Goal: Task Accomplishment & Management: Manage account settings

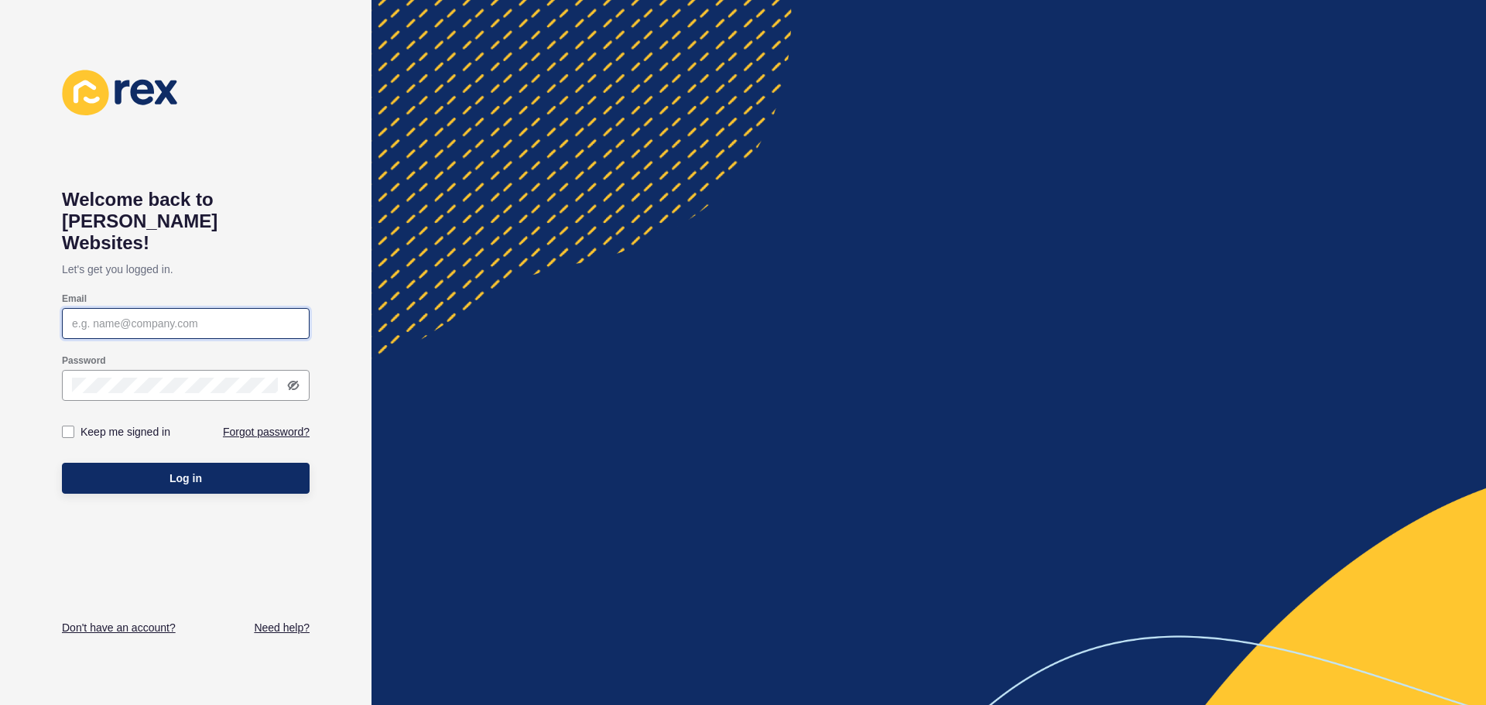
click at [218, 316] on input "Email" at bounding box center [186, 323] width 228 height 15
type input "[EMAIL_ADDRESS][DOMAIN_NAME]"
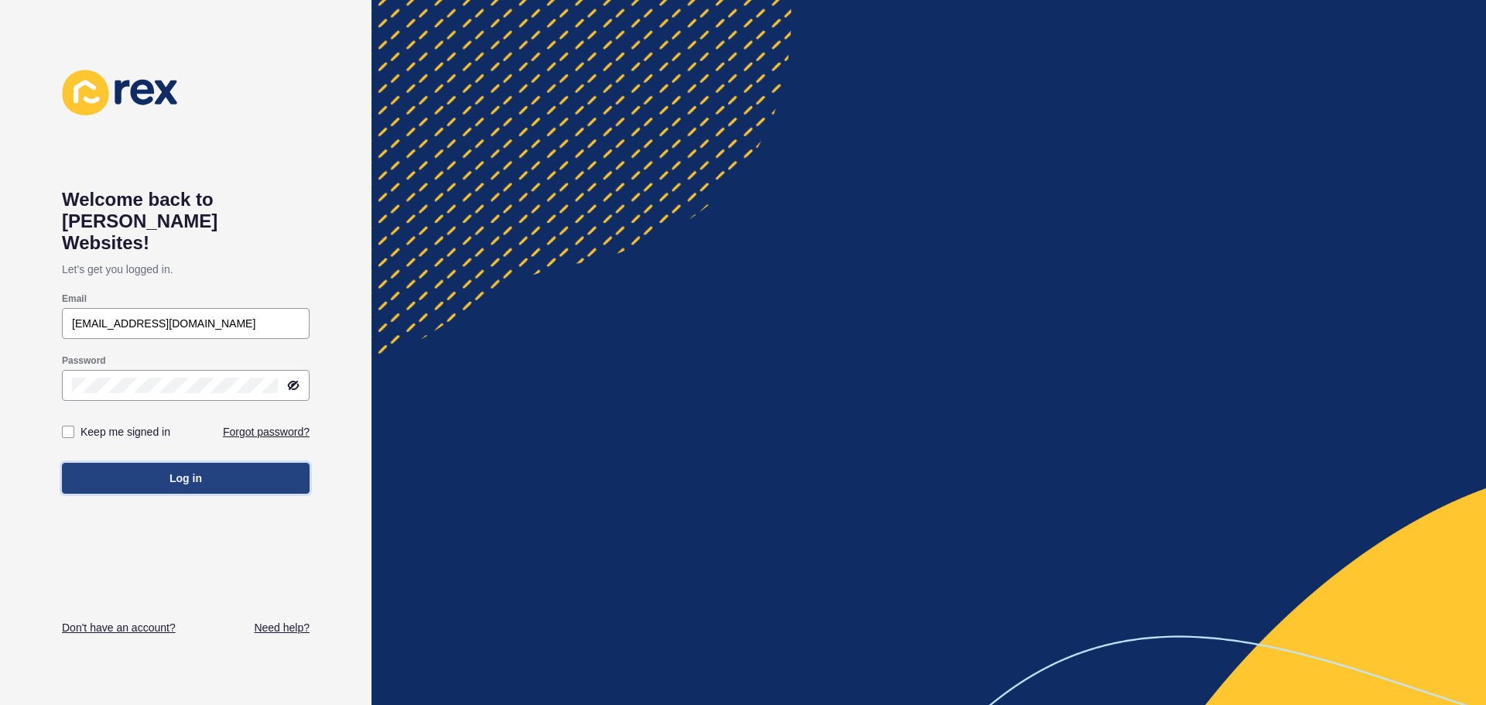
click at [258, 463] on button "Log in" at bounding box center [186, 478] width 248 height 31
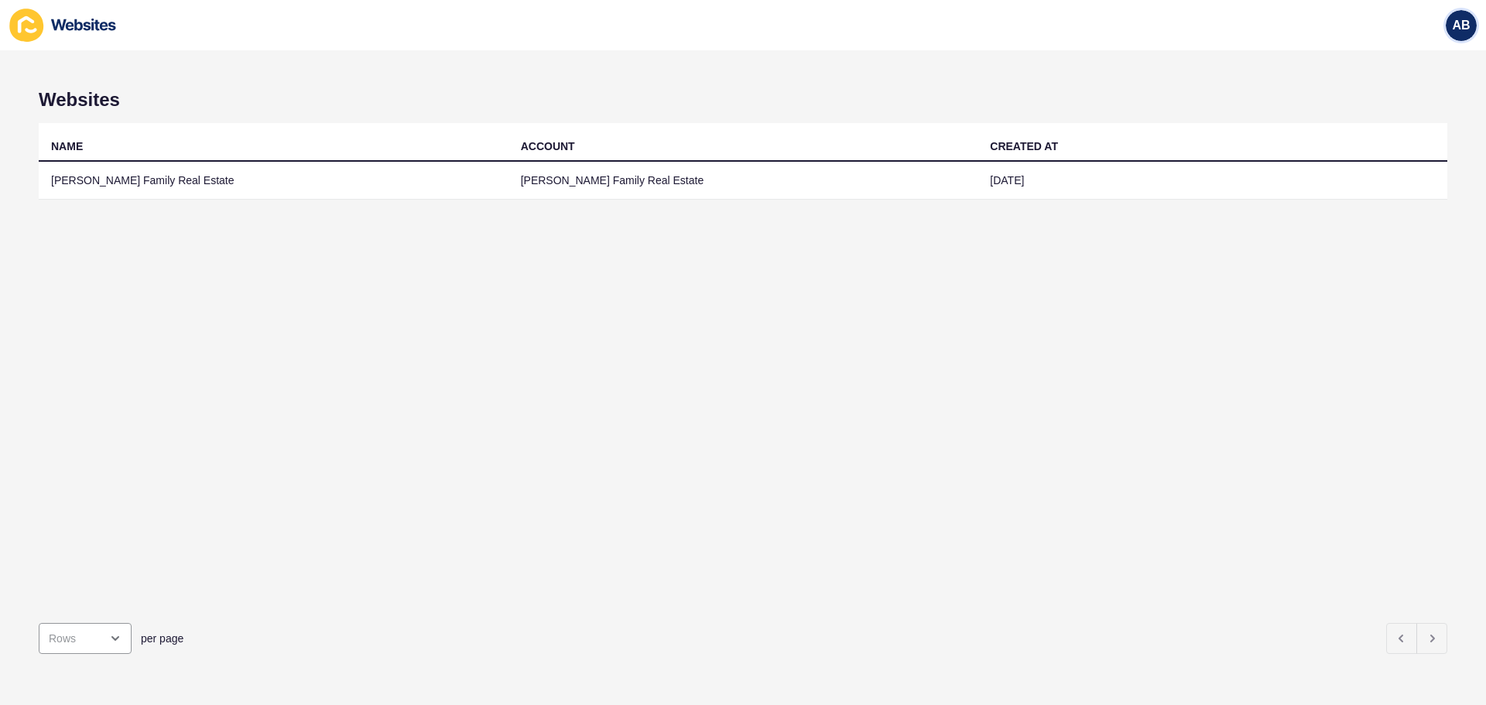
click at [1474, 23] on div "AB" at bounding box center [1461, 25] width 31 height 31
click at [52, 26] on icon at bounding box center [63, 25] width 108 height 33
click at [87, 29] on icon at bounding box center [63, 25] width 108 height 33
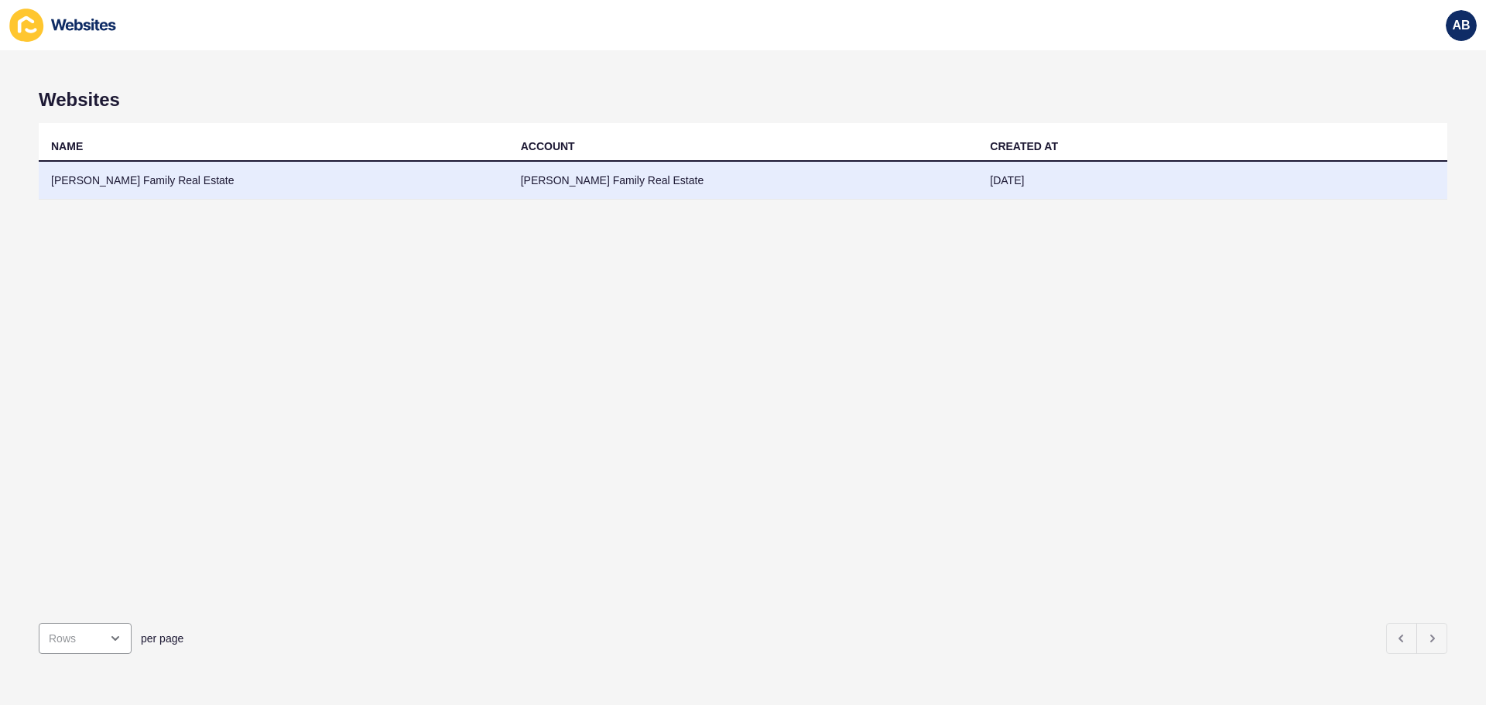
click at [115, 181] on td "[PERSON_NAME] Family Real Estate" at bounding box center [274, 181] width 470 height 38
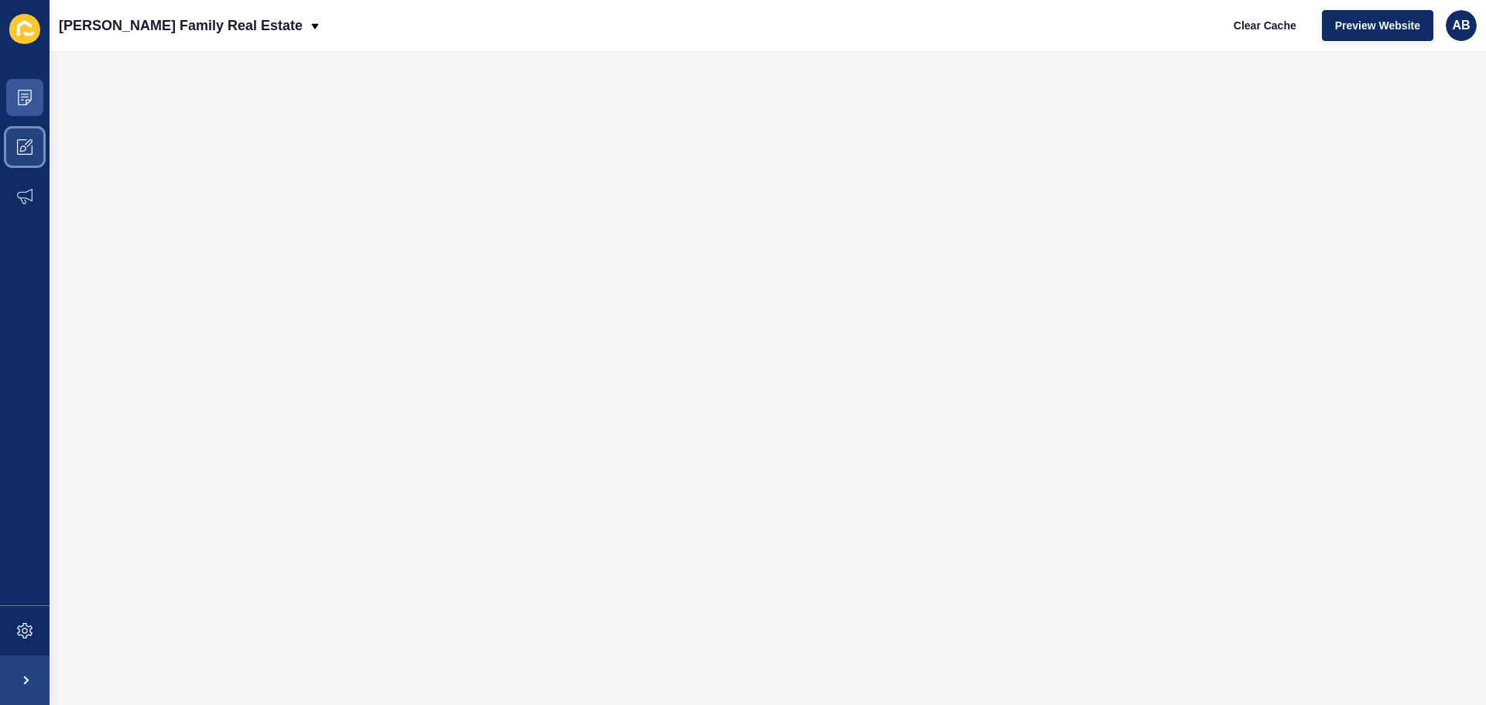
click at [26, 151] on icon at bounding box center [24, 146] width 15 height 15
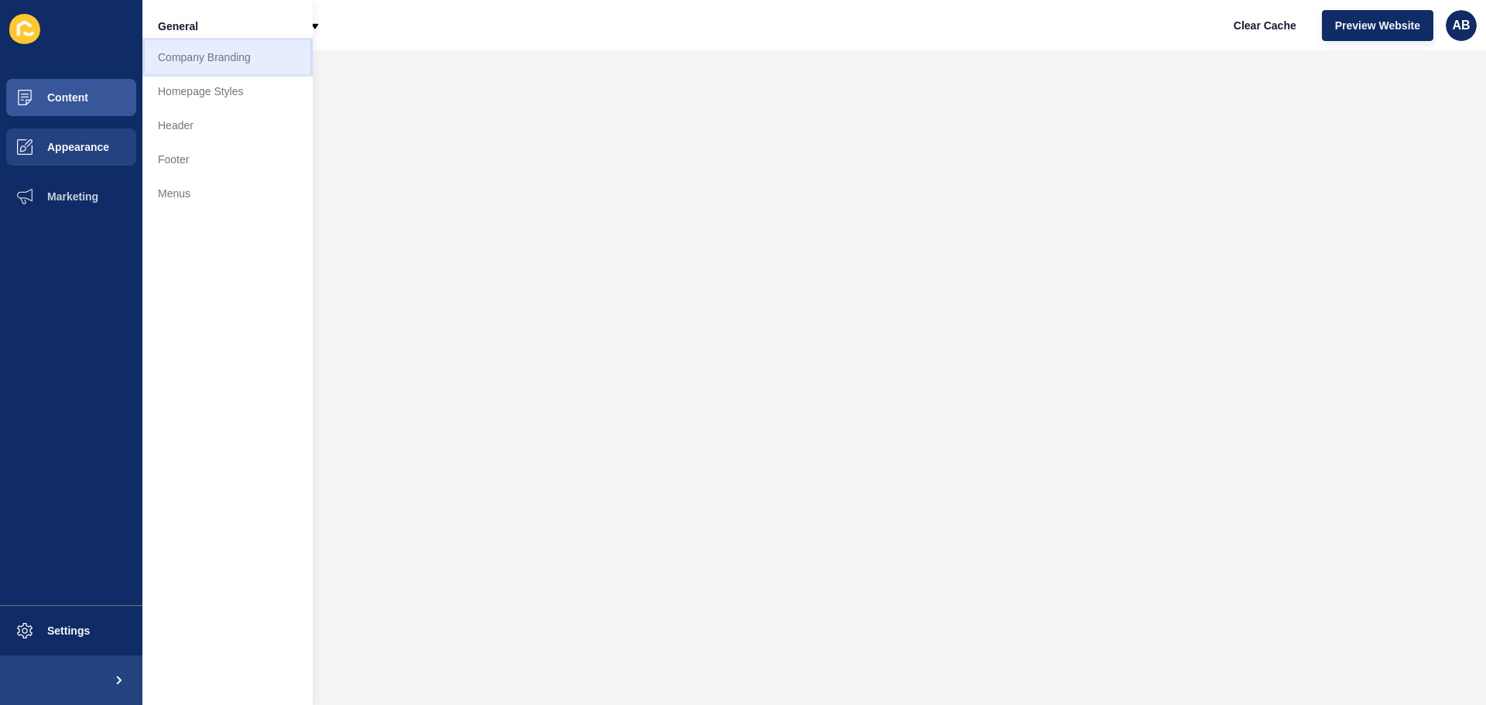
click at [217, 60] on link "Company Branding" at bounding box center [227, 57] width 170 height 34
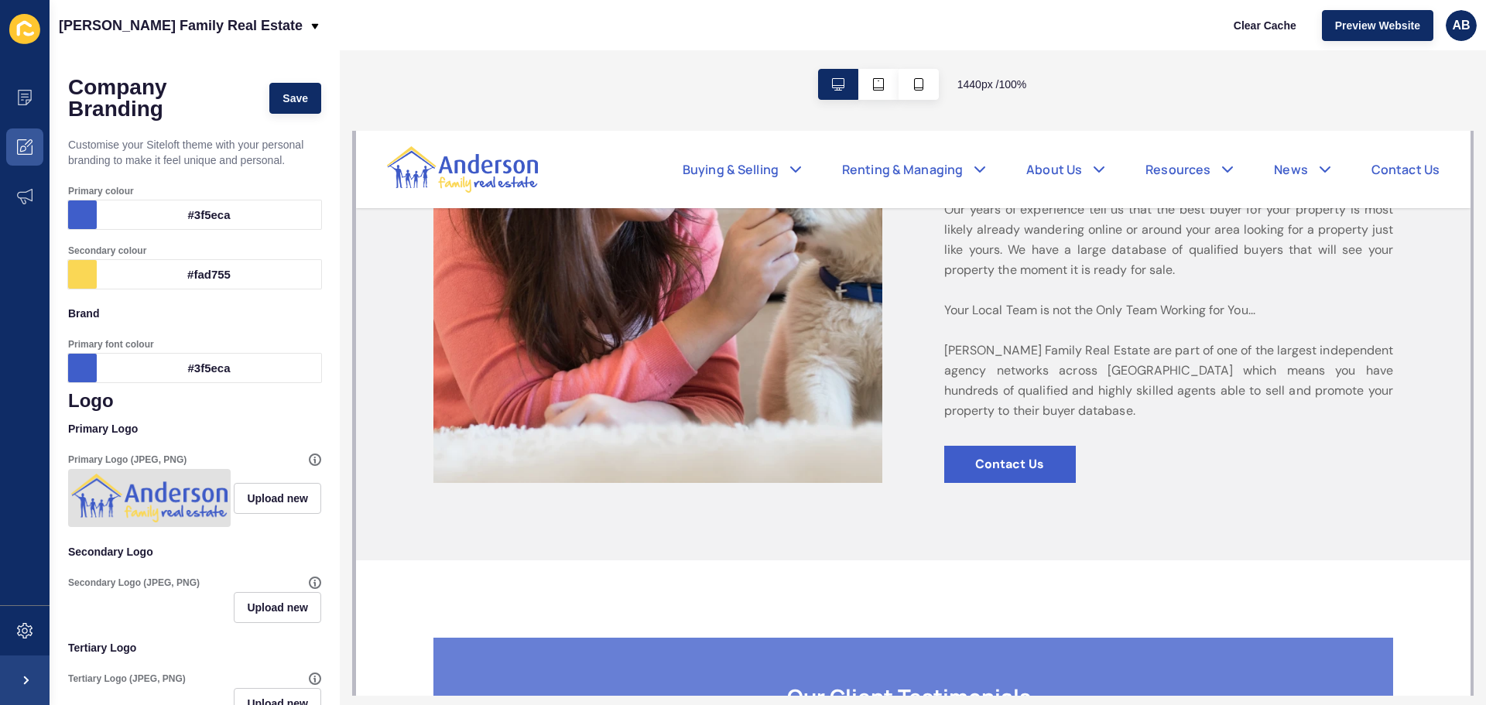
scroll to position [1548, 0]
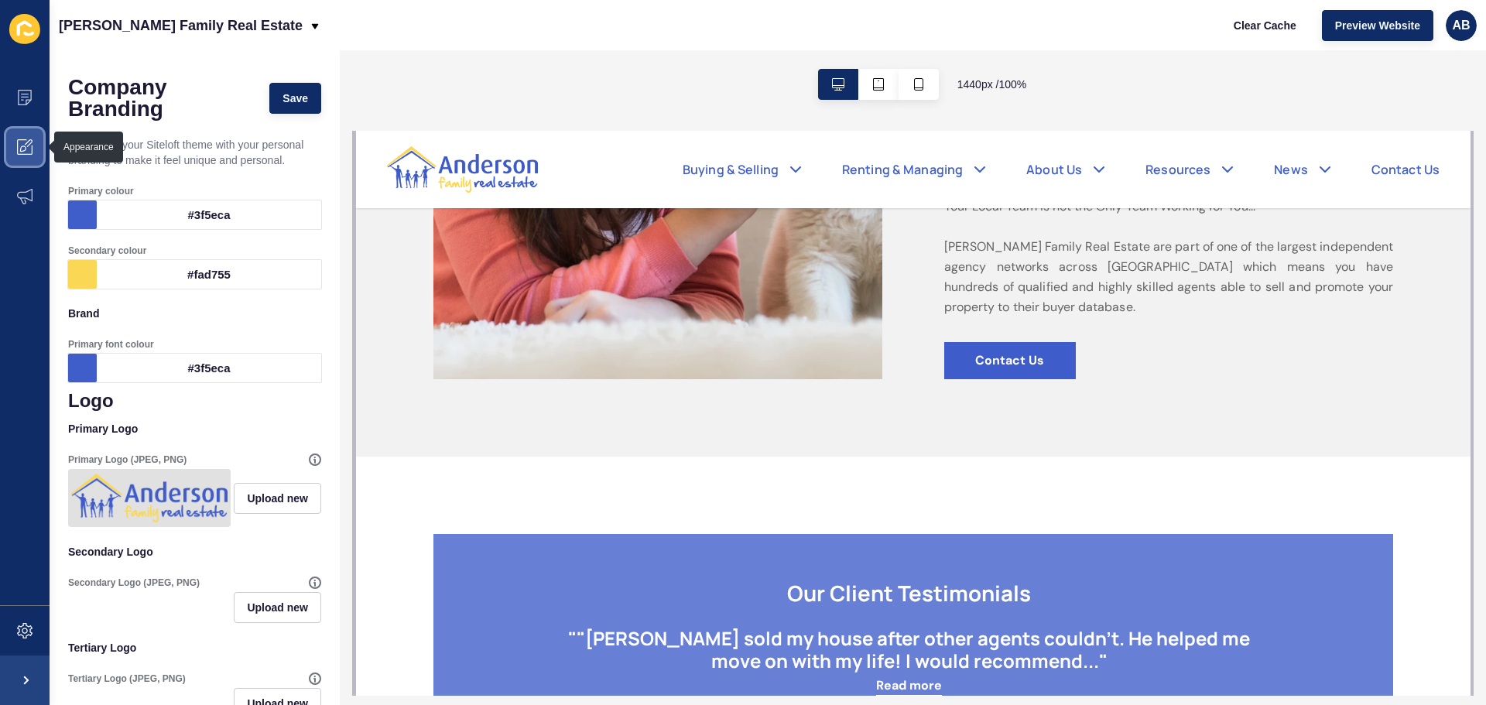
click at [34, 152] on span at bounding box center [25, 147] width 50 height 50
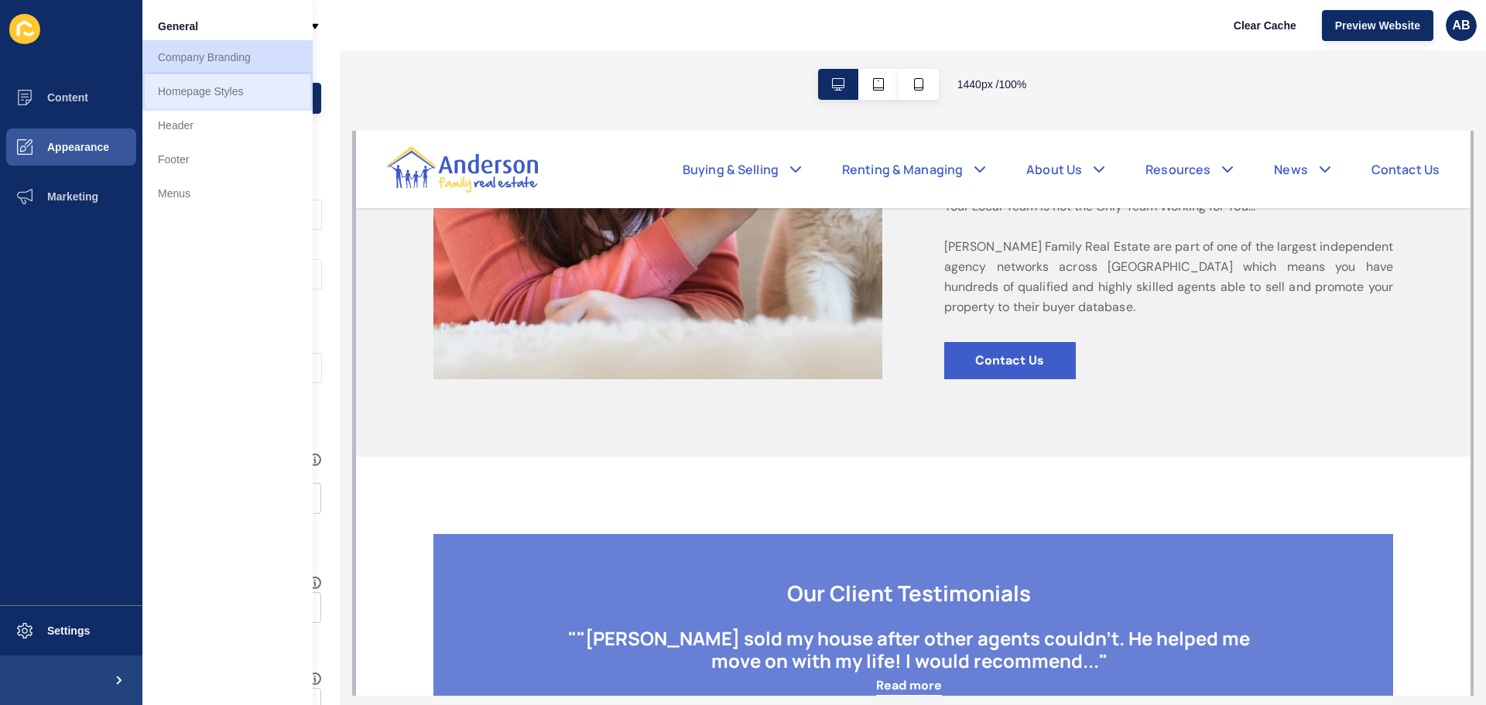
click at [224, 94] on link "Homepage Styles" at bounding box center [227, 91] width 170 height 34
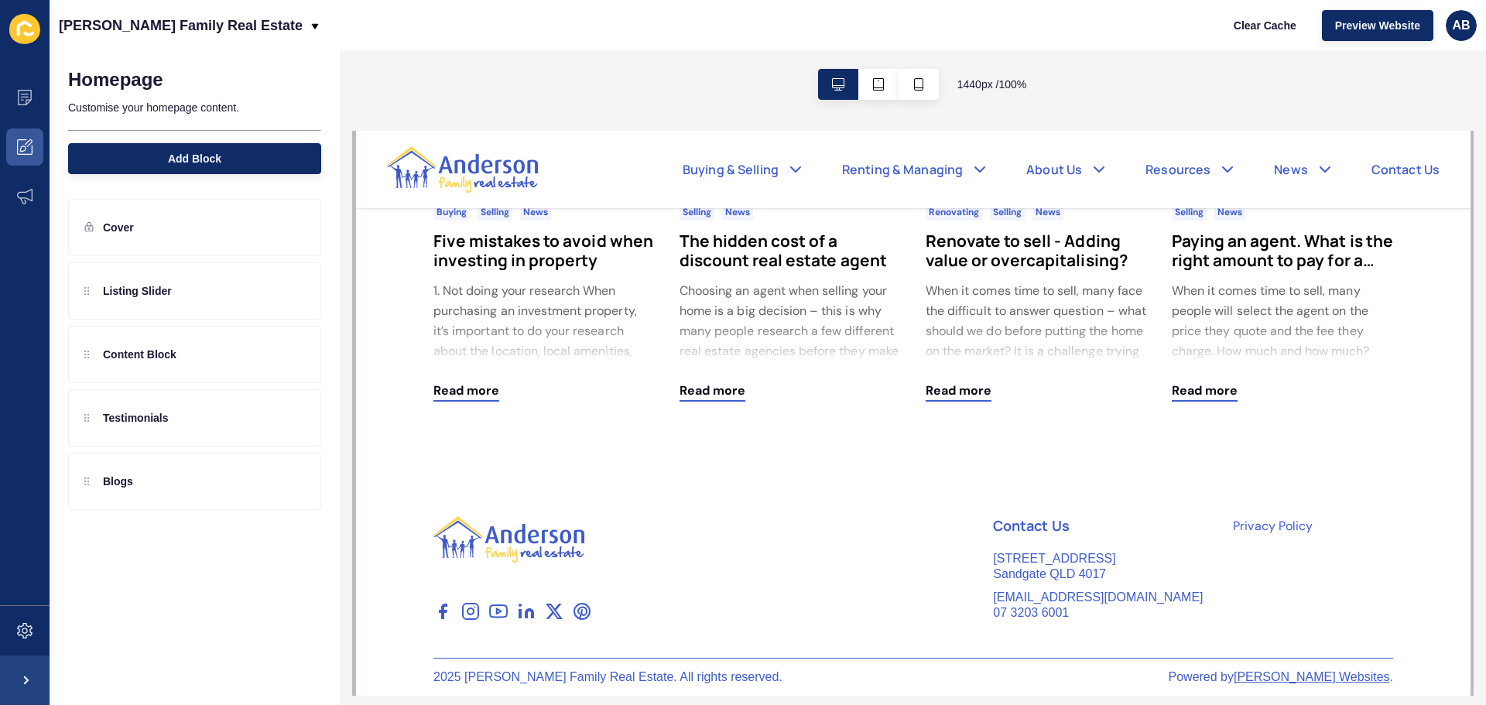
scroll to position [2508, 0]
click at [287, 224] on icon at bounding box center [292, 227] width 13 height 12
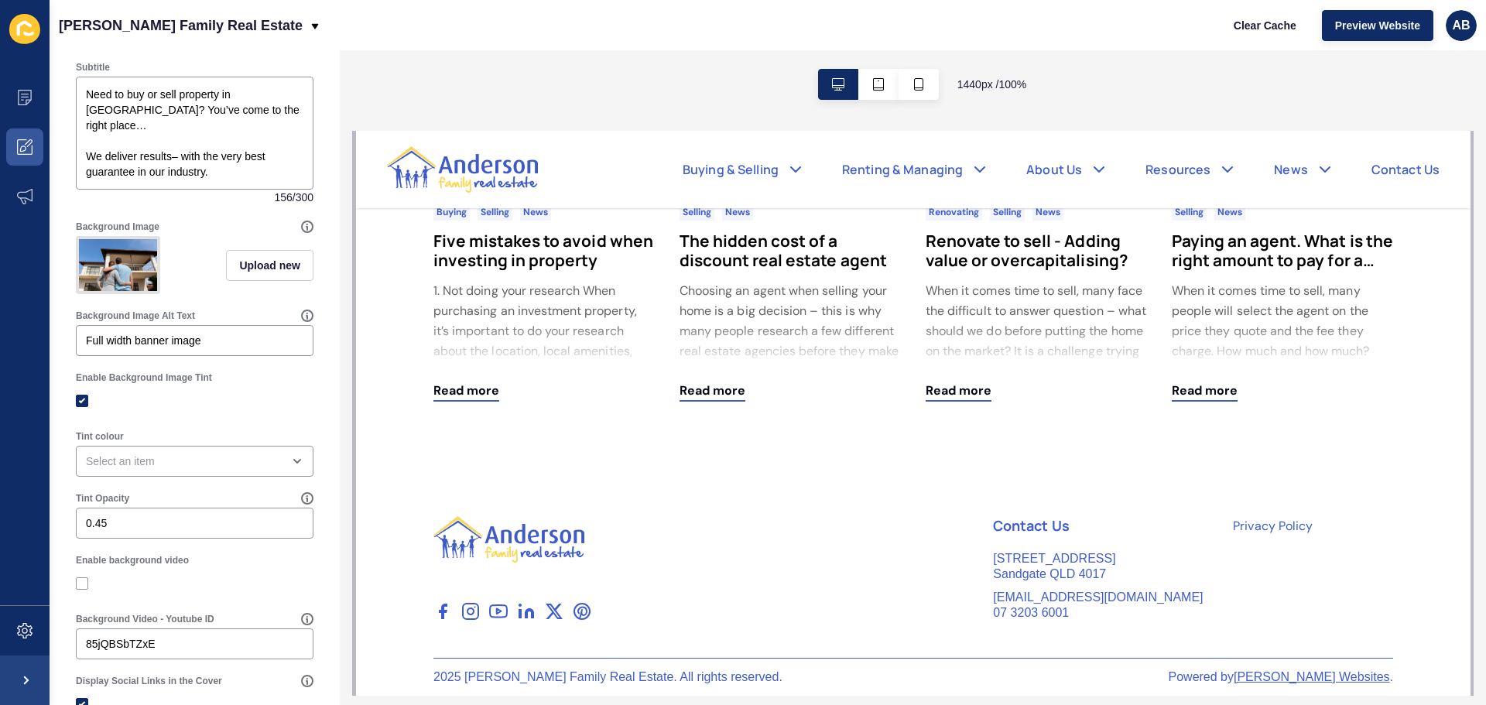
scroll to position [0, 0]
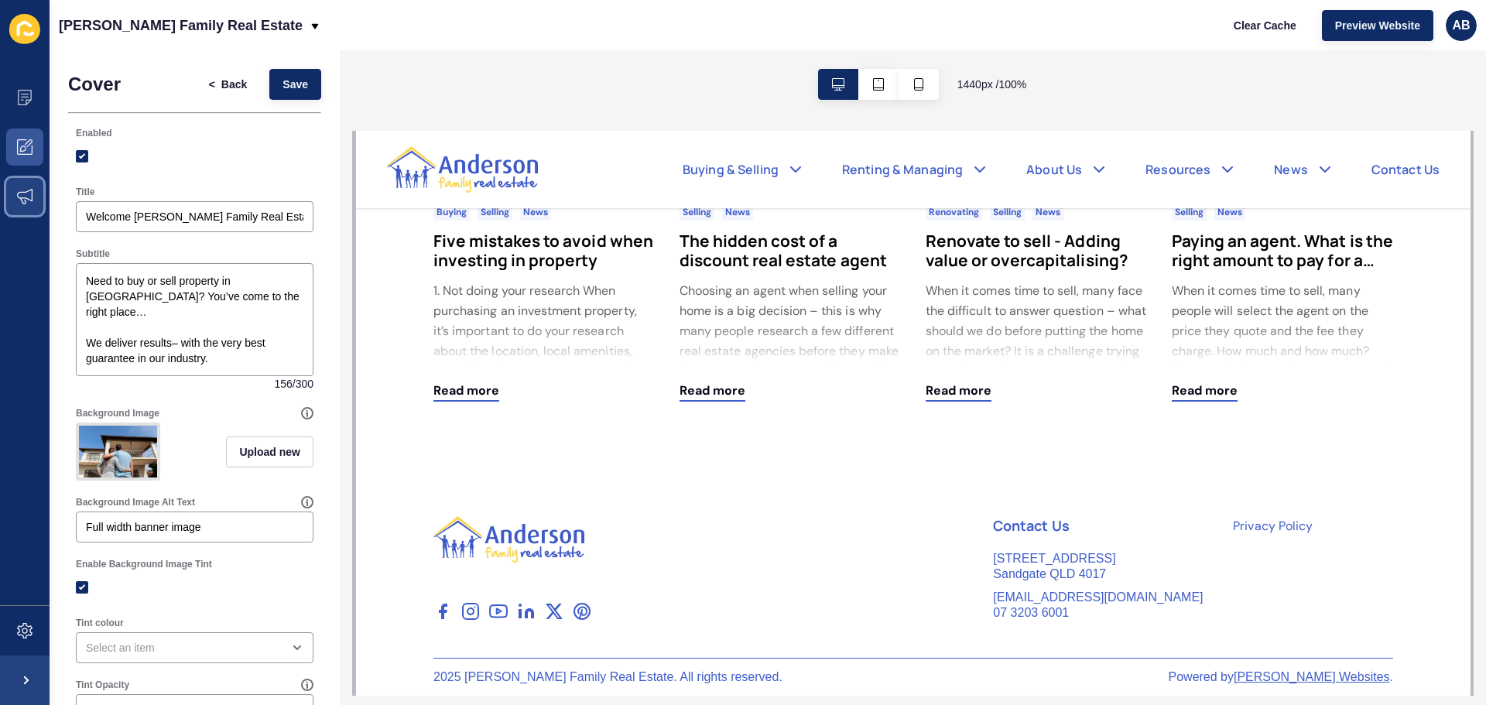
click at [26, 187] on span at bounding box center [25, 197] width 50 height 50
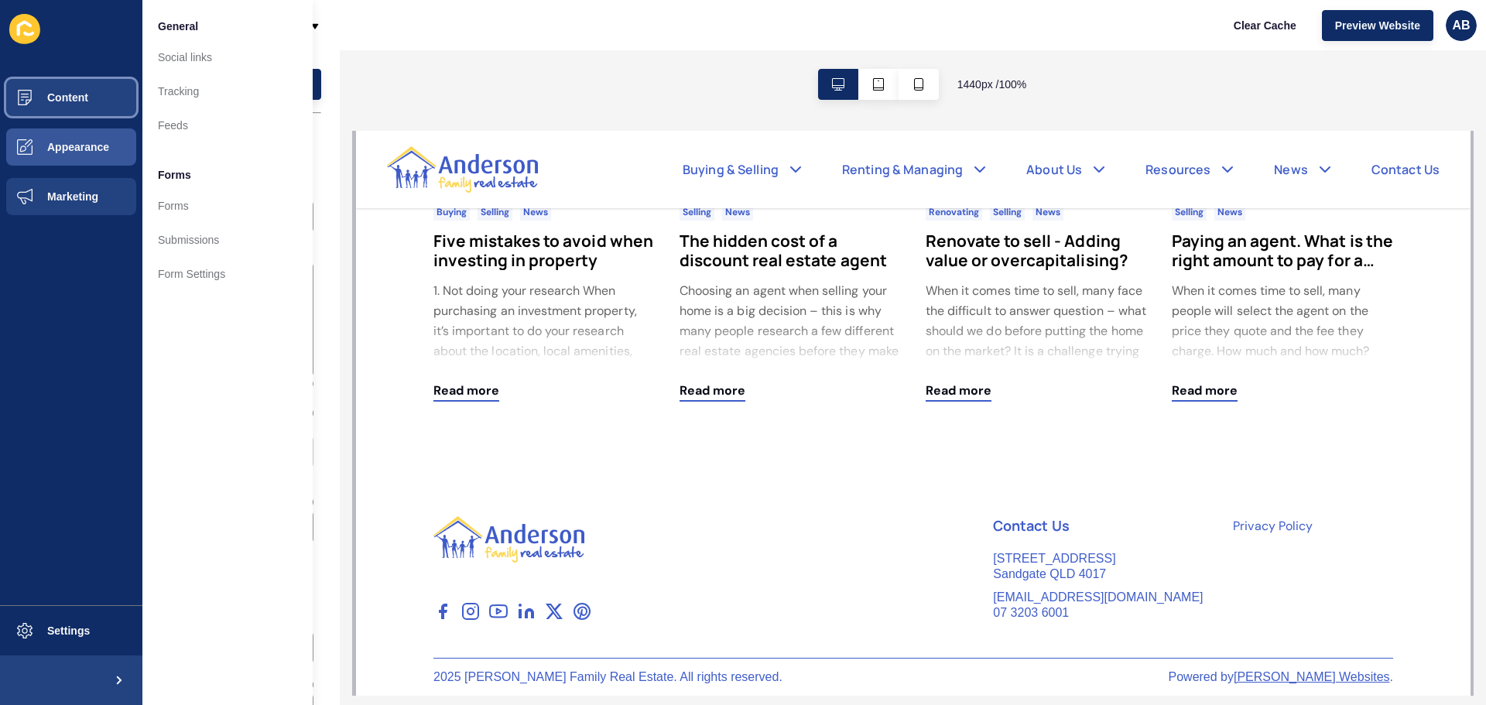
click at [46, 92] on span "Content" at bounding box center [43, 97] width 91 height 12
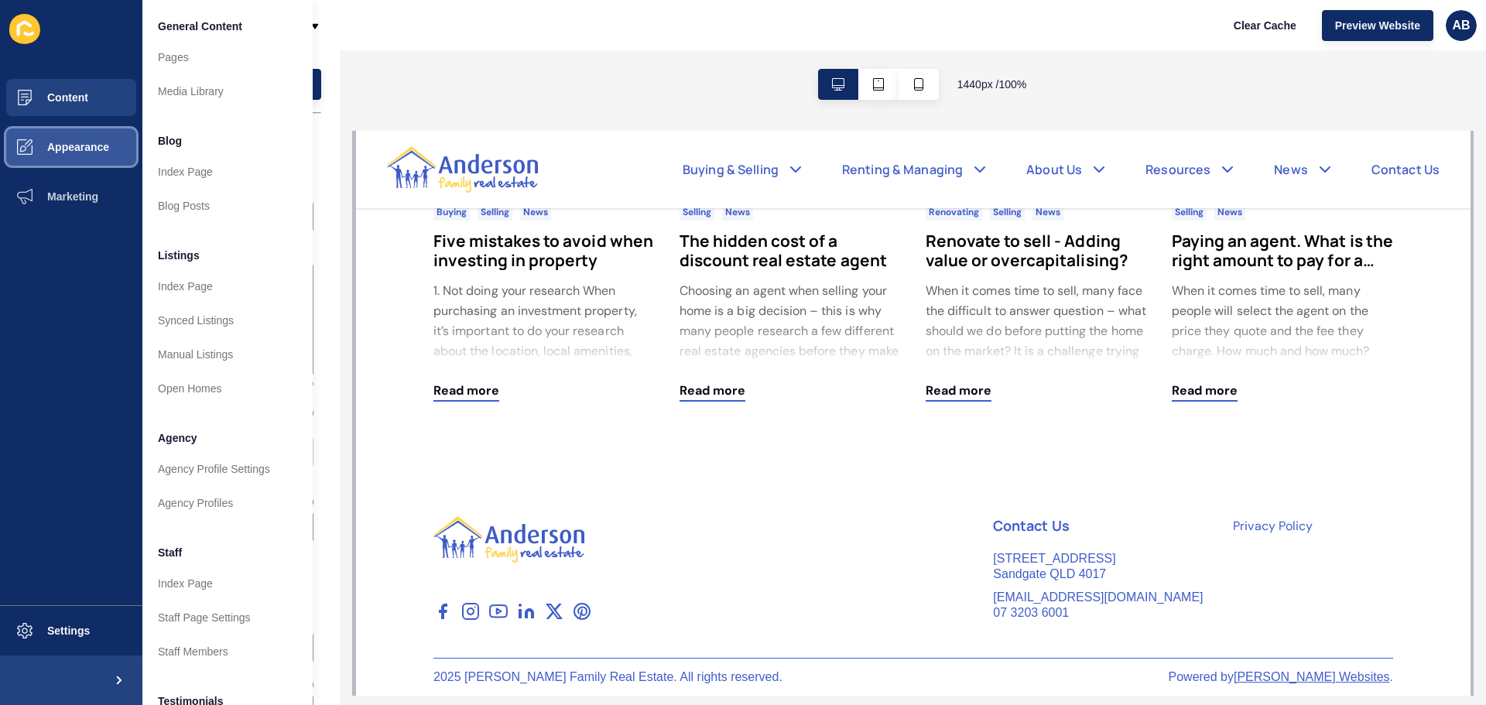
click at [110, 164] on button "Appearance" at bounding box center [71, 147] width 142 height 50
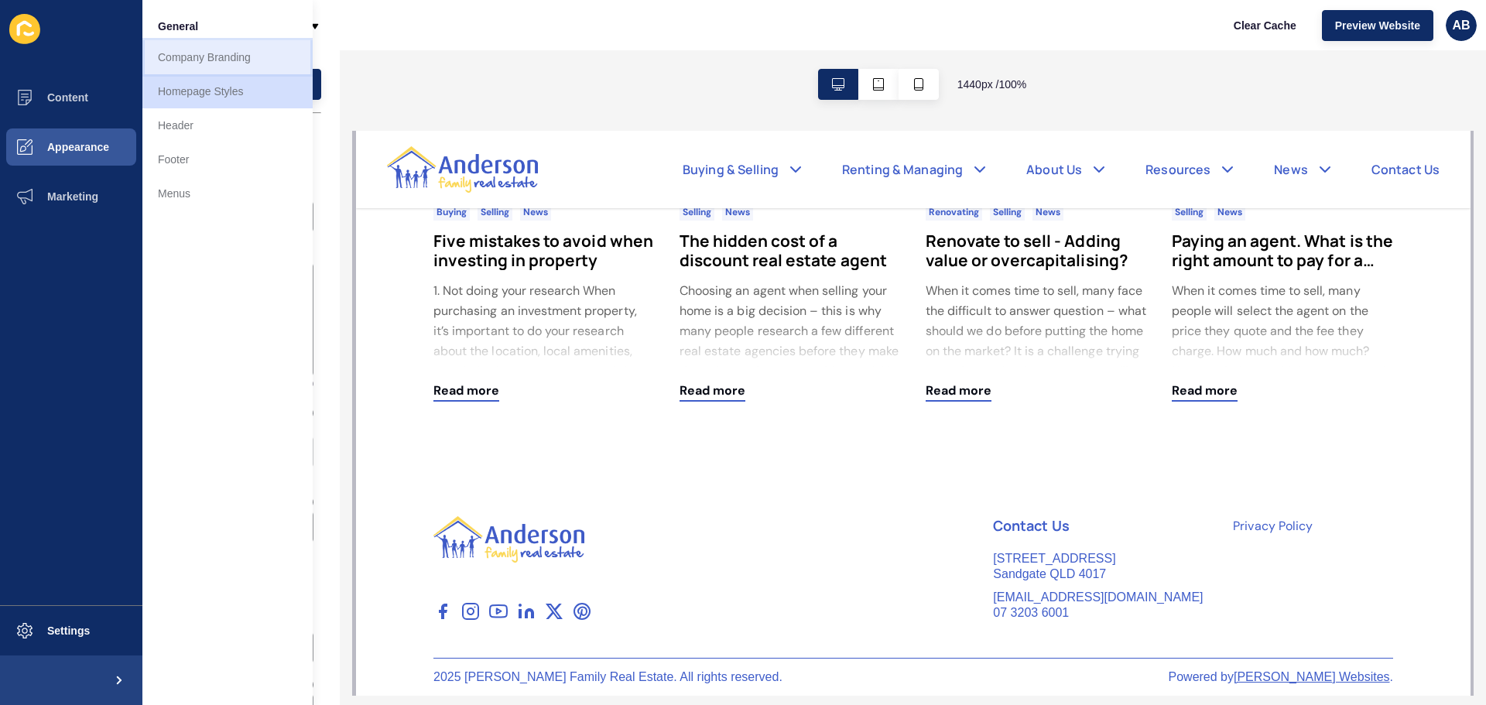
click at [212, 57] on link "Company Branding" at bounding box center [227, 57] width 170 height 34
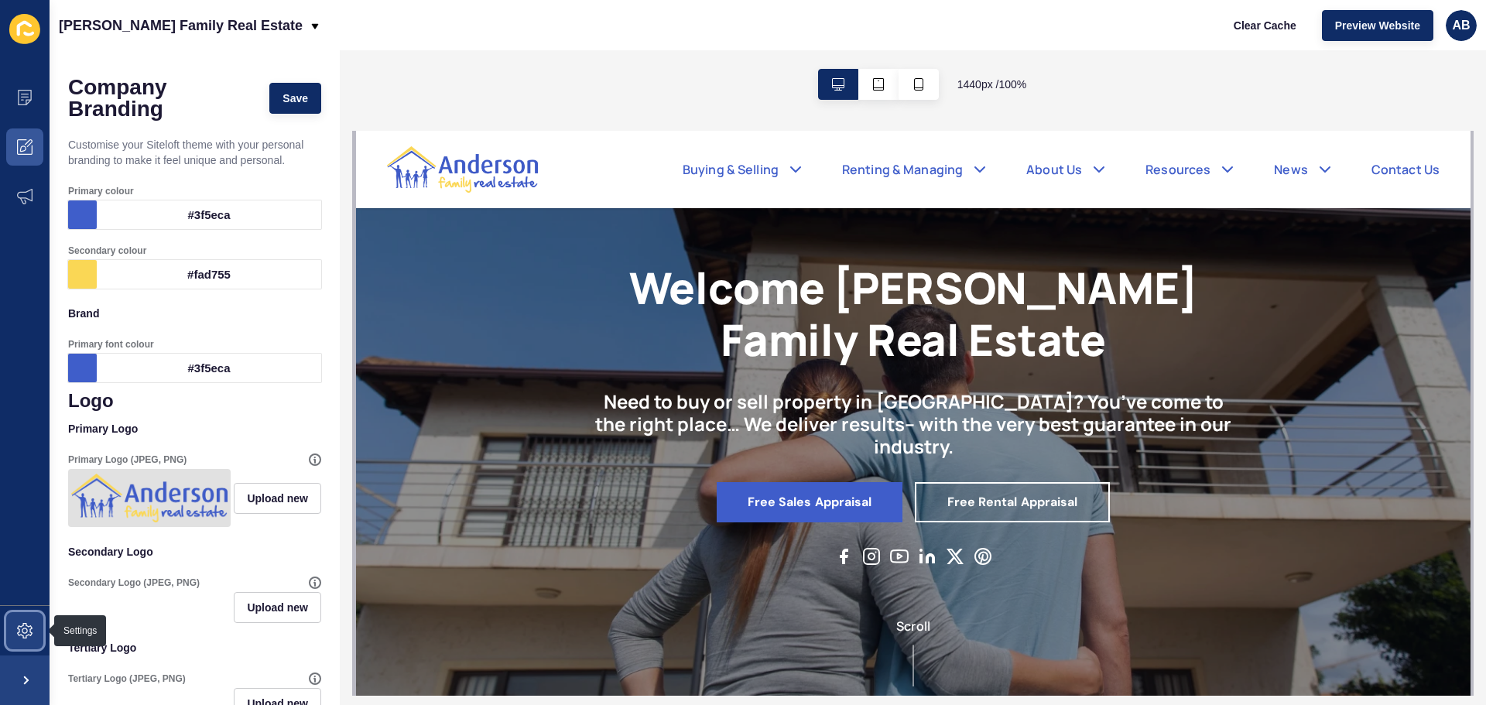
click at [29, 628] on icon at bounding box center [24, 630] width 15 height 15
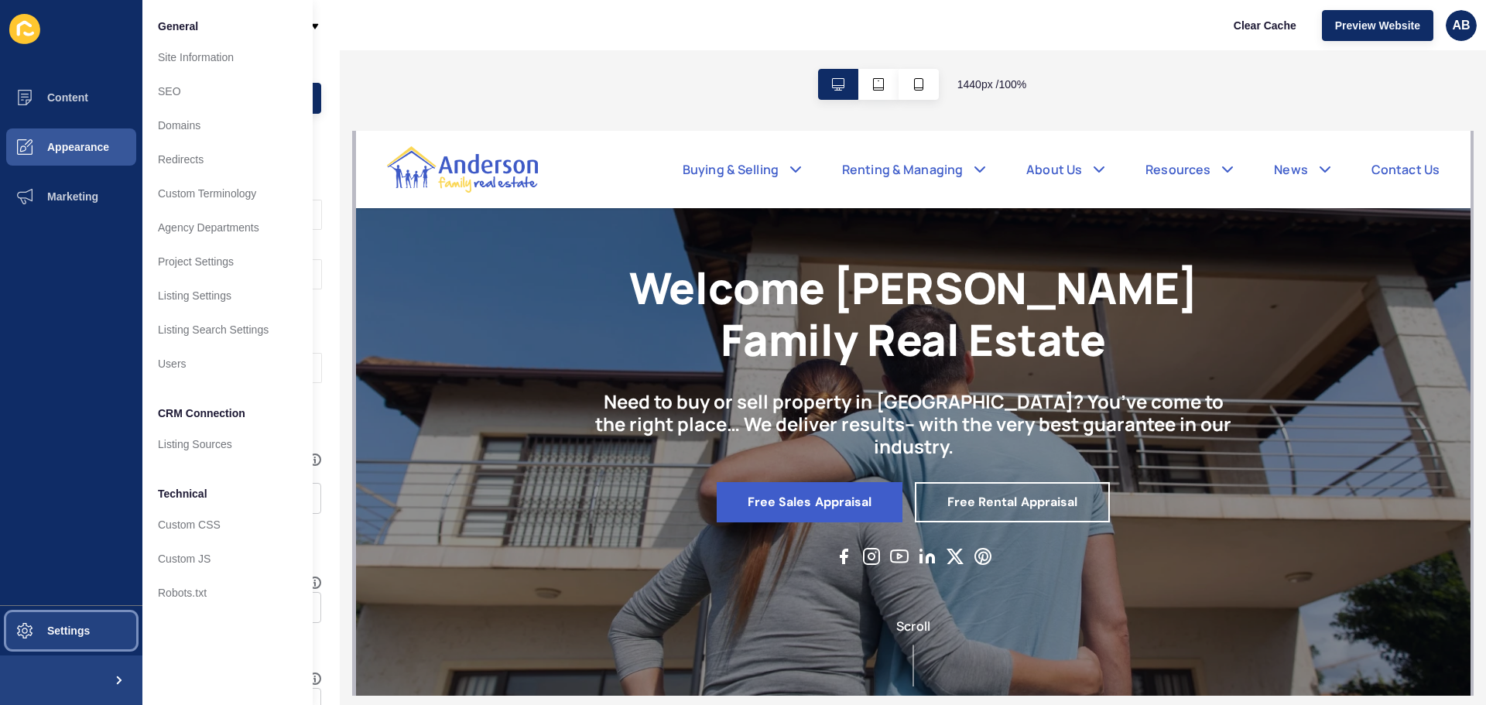
click at [81, 636] on span "Settings" at bounding box center [44, 631] width 92 height 12
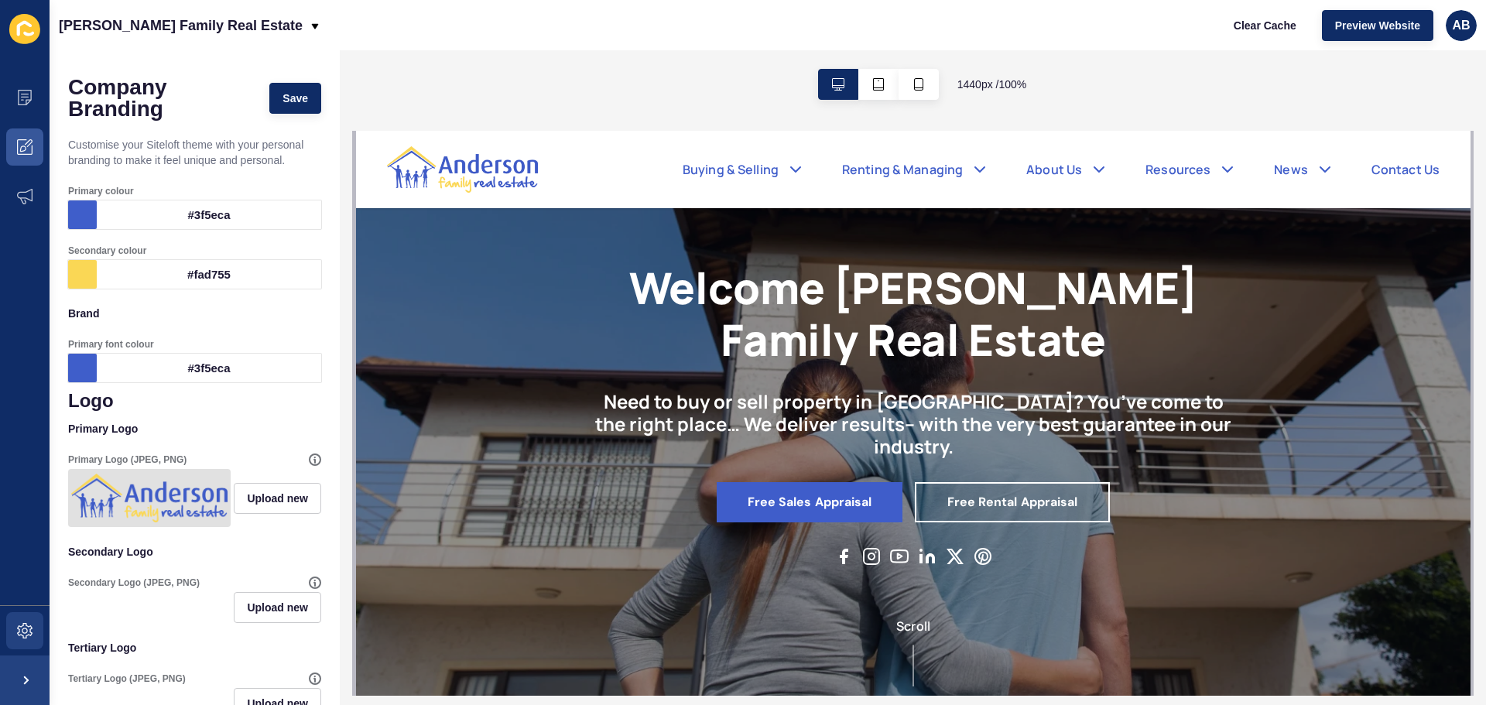
click at [81, 625] on div "Secondary Logo (JPEG, PNG) Upload new" at bounding box center [195, 600] width 256 height 50
click at [23, 635] on icon at bounding box center [24, 630] width 15 height 15
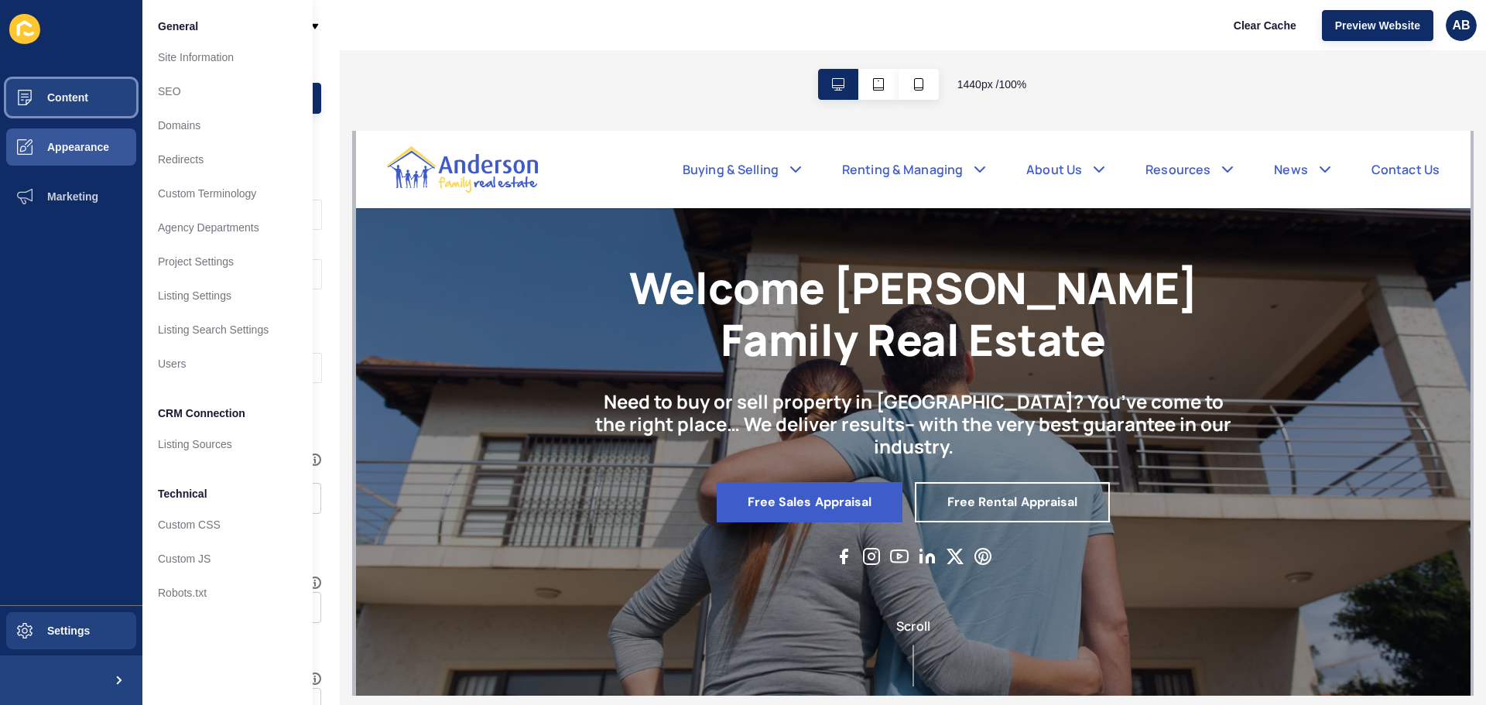
click at [87, 96] on span "Content" at bounding box center [43, 97] width 91 height 12
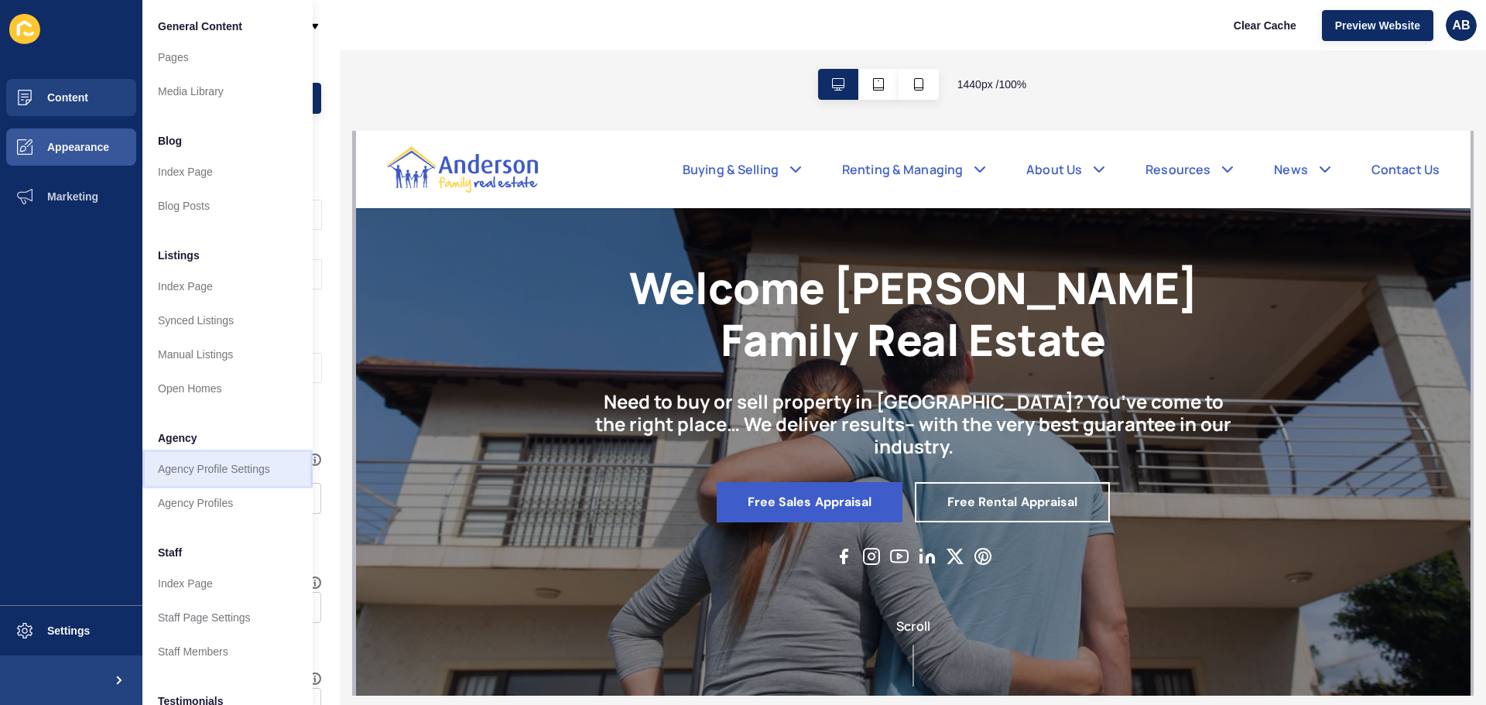
click at [230, 465] on link "Agency Profile Settings" at bounding box center [227, 469] width 170 height 34
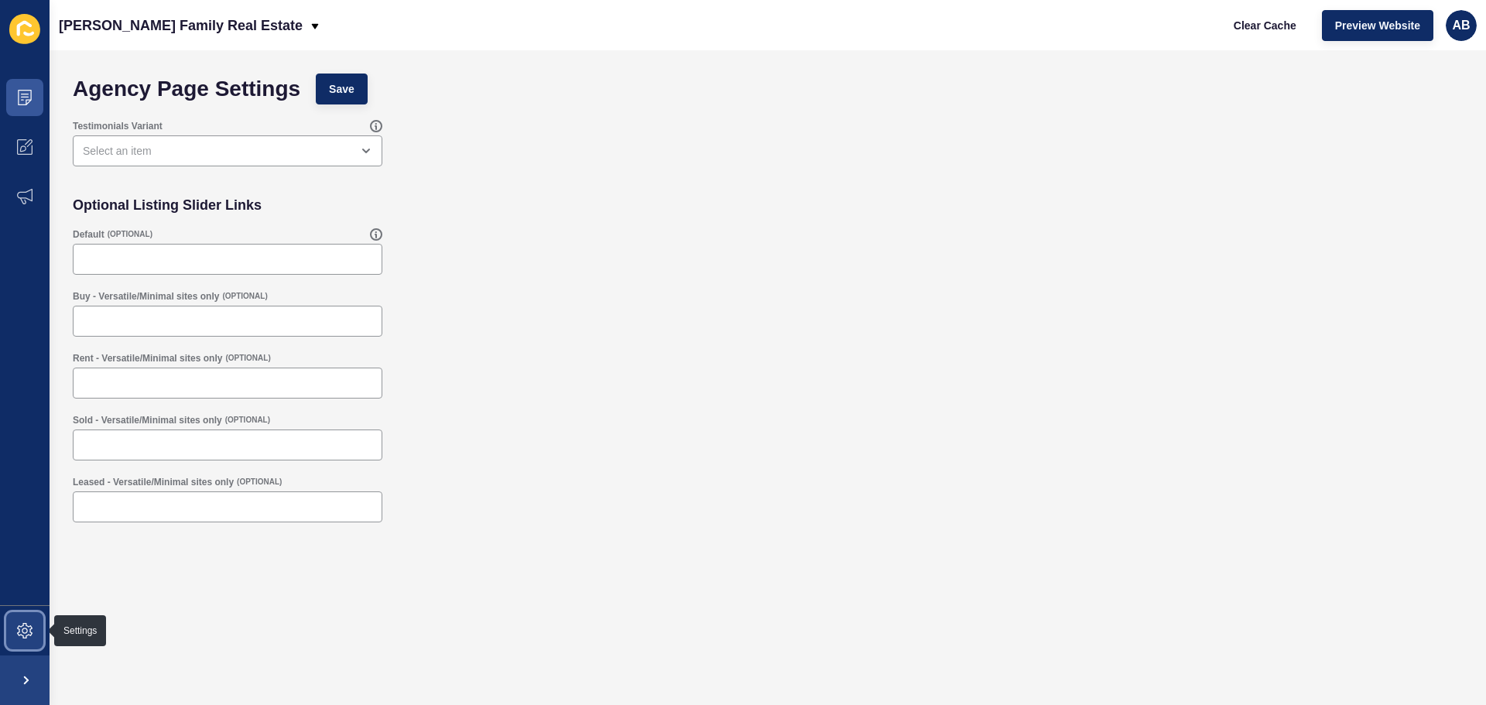
click at [26, 634] on icon at bounding box center [24, 630] width 15 height 15
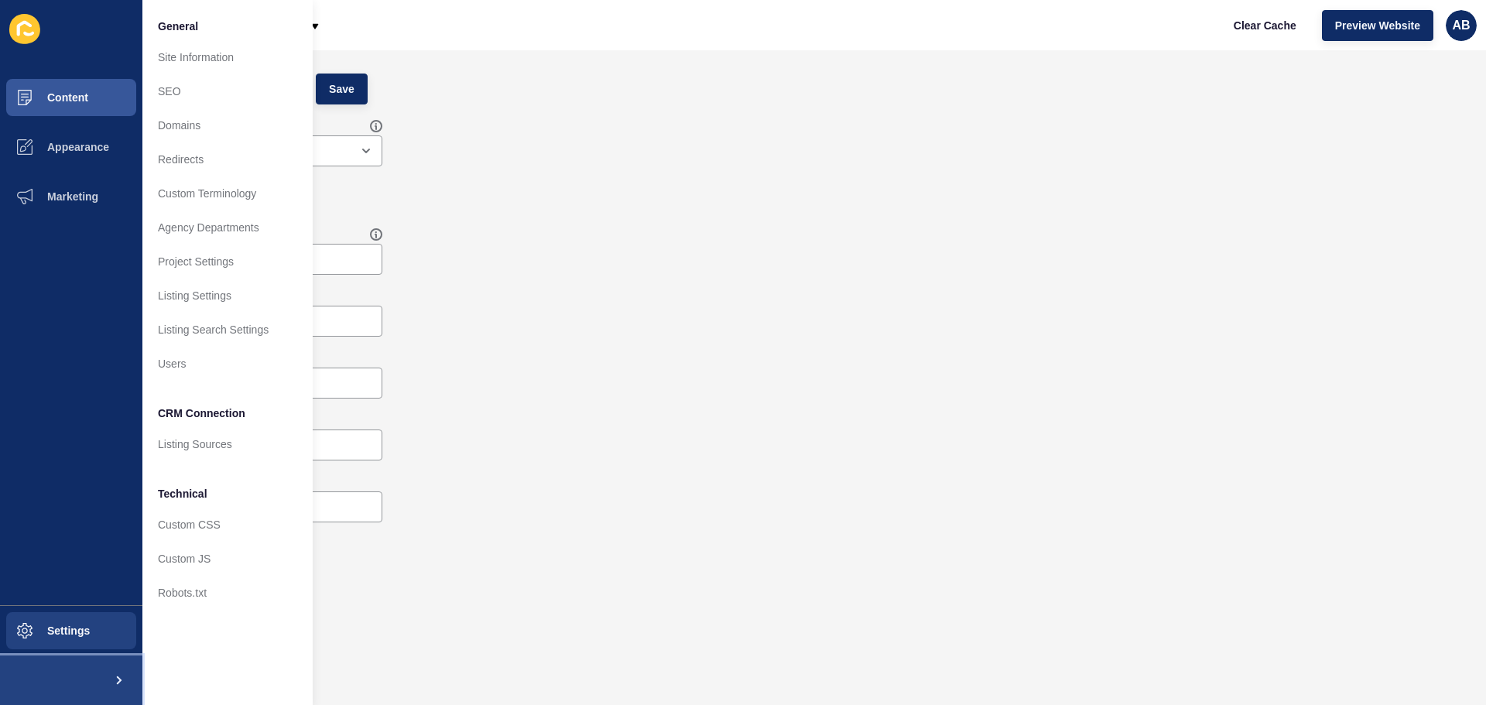
click at [113, 676] on span at bounding box center [118, 681] width 50 height 50
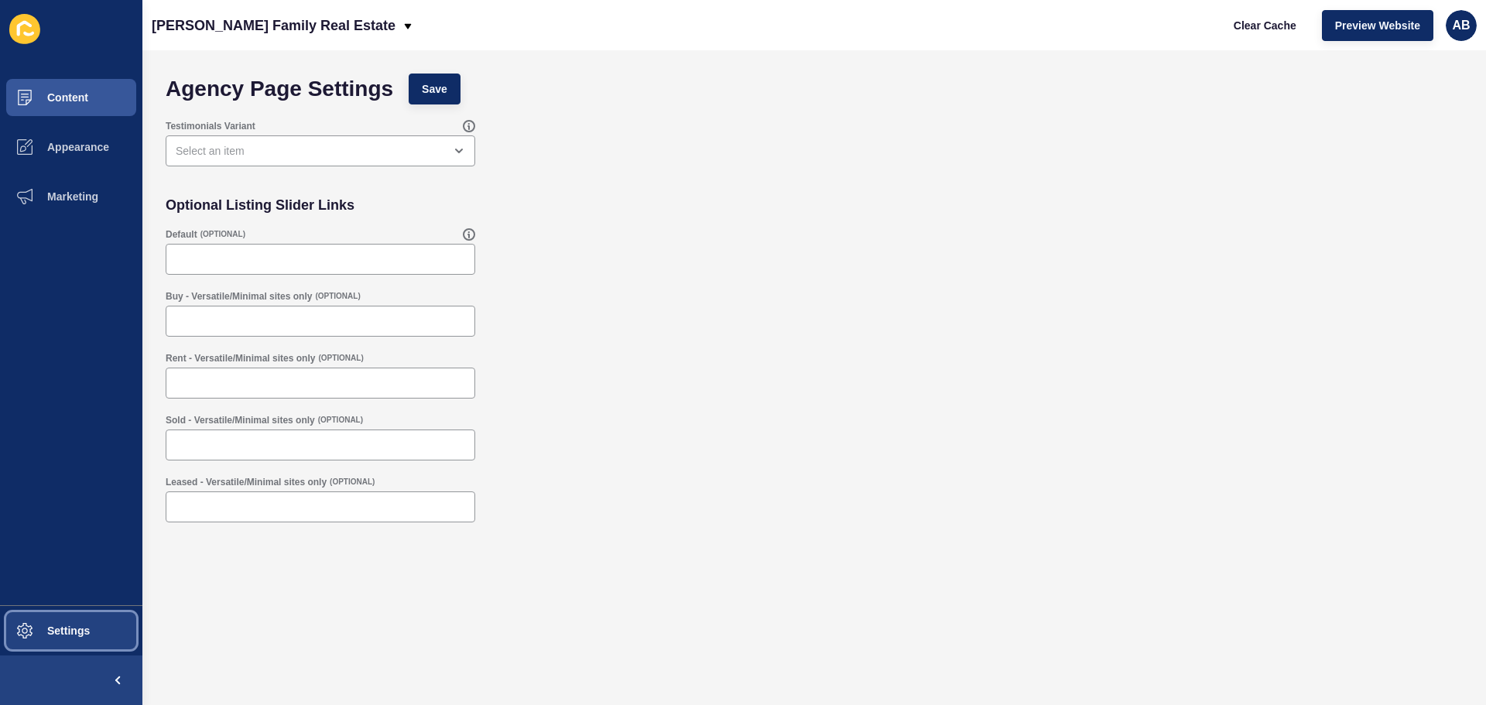
click at [108, 642] on button "Settings" at bounding box center [71, 631] width 142 height 50
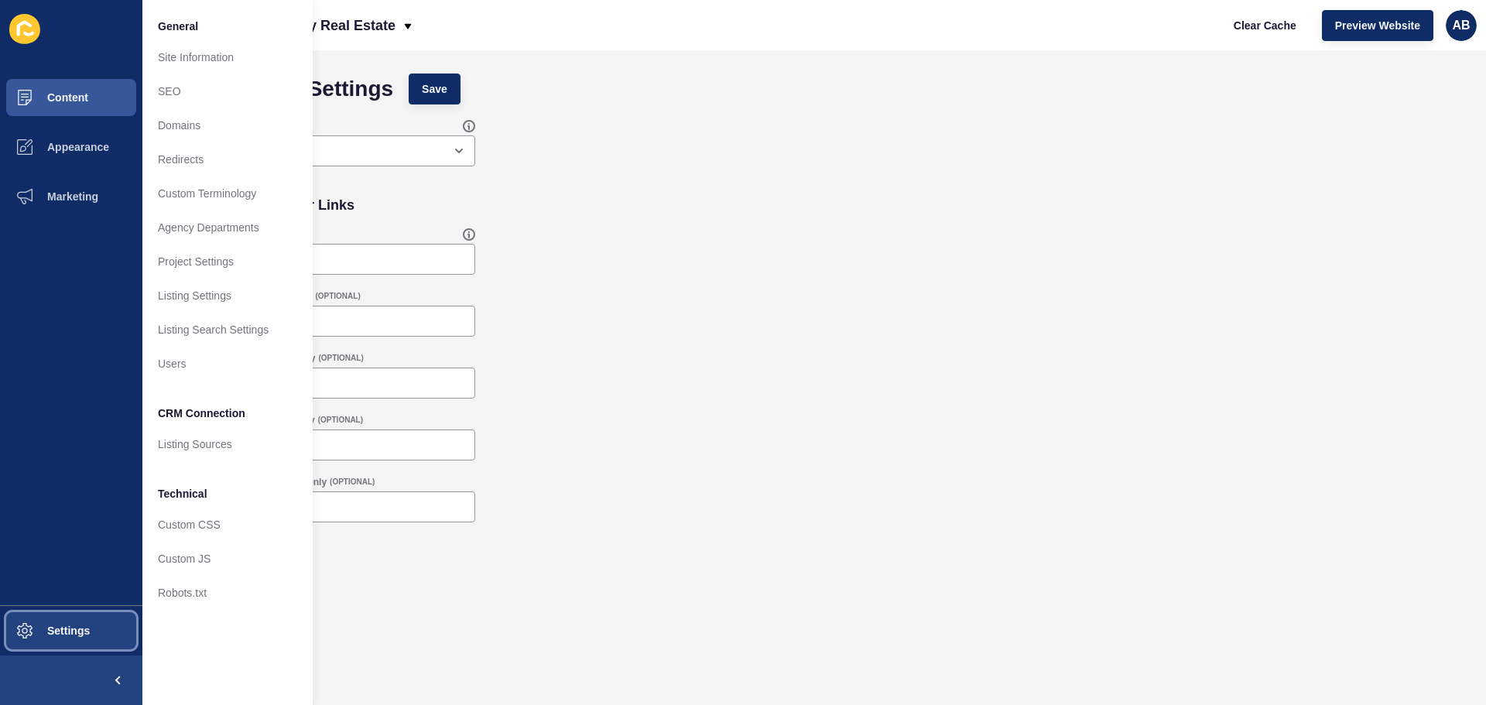
click at [62, 629] on span "Settings" at bounding box center [44, 631] width 92 height 12
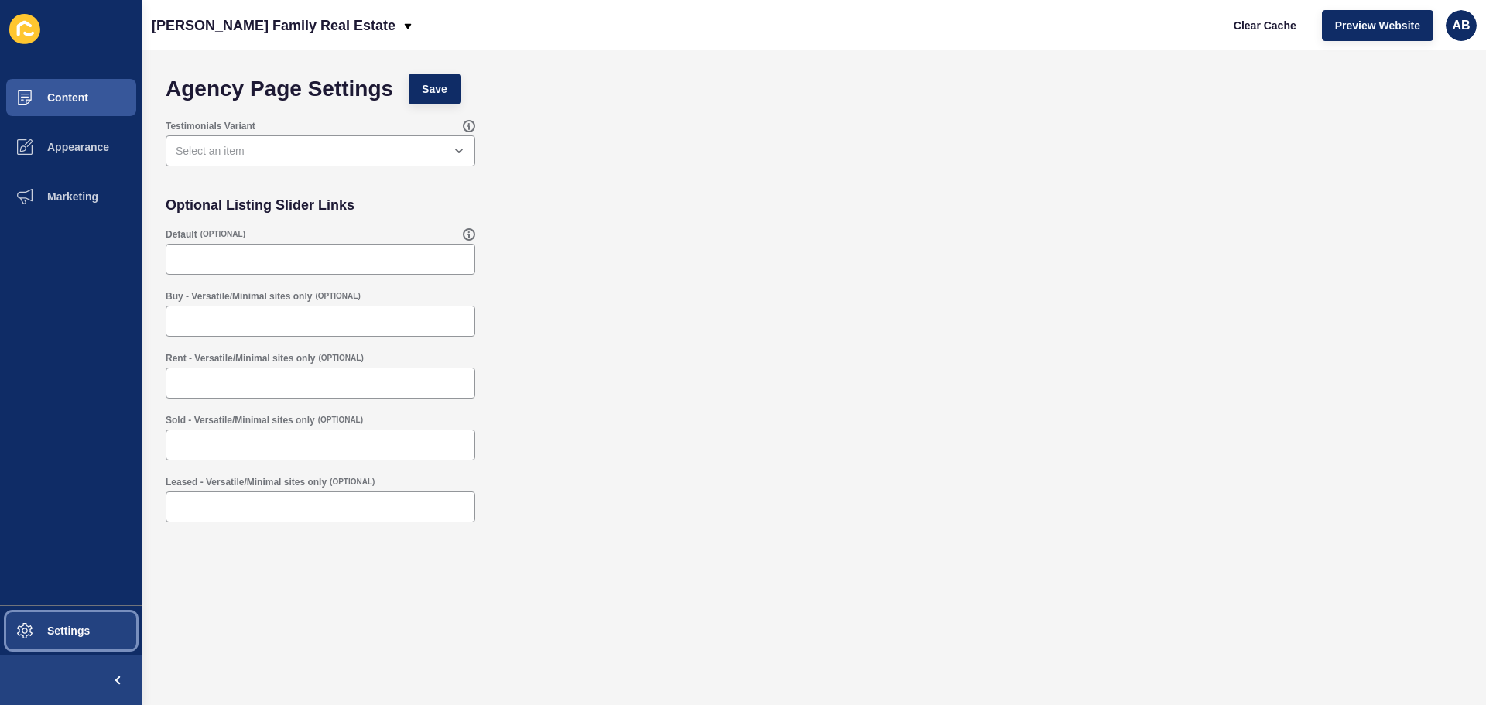
click at [17, 630] on span "Settings" at bounding box center [44, 631] width 92 height 12
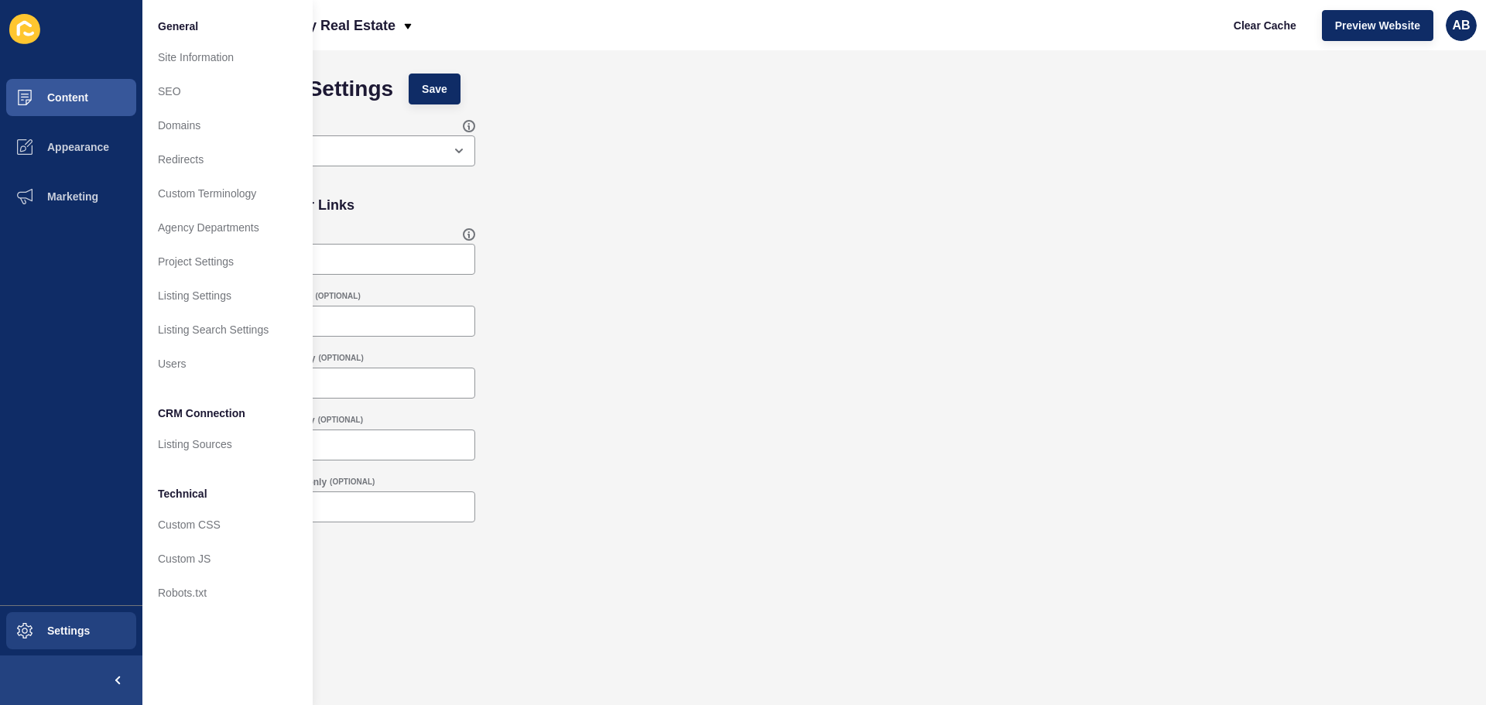
click at [25, 29] on icon at bounding box center [24, 29] width 31 height 30
click at [46, 141] on span "Appearance" at bounding box center [53, 147] width 111 height 12
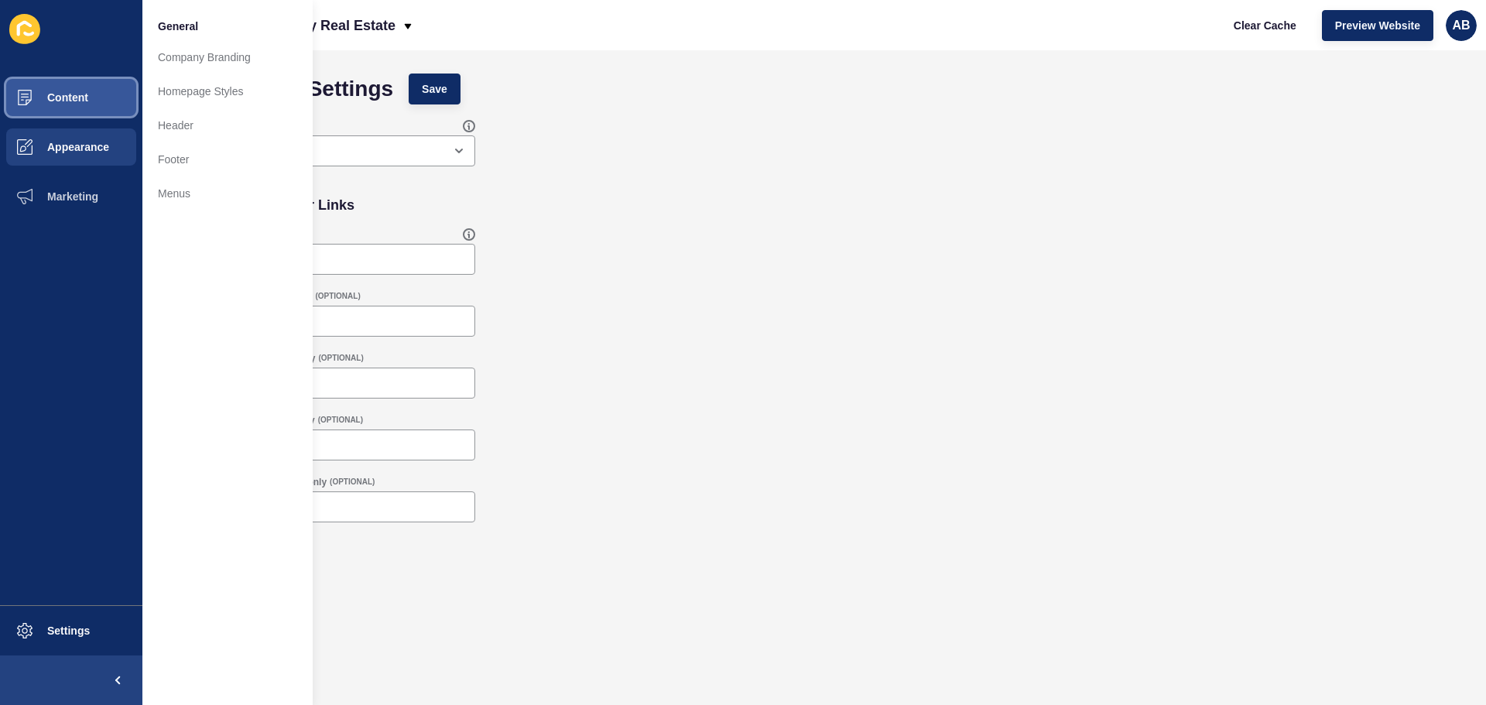
click at [63, 99] on span "Content" at bounding box center [43, 97] width 91 height 12
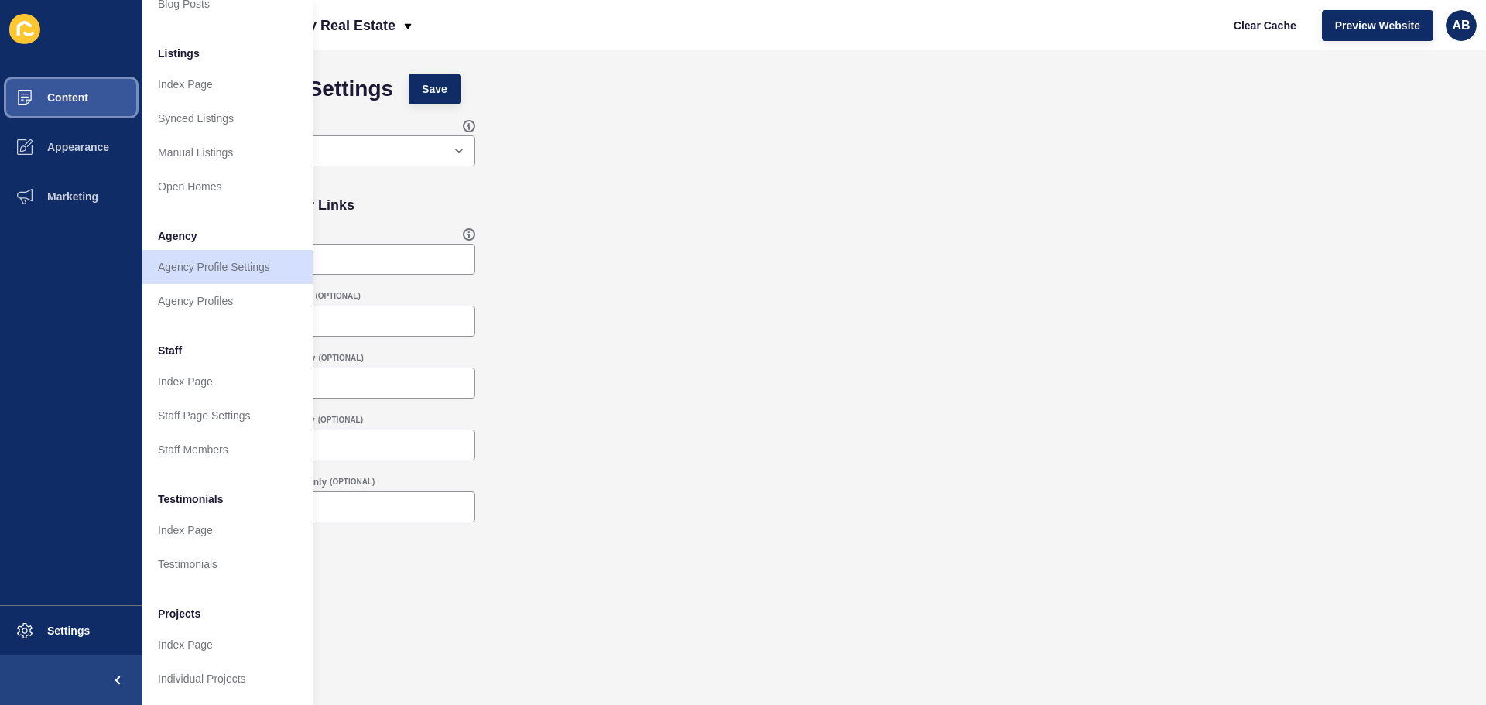
scroll to position [214, 0]
click at [188, 297] on link "Agency Profiles" at bounding box center [227, 301] width 170 height 34
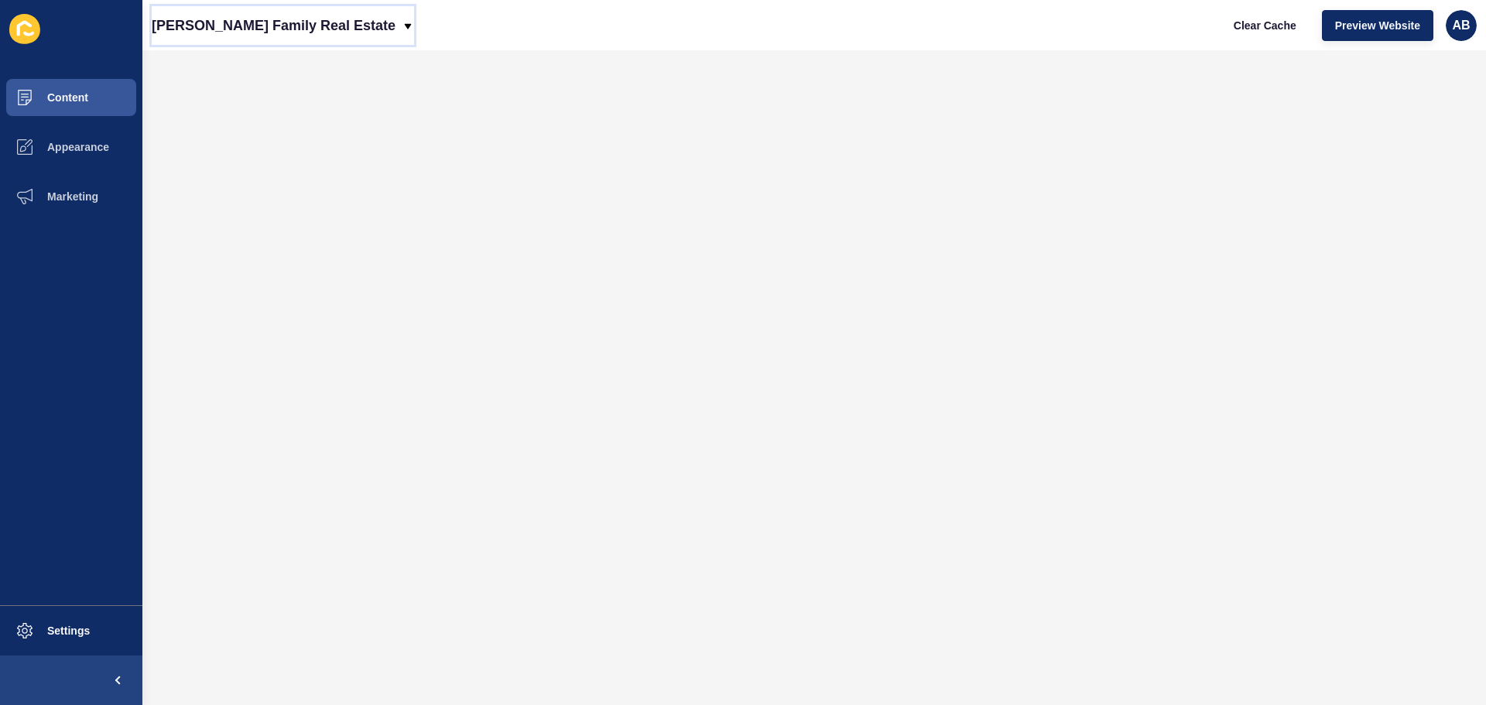
click at [308, 24] on p "[PERSON_NAME] Family Real Estate" at bounding box center [274, 25] width 244 height 39
click at [1462, 36] on div "AB" at bounding box center [1461, 25] width 31 height 31
click at [1455, 60] on link "[PERSON_NAME]" at bounding box center [1399, 61] width 114 height 34
click at [1454, 33] on span "AB" at bounding box center [1461, 25] width 18 height 15
click at [89, 155] on button "Appearance" at bounding box center [71, 147] width 142 height 50
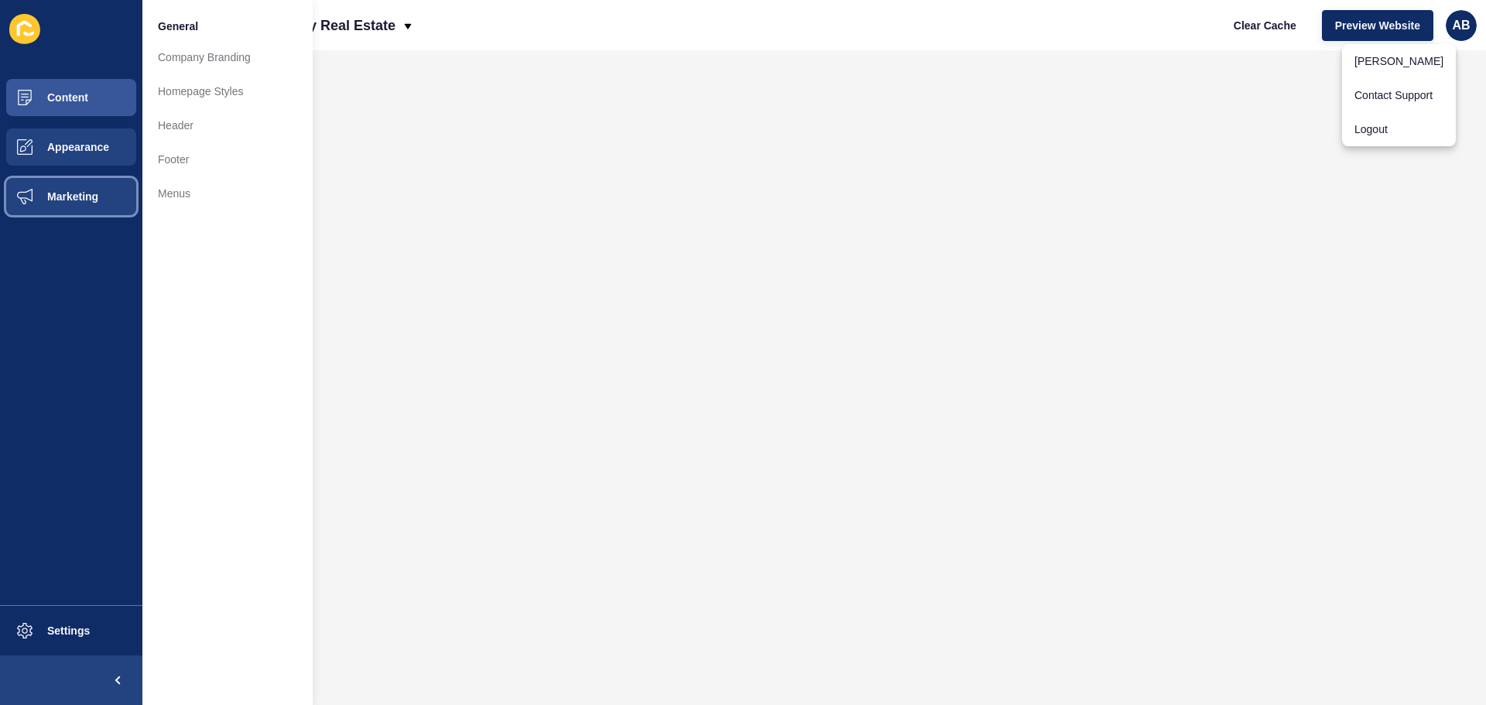
click at [93, 201] on span "Marketing" at bounding box center [48, 196] width 101 height 12
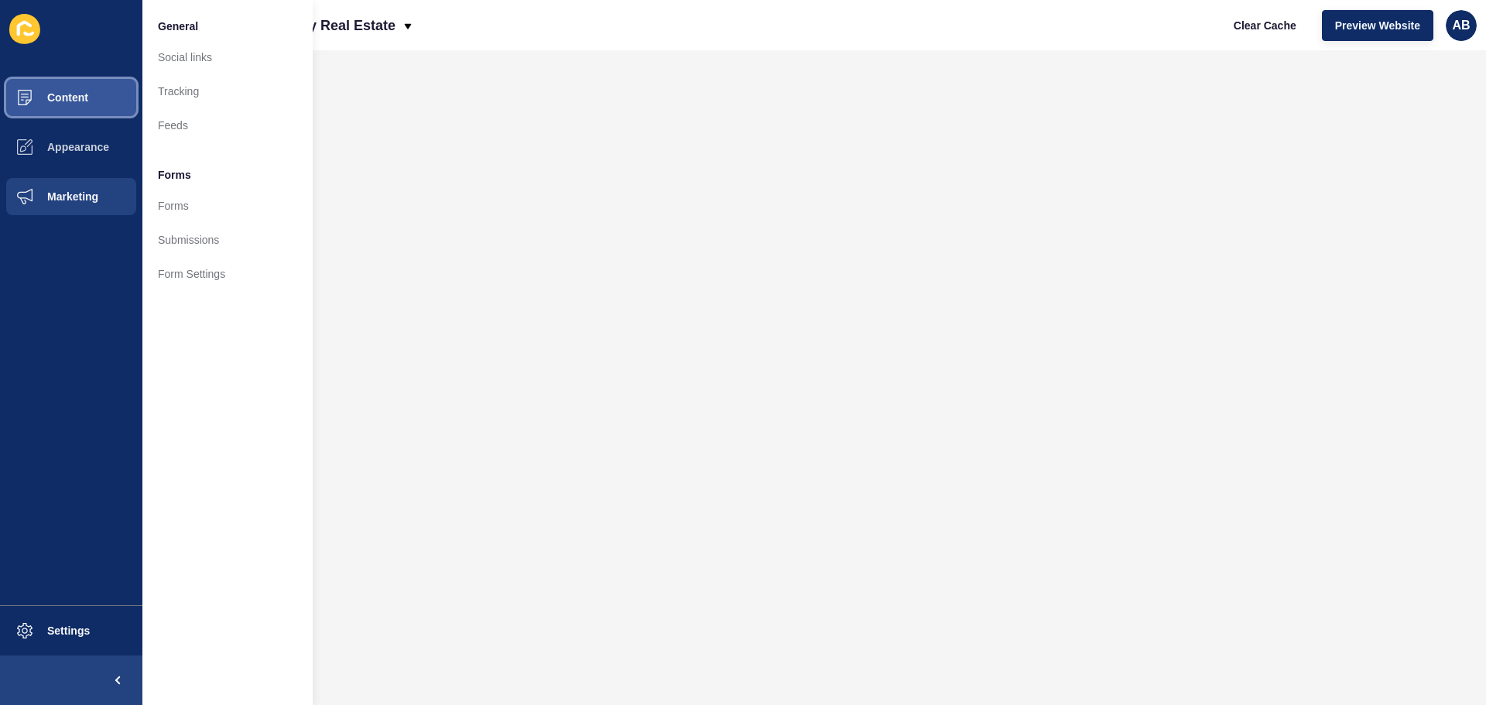
click at [111, 92] on button "Content" at bounding box center [71, 98] width 142 height 50
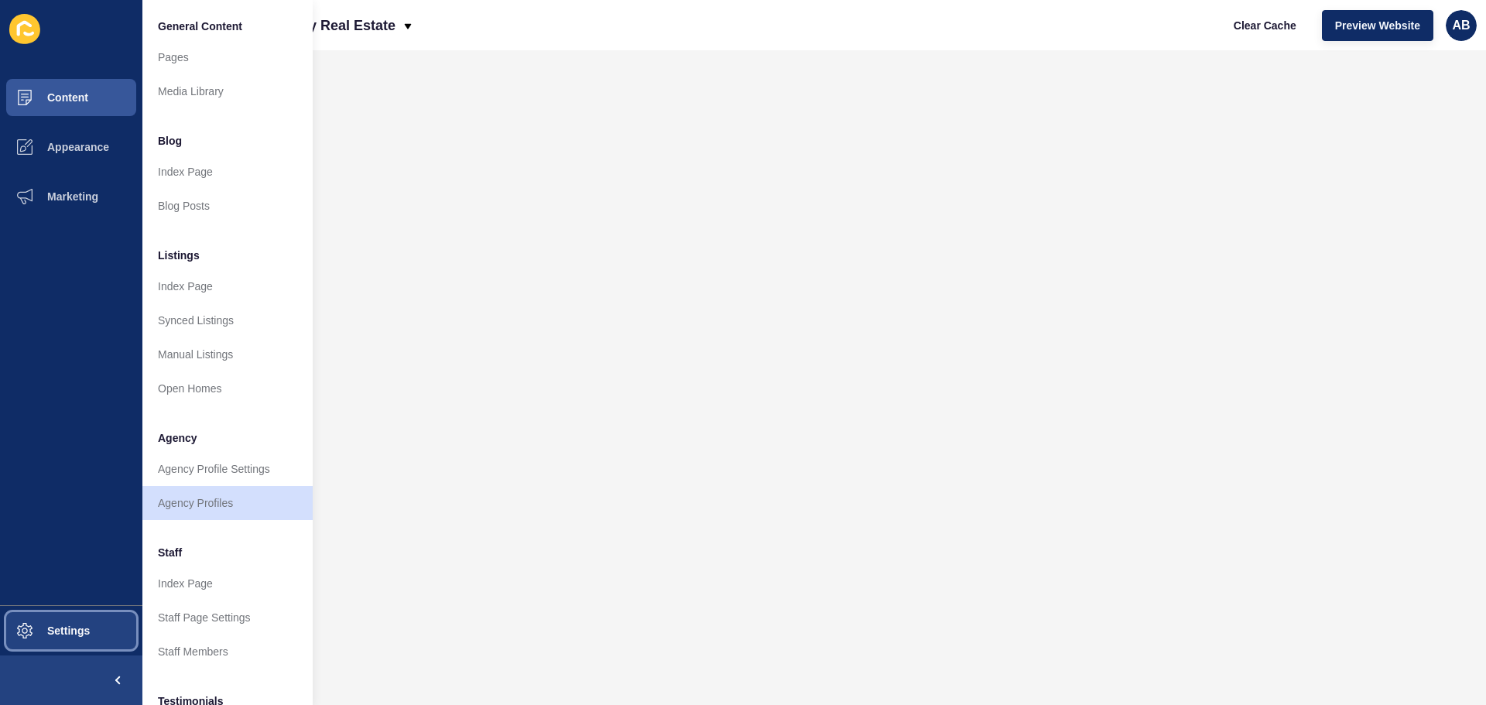
click at [83, 643] on button "Settings" at bounding box center [71, 631] width 142 height 50
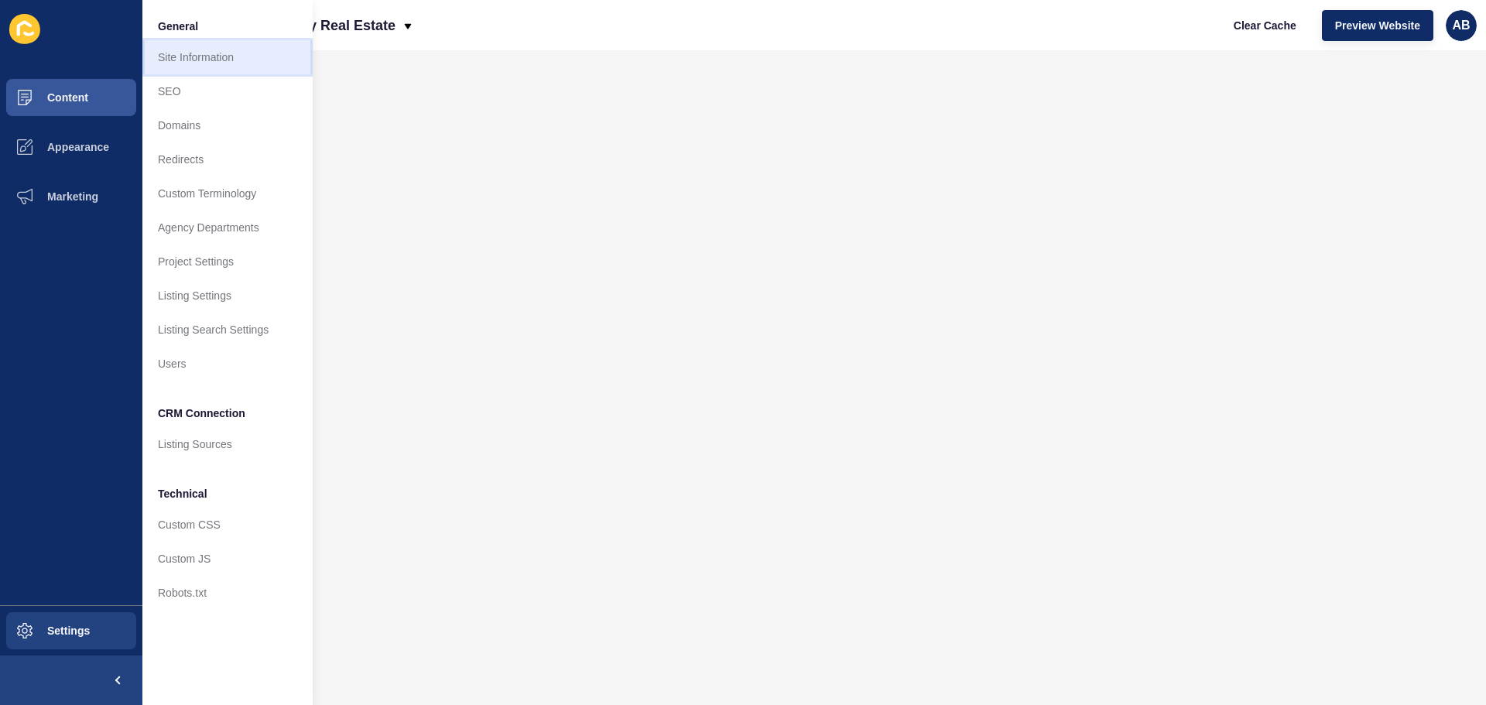
click at [226, 64] on link "Site Information" at bounding box center [227, 57] width 170 height 34
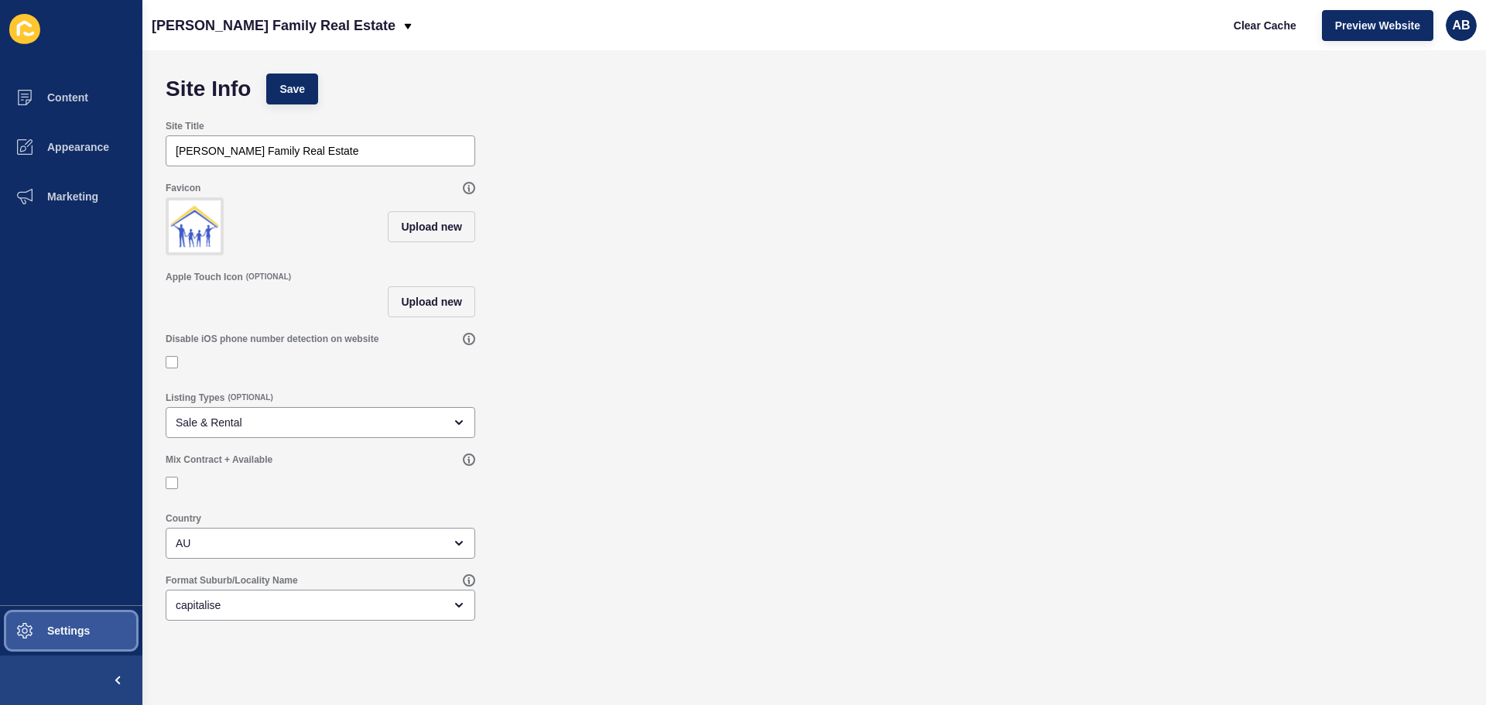
click at [77, 634] on span "Settings" at bounding box center [44, 631] width 92 height 12
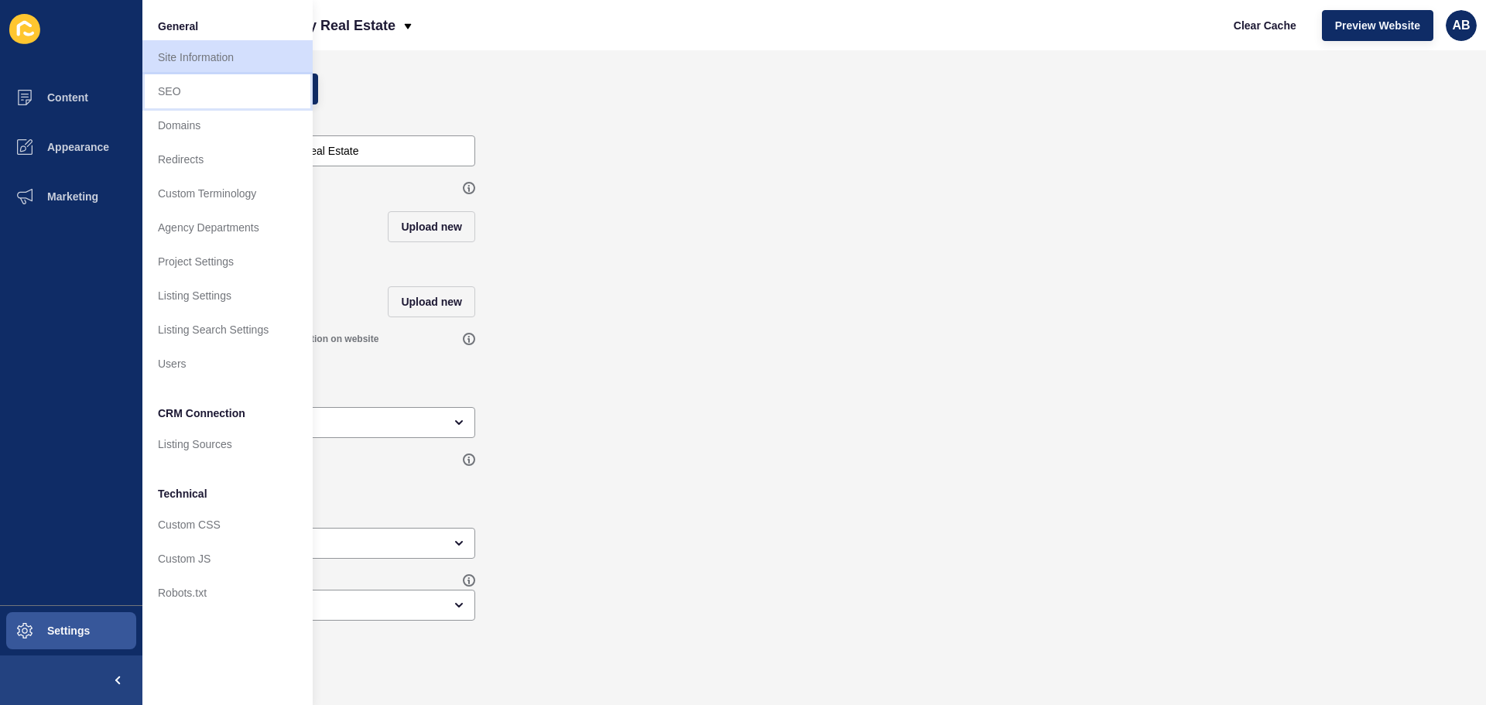
click at [196, 88] on link "SEO" at bounding box center [227, 91] width 170 height 34
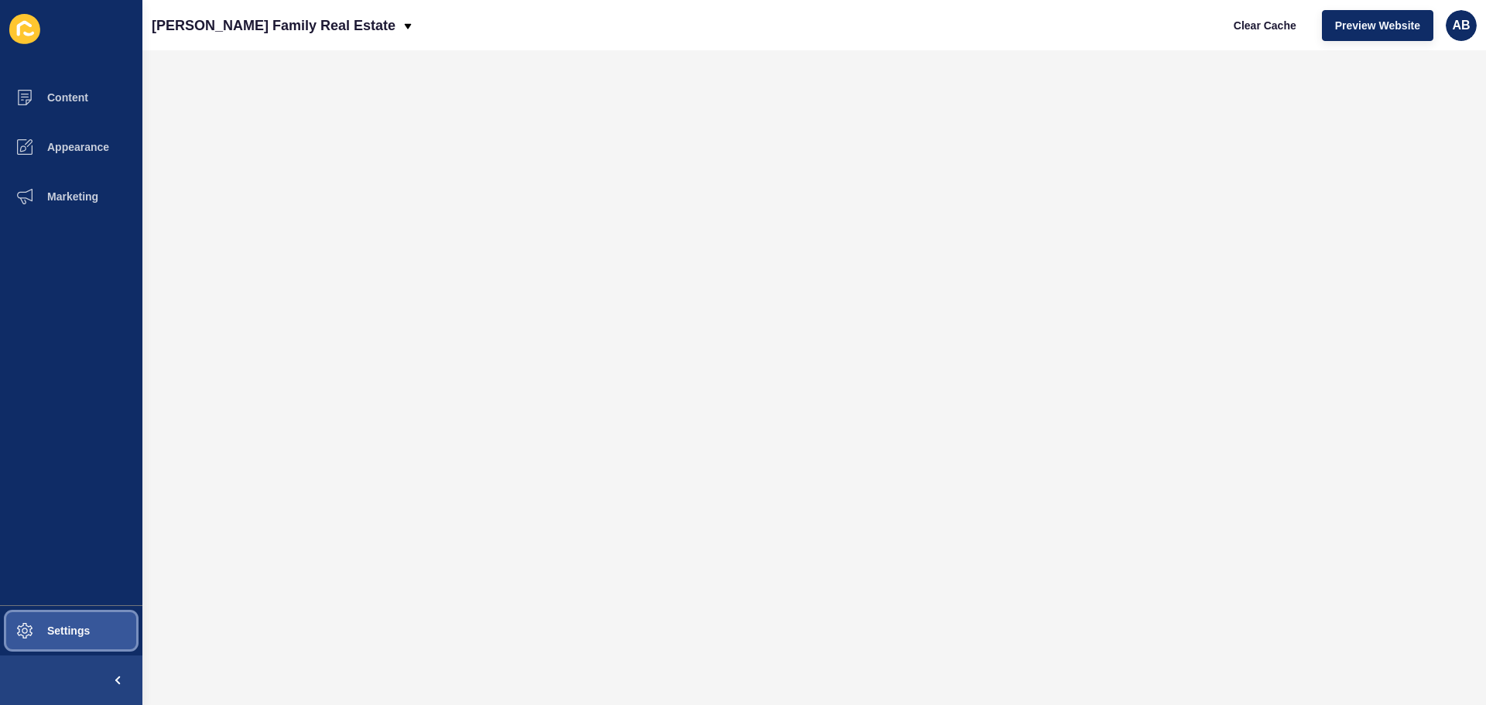
click at [94, 629] on button "Settings" at bounding box center [71, 631] width 142 height 50
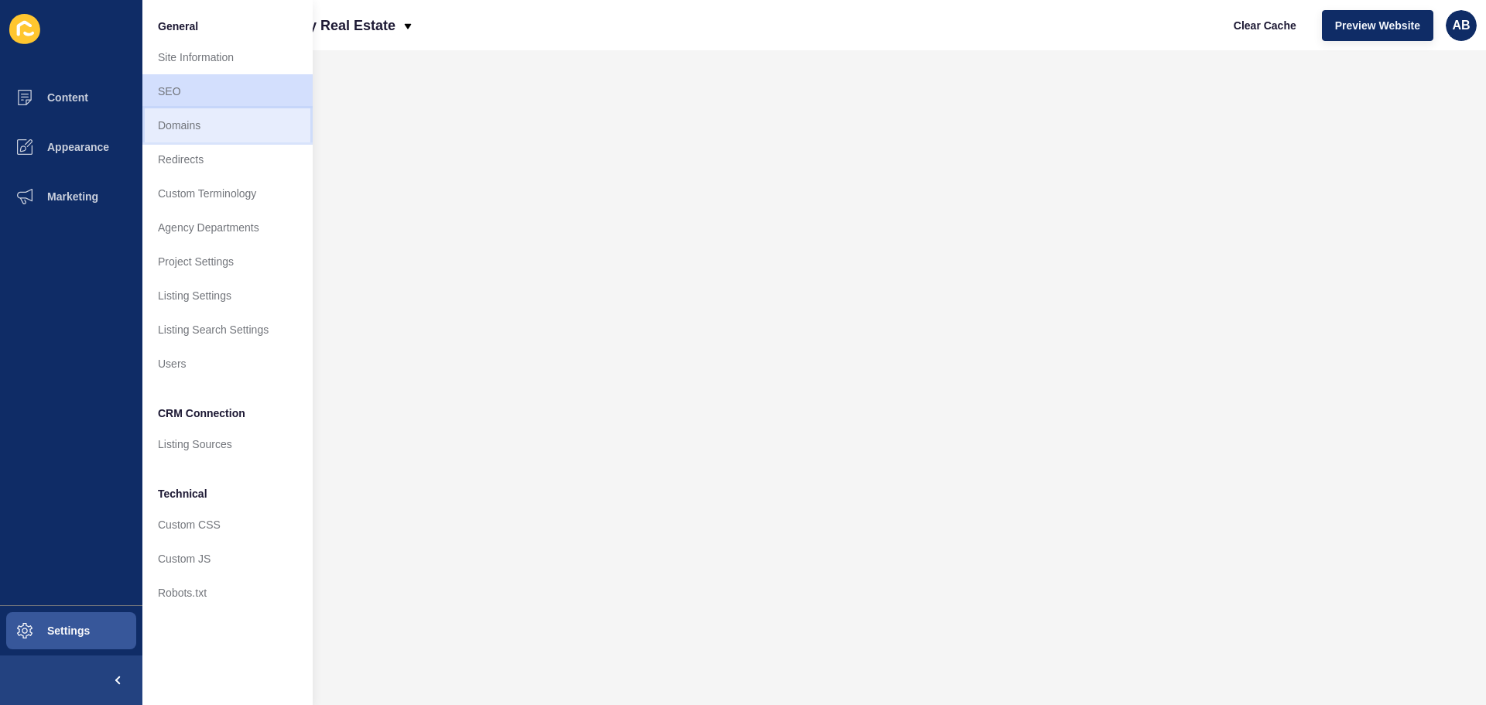
click at [218, 135] on link "Domains" at bounding box center [227, 125] width 170 height 34
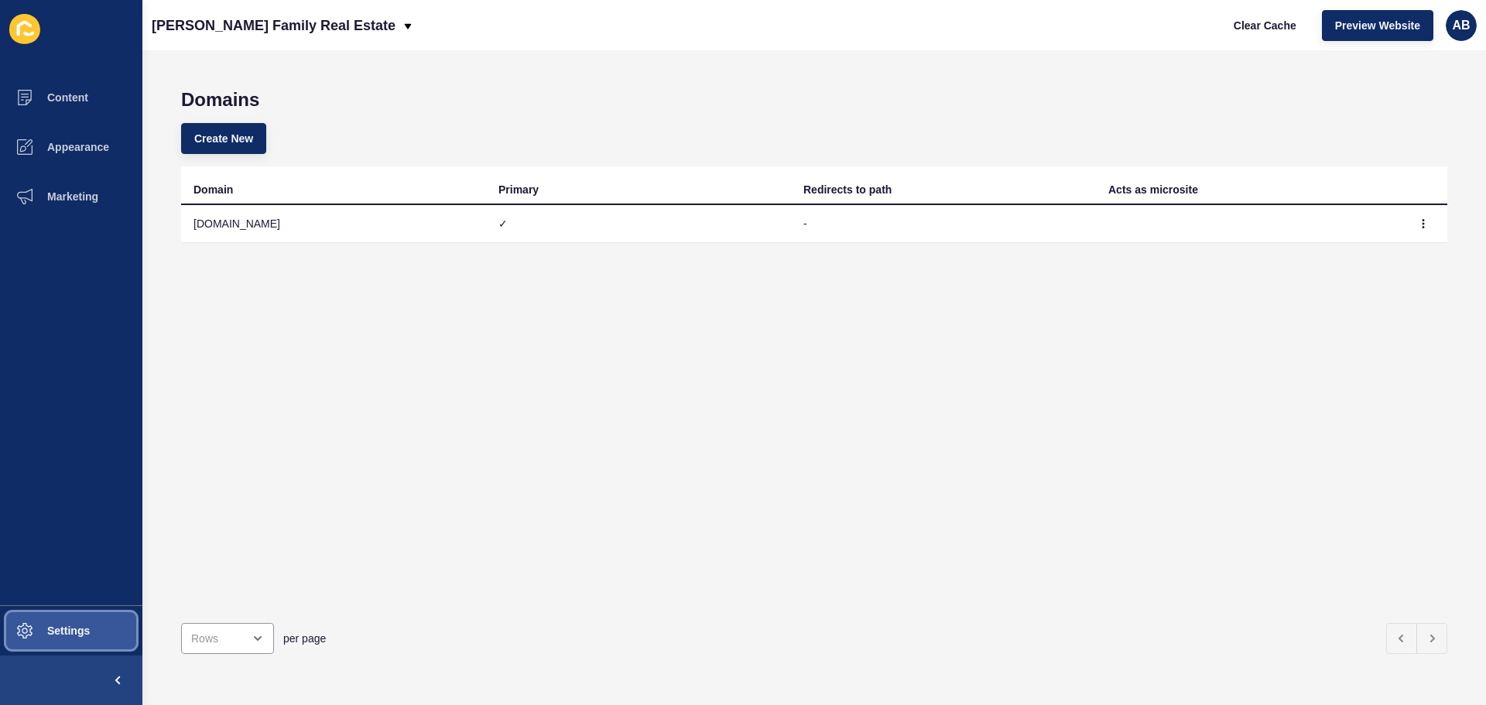
click at [82, 636] on span "Settings" at bounding box center [44, 631] width 92 height 12
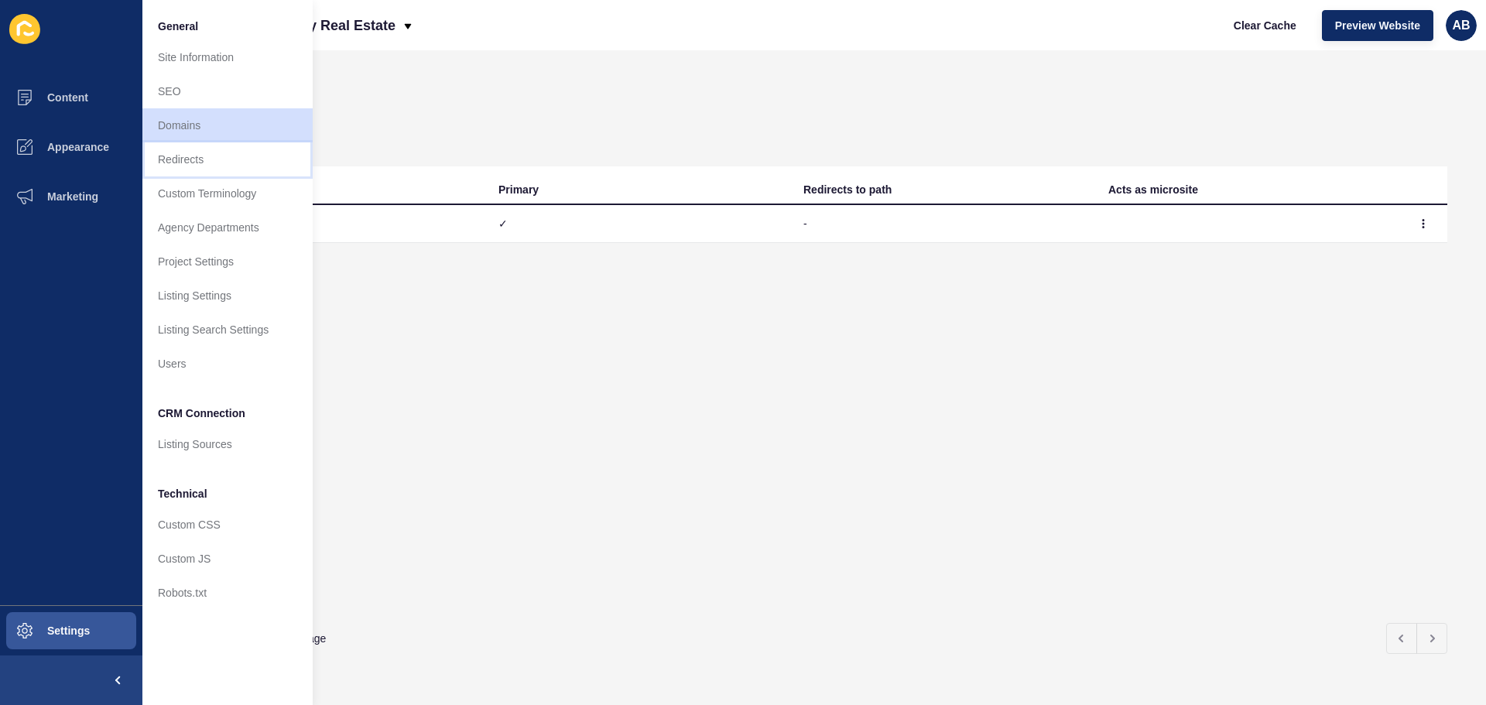
click at [218, 168] on link "Redirects" at bounding box center [227, 159] width 170 height 34
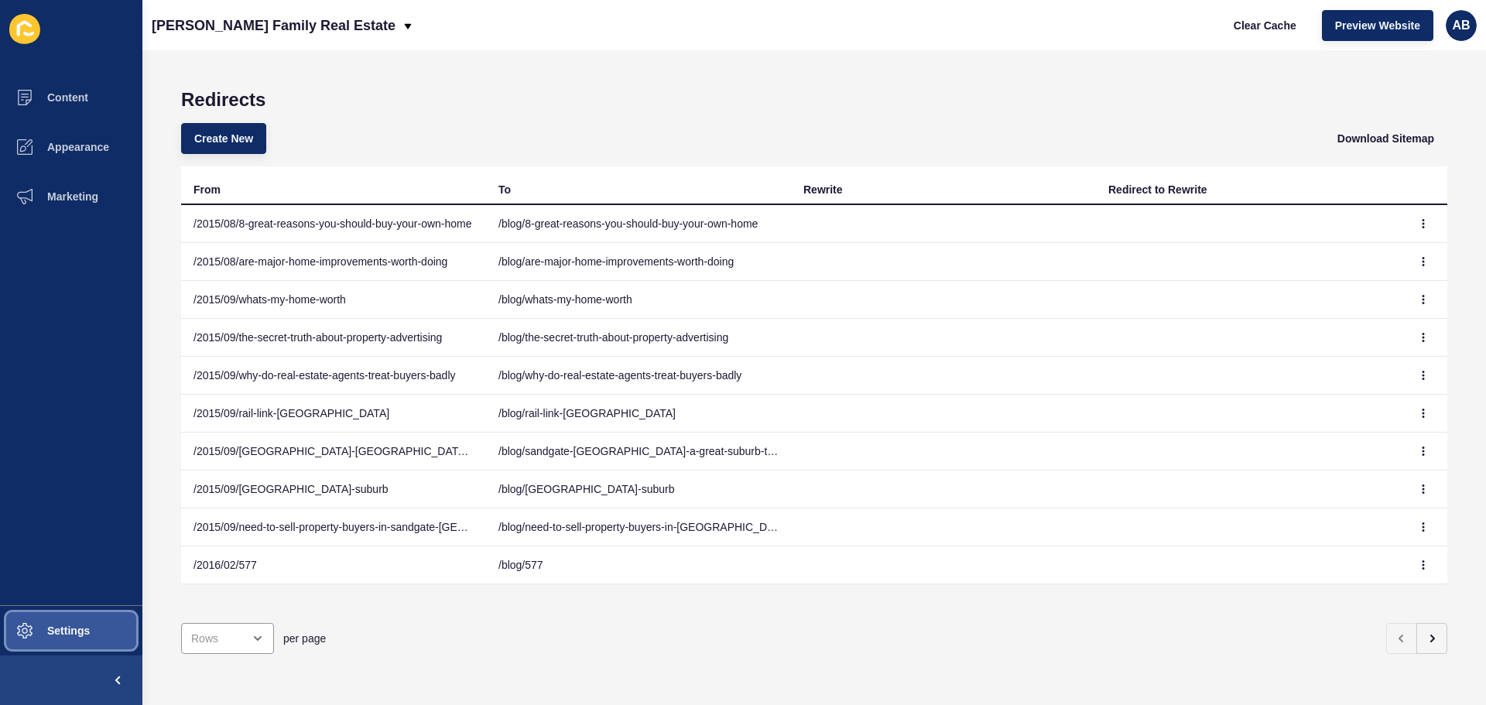
click at [90, 631] on span "Settings" at bounding box center [44, 631] width 92 height 12
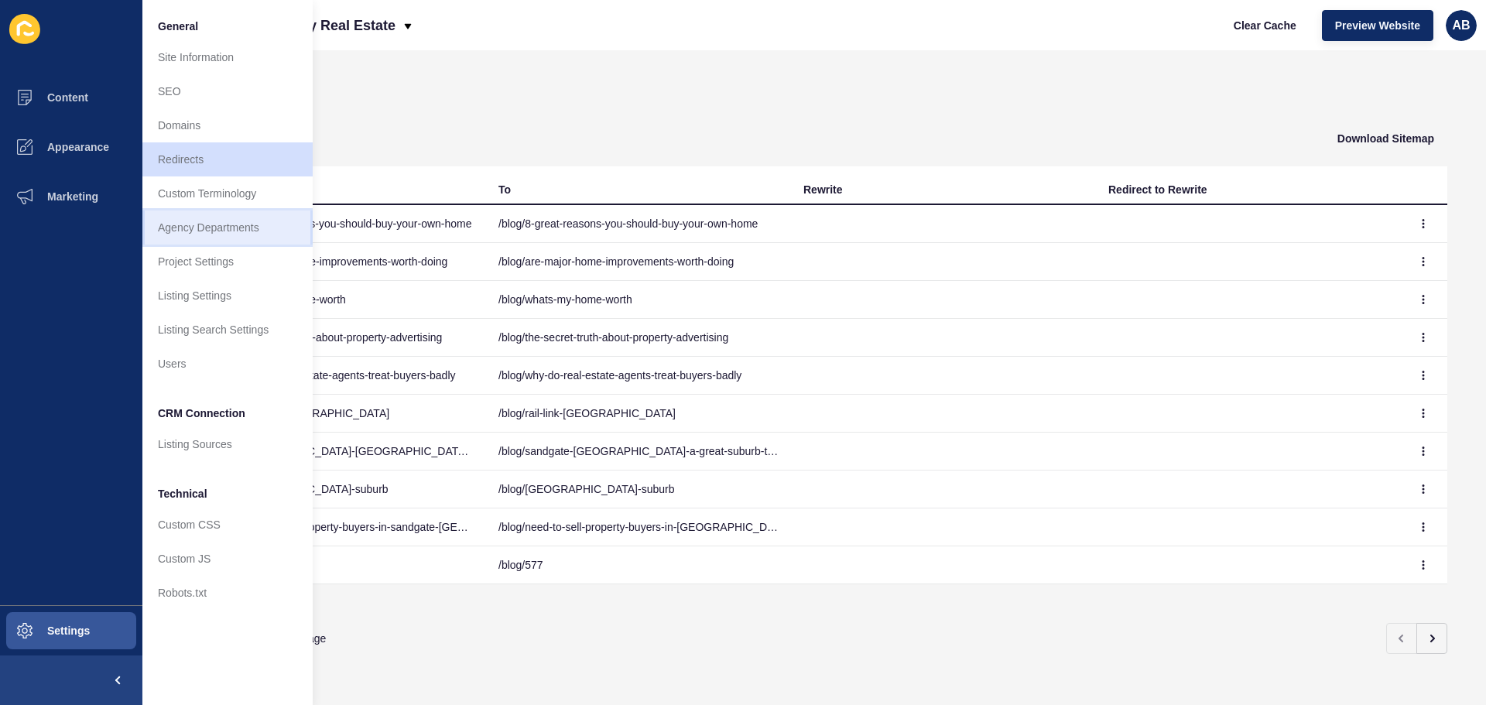
click at [221, 237] on link "Agency Departments" at bounding box center [227, 228] width 170 height 34
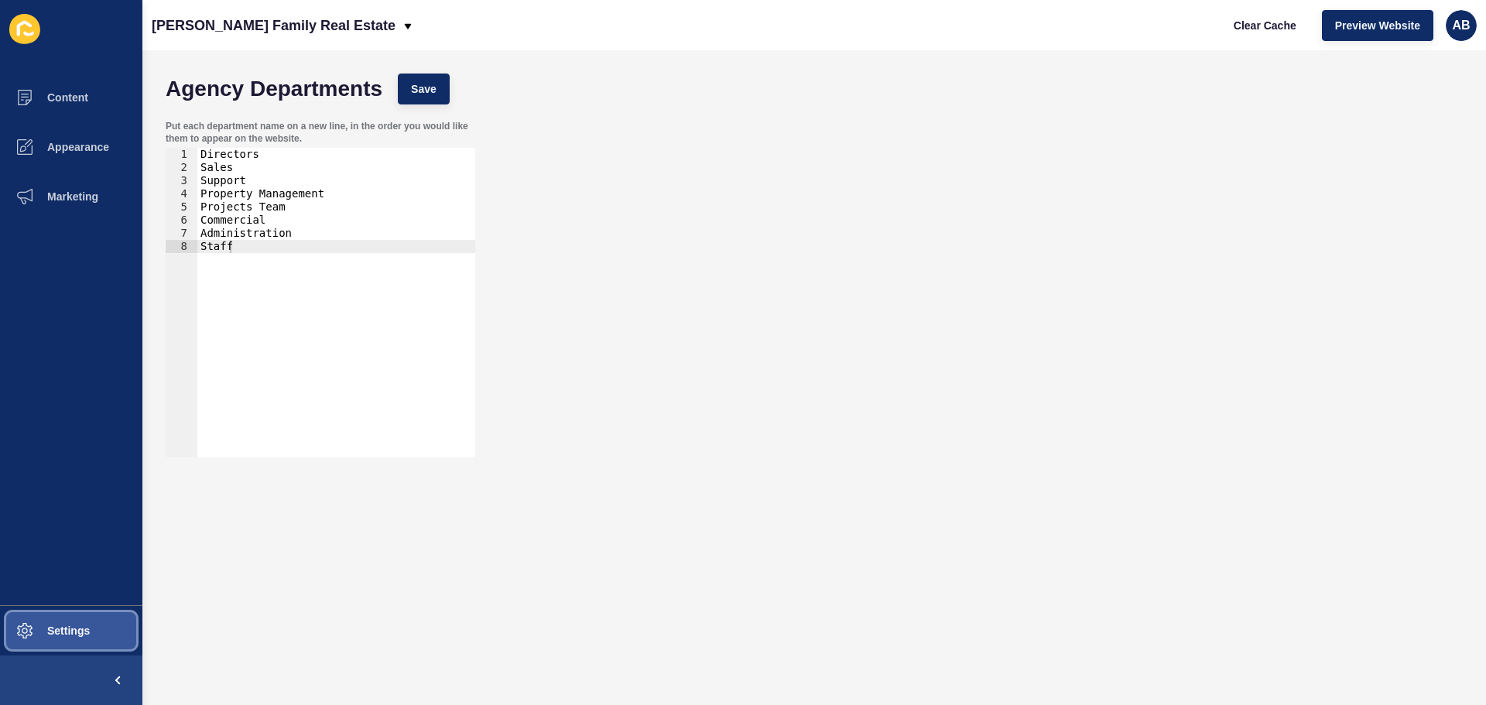
click at [95, 625] on button "Settings" at bounding box center [71, 631] width 142 height 50
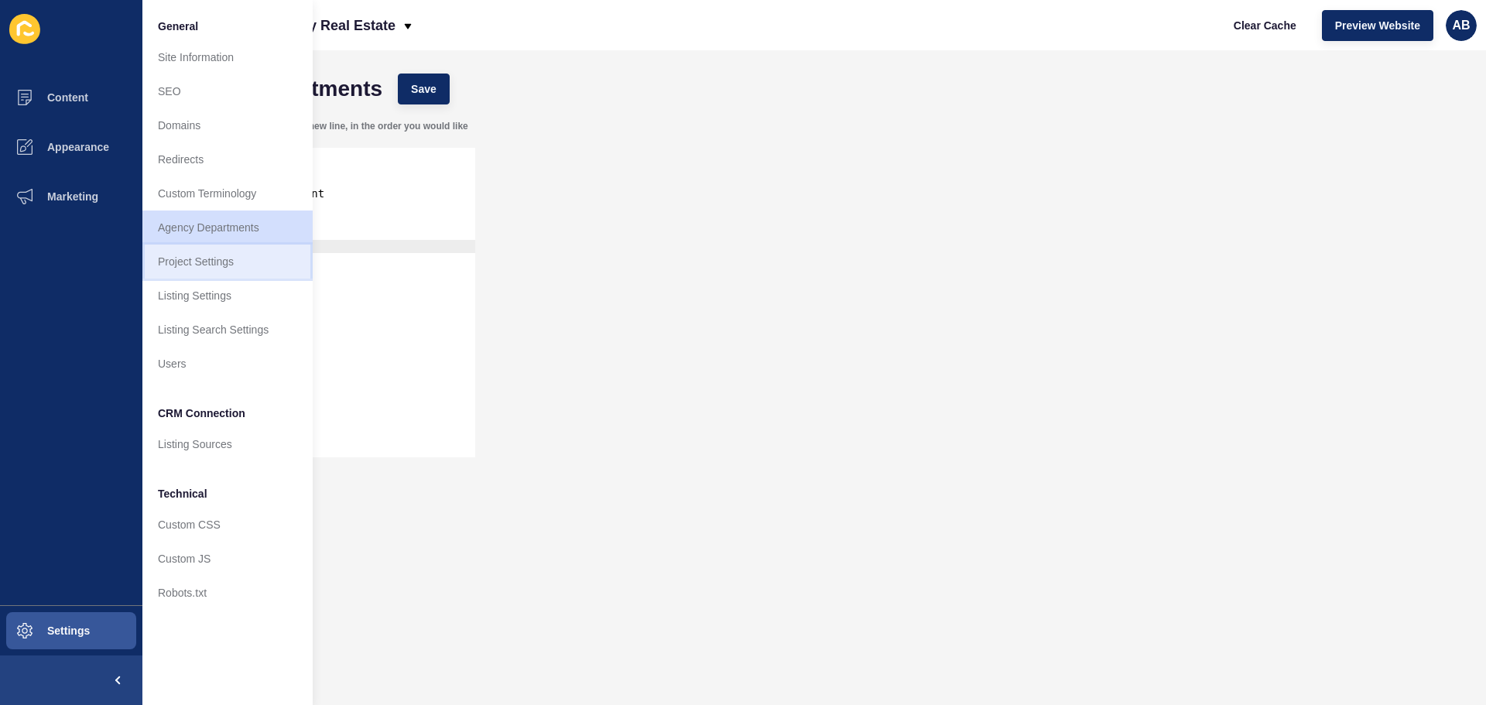
click at [222, 263] on link "Project Settings" at bounding box center [227, 262] width 170 height 34
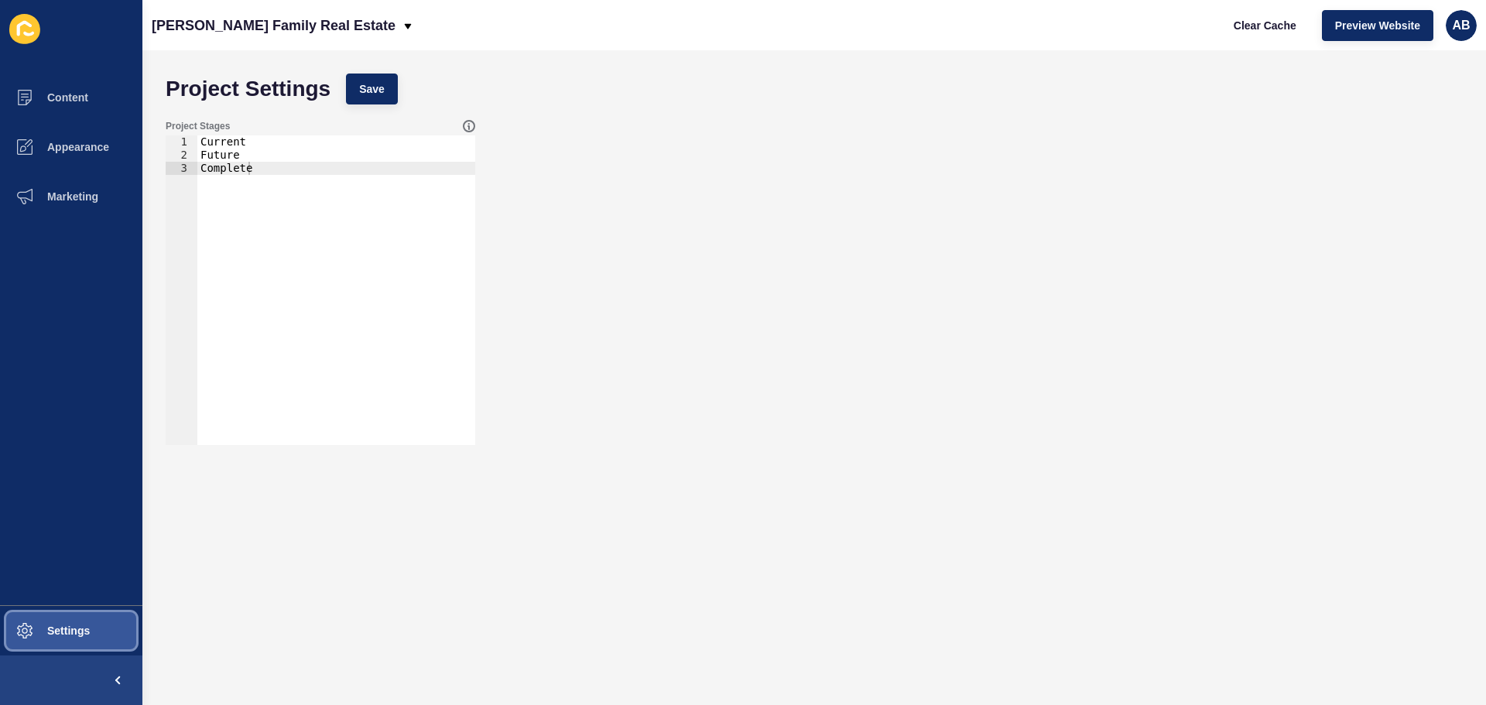
click at [109, 633] on button "Settings" at bounding box center [71, 631] width 142 height 50
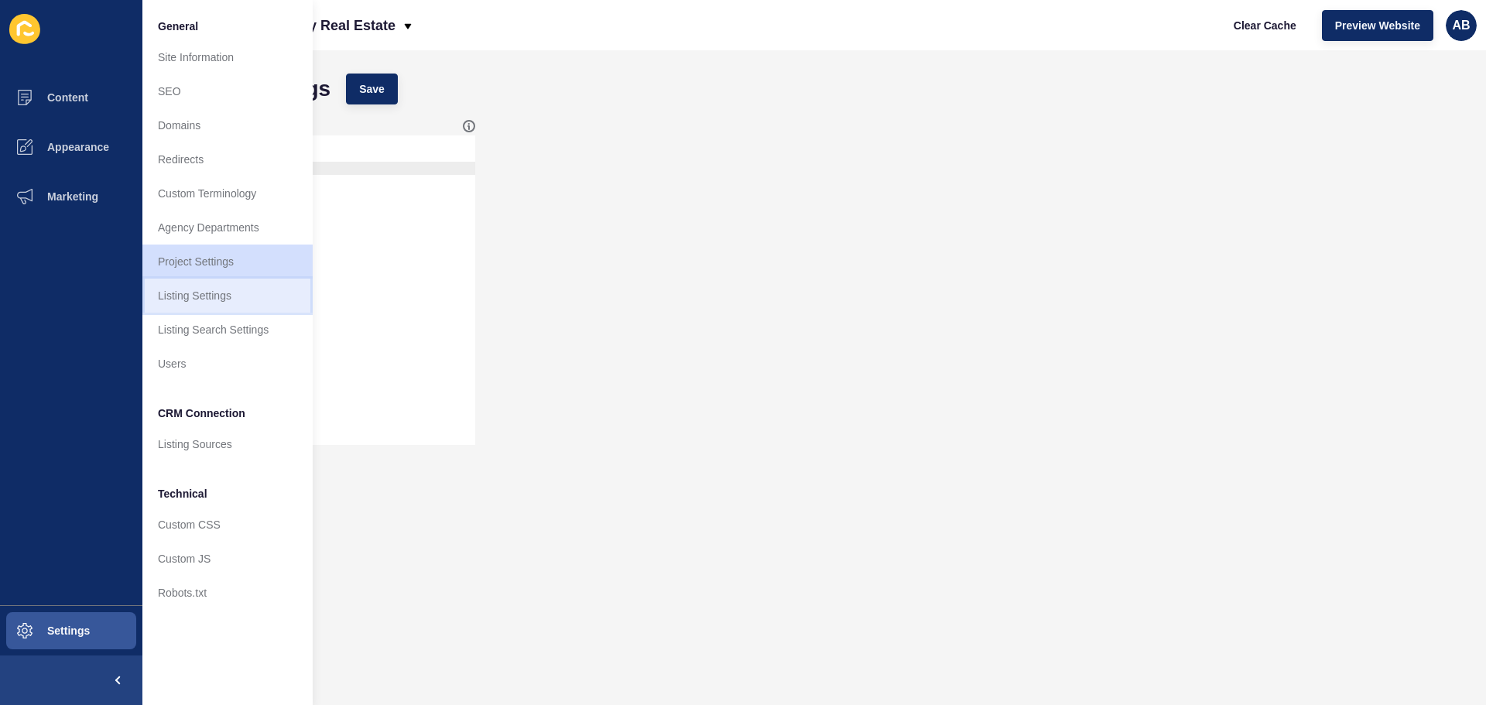
click at [250, 288] on link "Listing Settings" at bounding box center [227, 296] width 170 height 34
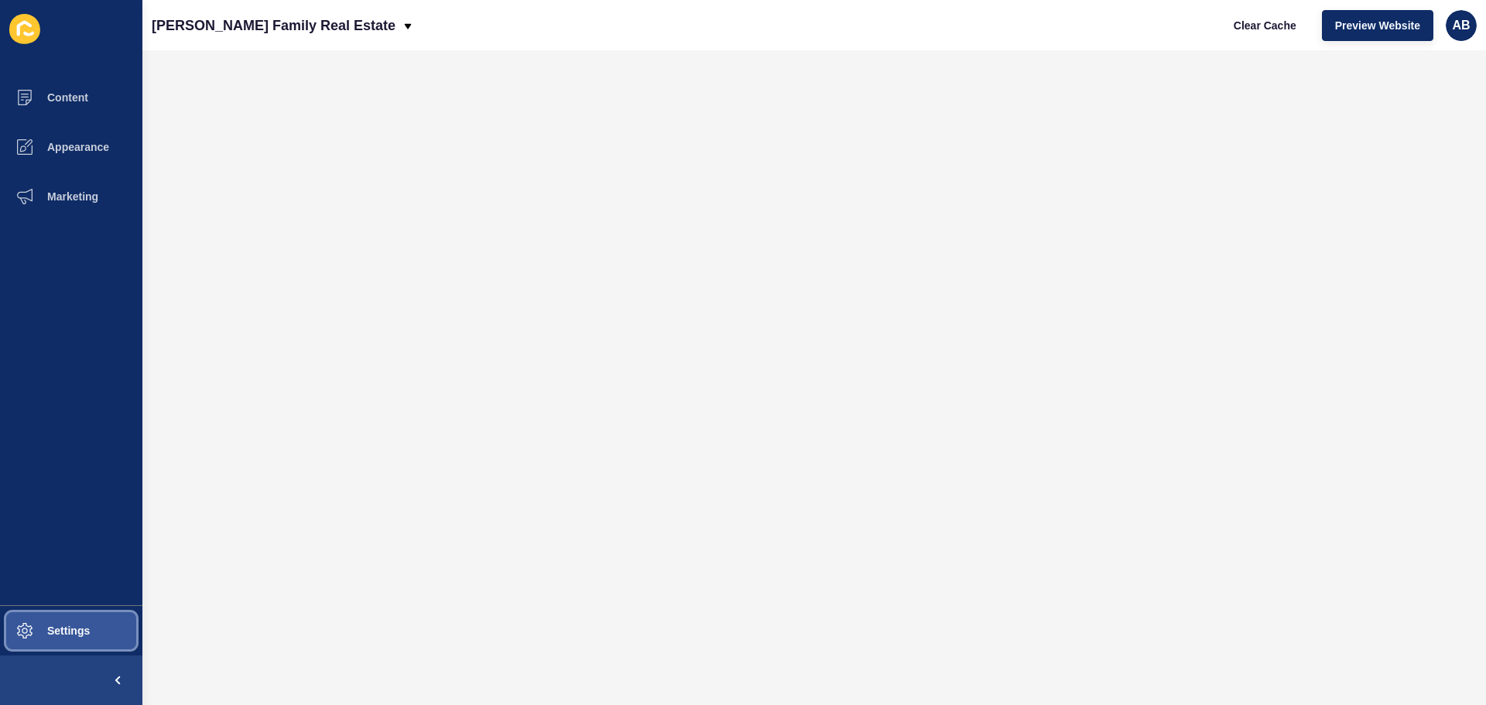
click at [106, 645] on button "Settings" at bounding box center [71, 631] width 142 height 50
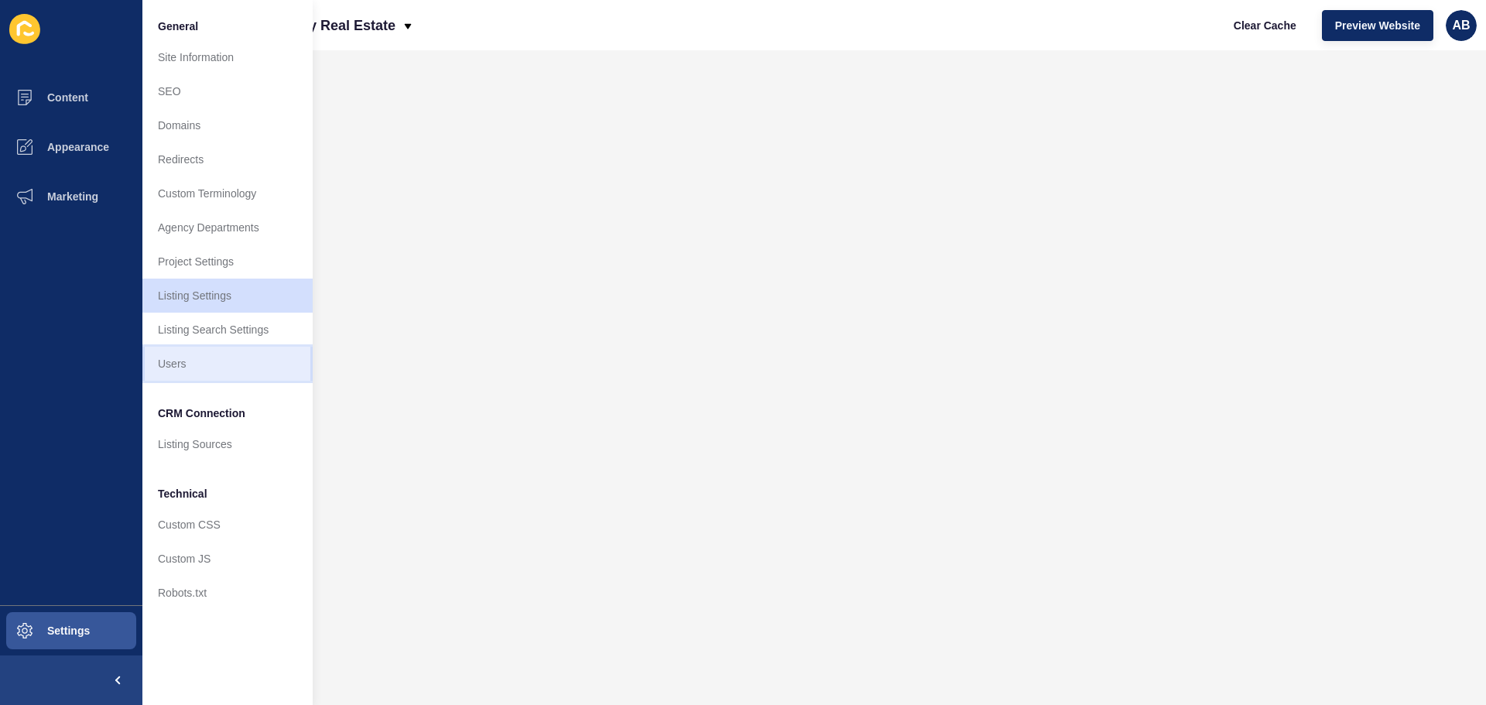
click at [227, 363] on link "Users" at bounding box center [227, 364] width 170 height 34
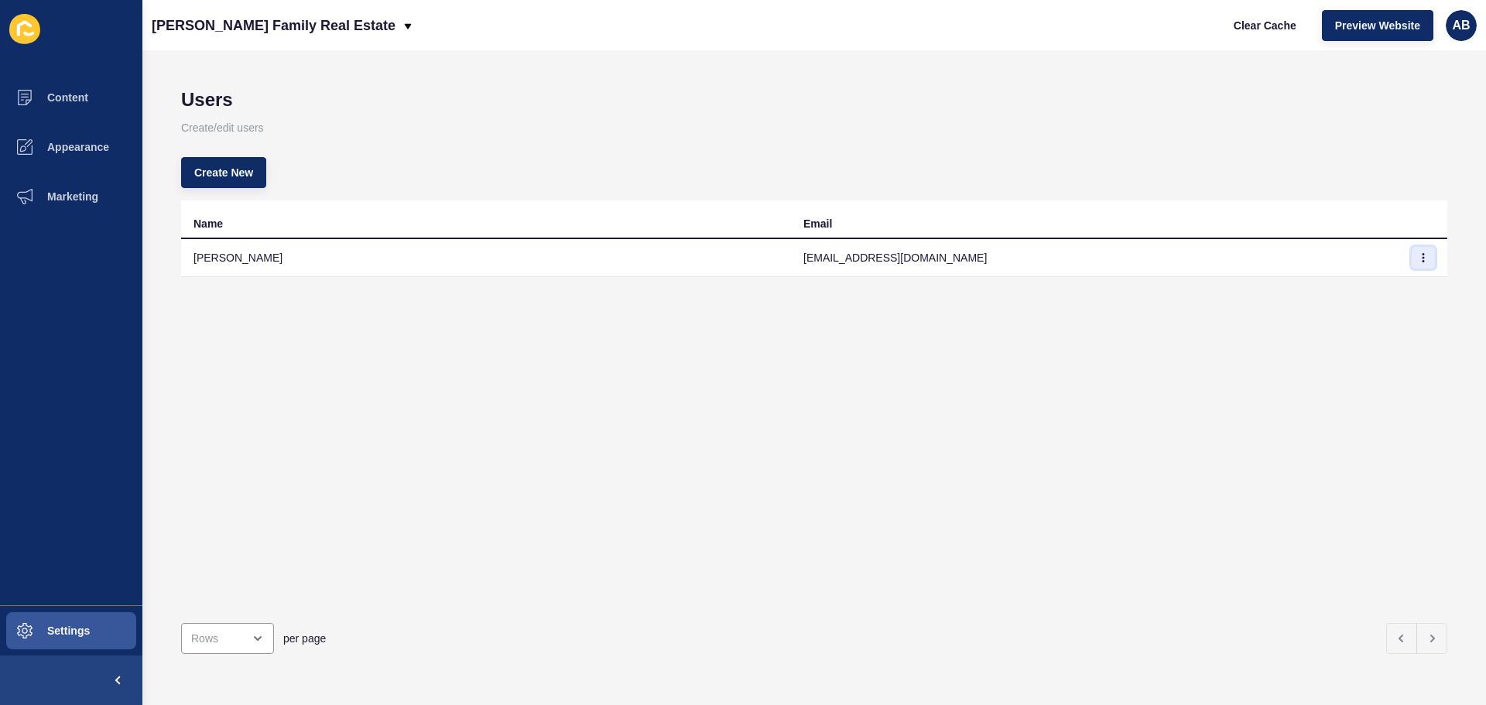
click at [1419, 259] on icon "button" at bounding box center [1423, 257] width 9 height 9
click at [1387, 281] on link "Edit" at bounding box center [1369, 289] width 108 height 34
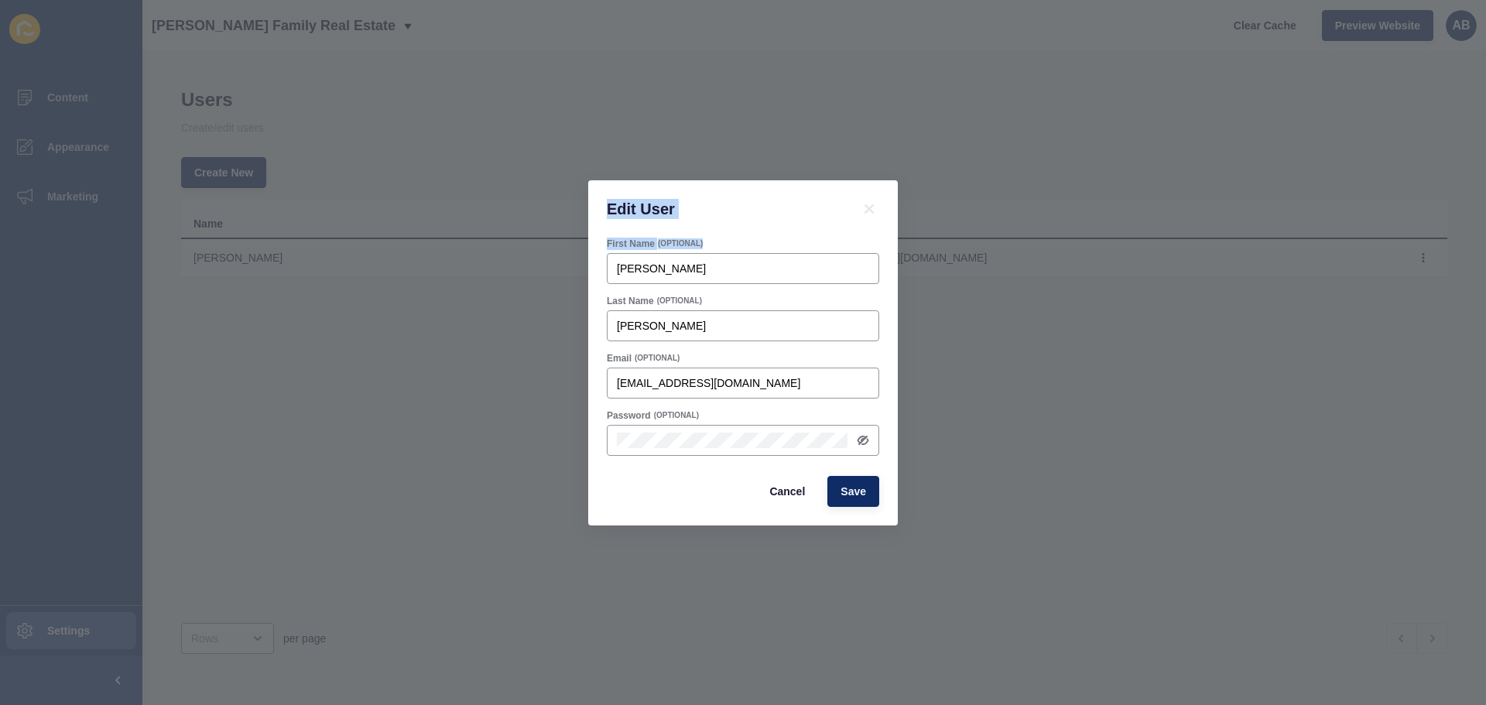
drag, startPoint x: 700, startPoint y: 257, endPoint x: 279, endPoint y: 218, distance: 422.2
click at [288, 217] on div "Edit User First Name (OPTIONAL) [PERSON_NAME] Last Name (OPTIONAL) [PERSON_NAME…" at bounding box center [743, 352] width 1486 height 705
click at [685, 263] on input "[PERSON_NAME]" at bounding box center [743, 268] width 252 height 15
drag, startPoint x: 685, startPoint y: 267, endPoint x: 245, endPoint y: 235, distance: 441.6
click at [251, 235] on div "Edit User First Name (OPTIONAL) [PERSON_NAME] Last Name (OPTIONAL) [PERSON_NAME…" at bounding box center [743, 352] width 1486 height 705
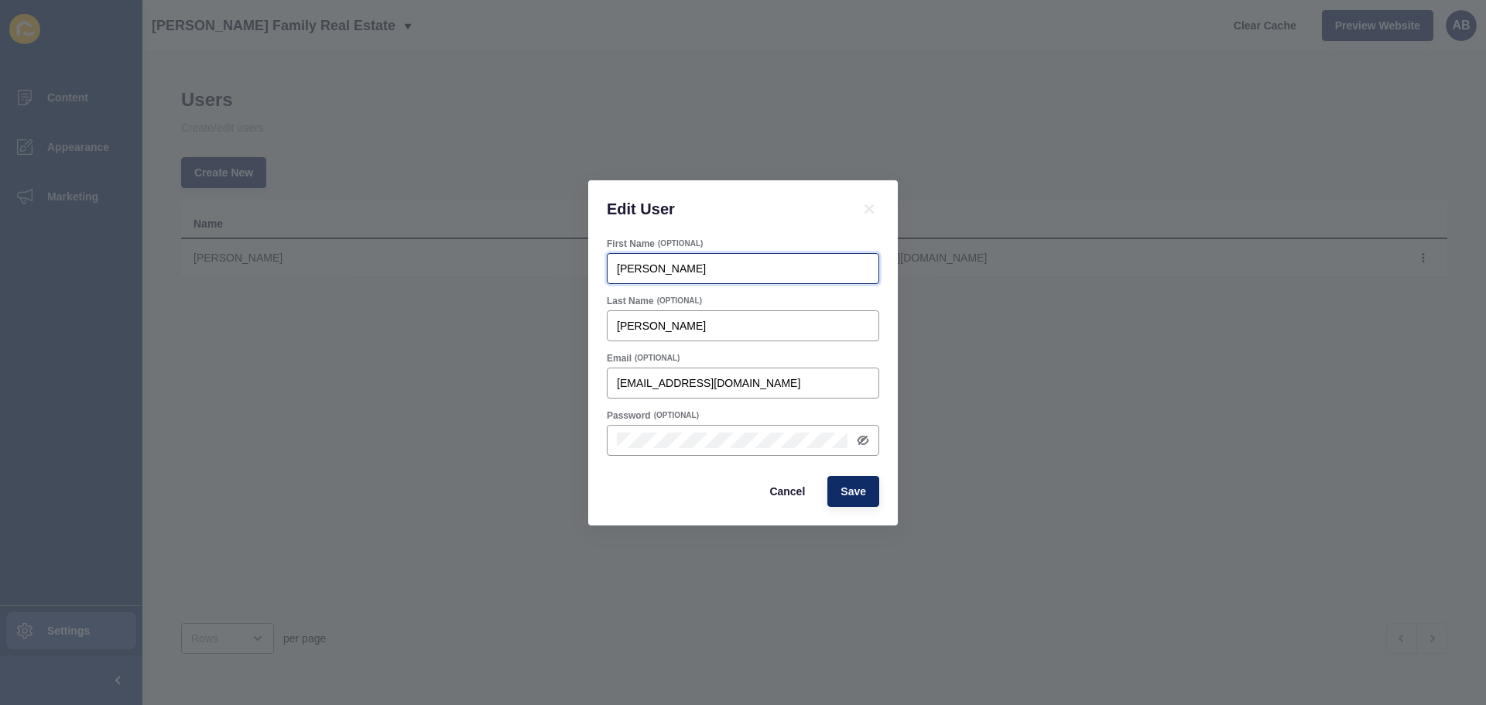
type input "[PERSON_NAME]"
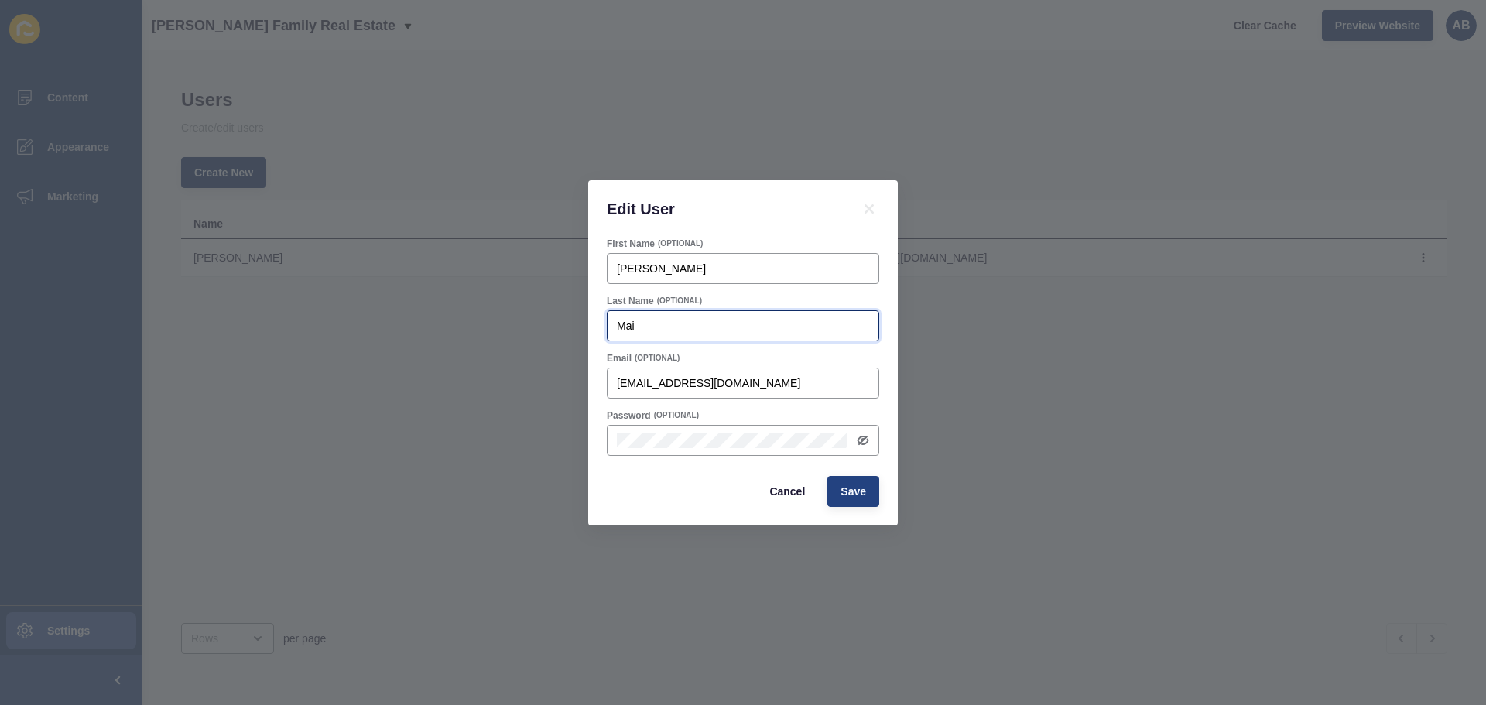
type input "Mai"
click at [848, 493] on span "Save" at bounding box center [854, 491] width 26 height 15
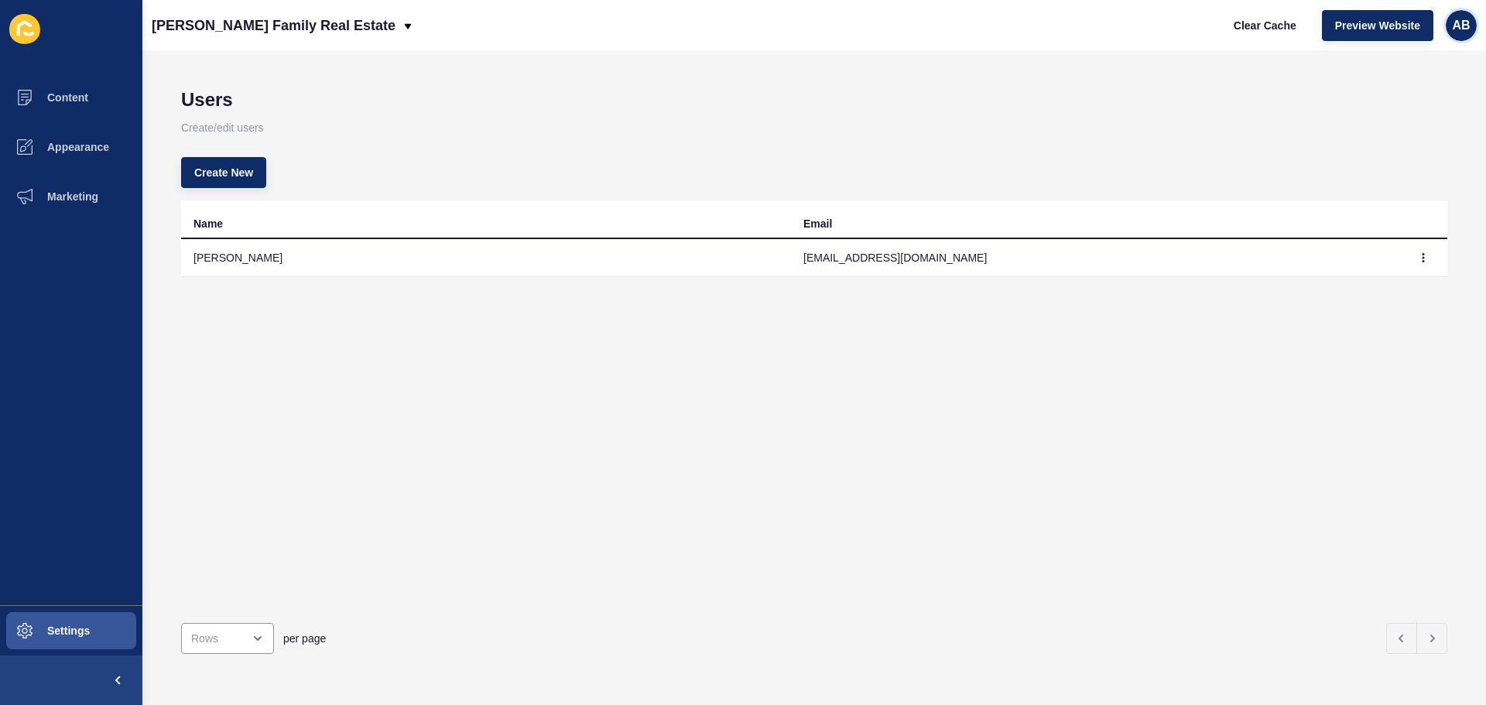
click at [1462, 26] on span "AB" at bounding box center [1461, 25] width 18 height 15
click at [1388, 134] on link "Logout" at bounding box center [1399, 129] width 114 height 34
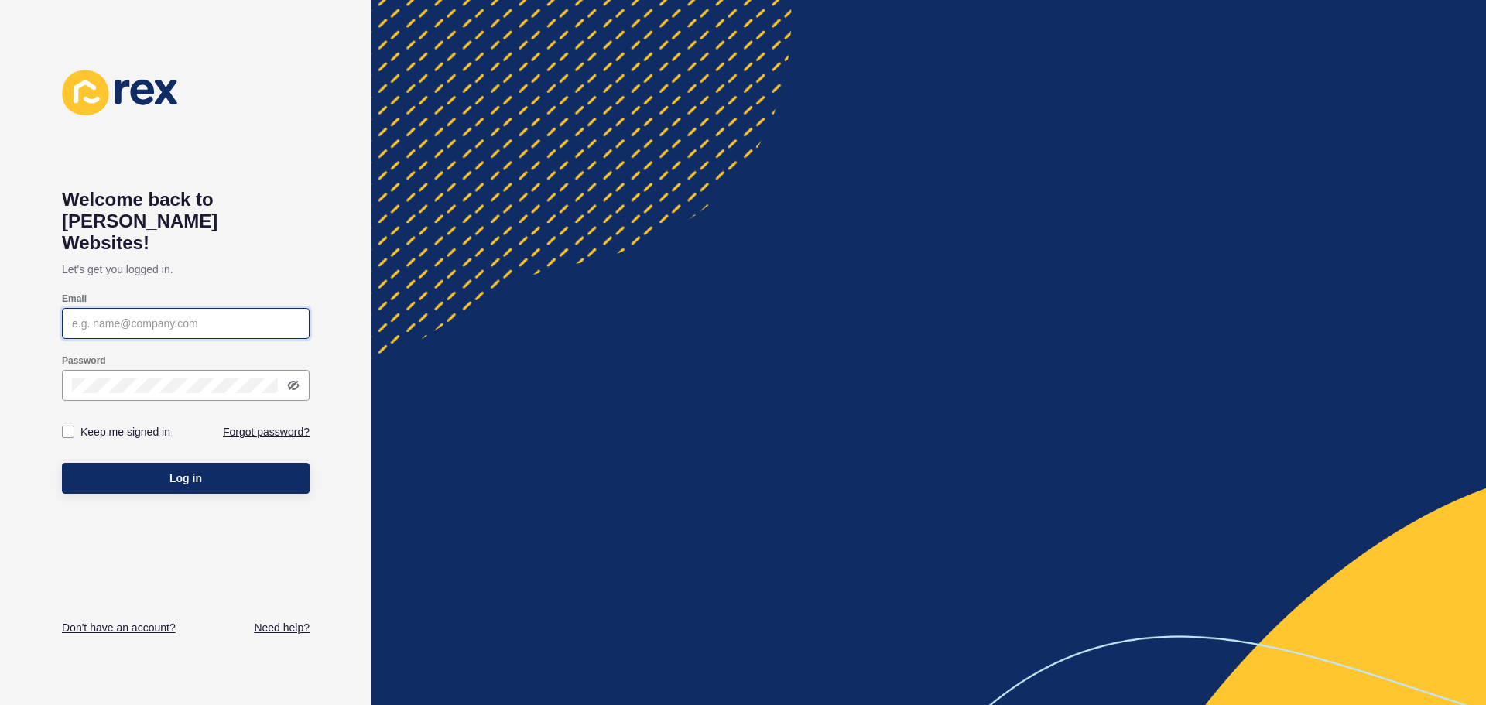
type input "[EMAIL_ADDRESS][DOMAIN_NAME]"
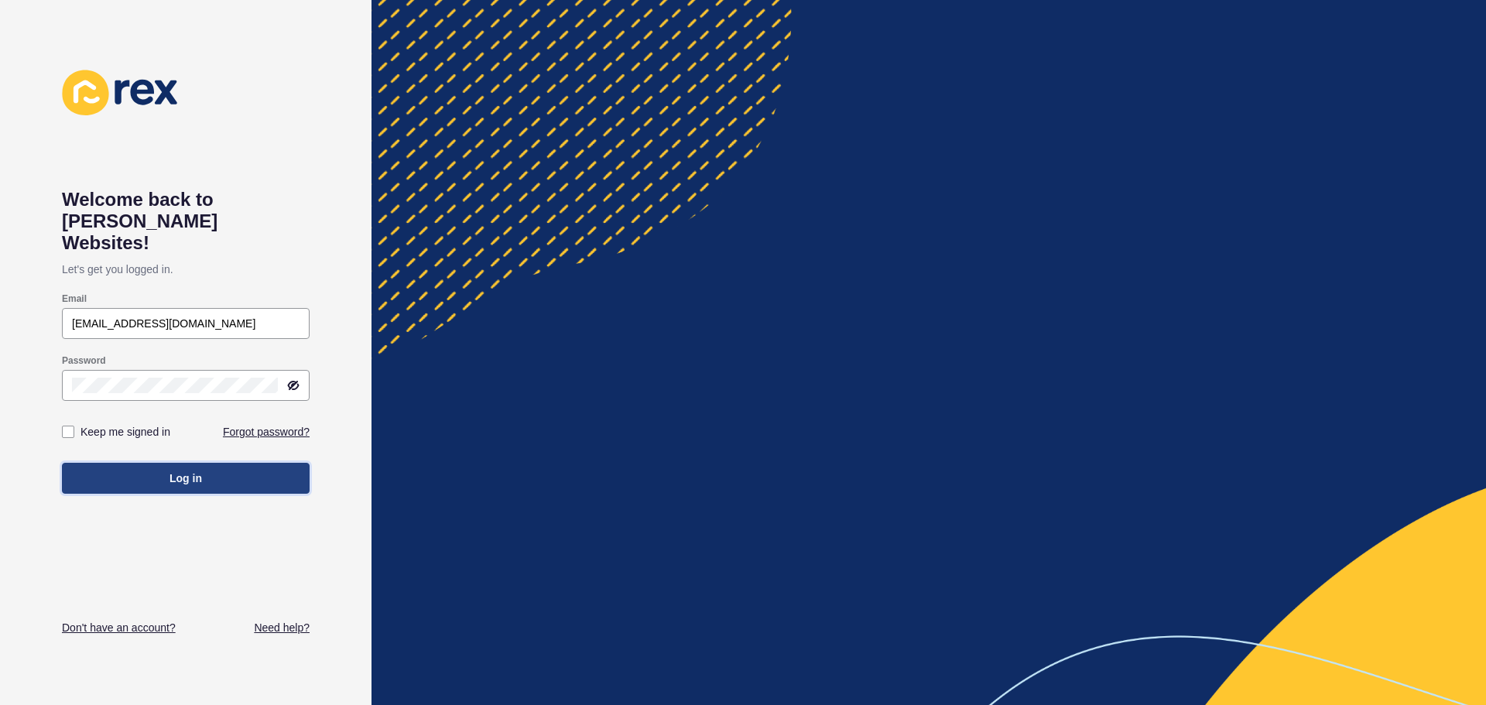
click at [204, 463] on button "Log in" at bounding box center [186, 478] width 248 height 31
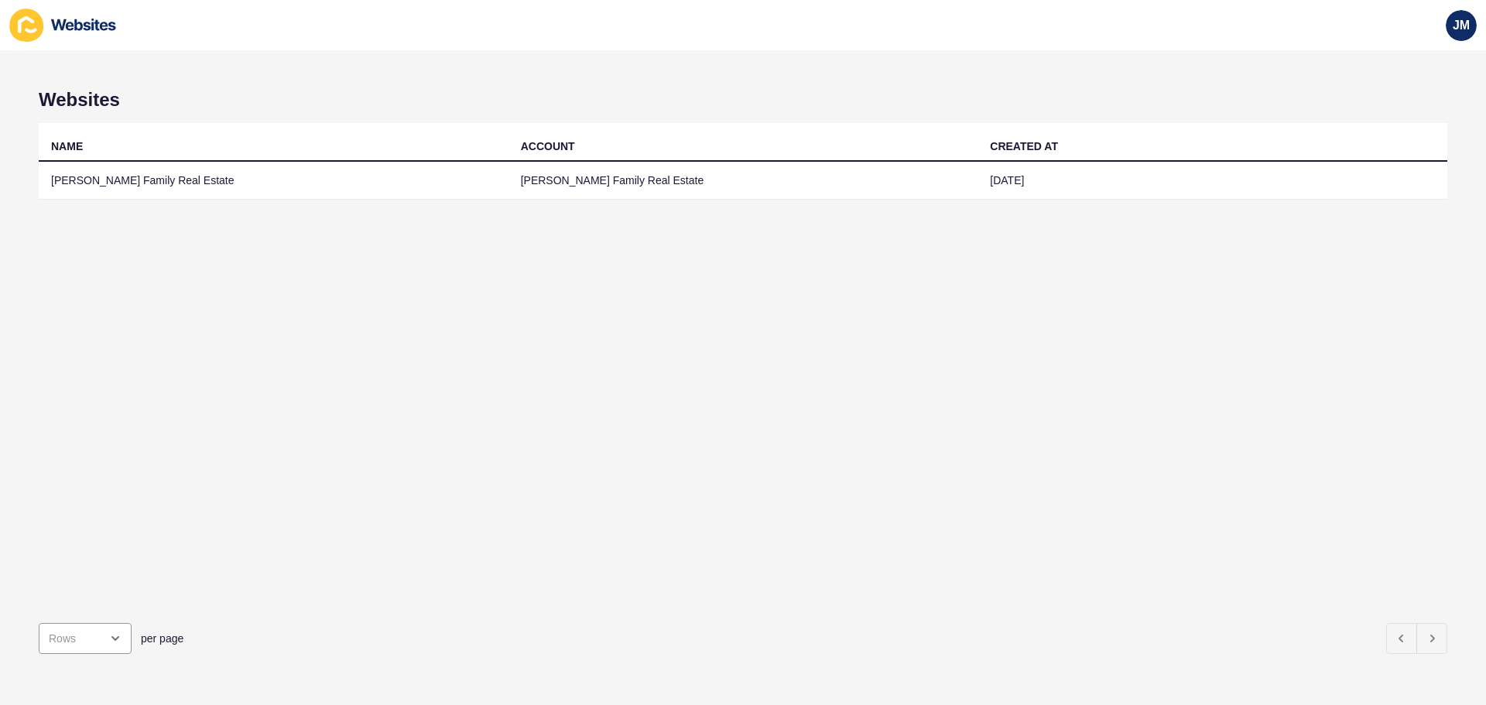
click at [36, 27] on icon at bounding box center [26, 25] width 34 height 33
click at [90, 26] on icon at bounding box center [83, 25] width 65 height 12
click at [6, 30] on div "JM" at bounding box center [743, 25] width 1486 height 50
click at [26, 30] on icon at bounding box center [32, 30] width 12 height 5
click at [1467, 31] on span "JM" at bounding box center [1461, 25] width 17 height 15
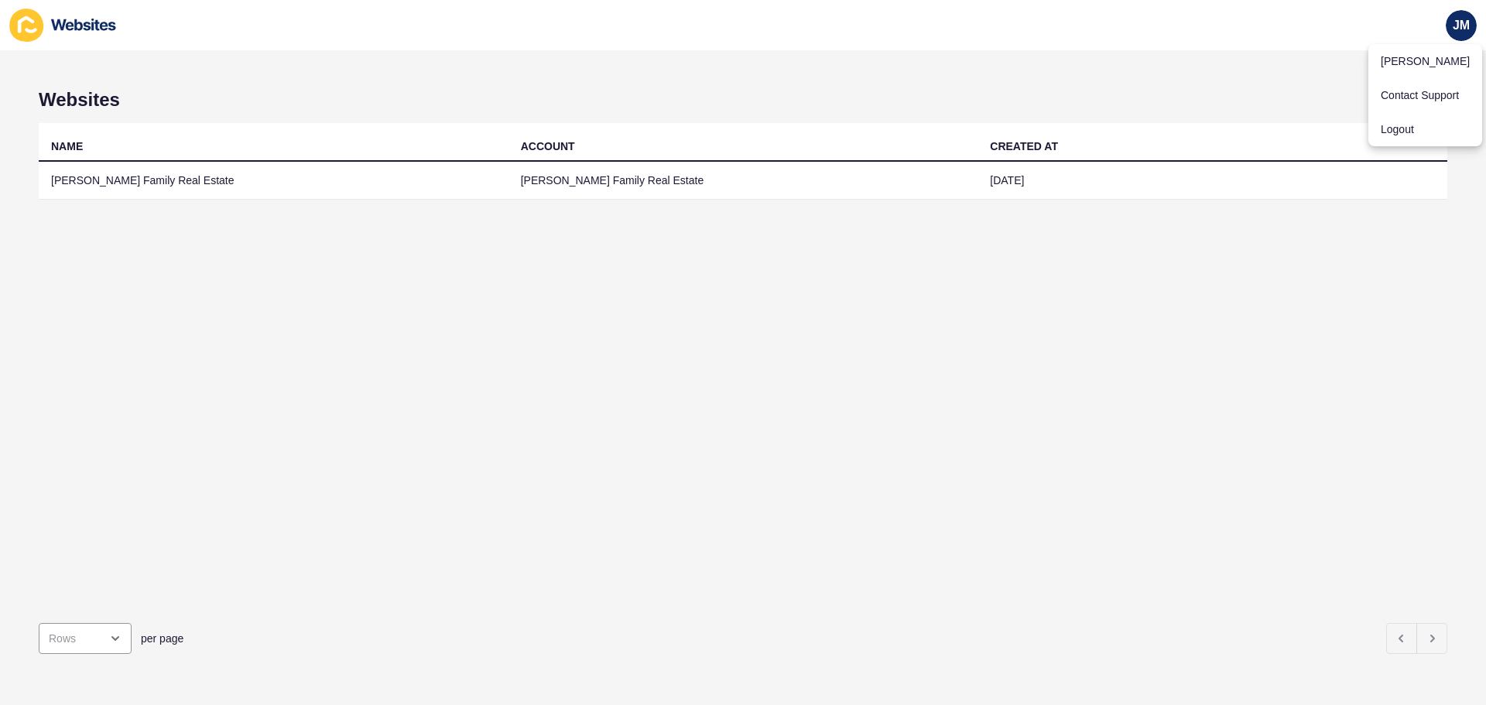
click at [67, 19] on icon at bounding box center [63, 25] width 108 height 33
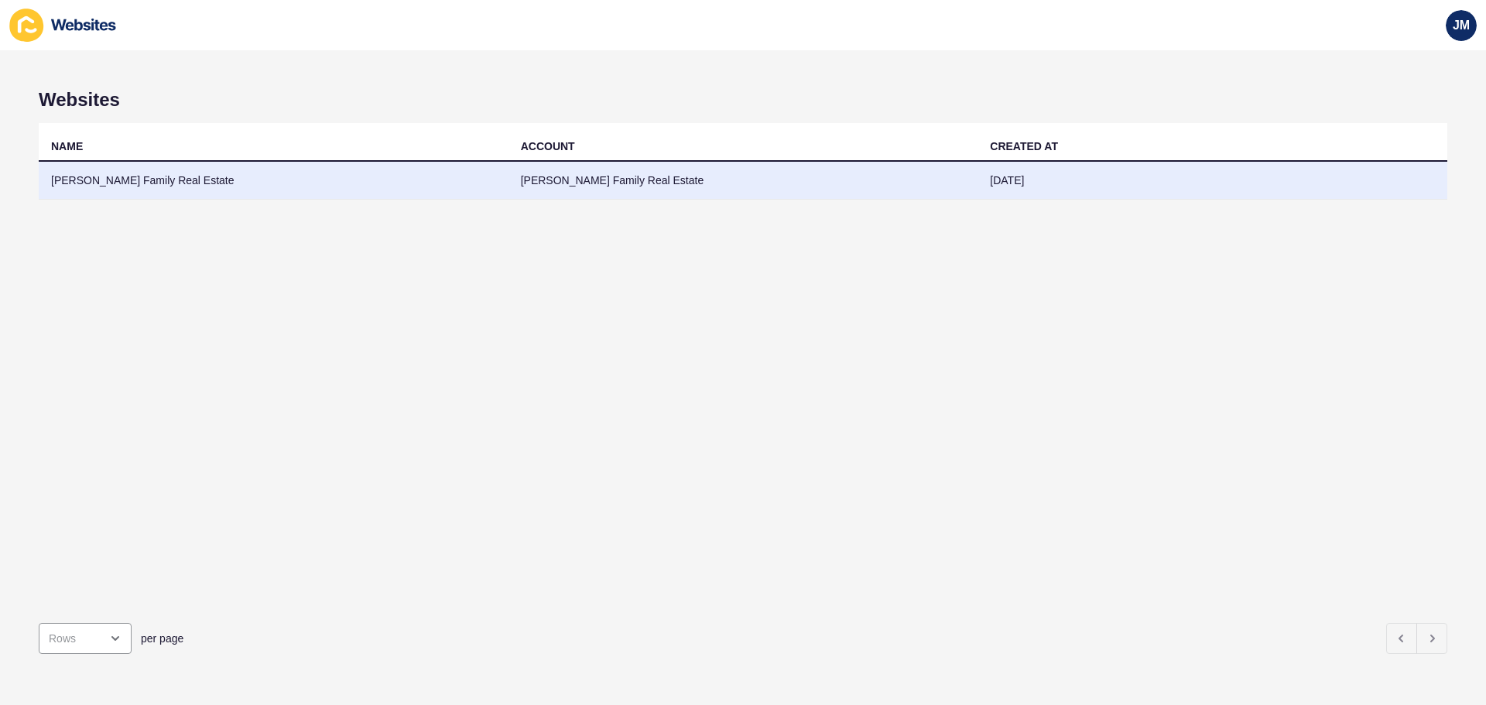
click at [207, 180] on td "[PERSON_NAME] Family Real Estate" at bounding box center [274, 181] width 470 height 38
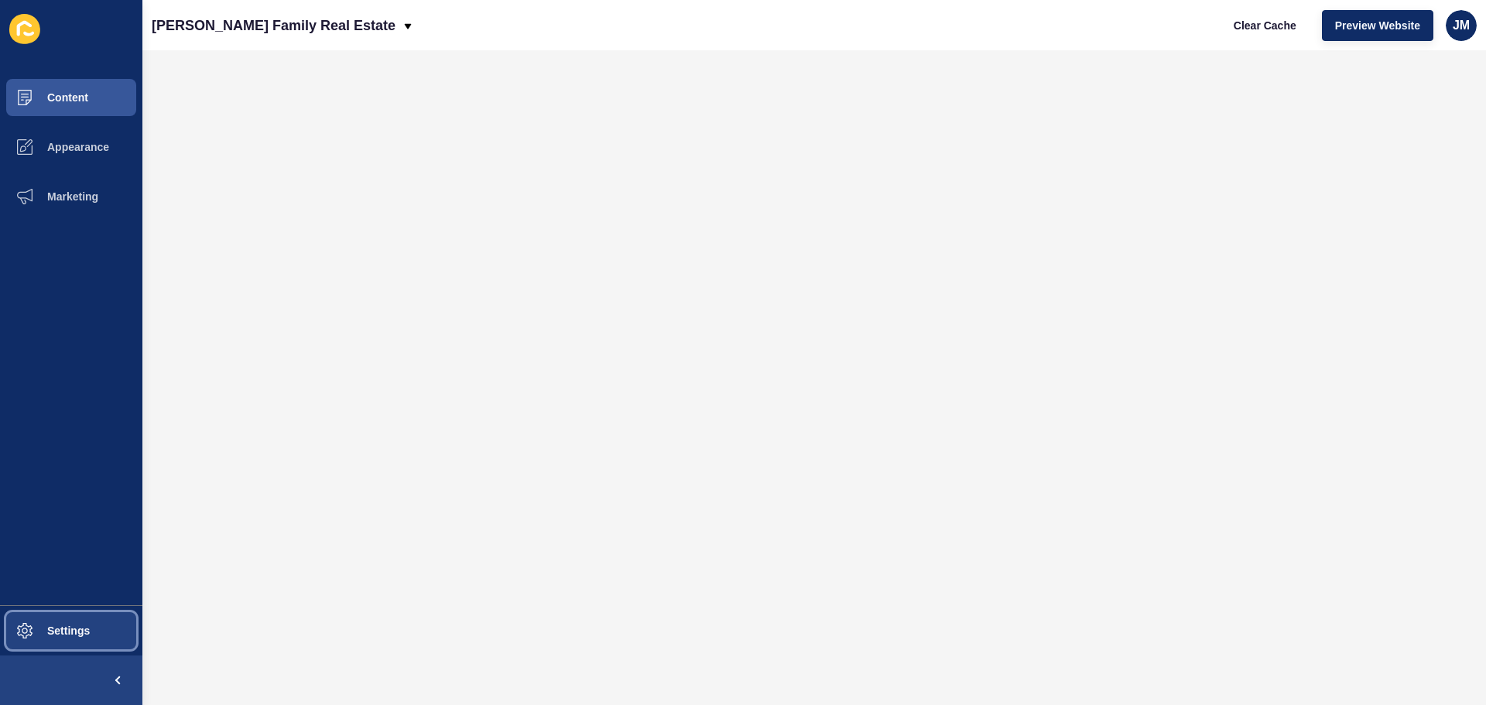
click at [76, 630] on span "Settings" at bounding box center [44, 631] width 92 height 12
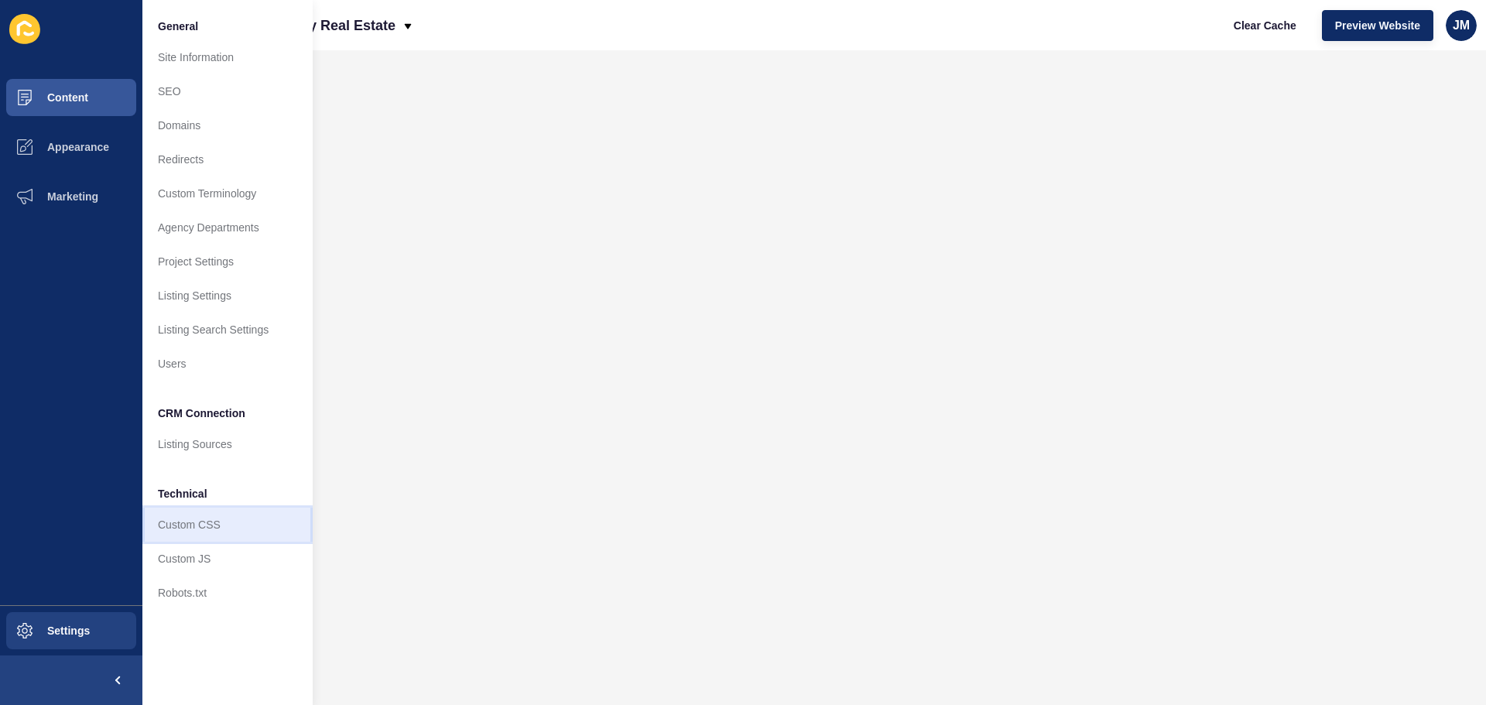
click at [217, 526] on link "Custom CSS" at bounding box center [227, 525] width 170 height 34
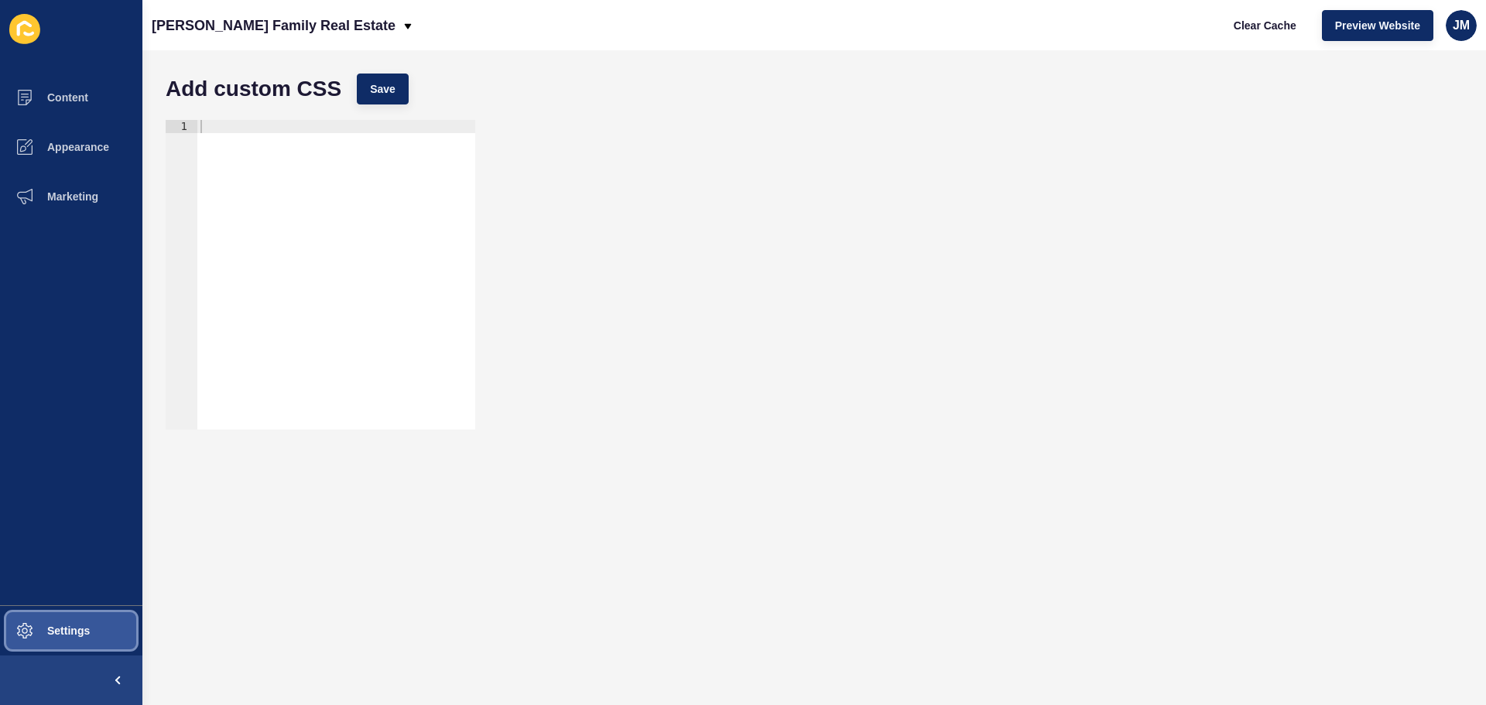
click at [90, 622] on button "Settings" at bounding box center [71, 631] width 142 height 50
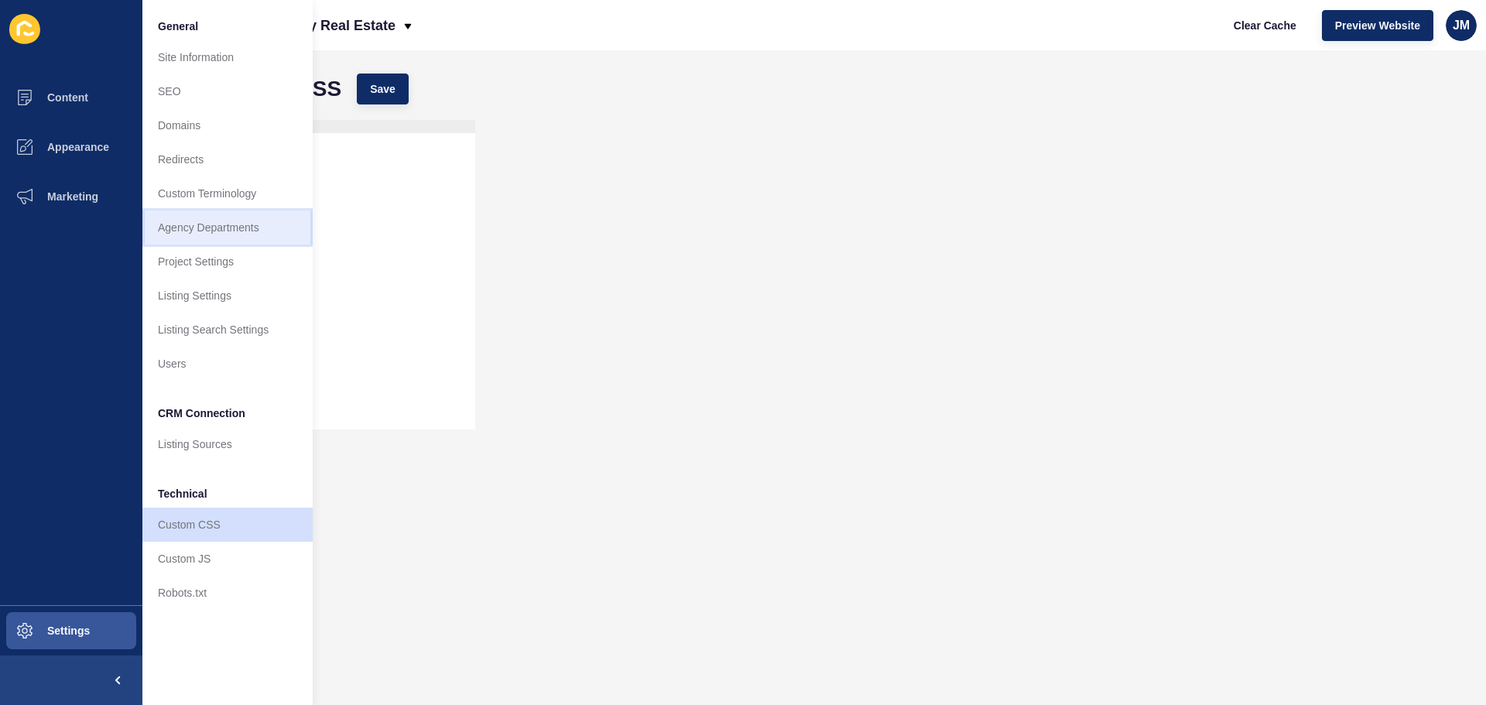
click at [239, 233] on link "Agency Departments" at bounding box center [227, 228] width 170 height 34
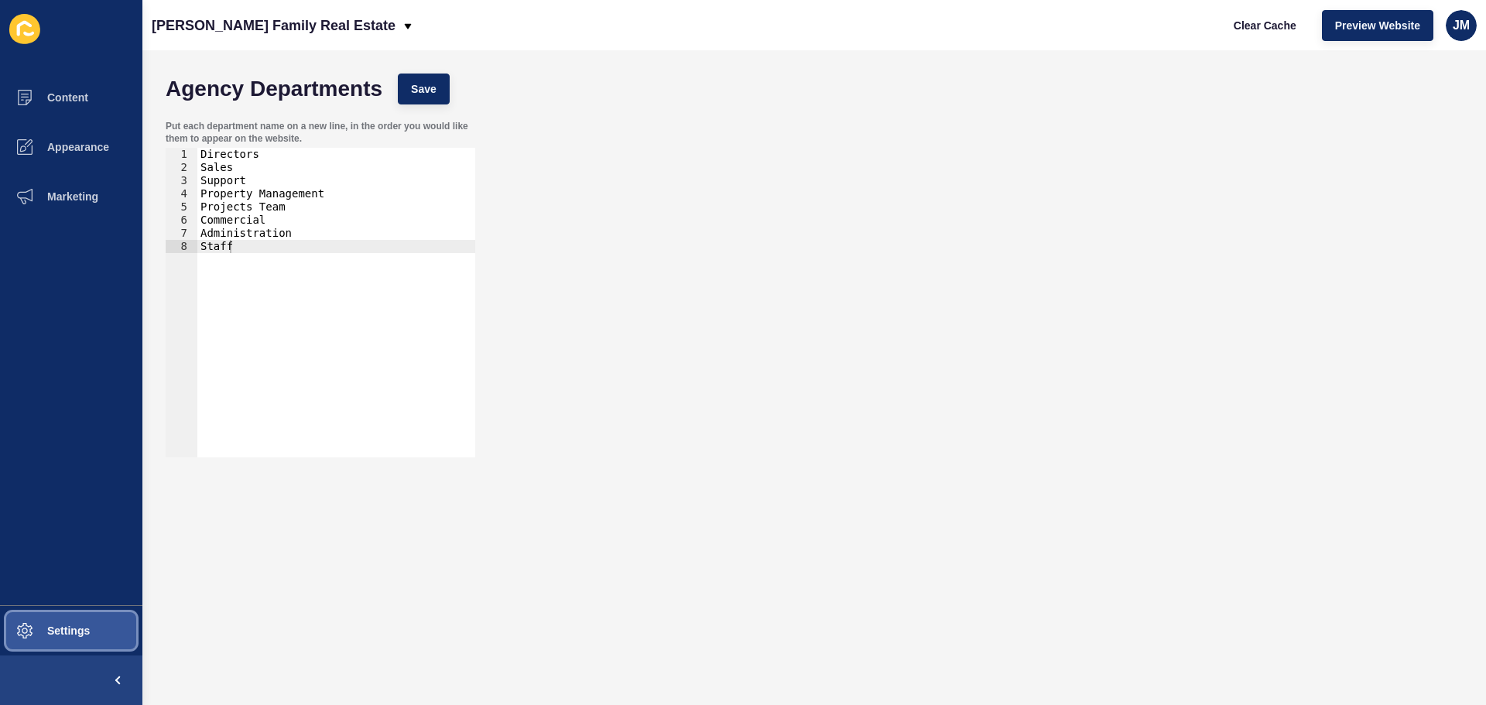
click at [107, 629] on button "Settings" at bounding box center [71, 631] width 142 height 50
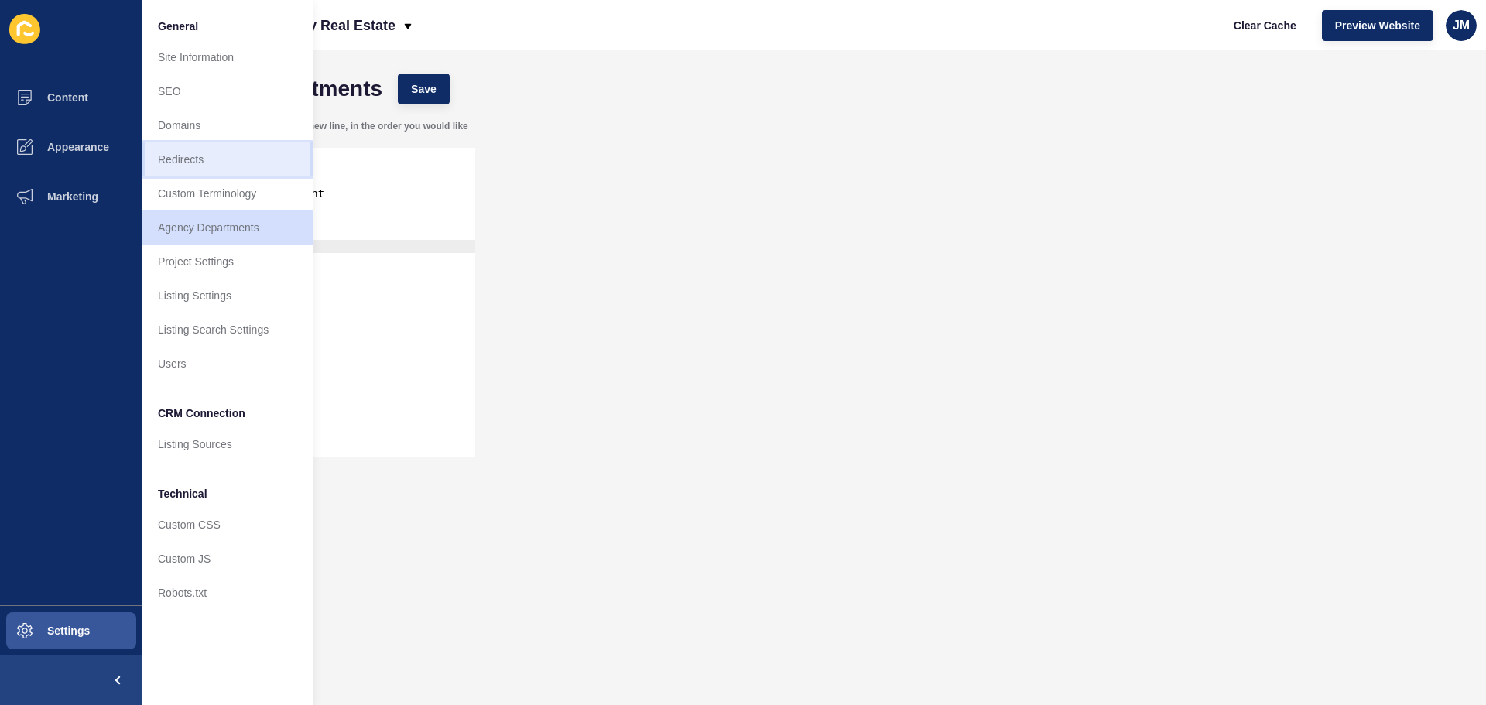
click at [197, 170] on link "Redirects" at bounding box center [227, 159] width 170 height 34
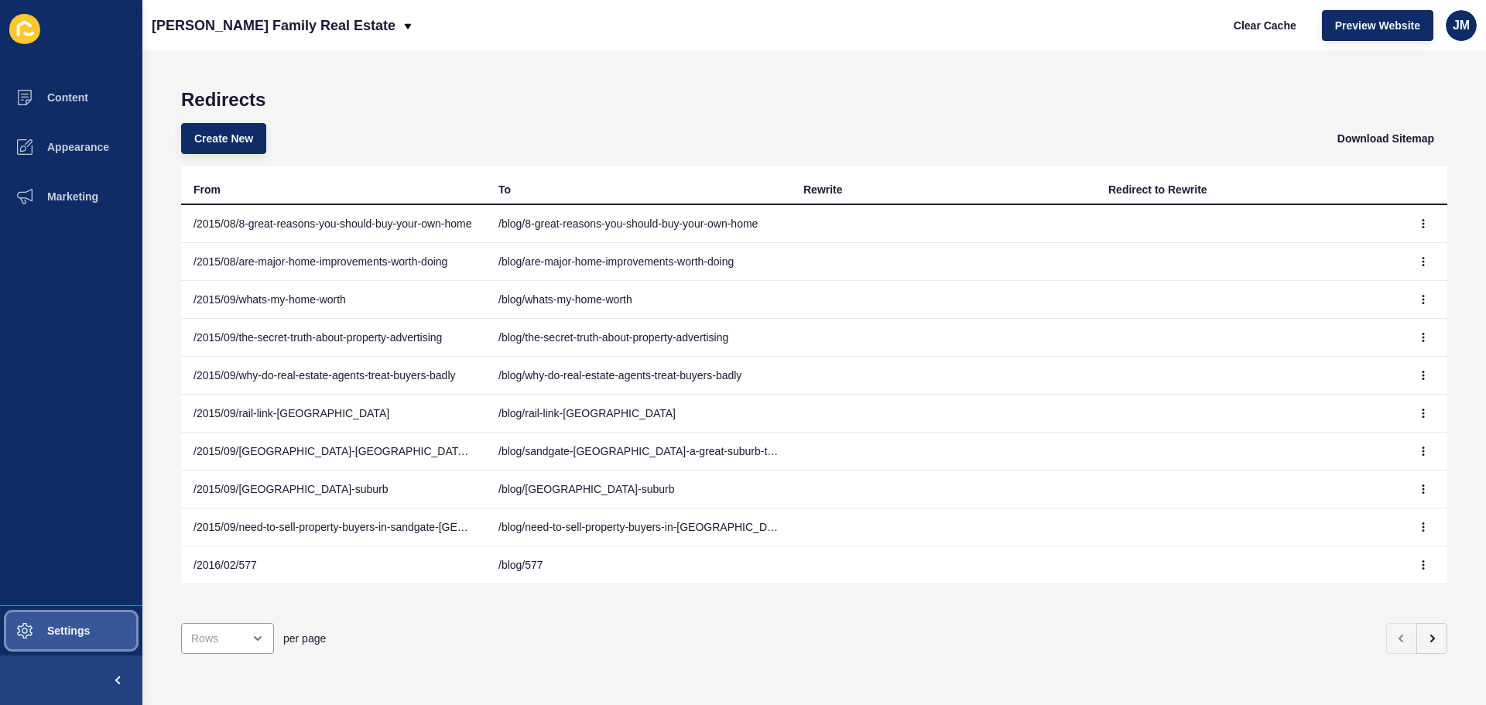
click at [96, 627] on button "Settings" at bounding box center [71, 631] width 142 height 50
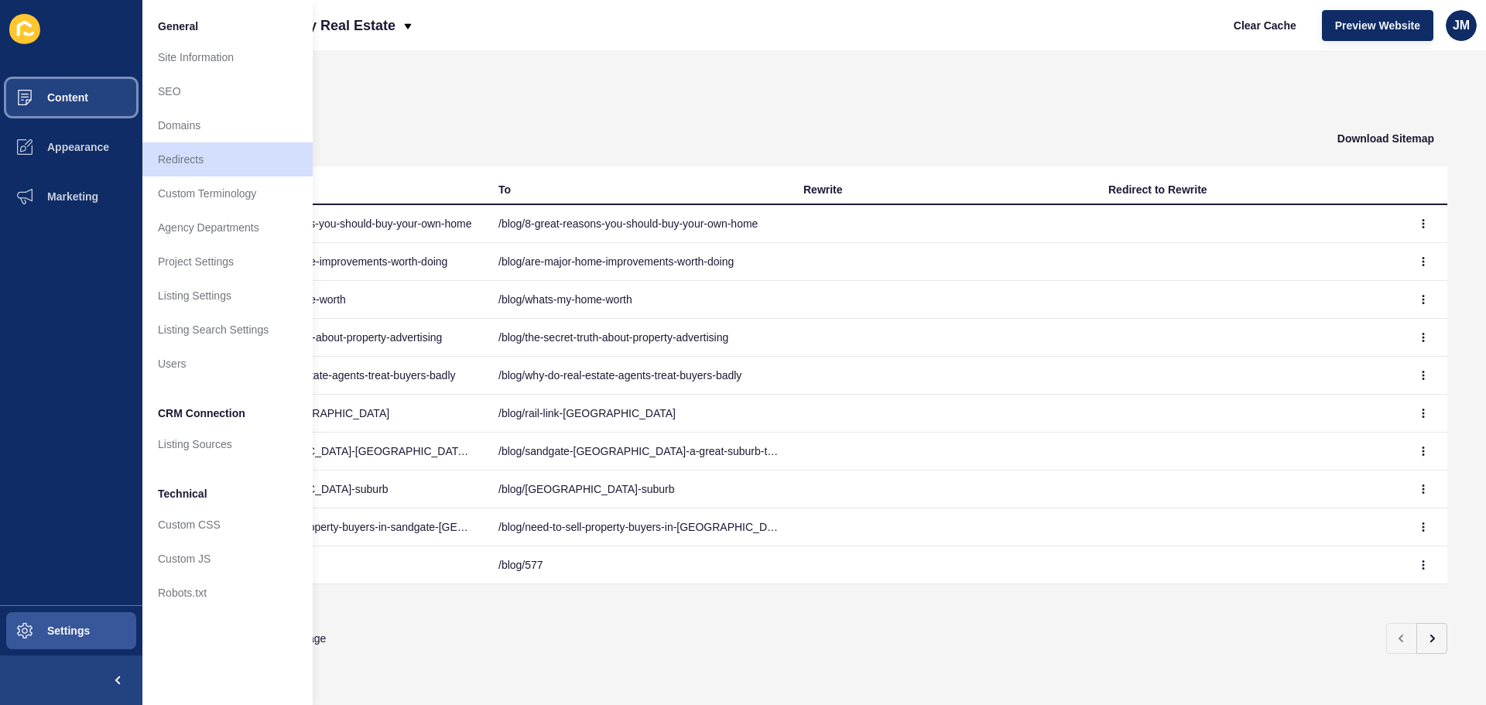
click at [88, 97] on button "Content" at bounding box center [71, 98] width 142 height 50
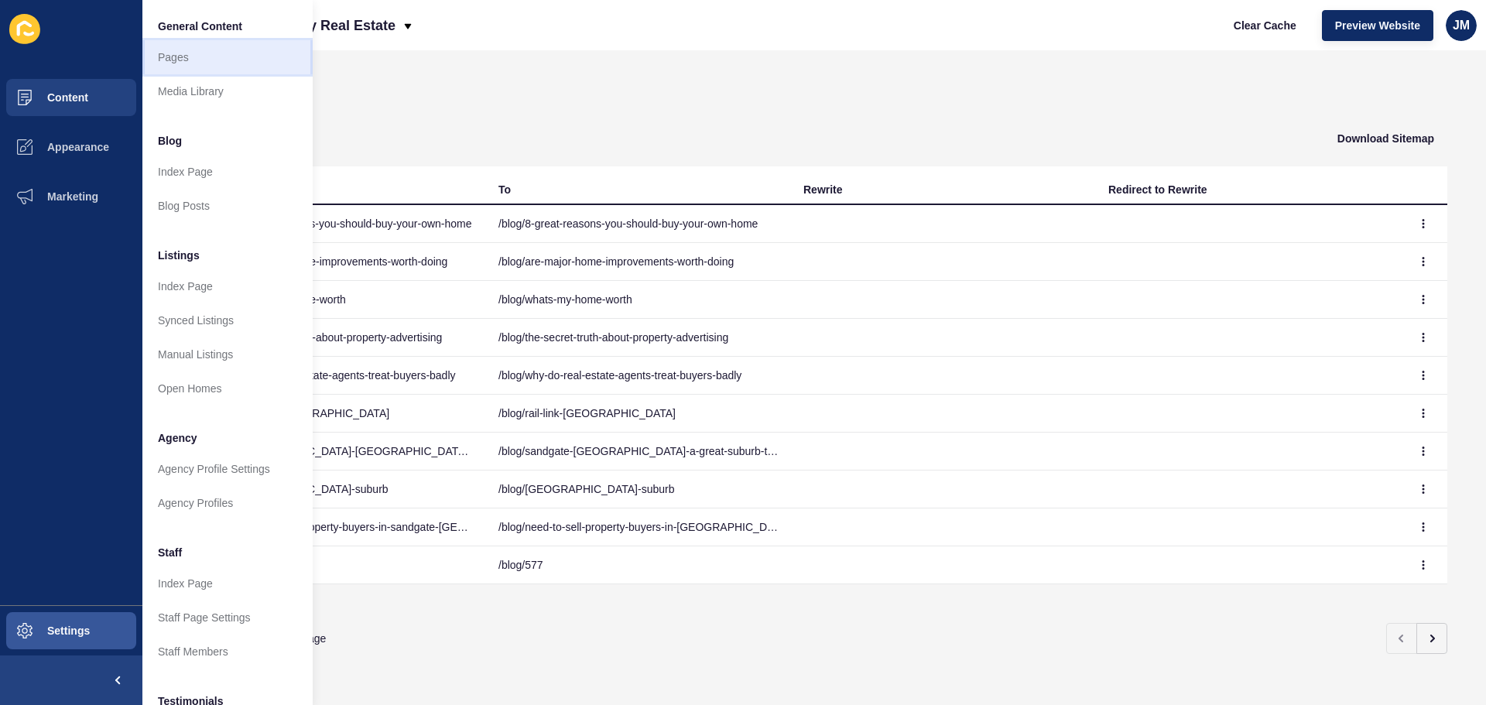
click at [197, 50] on link "Pages" at bounding box center [227, 57] width 170 height 34
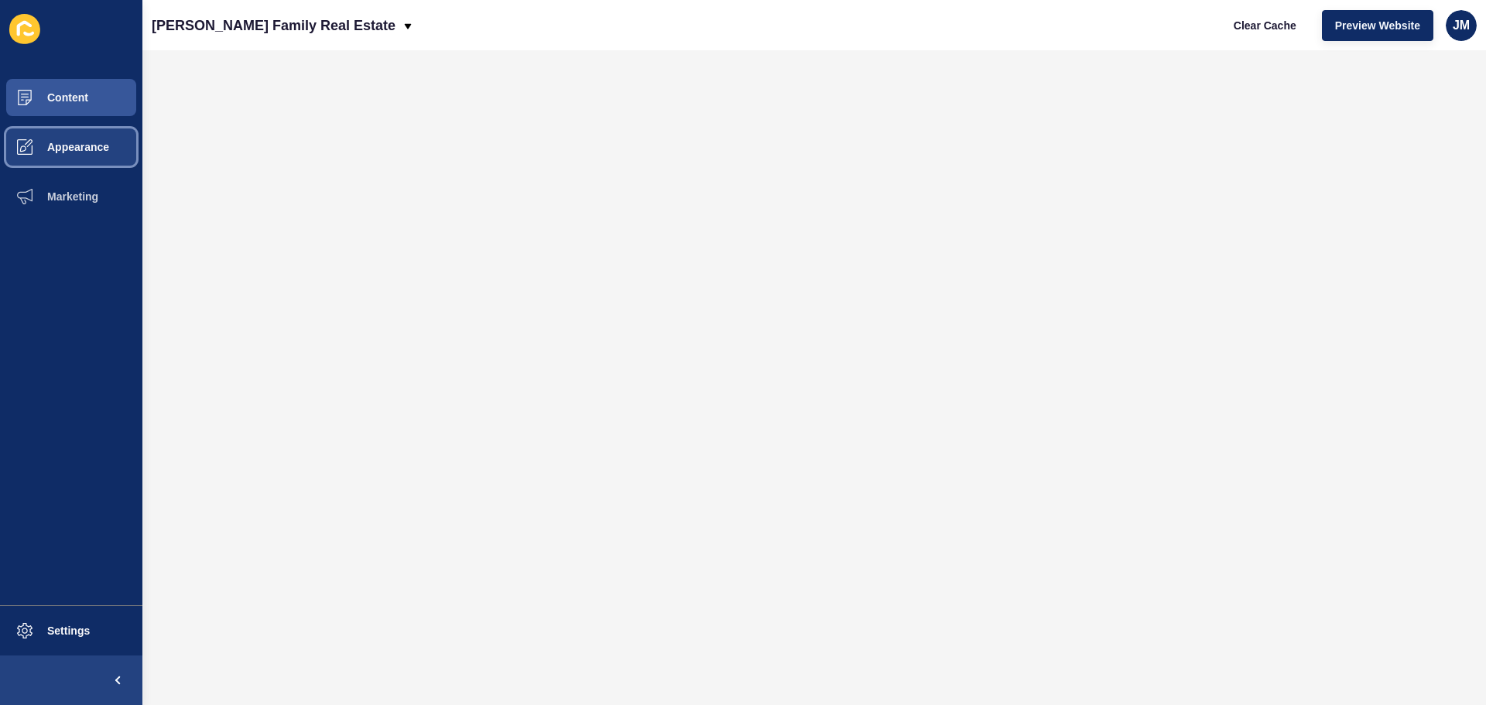
click at [70, 153] on button "Appearance" at bounding box center [71, 147] width 142 height 50
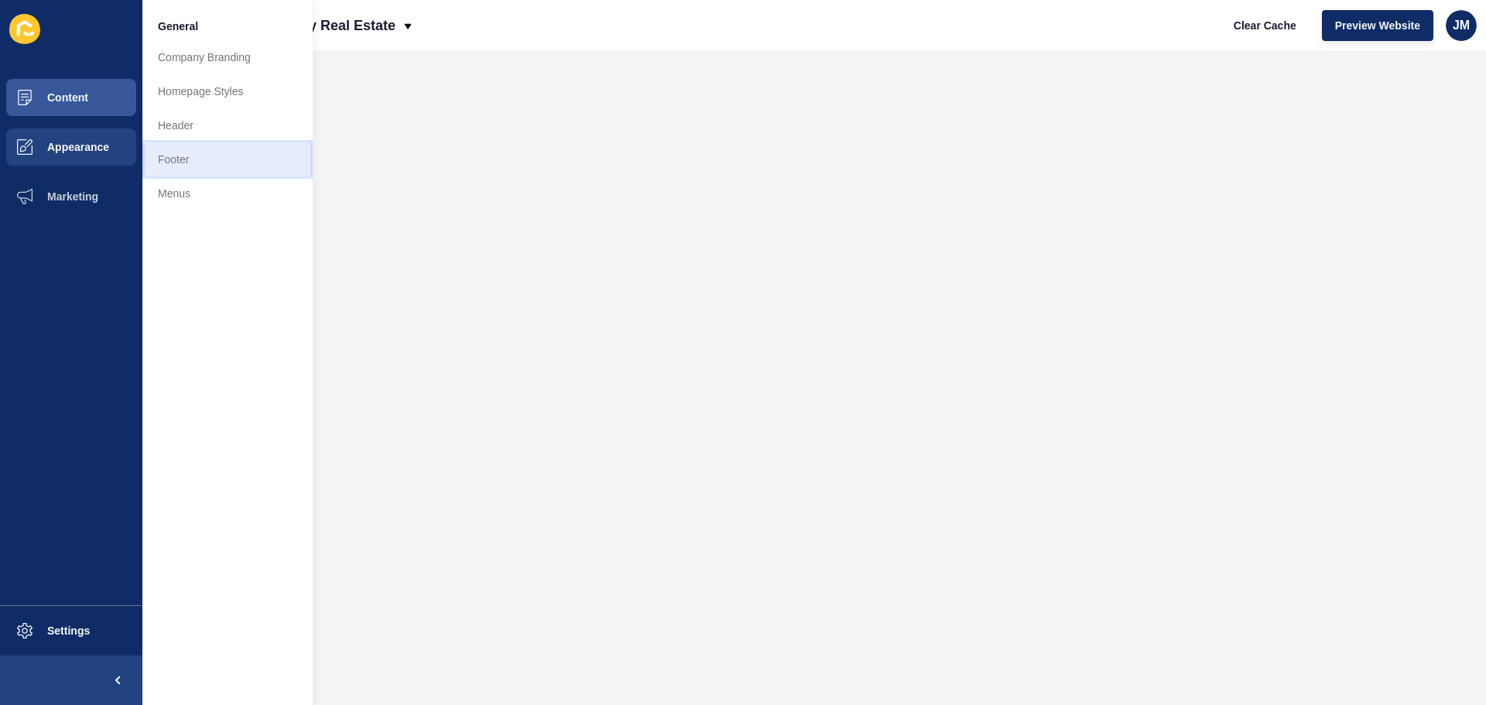
click at [183, 157] on link "Footer" at bounding box center [227, 159] width 170 height 34
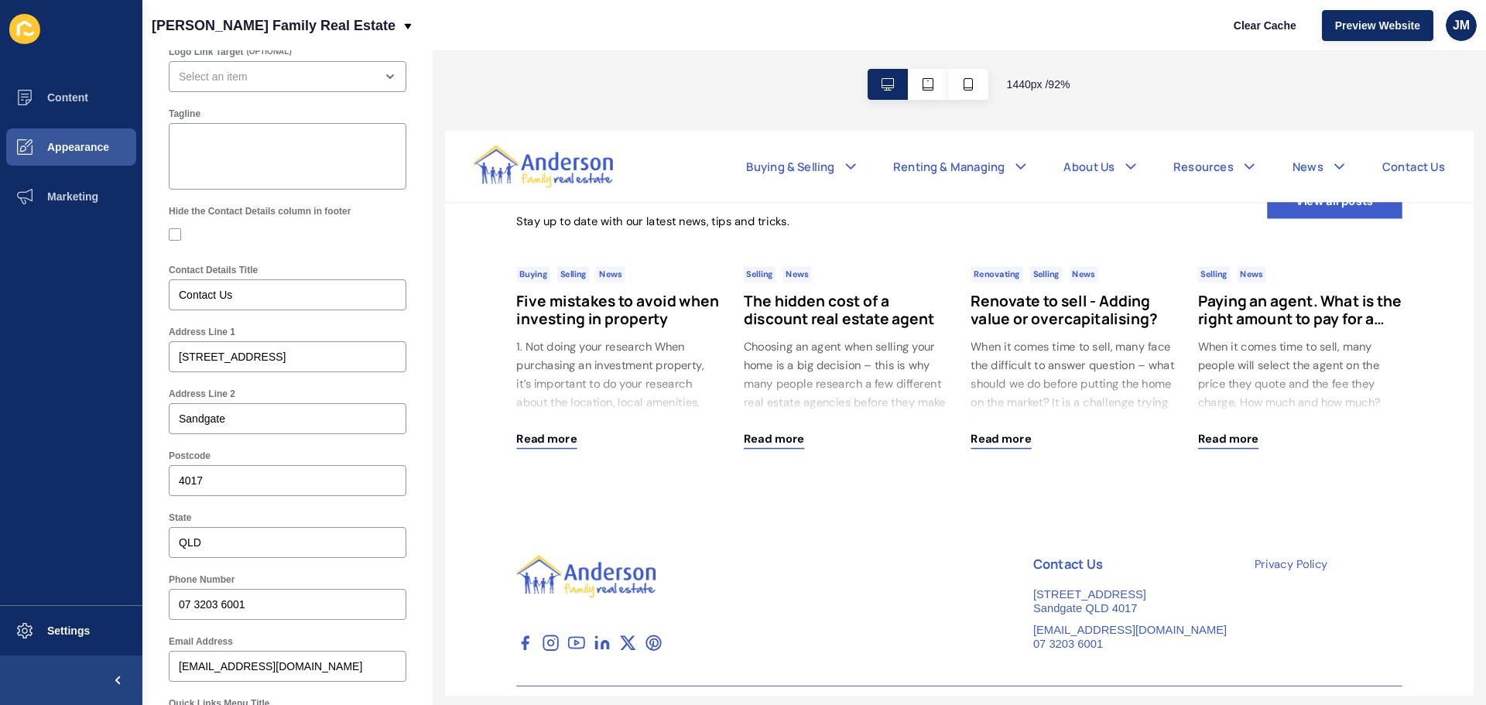
scroll to position [2508, 0]
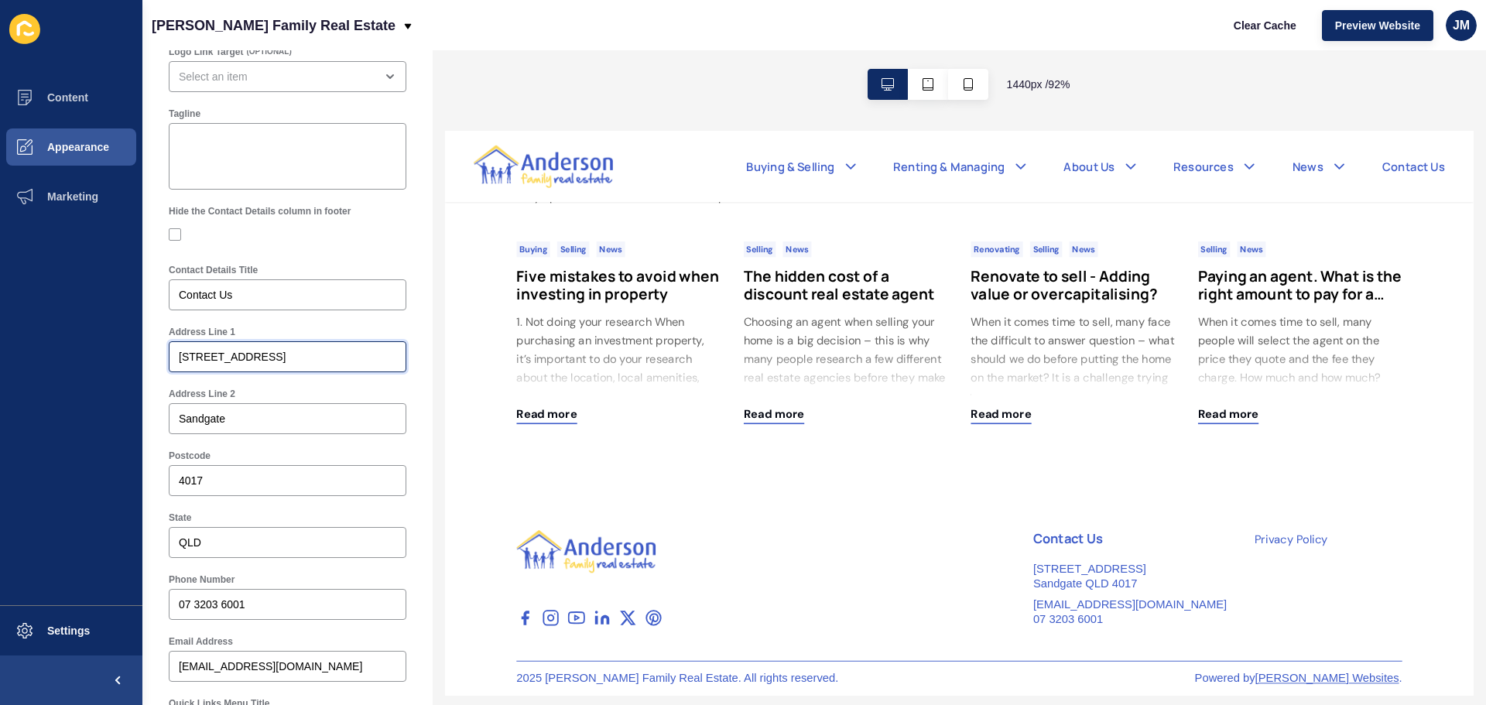
drag, startPoint x: 310, startPoint y: 355, endPoint x: -173, endPoint y: 307, distance: 485.5
click at [0, 307] on html "Content Appearance Marketing Settings [PERSON_NAME] Family Real Estate Clear Ca…" at bounding box center [743, 352] width 1486 height 705
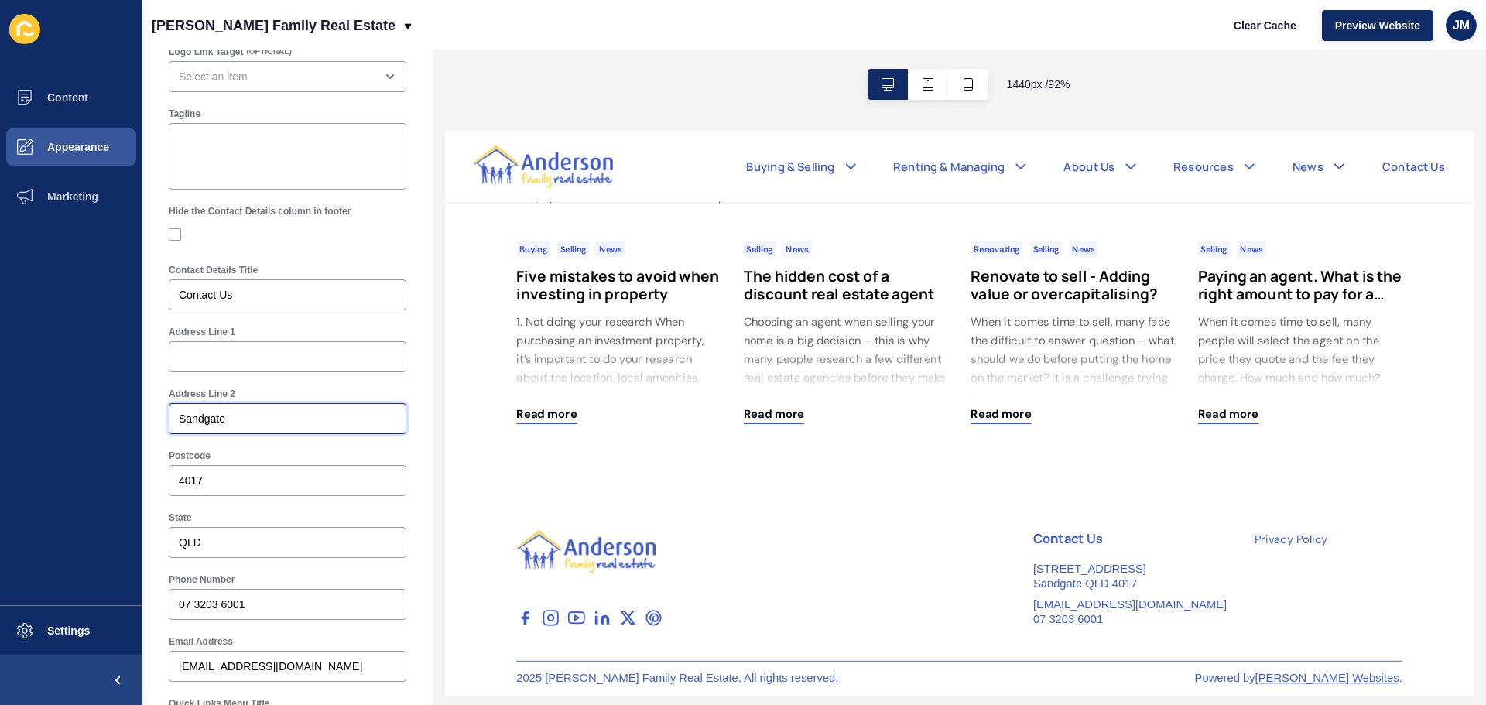
drag, startPoint x: 239, startPoint y: 418, endPoint x: -57, endPoint y: 399, distance: 296.4
click at [0, 399] on html "Content Appearance Marketing Settings [PERSON_NAME] Family Real Estate Clear Ca…" at bounding box center [743, 352] width 1486 height 705
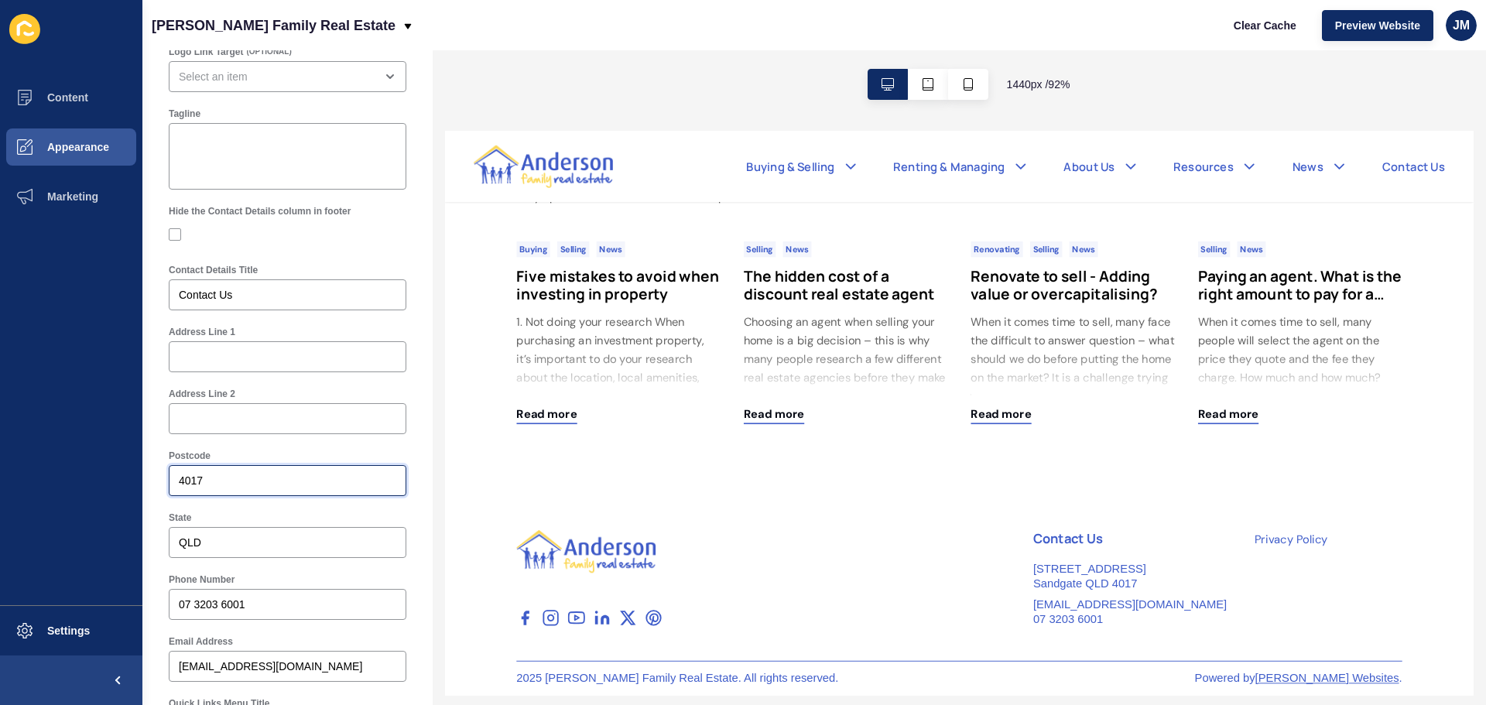
drag, startPoint x: 218, startPoint y: 488, endPoint x: 49, endPoint y: 479, distance: 169.0
click at [49, 475] on div "Content Appearance Marketing Settings [PERSON_NAME] Family Real Estate Clear Ca…" at bounding box center [743, 352] width 1486 height 705
drag, startPoint x: 2, startPoint y: 514, endPoint x: -94, endPoint y: 516, distance: 96.0
click at [0, 516] on html "Content Appearance Marketing Settings [PERSON_NAME] Family Real Estate Clear Ca…" at bounding box center [743, 352] width 1486 height 705
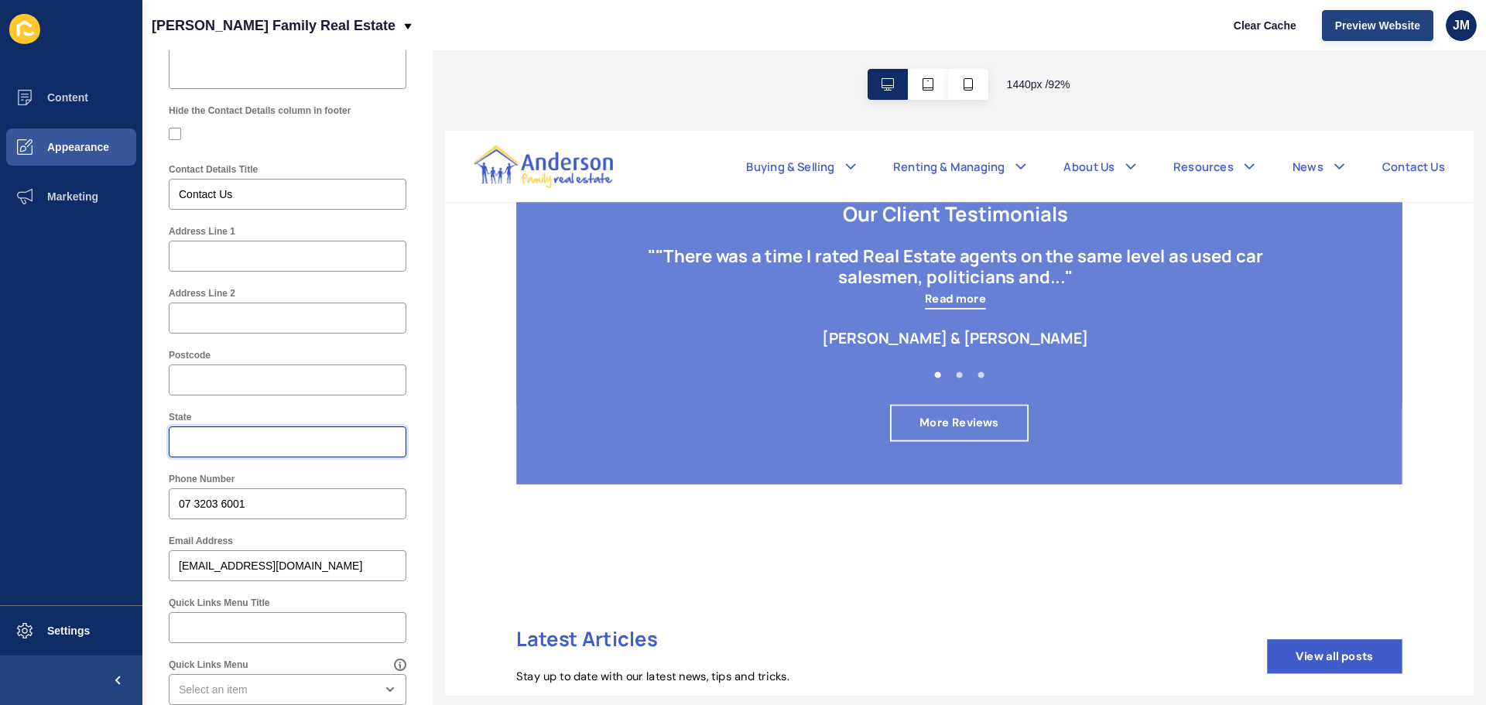
scroll to position [1966, 0]
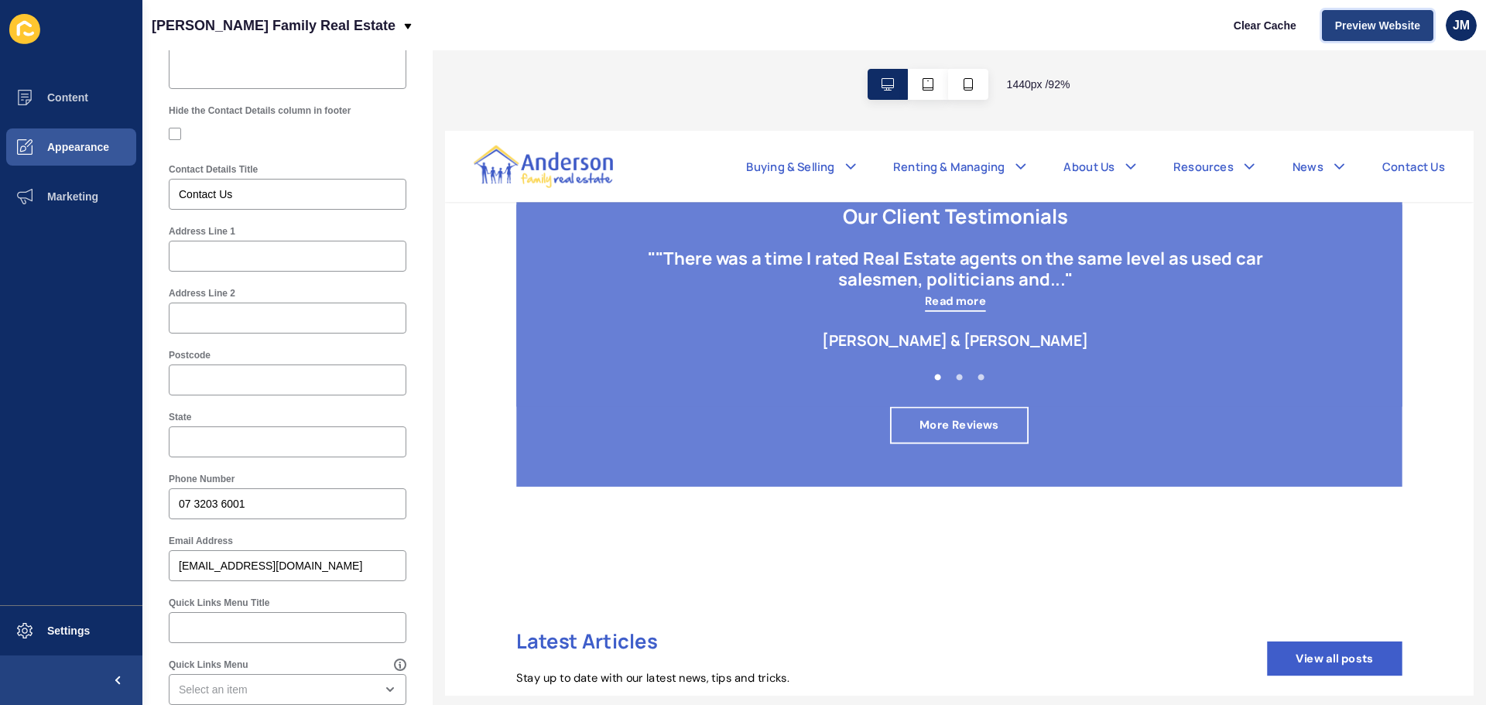
click at [1406, 22] on span "Preview Website" at bounding box center [1377, 25] width 85 height 15
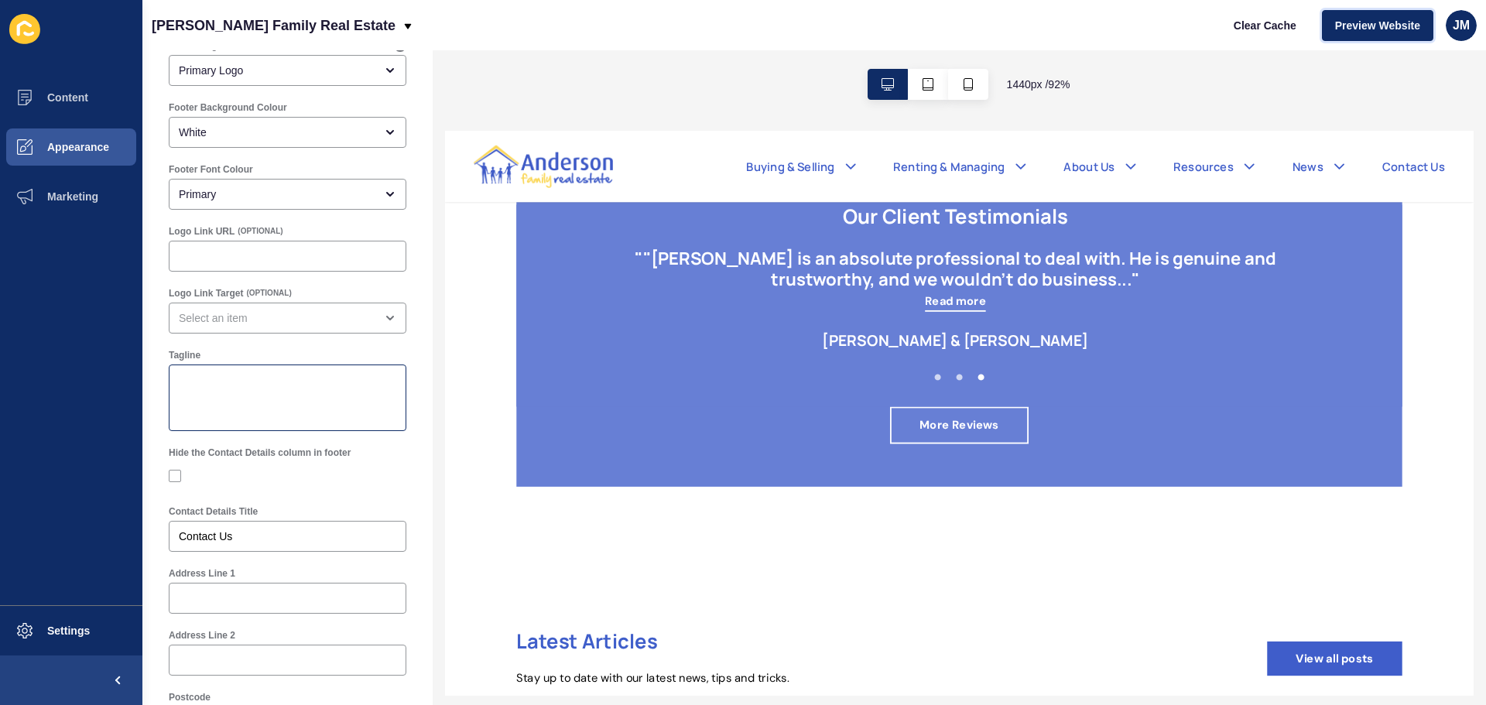
scroll to position [0, 0]
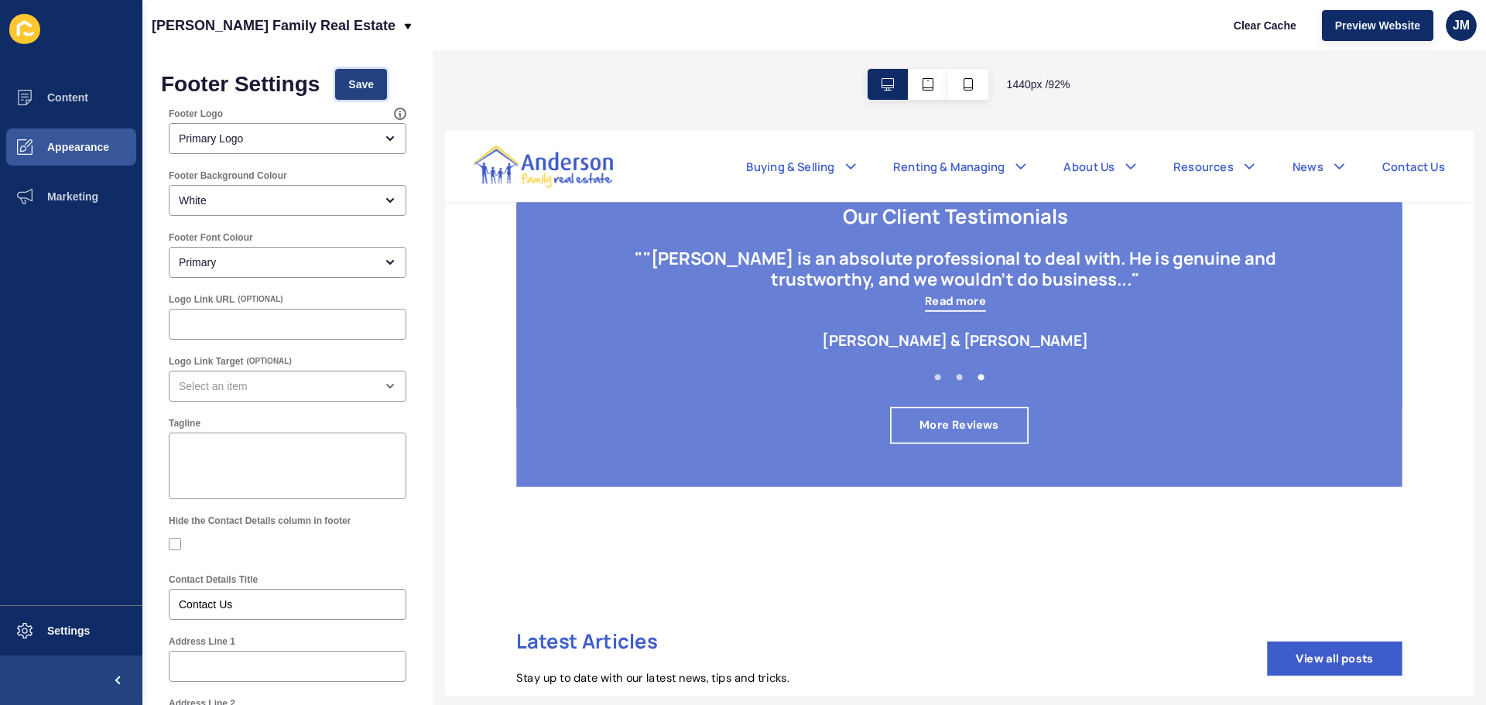
click at [354, 88] on span "Save" at bounding box center [361, 84] width 26 height 15
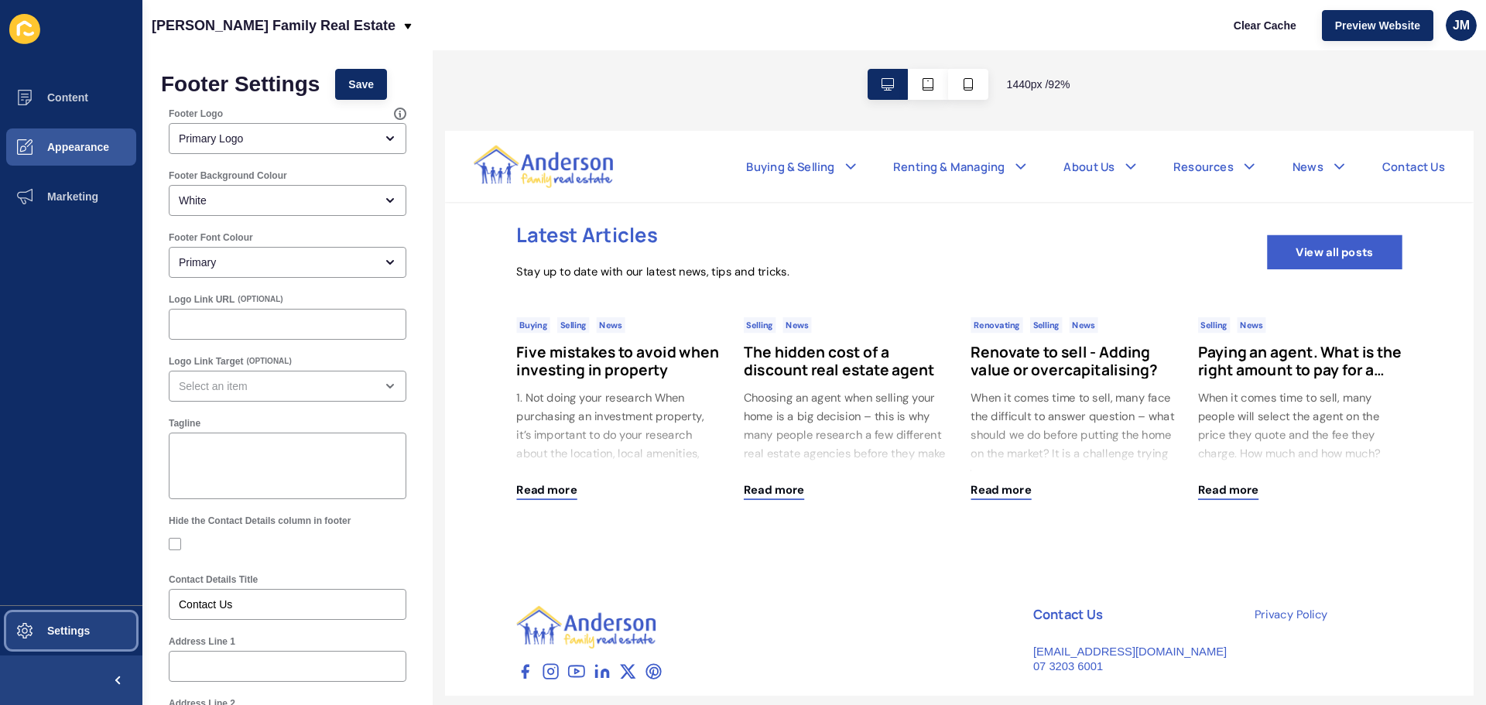
click at [63, 632] on span "Settings" at bounding box center [44, 631] width 92 height 12
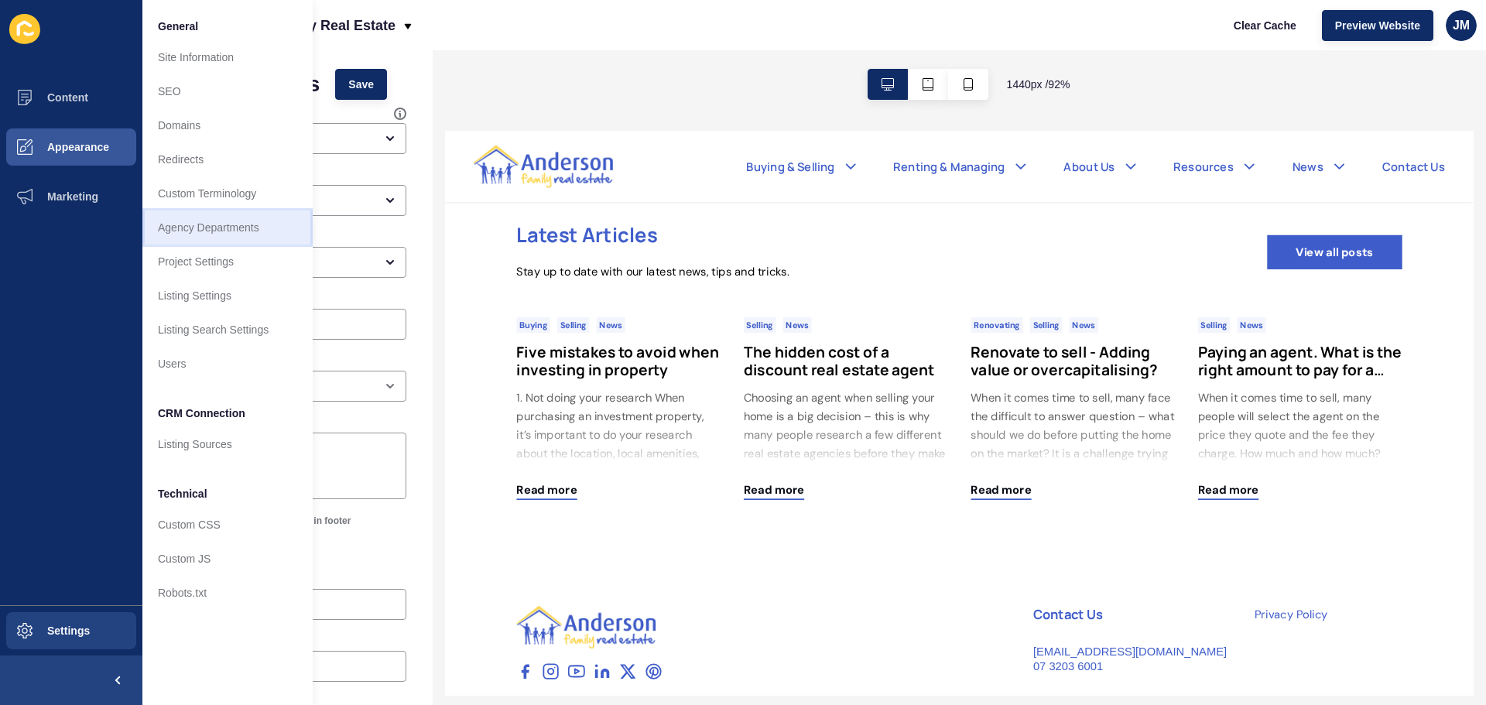
click at [247, 228] on link "Agency Departments" at bounding box center [227, 228] width 170 height 34
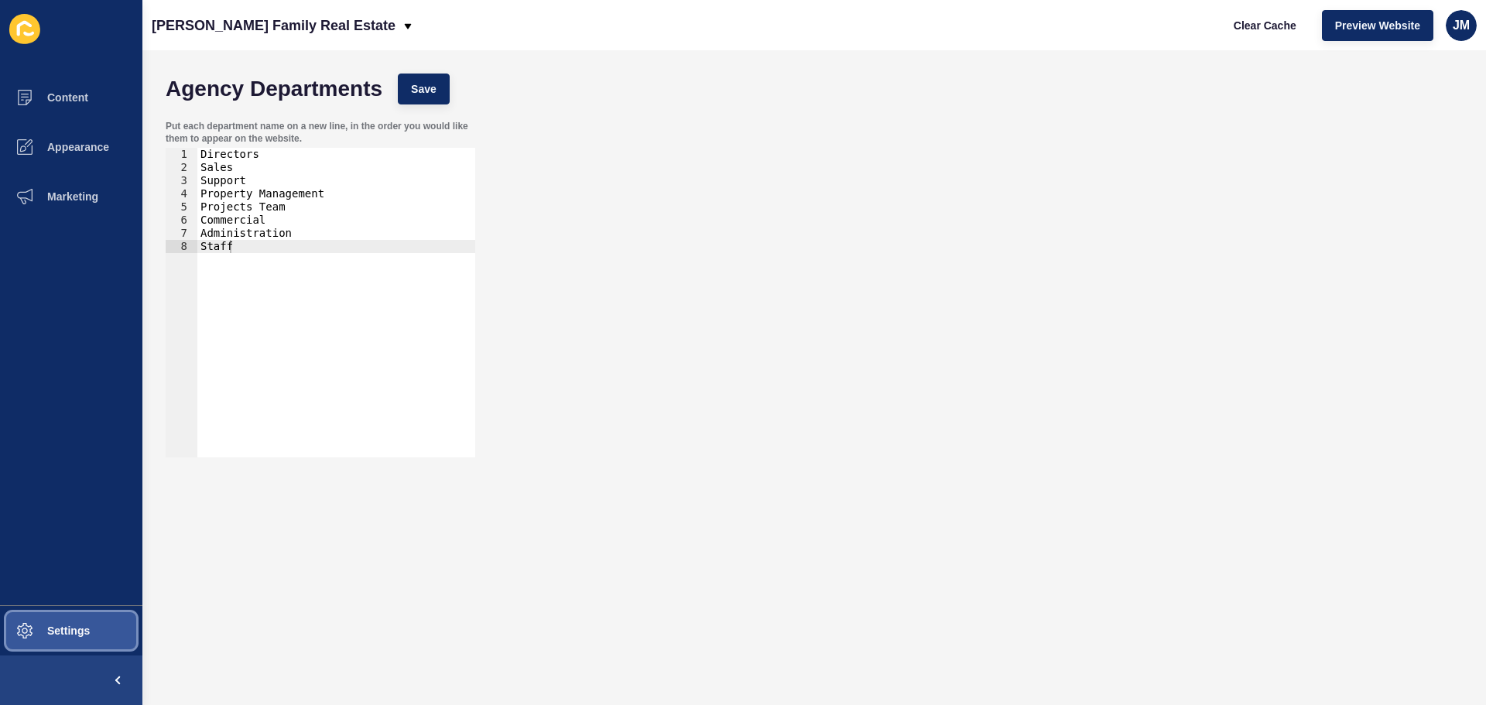
click at [84, 632] on span "Settings" at bounding box center [44, 631] width 92 height 12
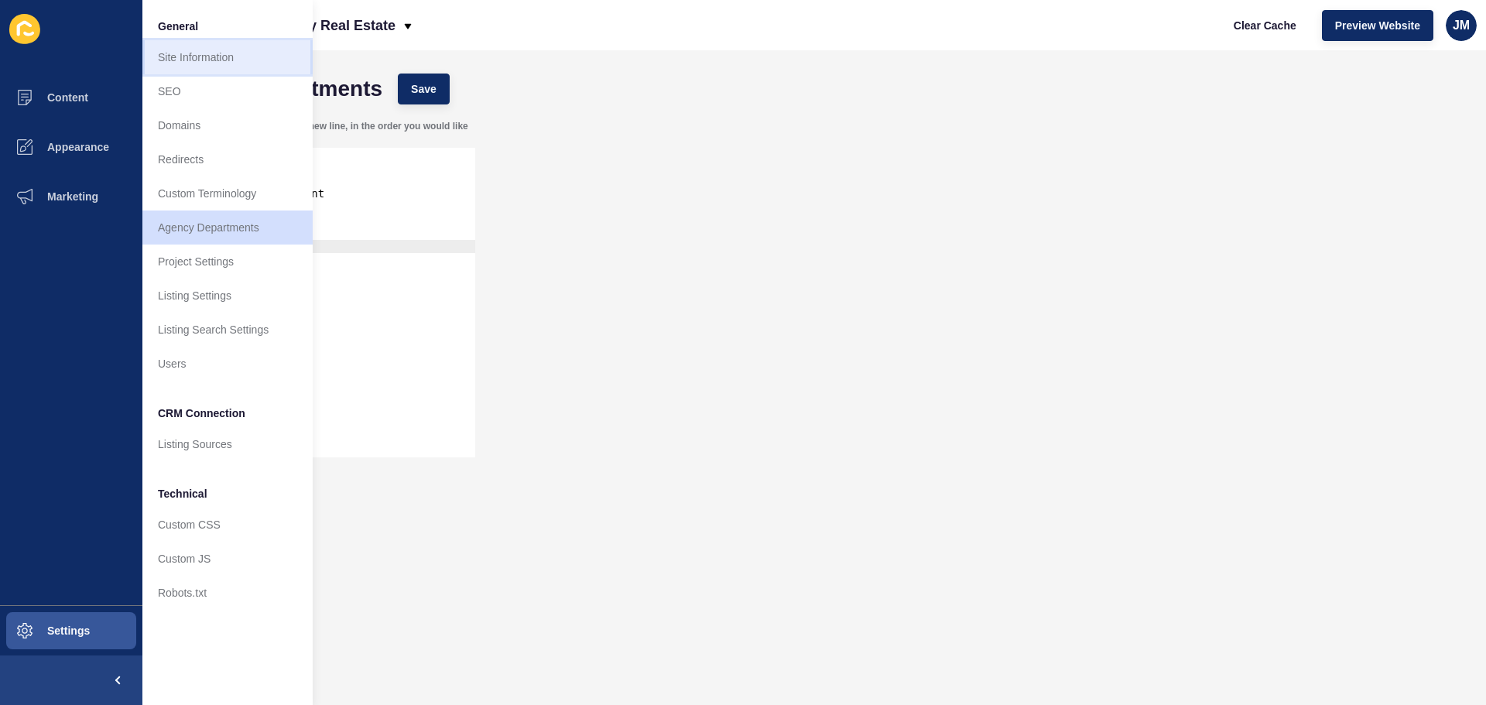
click at [237, 67] on link "Site Information" at bounding box center [227, 57] width 170 height 34
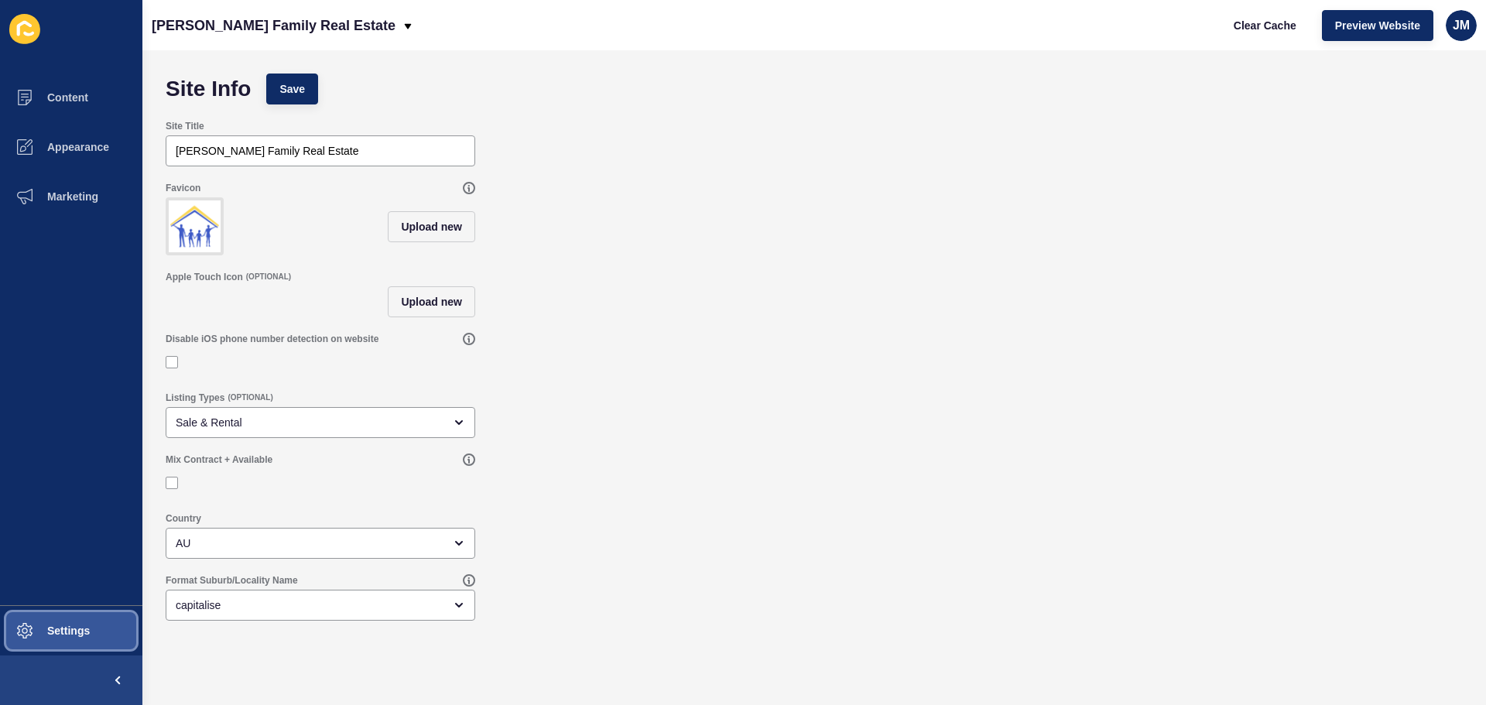
click at [98, 632] on button "Settings" at bounding box center [71, 631] width 142 height 50
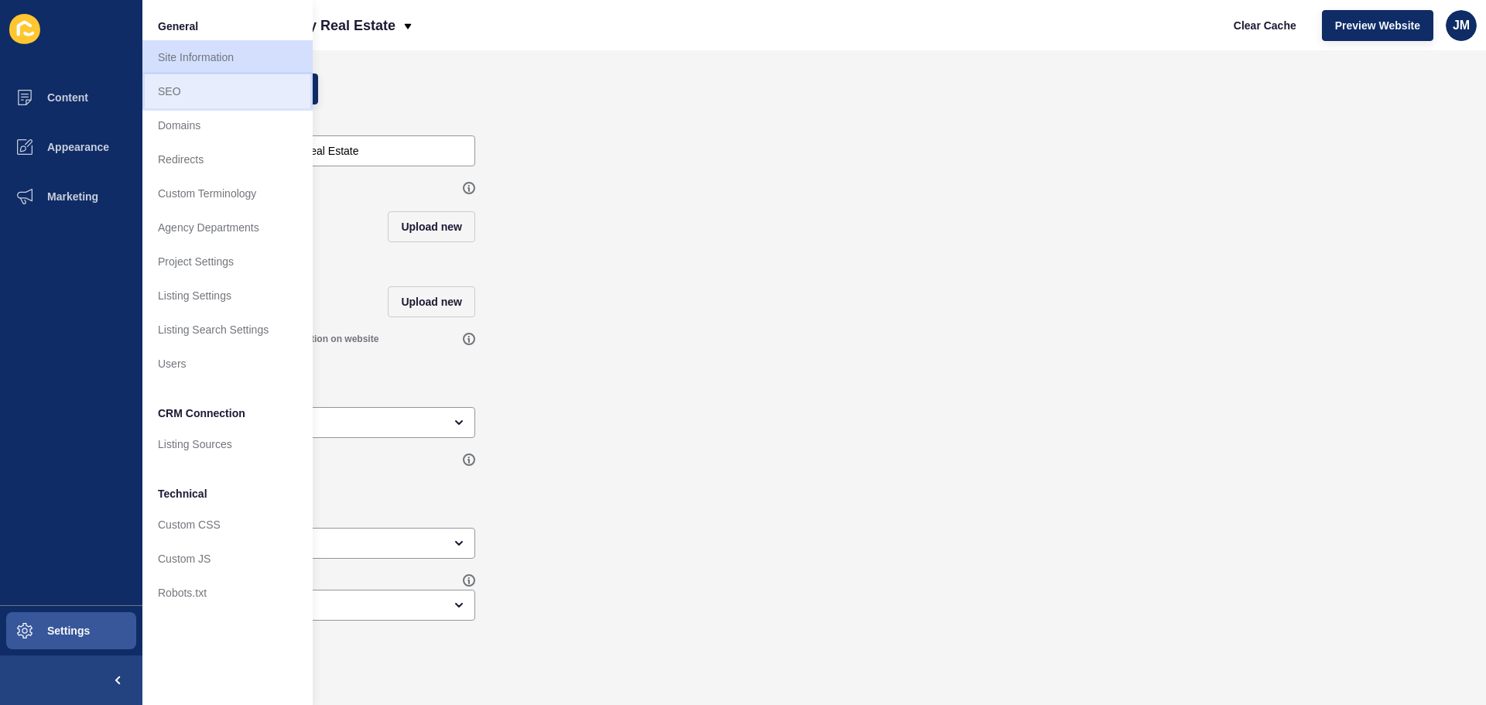
click at [194, 87] on link "SEO" at bounding box center [227, 91] width 170 height 34
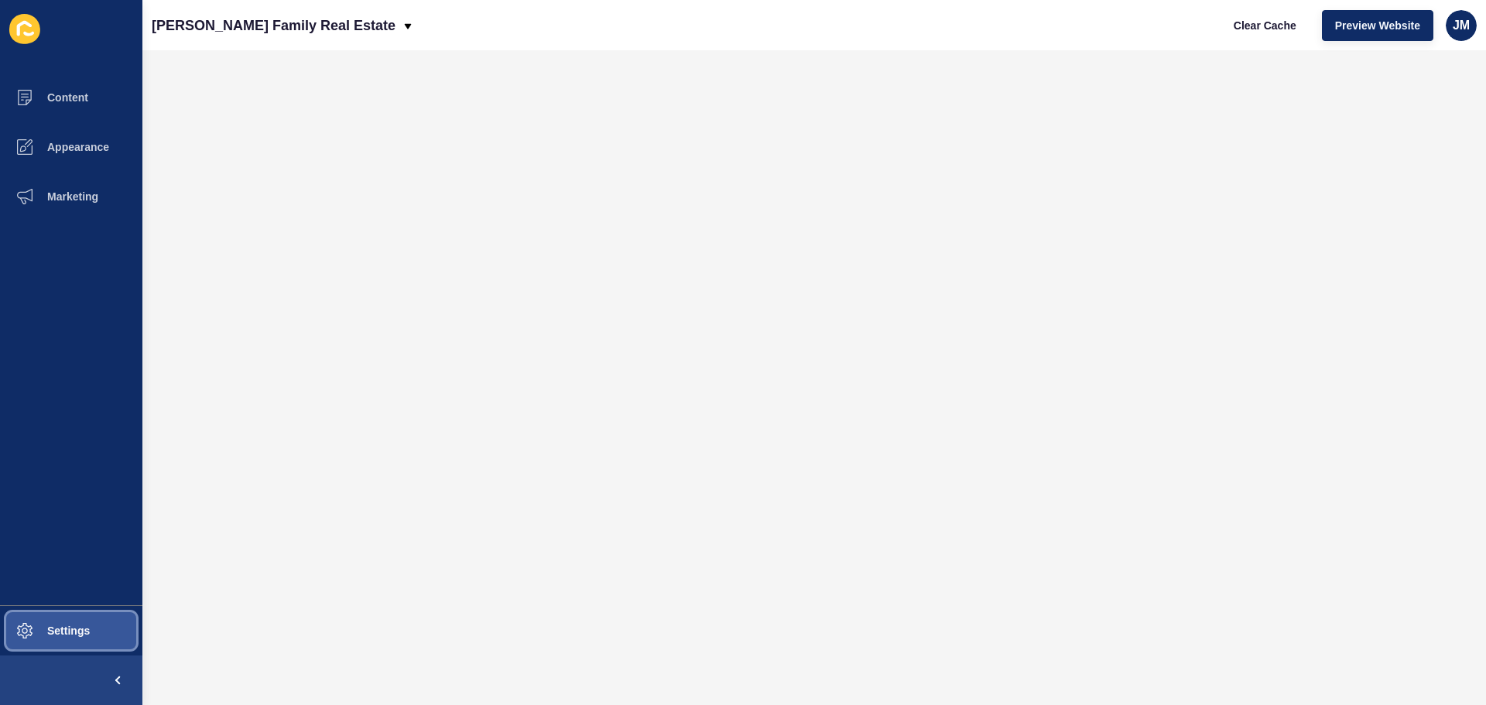
click at [78, 617] on button "Settings" at bounding box center [71, 631] width 142 height 50
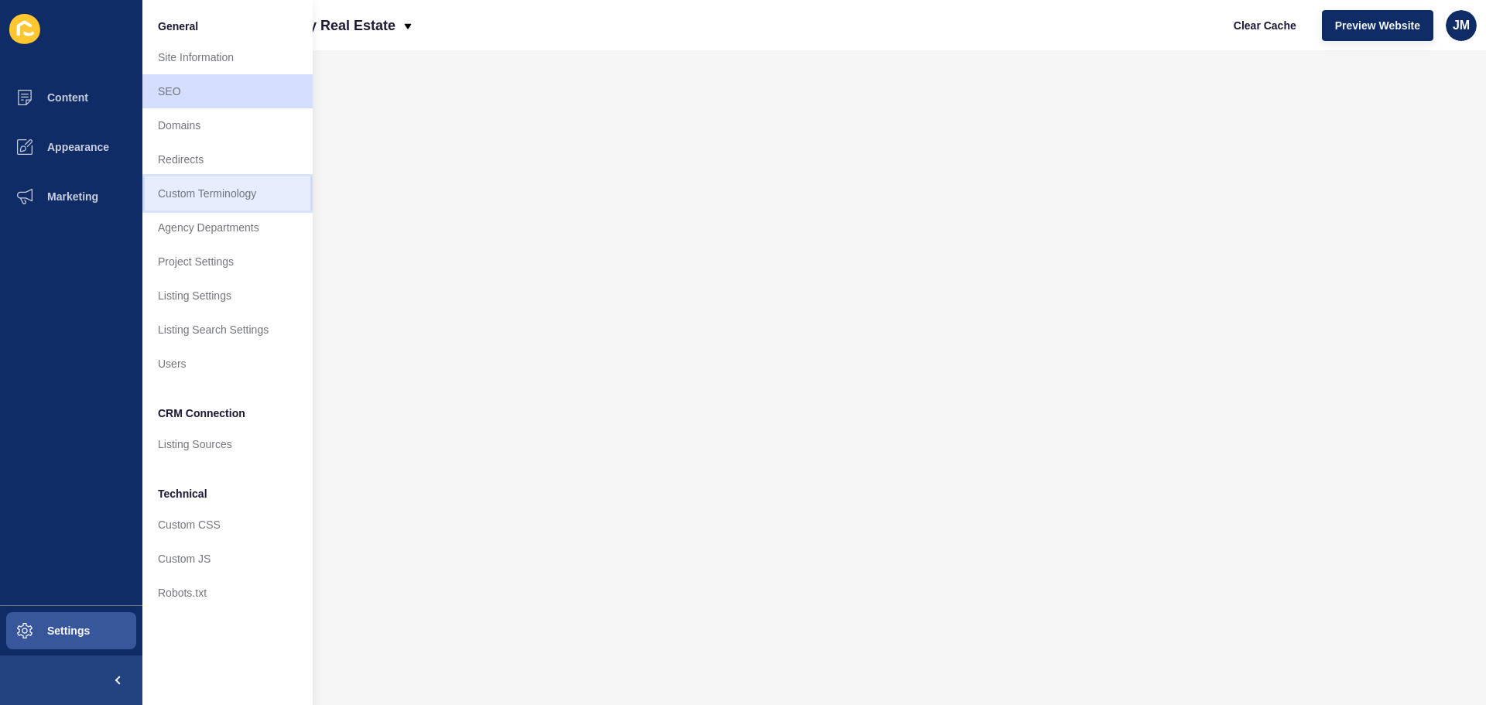
click at [245, 201] on link "Custom Terminology" at bounding box center [227, 194] width 170 height 34
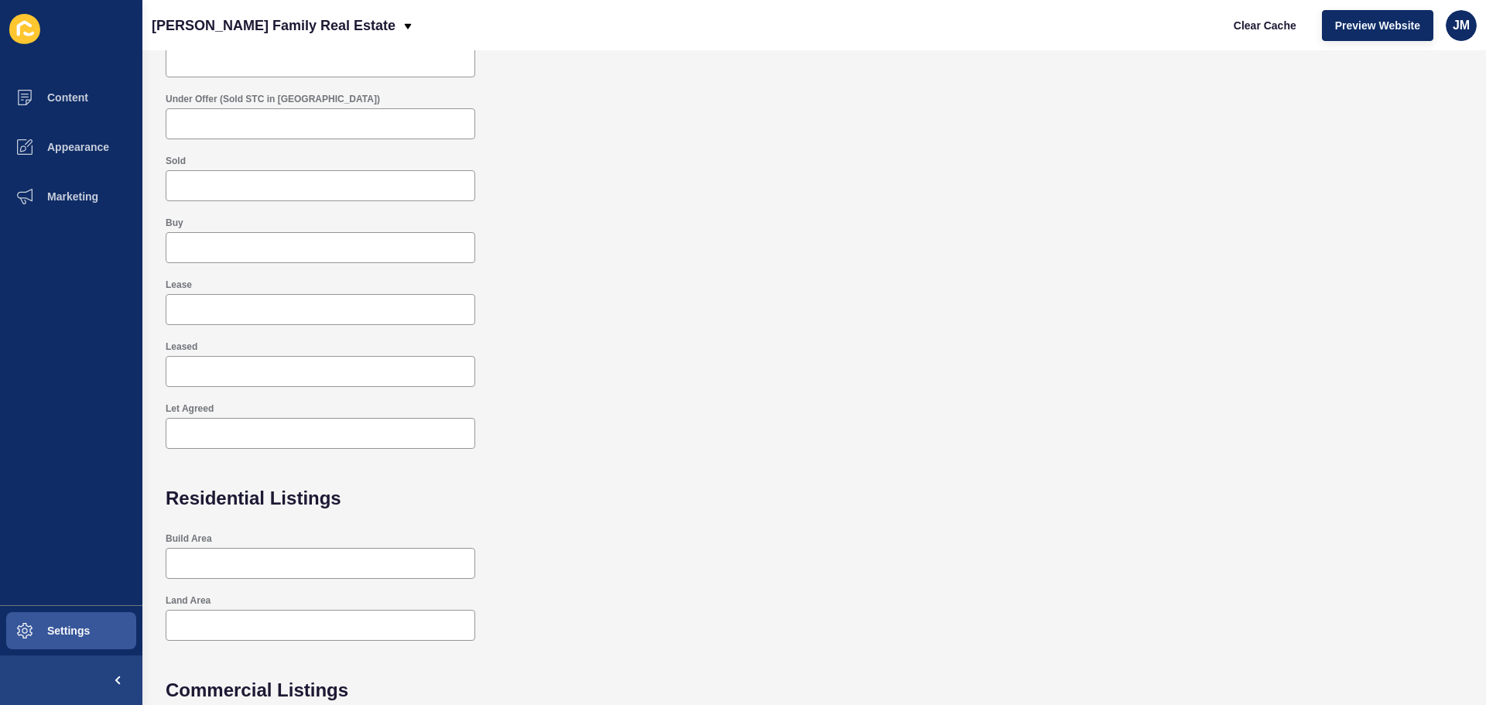
scroll to position [293, 0]
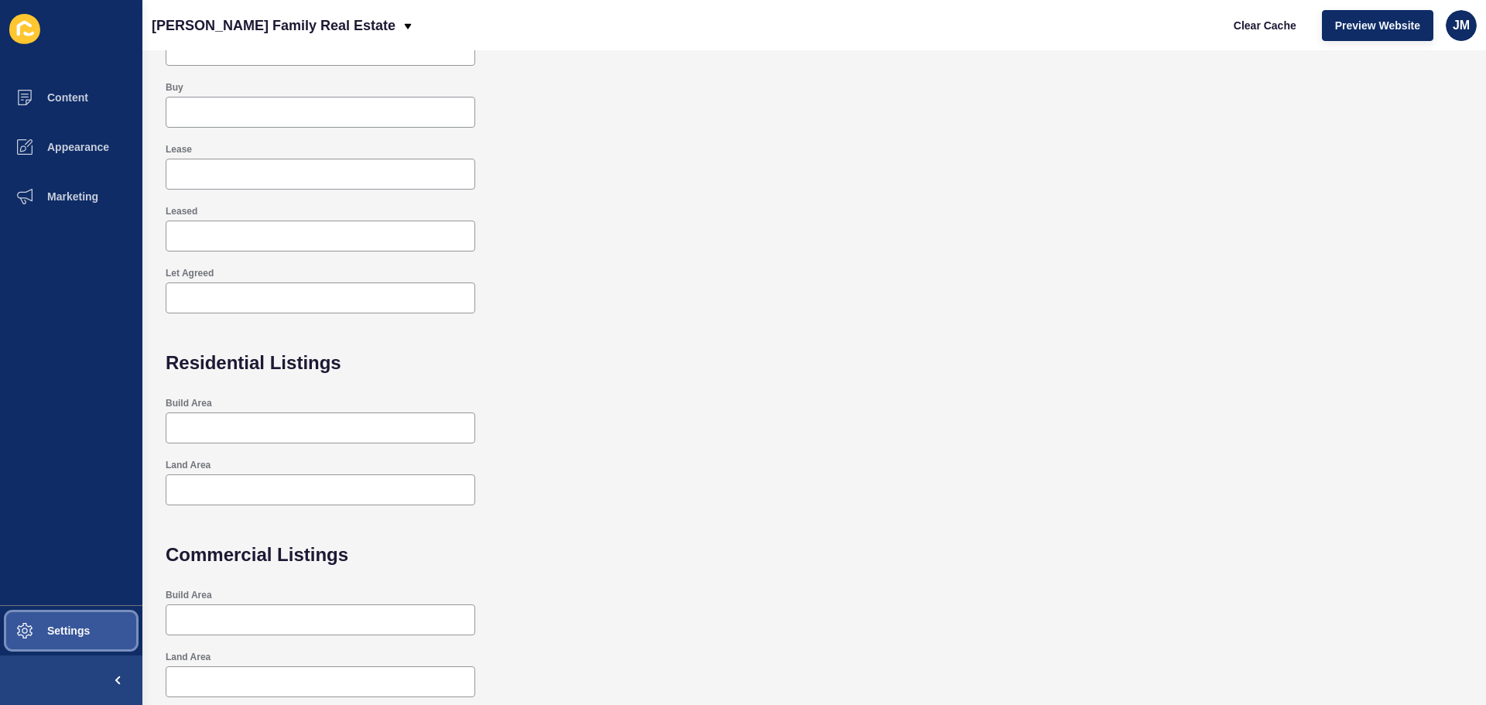
click at [101, 628] on button "Settings" at bounding box center [71, 631] width 142 height 50
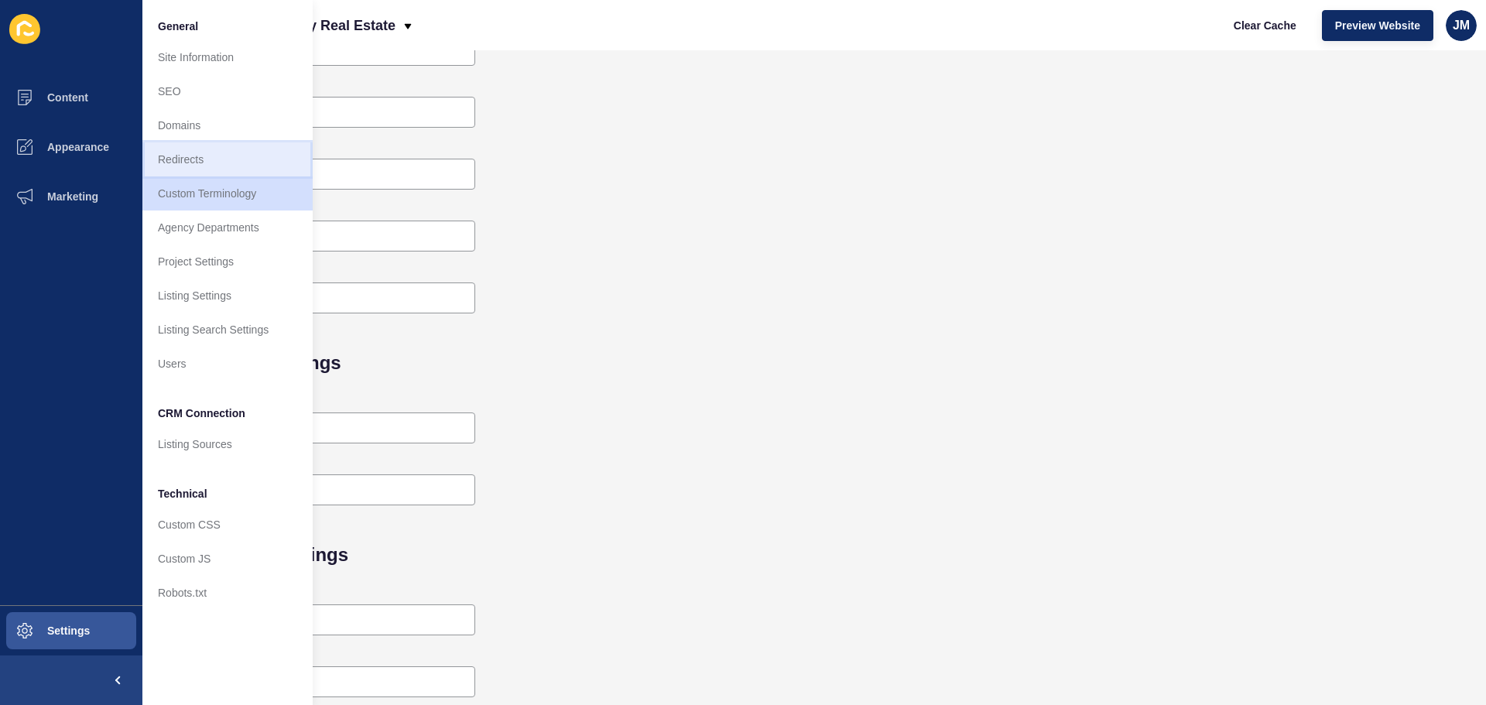
click at [170, 155] on link "Redirects" at bounding box center [227, 159] width 170 height 34
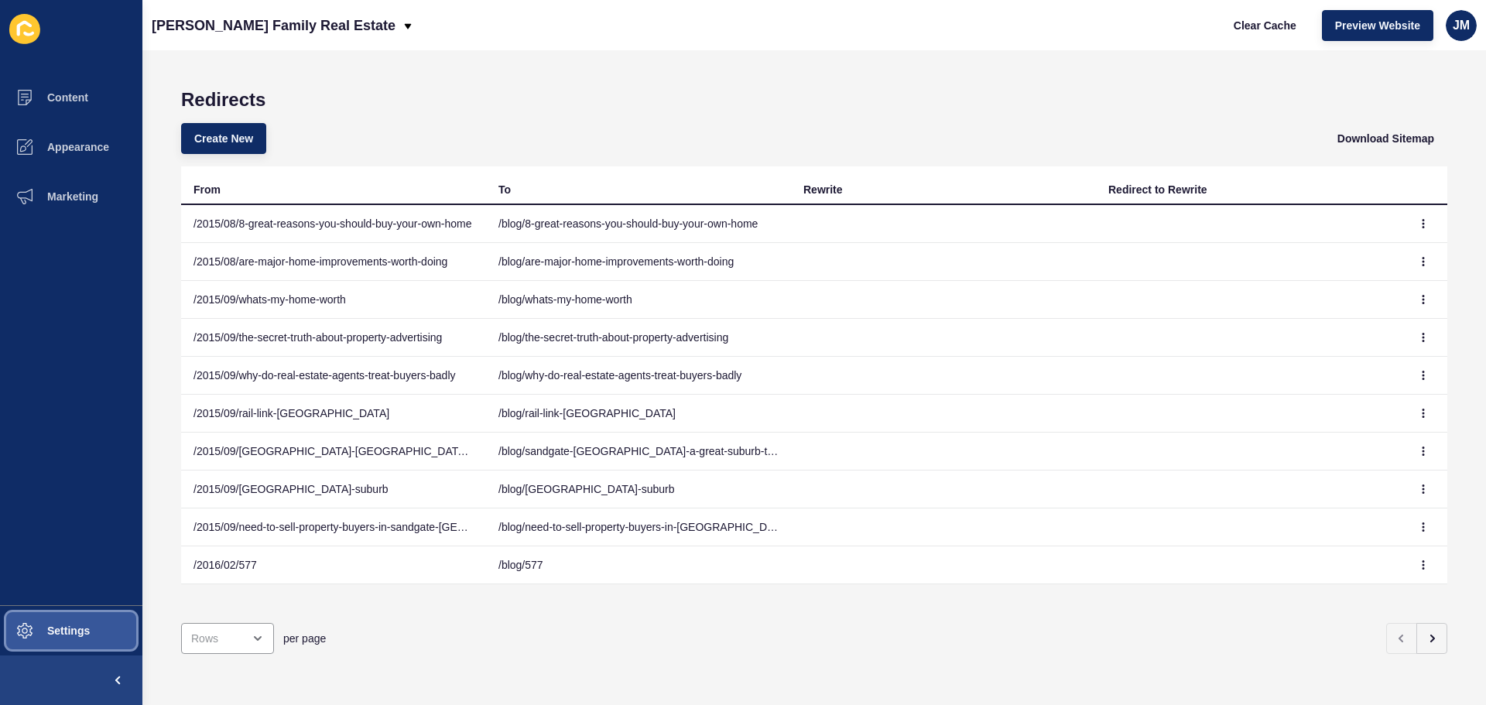
click at [62, 642] on button "Settings" at bounding box center [71, 631] width 142 height 50
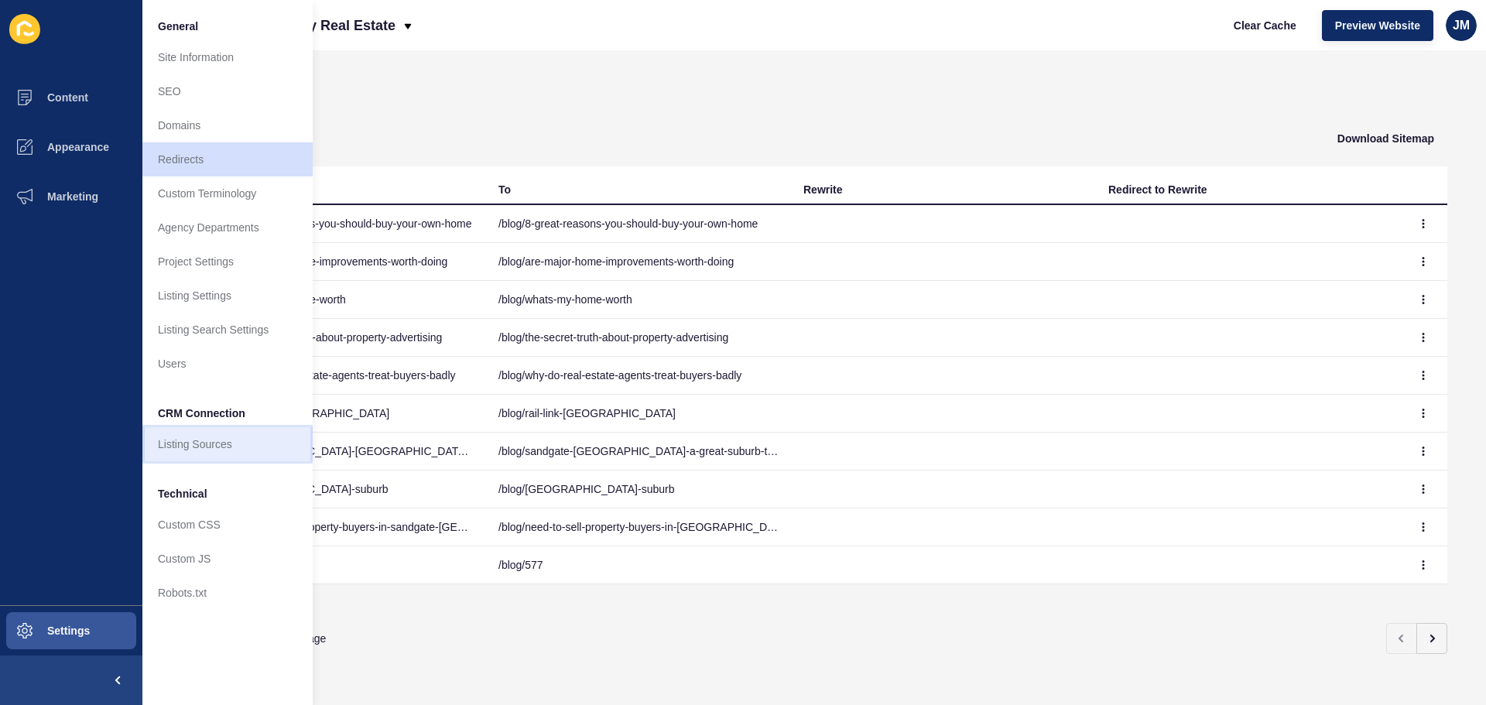
click at [217, 452] on link "Listing Sources" at bounding box center [227, 444] width 170 height 34
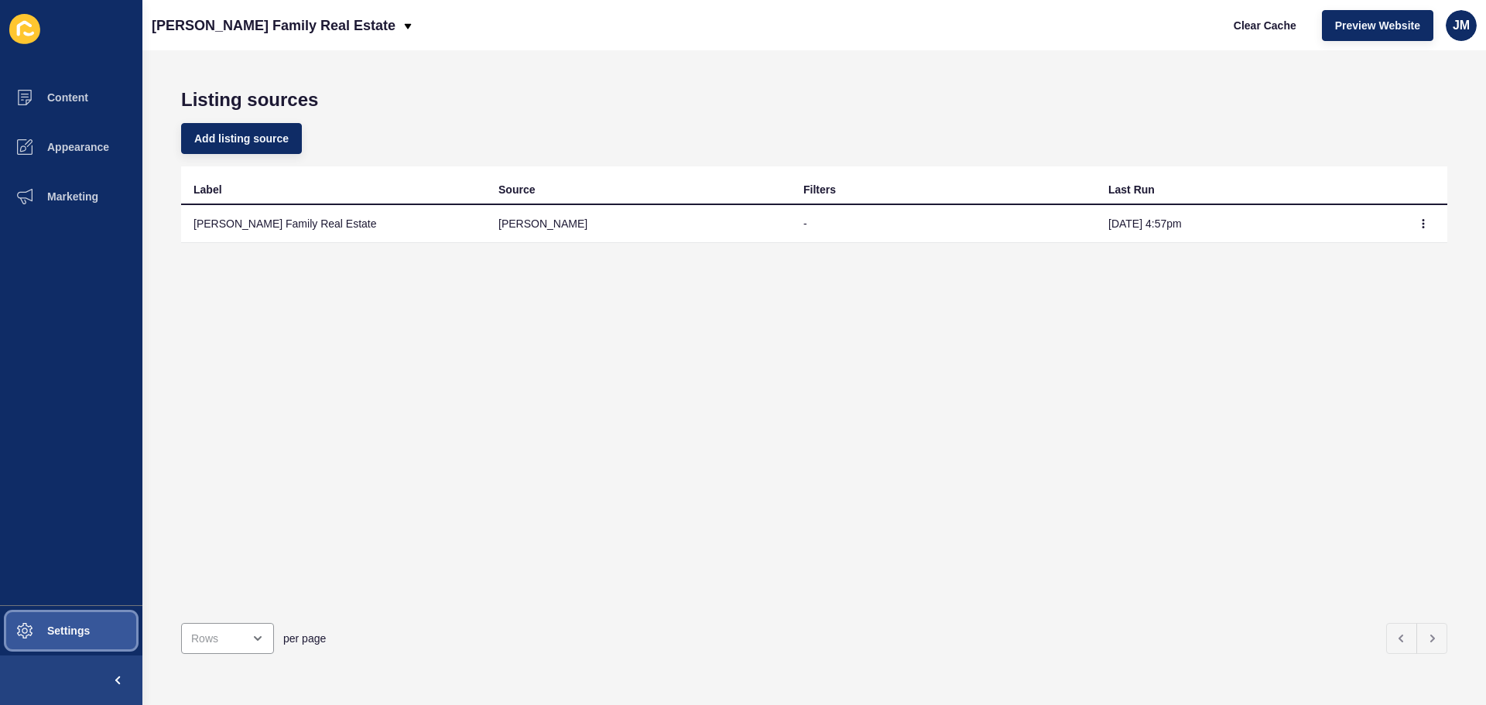
click at [98, 641] on button "Settings" at bounding box center [71, 631] width 142 height 50
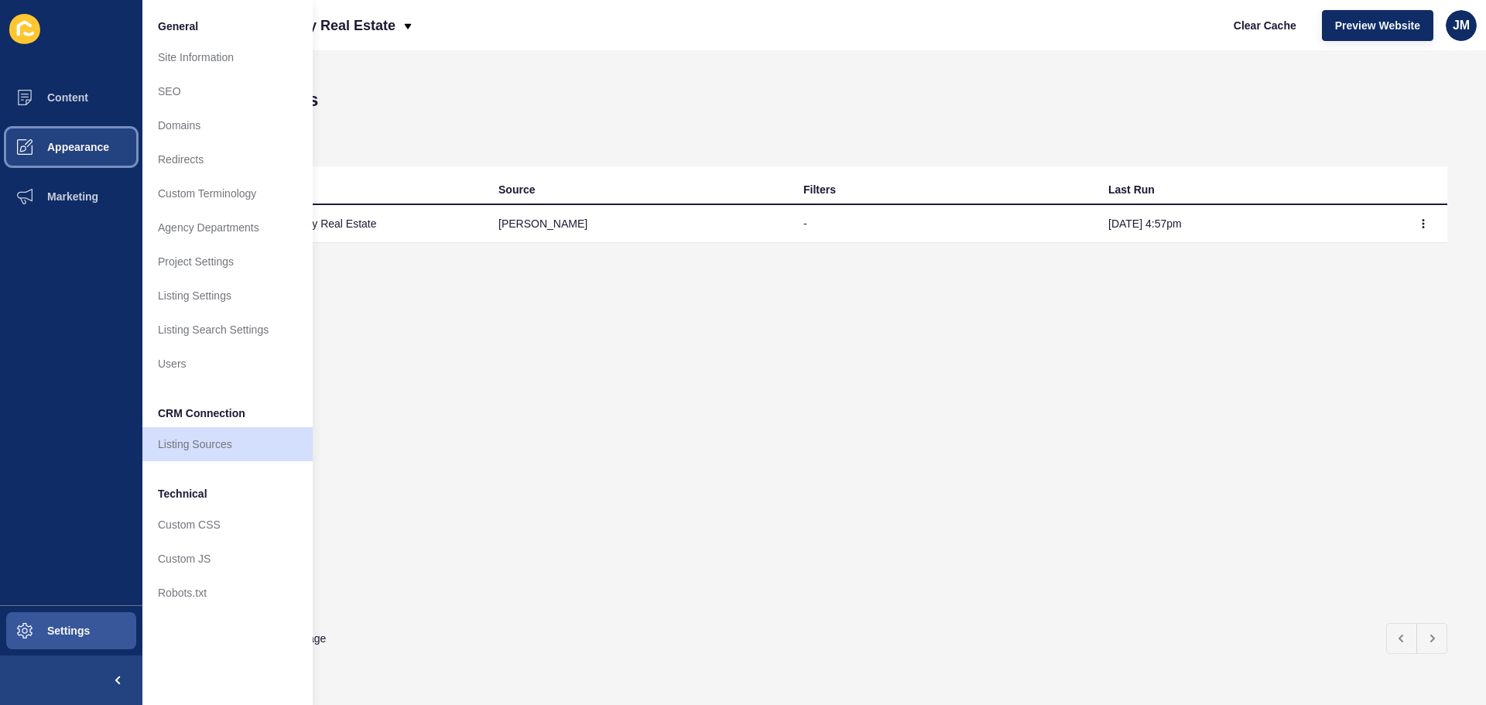
click at [98, 150] on span "Appearance" at bounding box center [53, 147] width 111 height 12
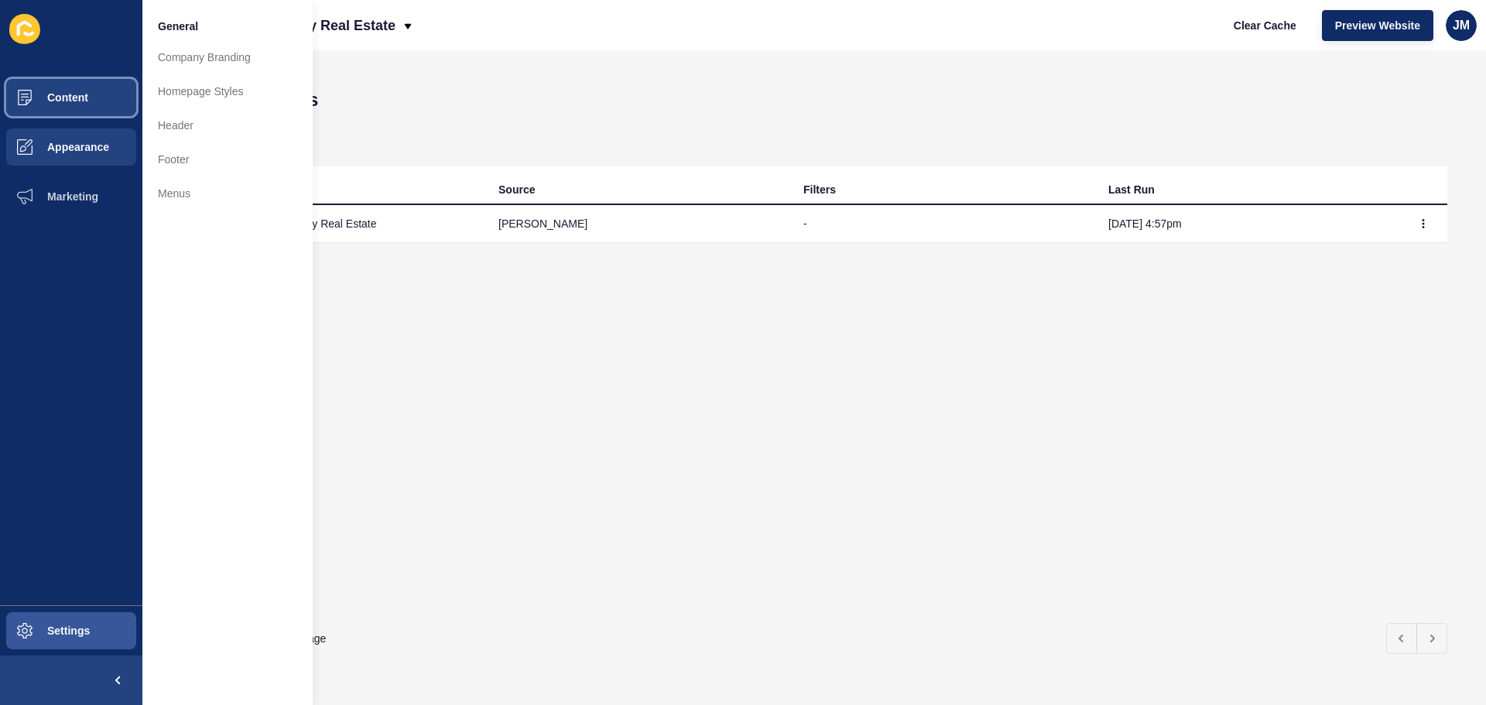
click at [84, 106] on button "Content" at bounding box center [71, 98] width 142 height 50
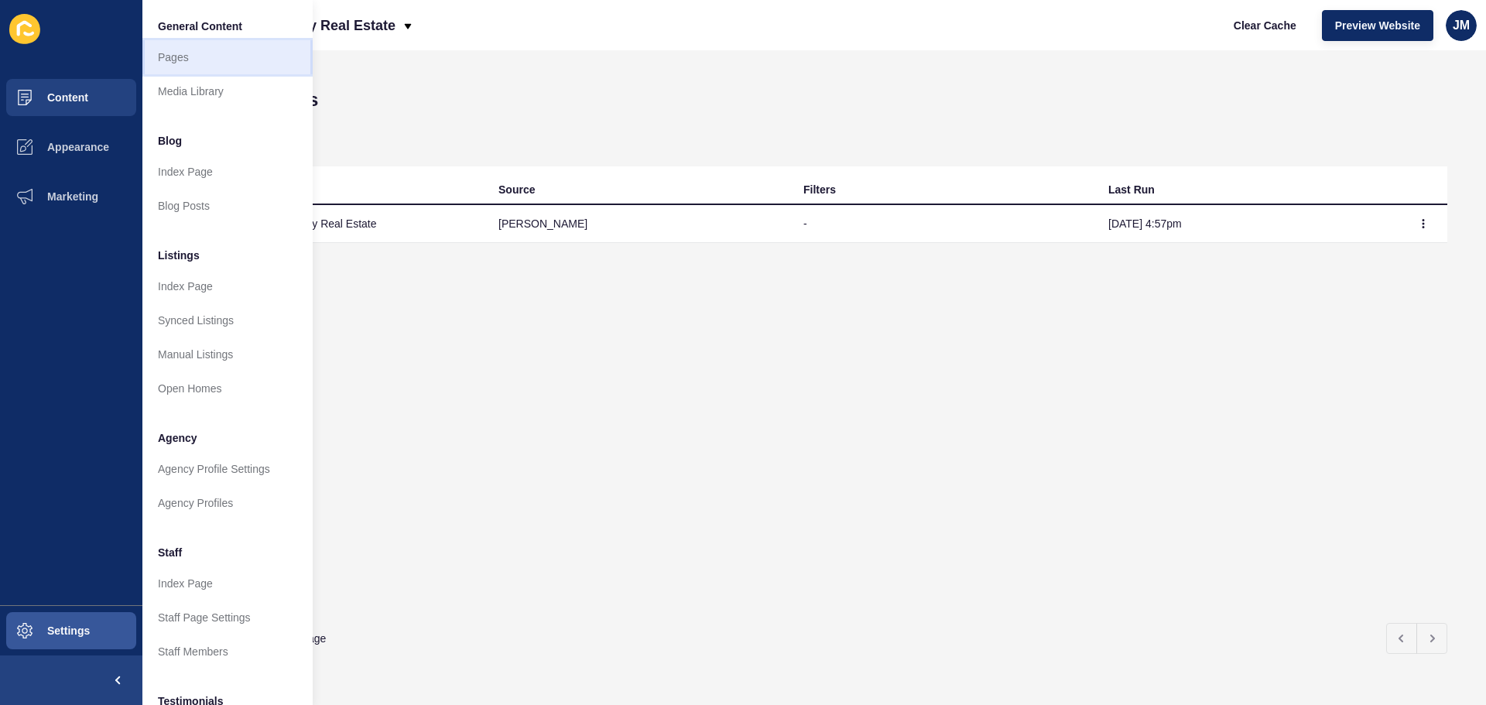
click at [177, 61] on link "Pages" at bounding box center [227, 57] width 170 height 34
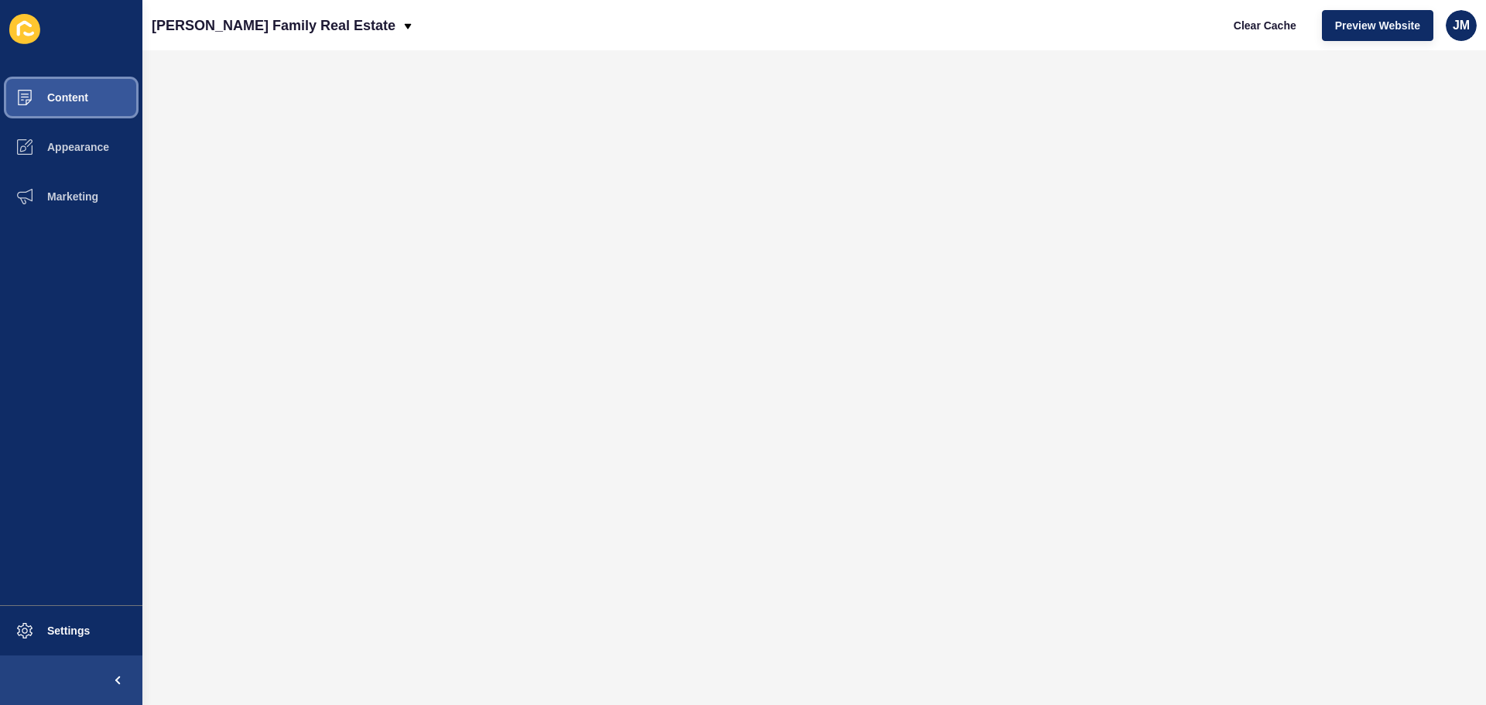
click at [91, 101] on button "Content" at bounding box center [71, 98] width 142 height 50
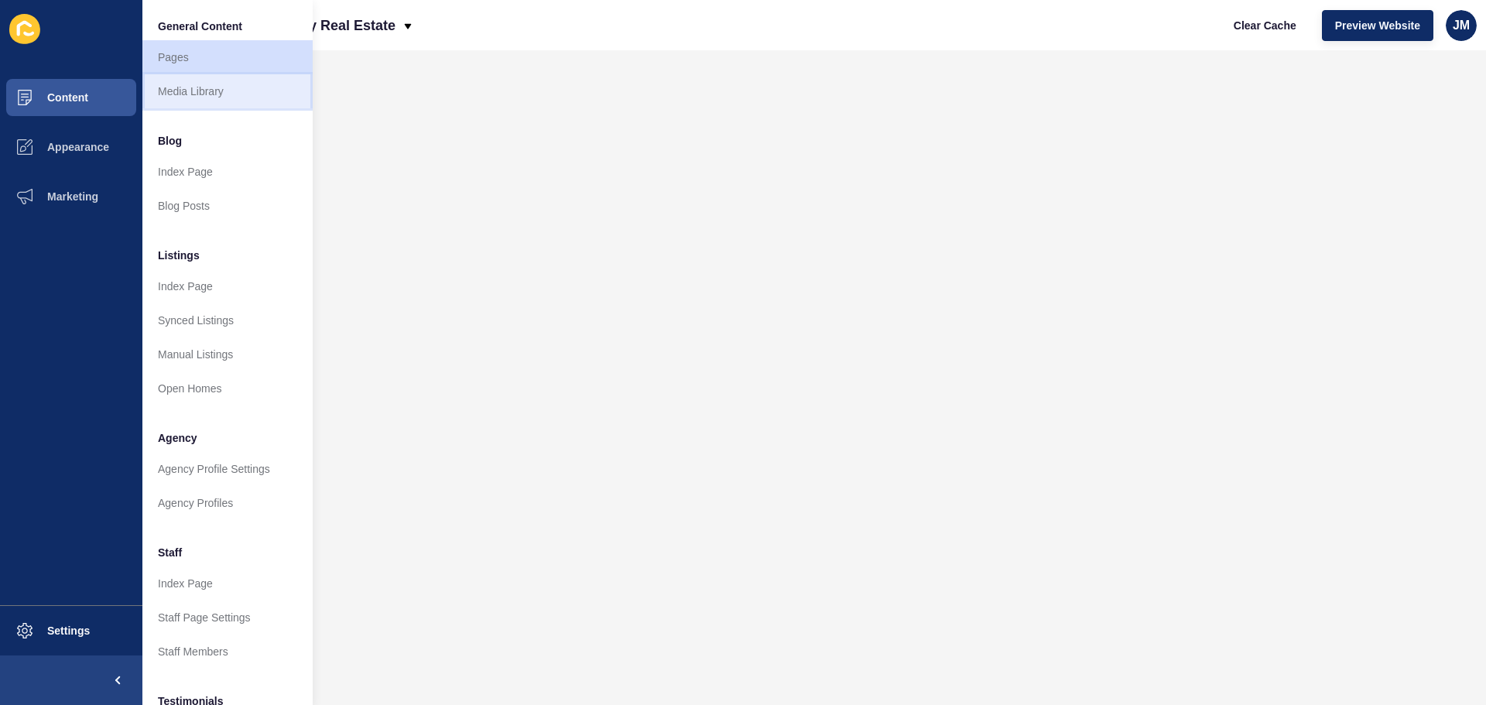
click at [192, 95] on link "Media Library" at bounding box center [227, 91] width 170 height 34
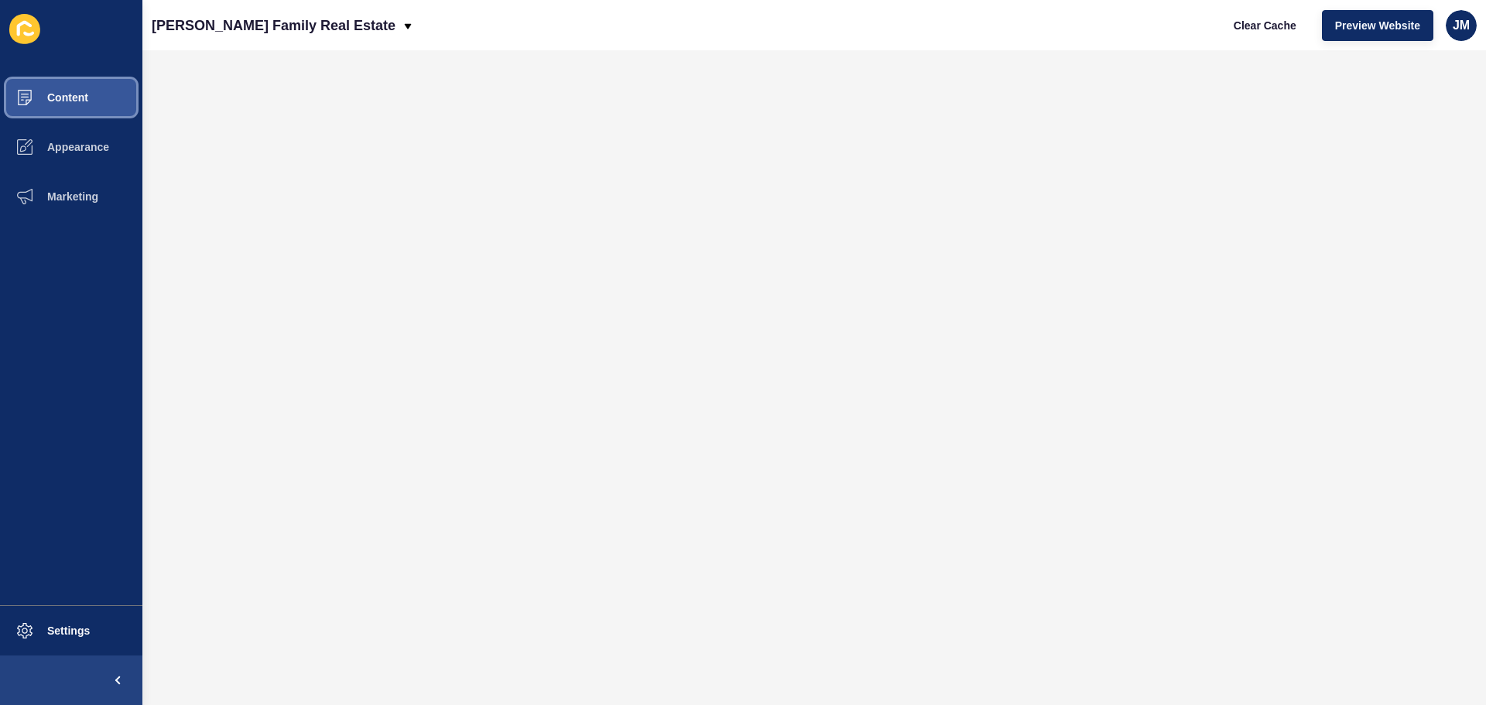
click at [98, 97] on button "Content" at bounding box center [71, 98] width 142 height 50
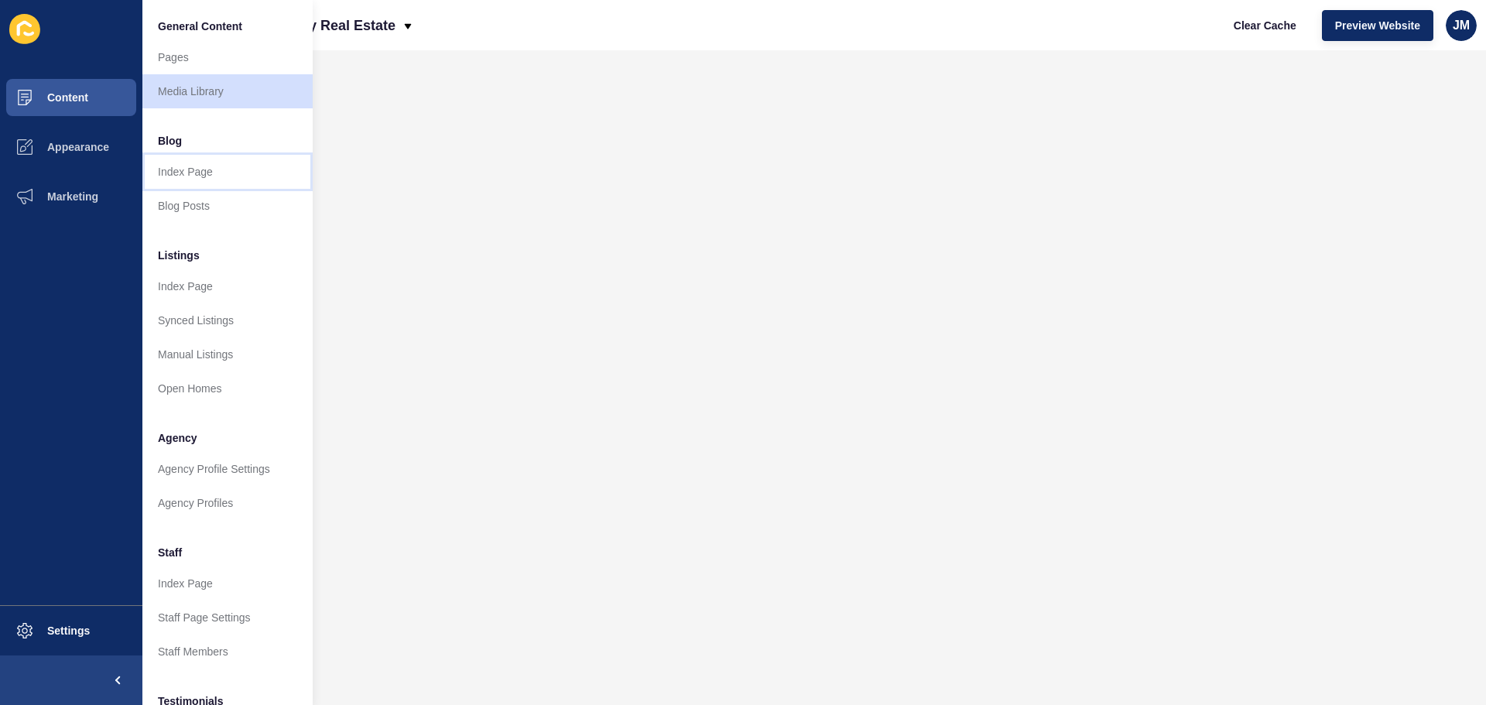
click at [190, 172] on link "Index Page" at bounding box center [227, 172] width 170 height 34
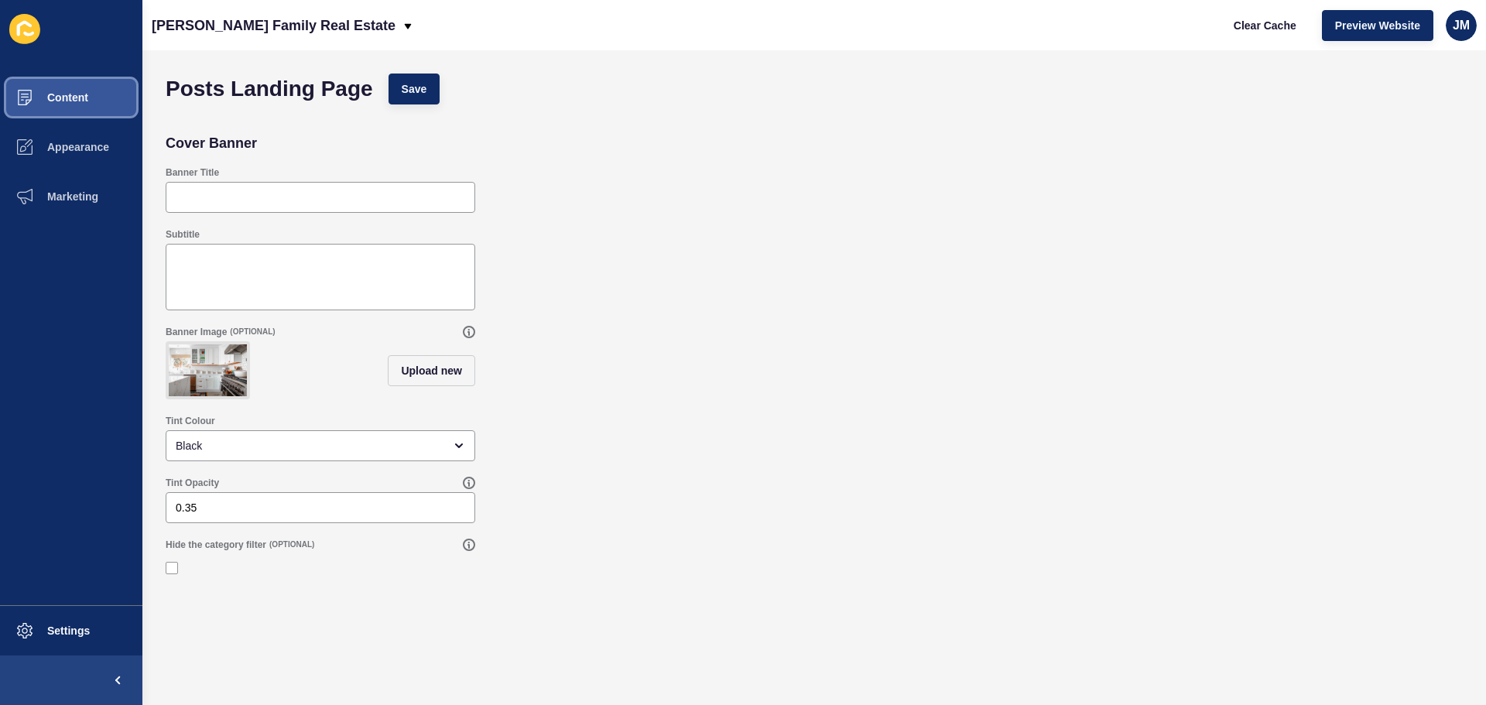
click at [101, 98] on button "Content" at bounding box center [71, 98] width 142 height 50
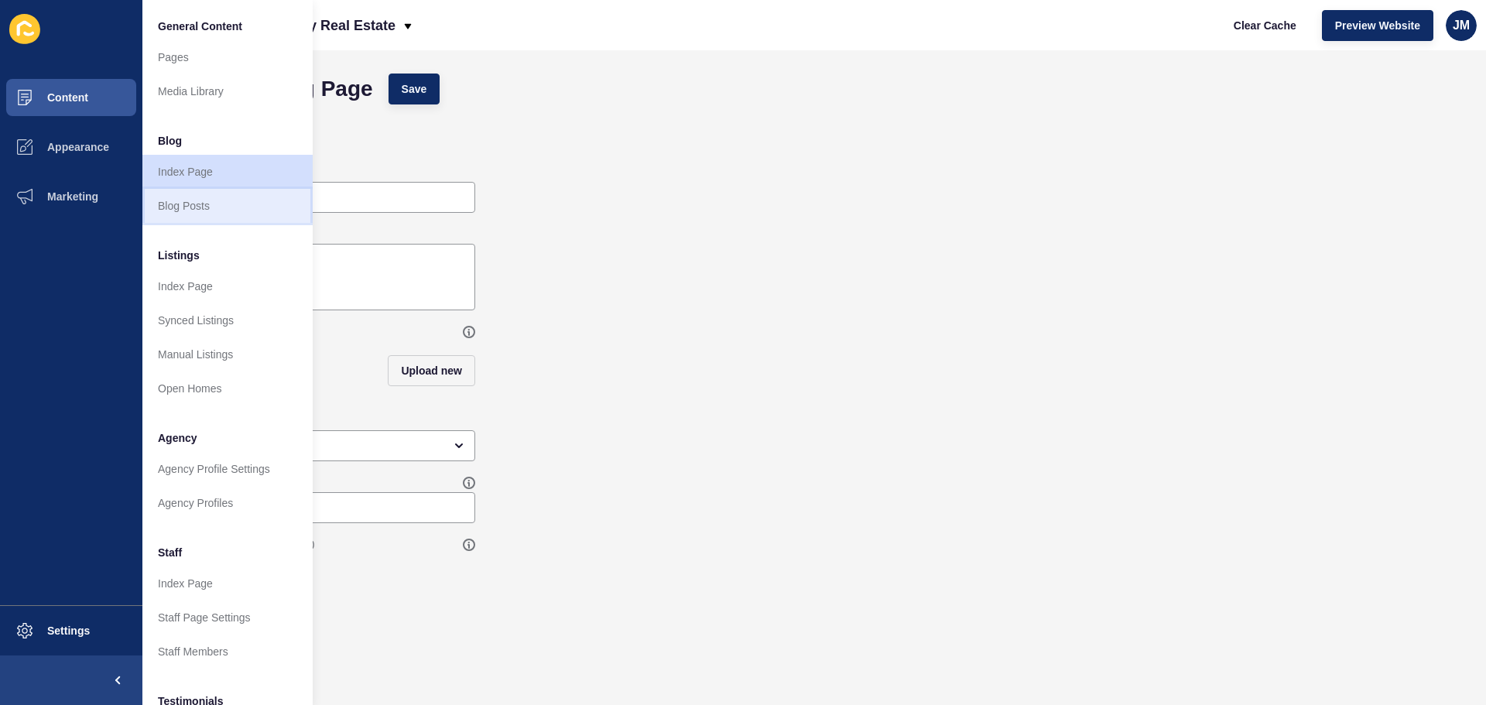
click at [201, 211] on link "Blog Posts" at bounding box center [227, 206] width 170 height 34
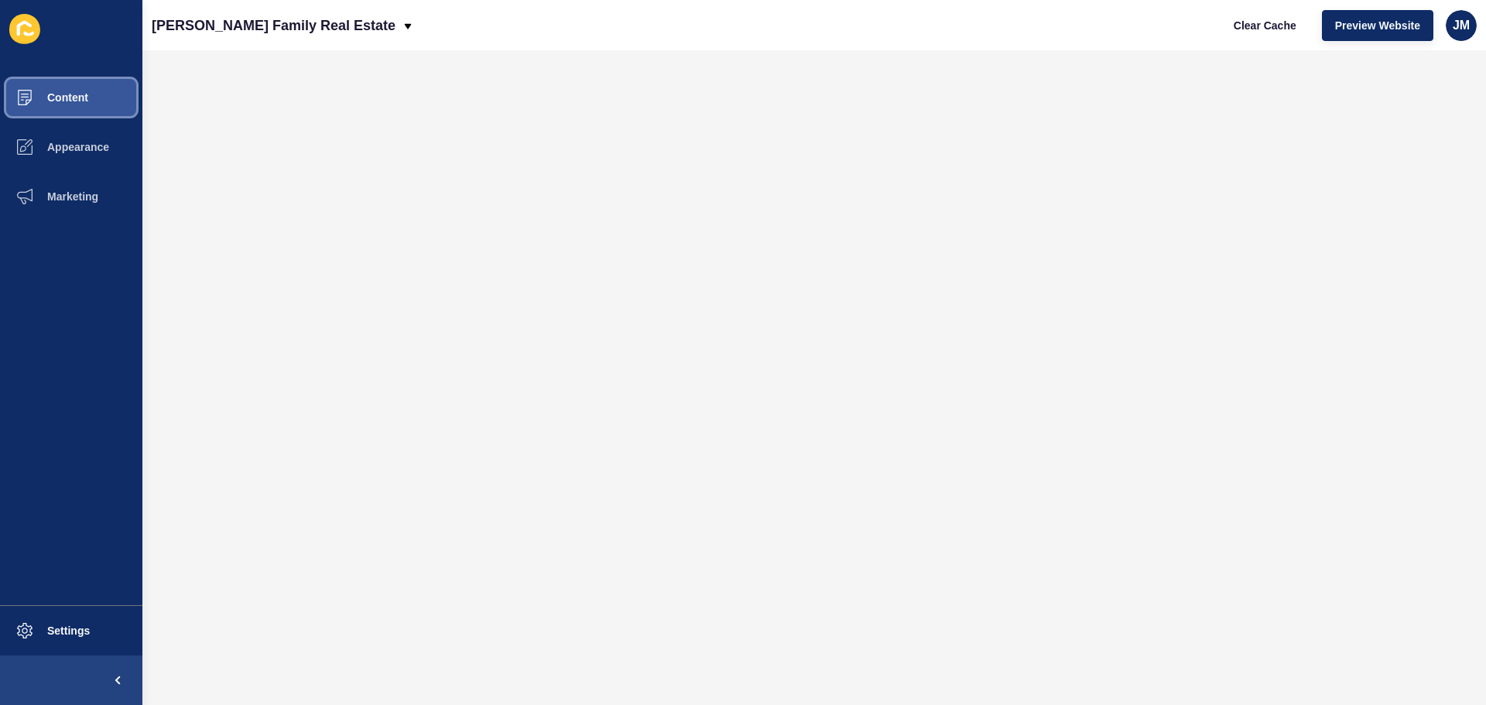
click at [89, 101] on button "Content" at bounding box center [71, 98] width 142 height 50
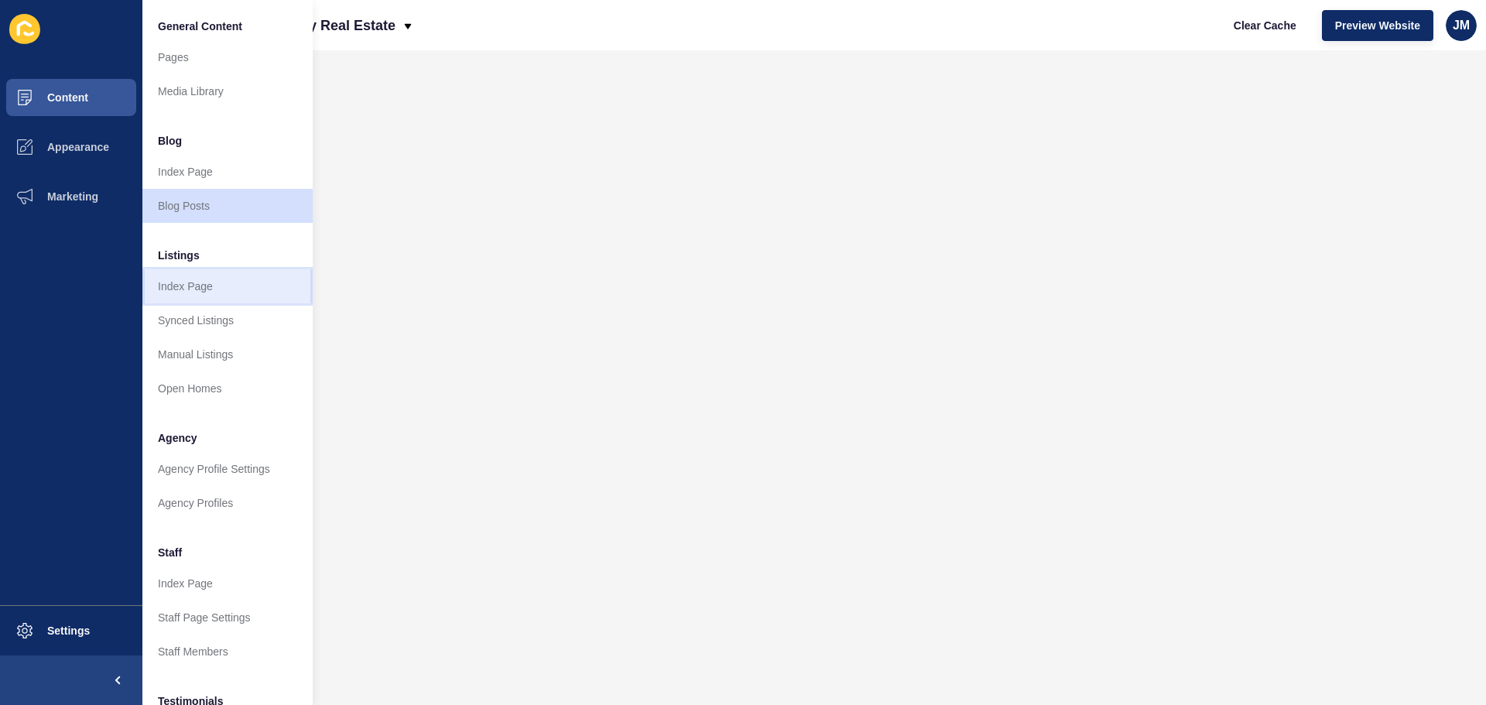
click at [198, 288] on link "Index Page" at bounding box center [227, 286] width 170 height 34
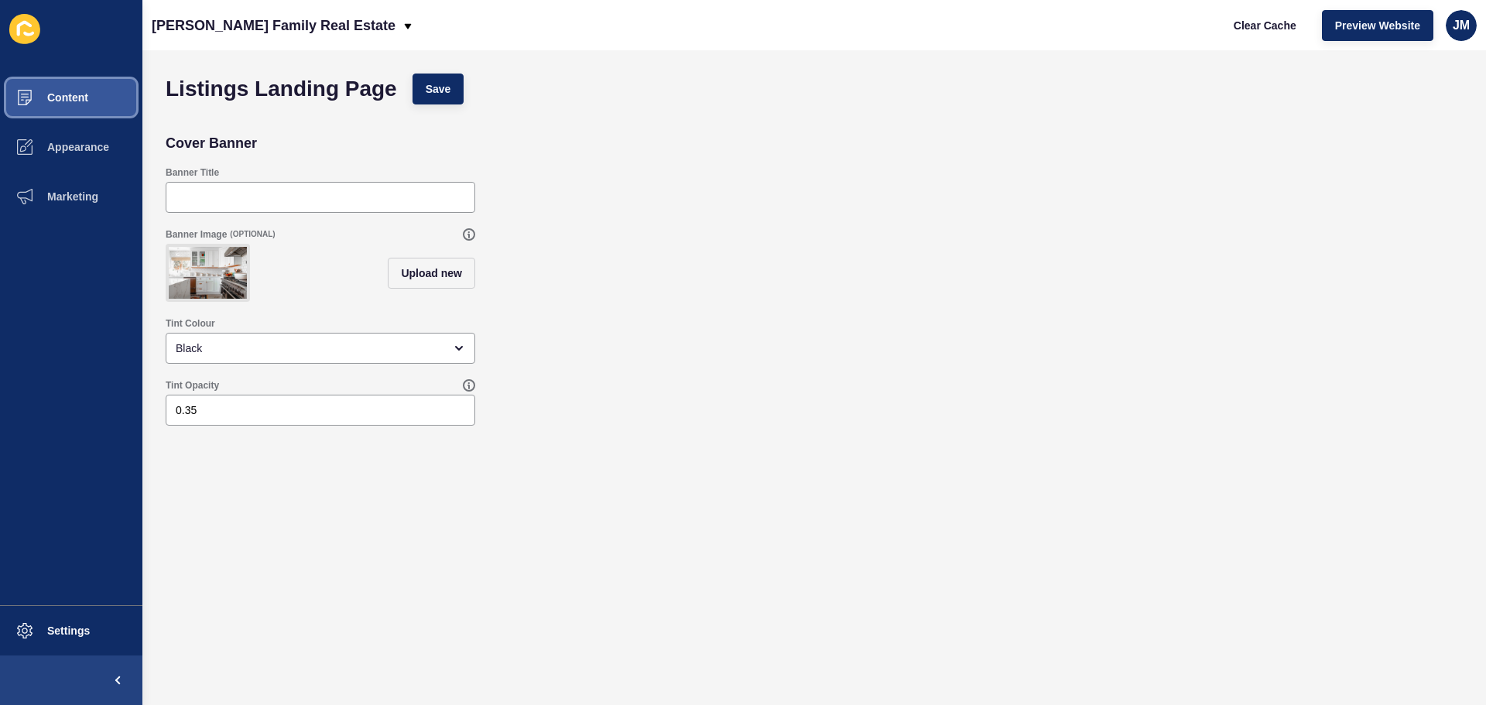
click at [97, 87] on button "Content" at bounding box center [71, 98] width 142 height 50
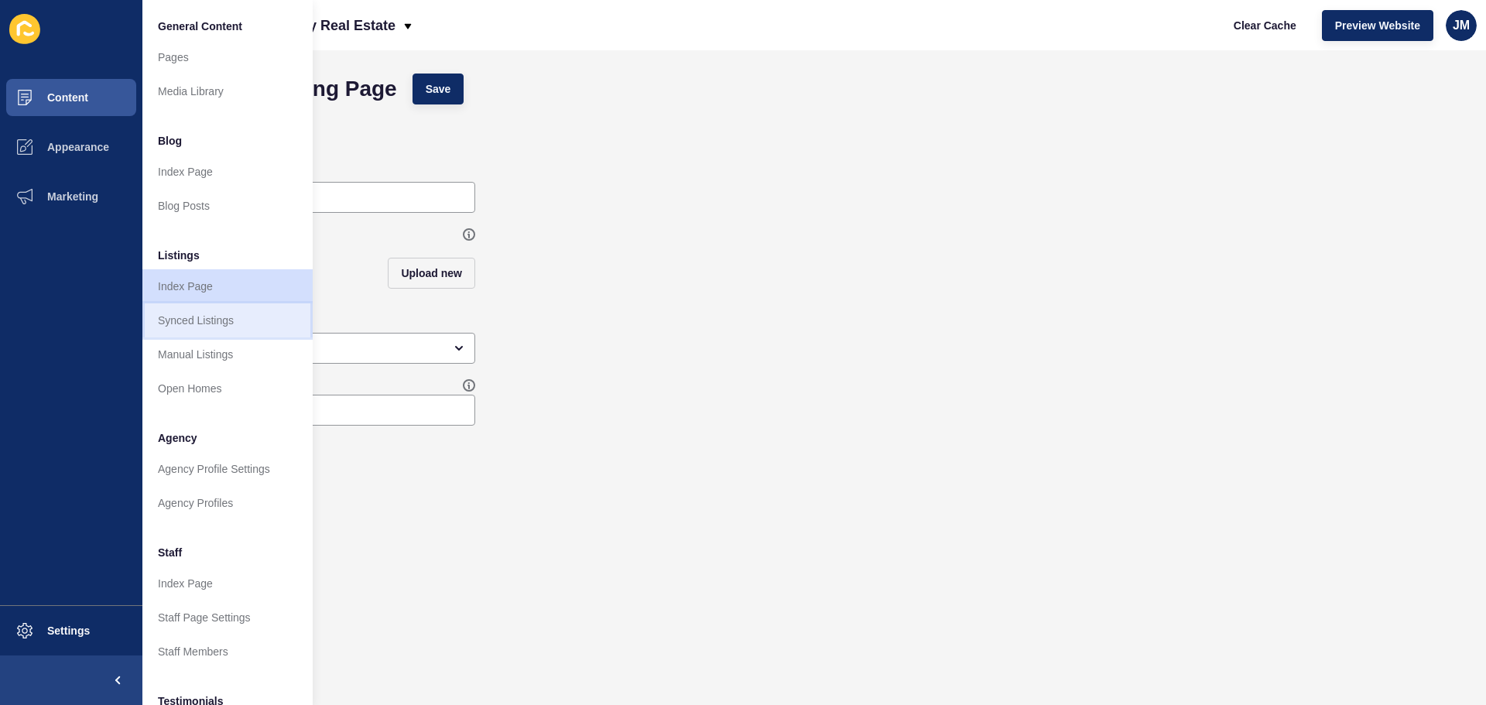
click at [194, 317] on link "Synced Listings" at bounding box center [227, 320] width 170 height 34
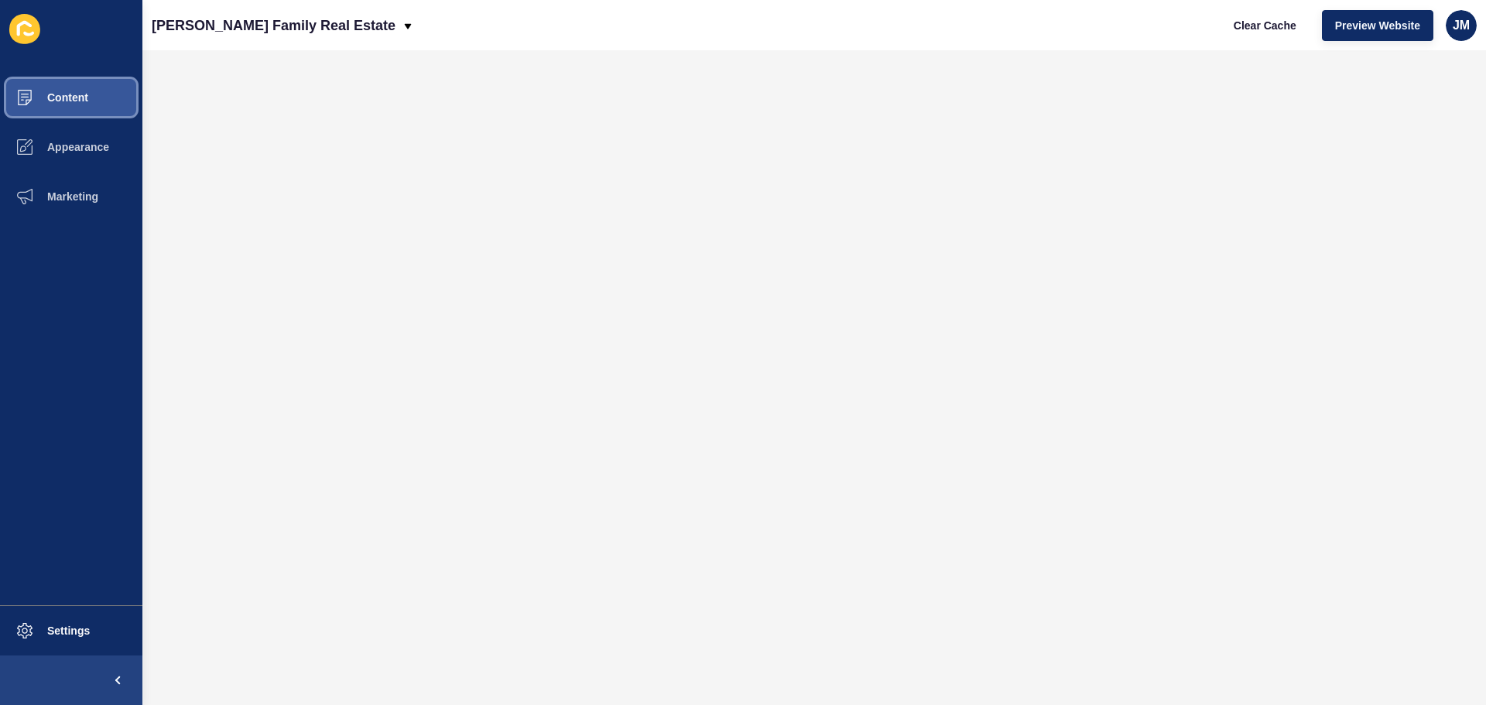
click at [97, 99] on button "Content" at bounding box center [71, 98] width 142 height 50
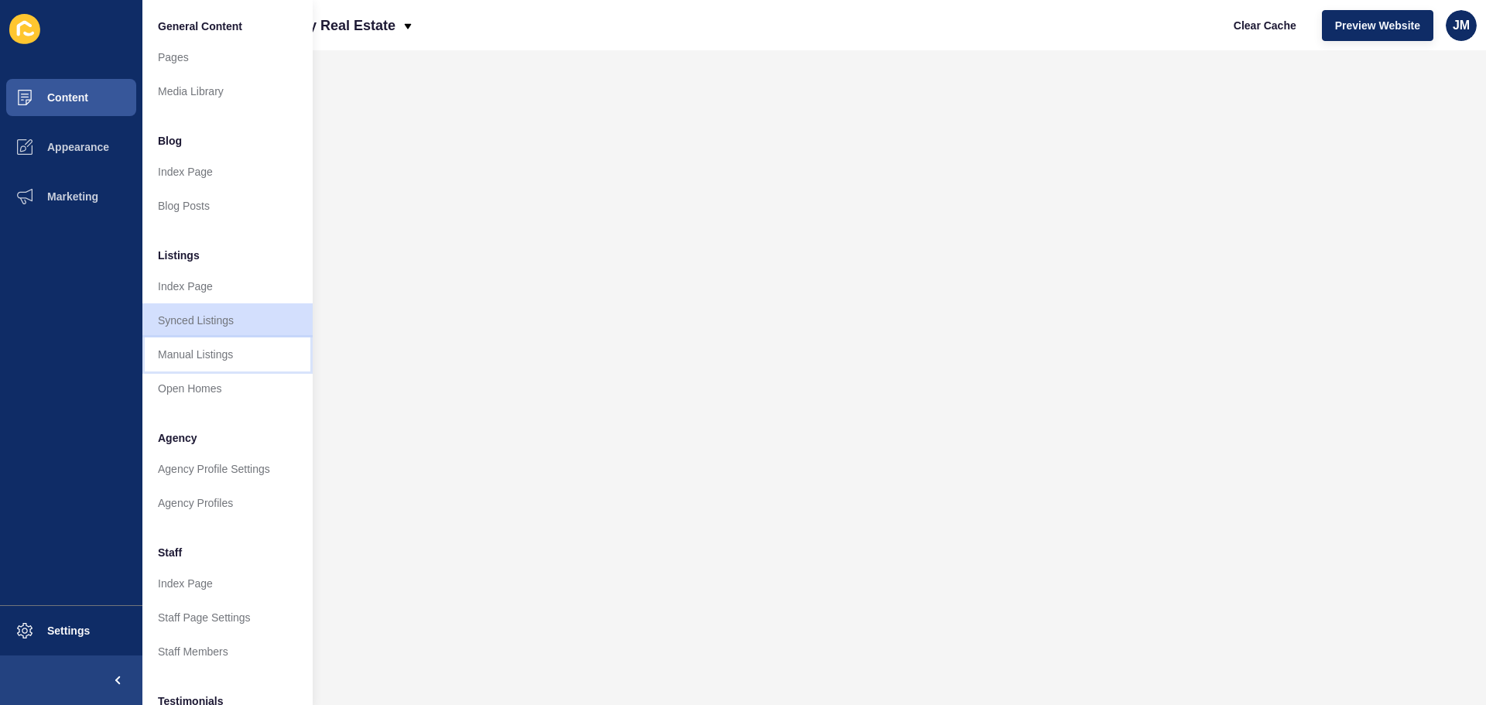
click at [207, 351] on link "Manual Listings" at bounding box center [227, 355] width 170 height 34
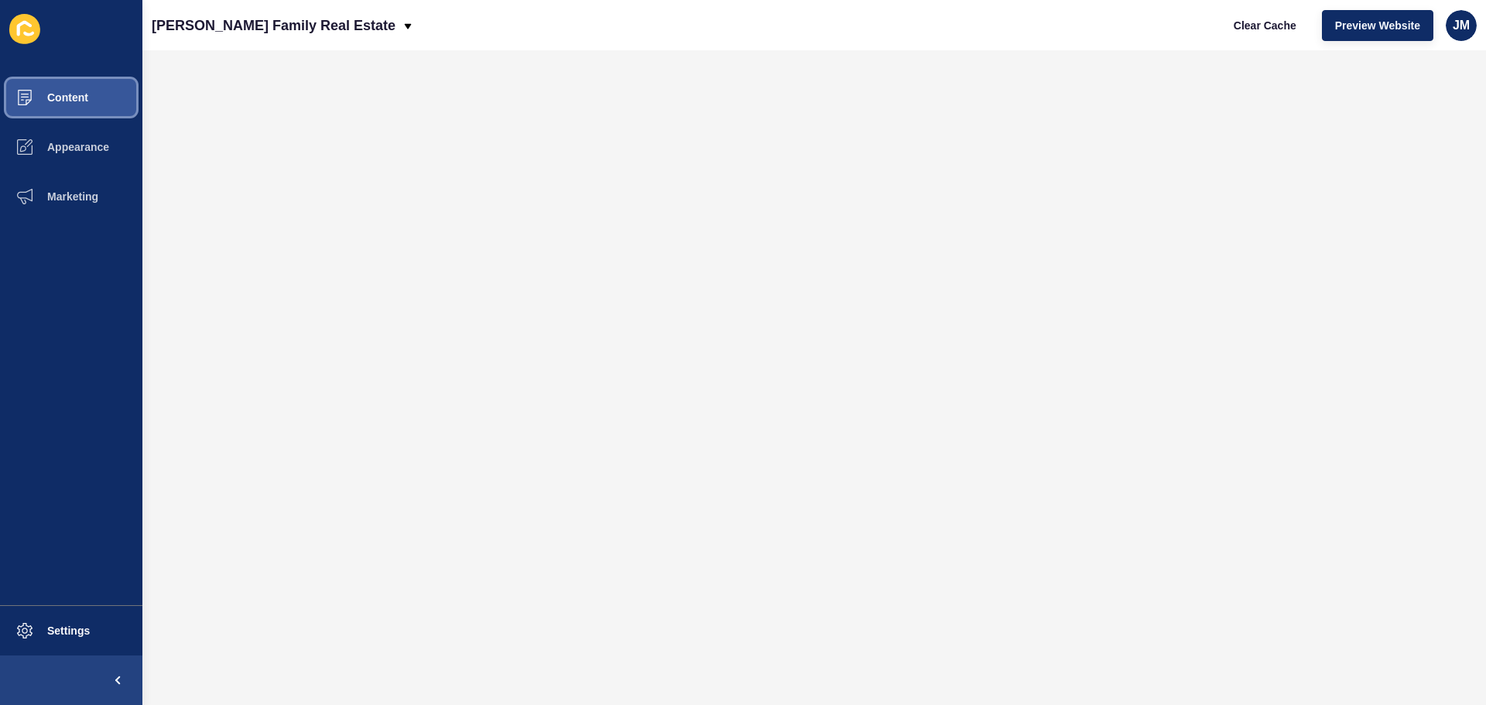
click at [93, 103] on button "Content" at bounding box center [71, 98] width 142 height 50
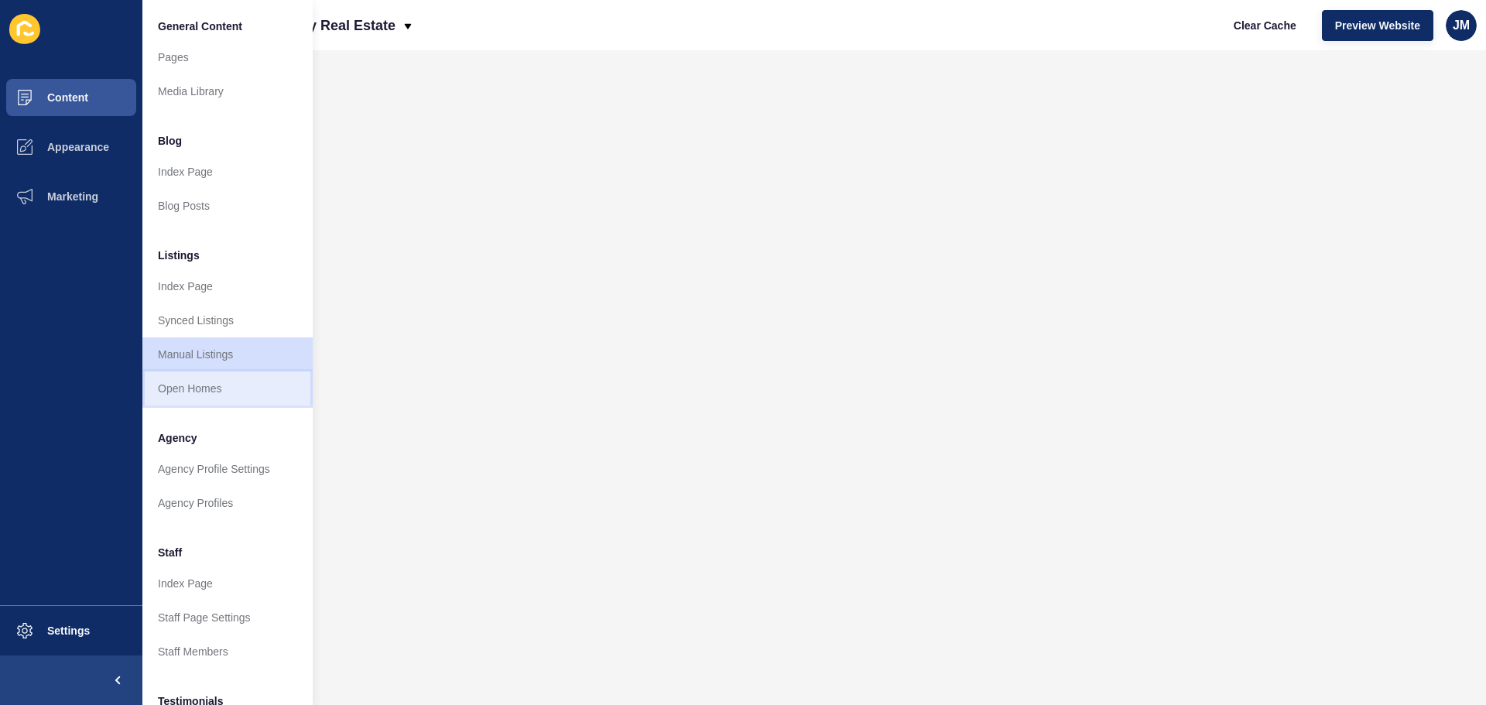
click at [212, 380] on link "Open Homes" at bounding box center [227, 389] width 170 height 34
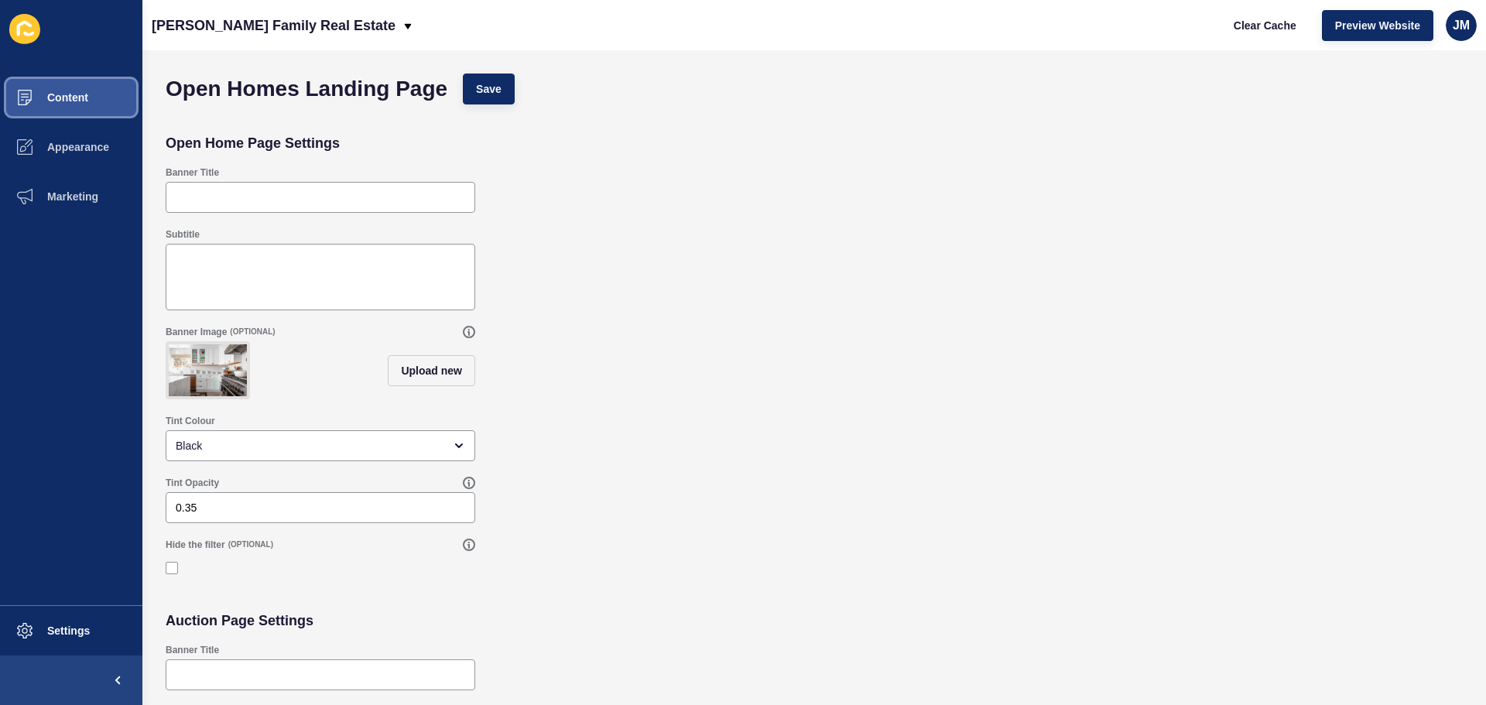
click at [96, 100] on button "Content" at bounding box center [71, 98] width 142 height 50
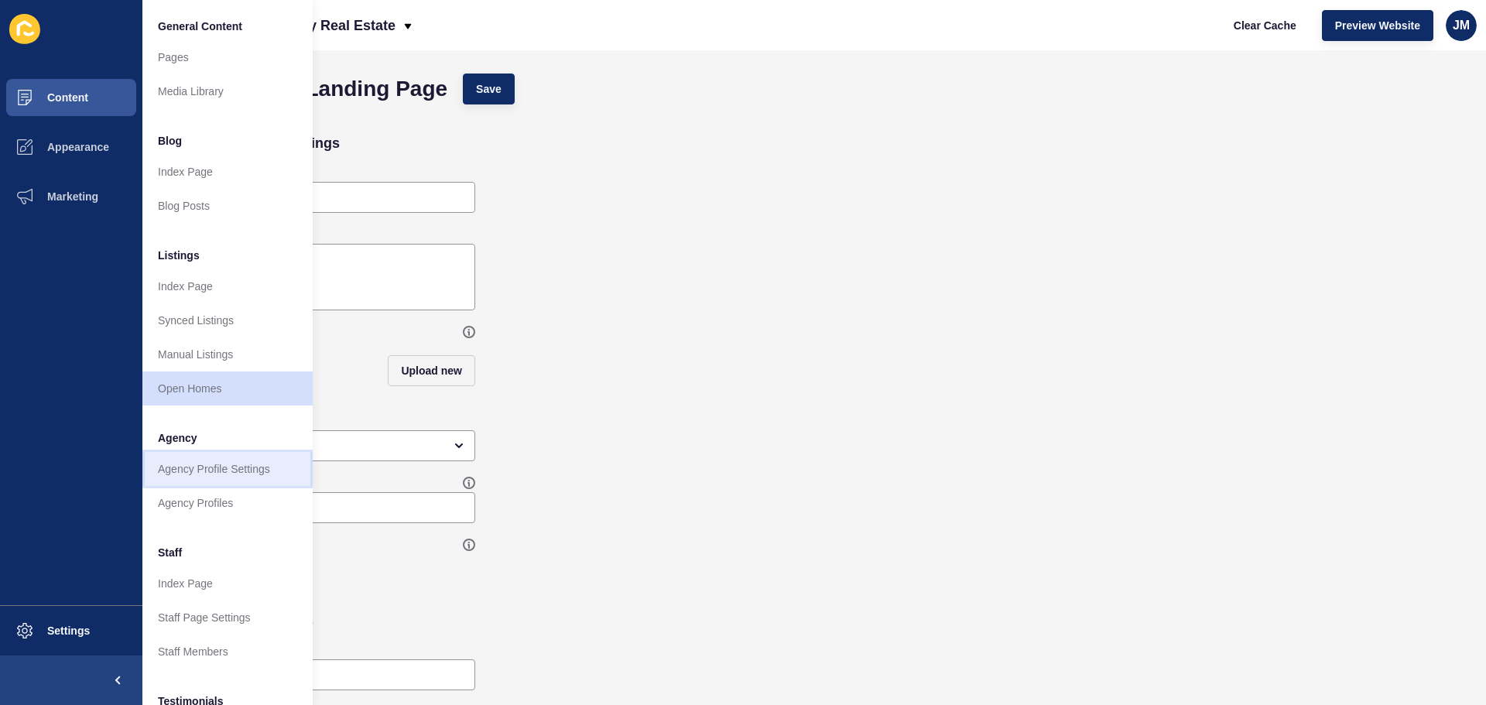
click at [235, 482] on link "Agency Profile Settings" at bounding box center [227, 469] width 170 height 34
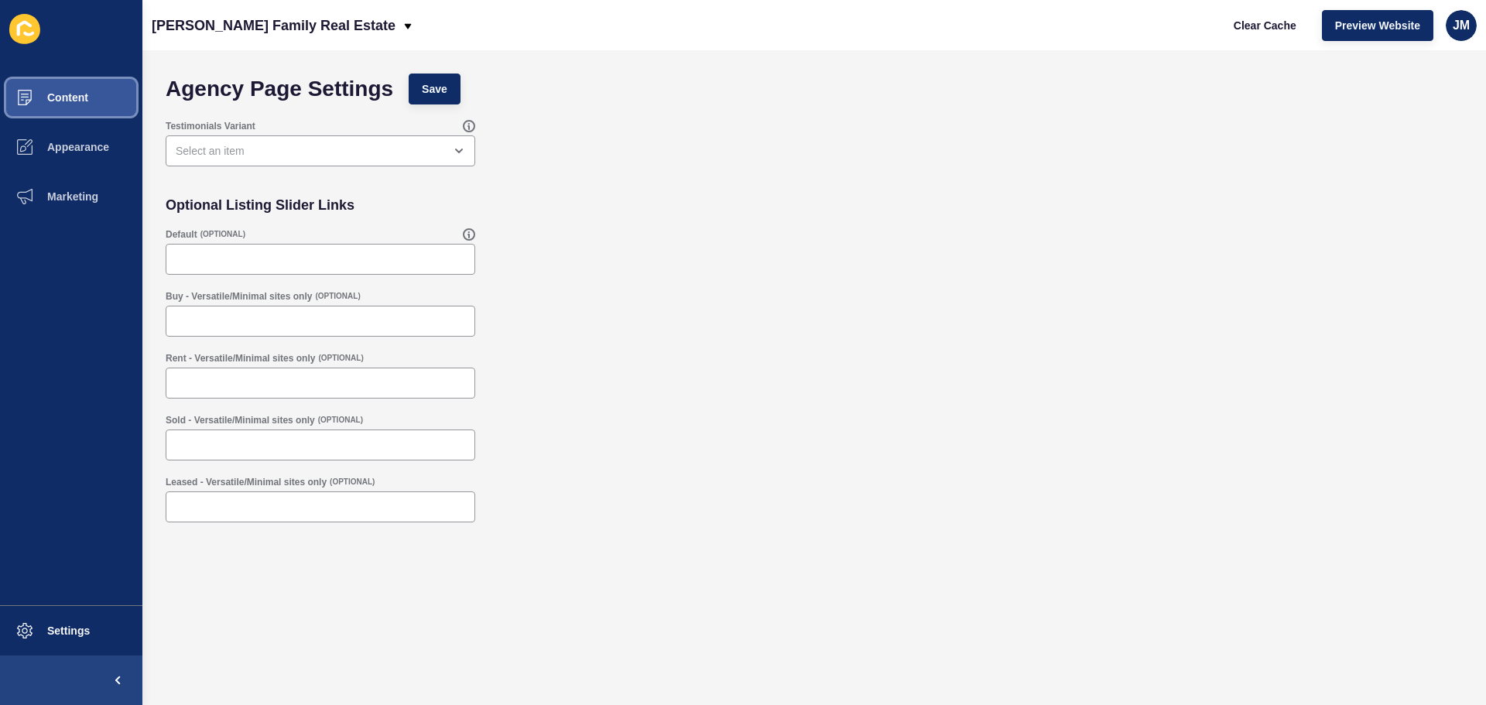
click at [84, 98] on span "Content" at bounding box center [43, 97] width 91 height 12
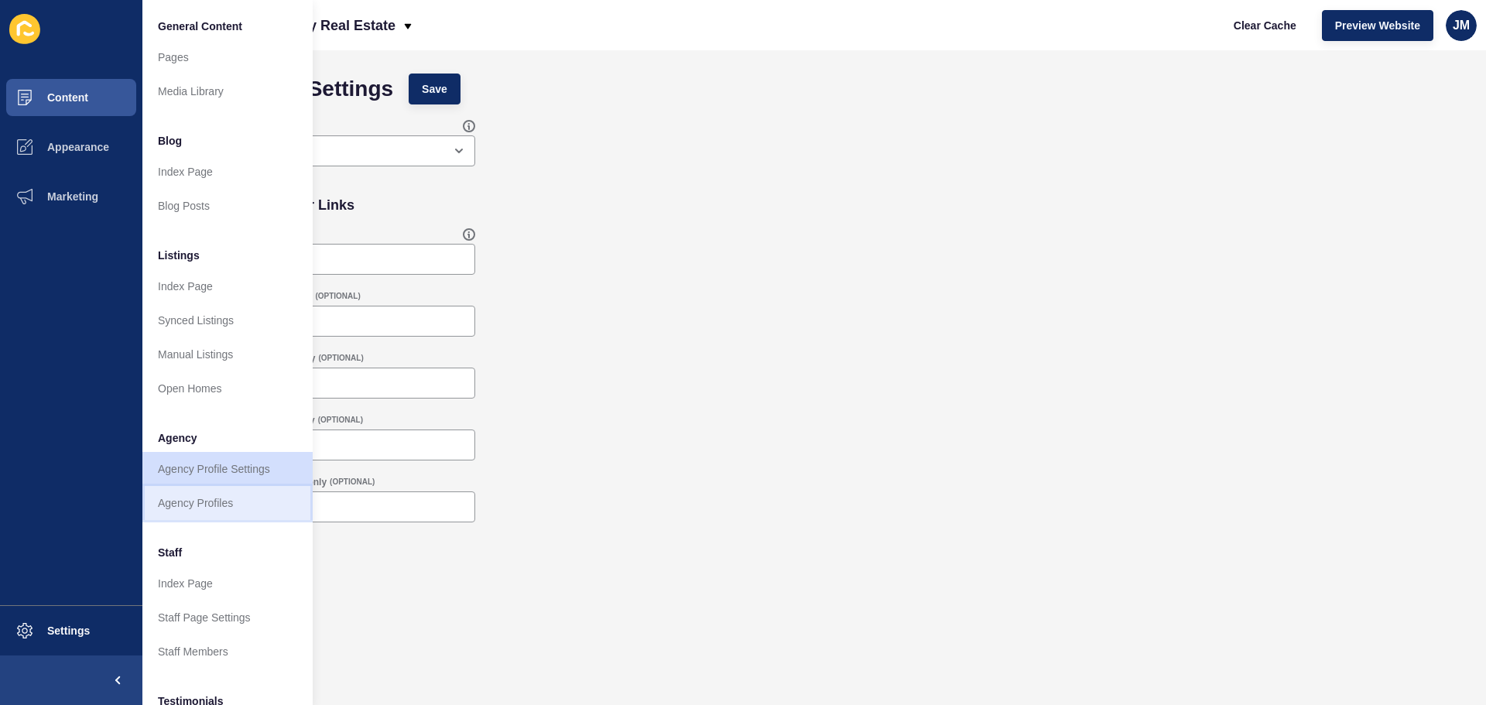
click at [229, 513] on link "Agency Profiles" at bounding box center [227, 503] width 170 height 34
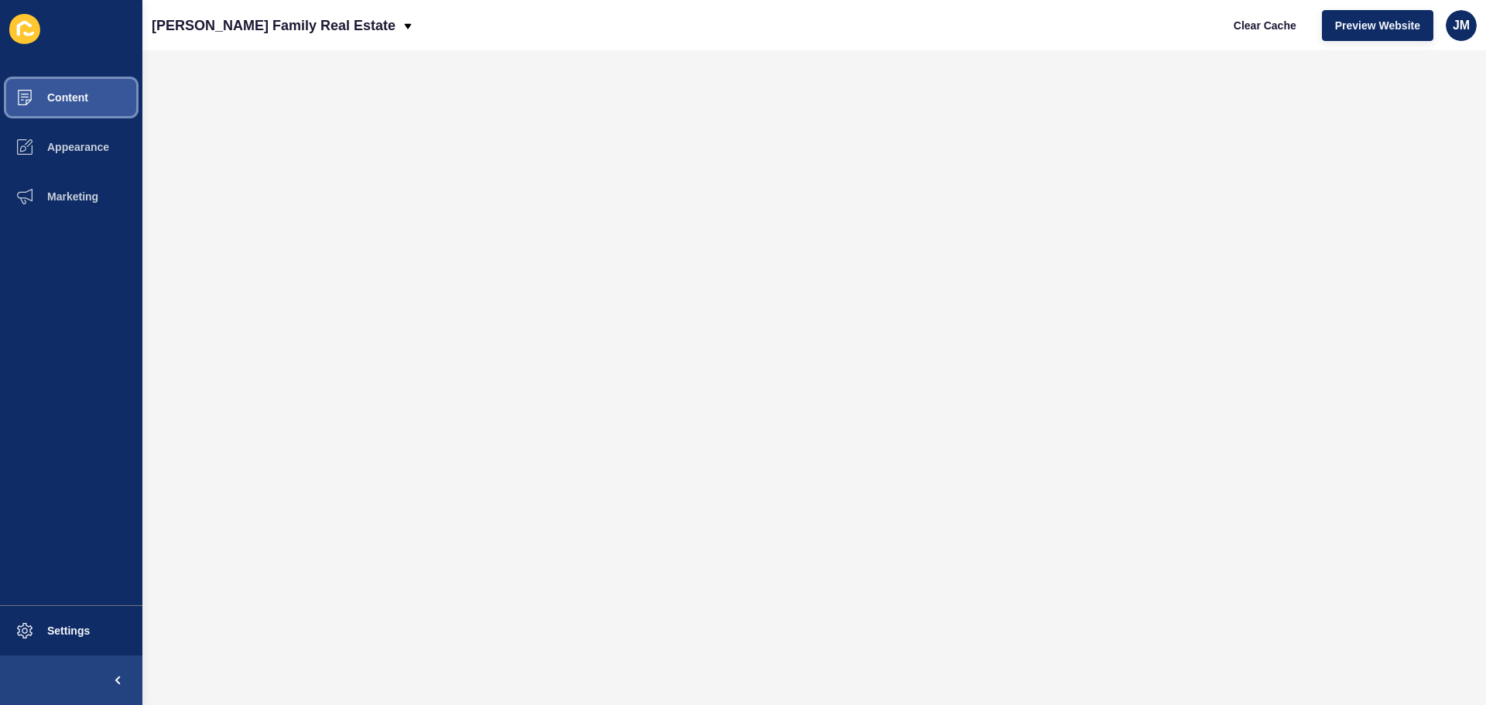
click at [77, 108] on button "Content" at bounding box center [71, 98] width 142 height 50
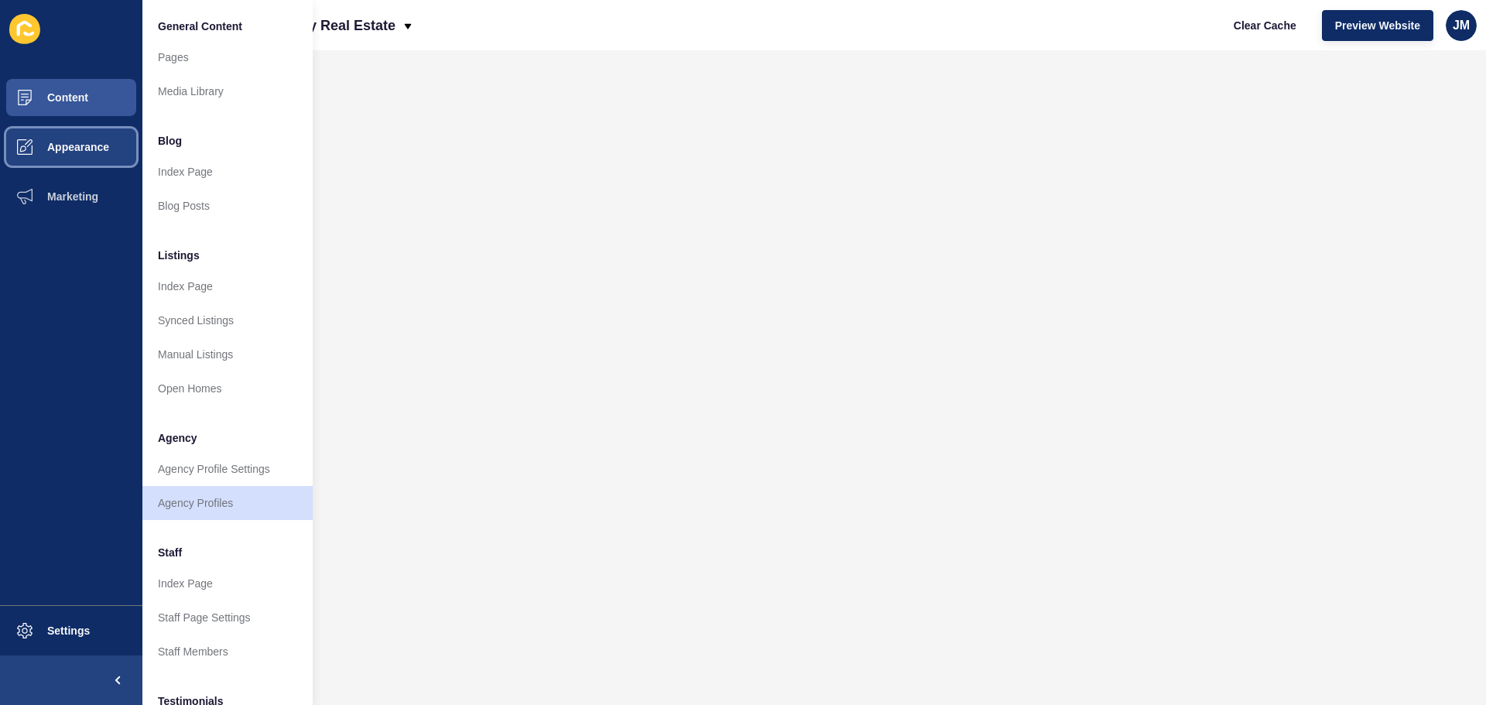
click at [95, 152] on span "Appearance" at bounding box center [53, 147] width 111 height 12
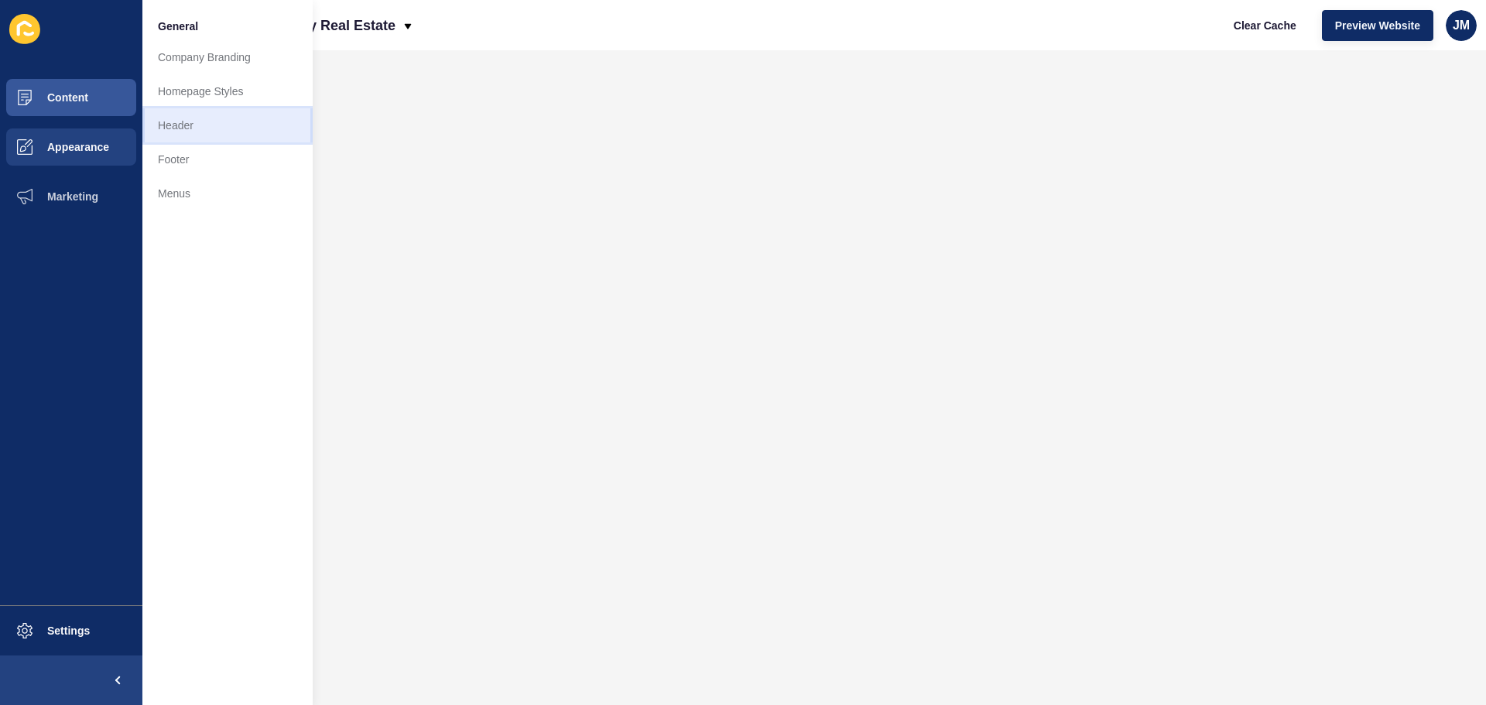
click at [173, 127] on link "Header" at bounding box center [227, 125] width 170 height 34
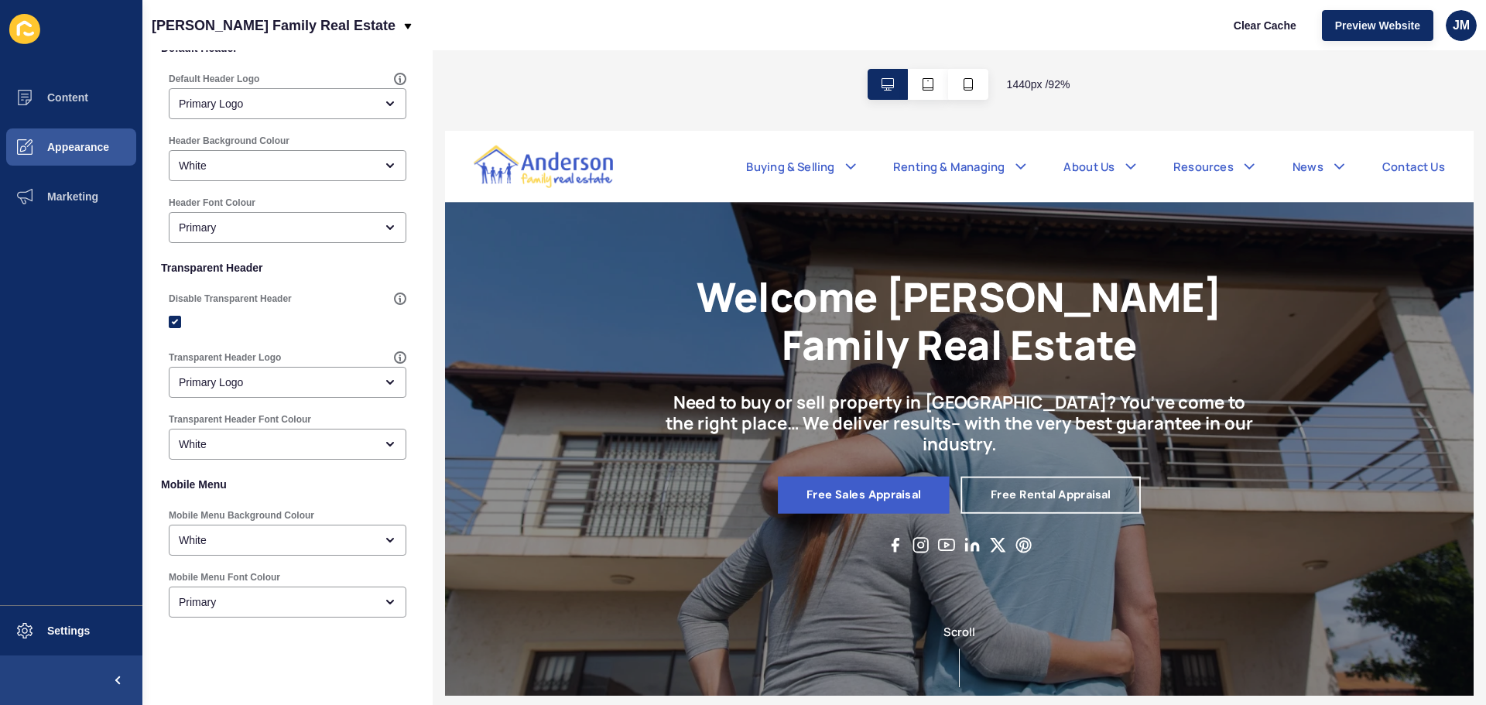
scroll to position [279, 0]
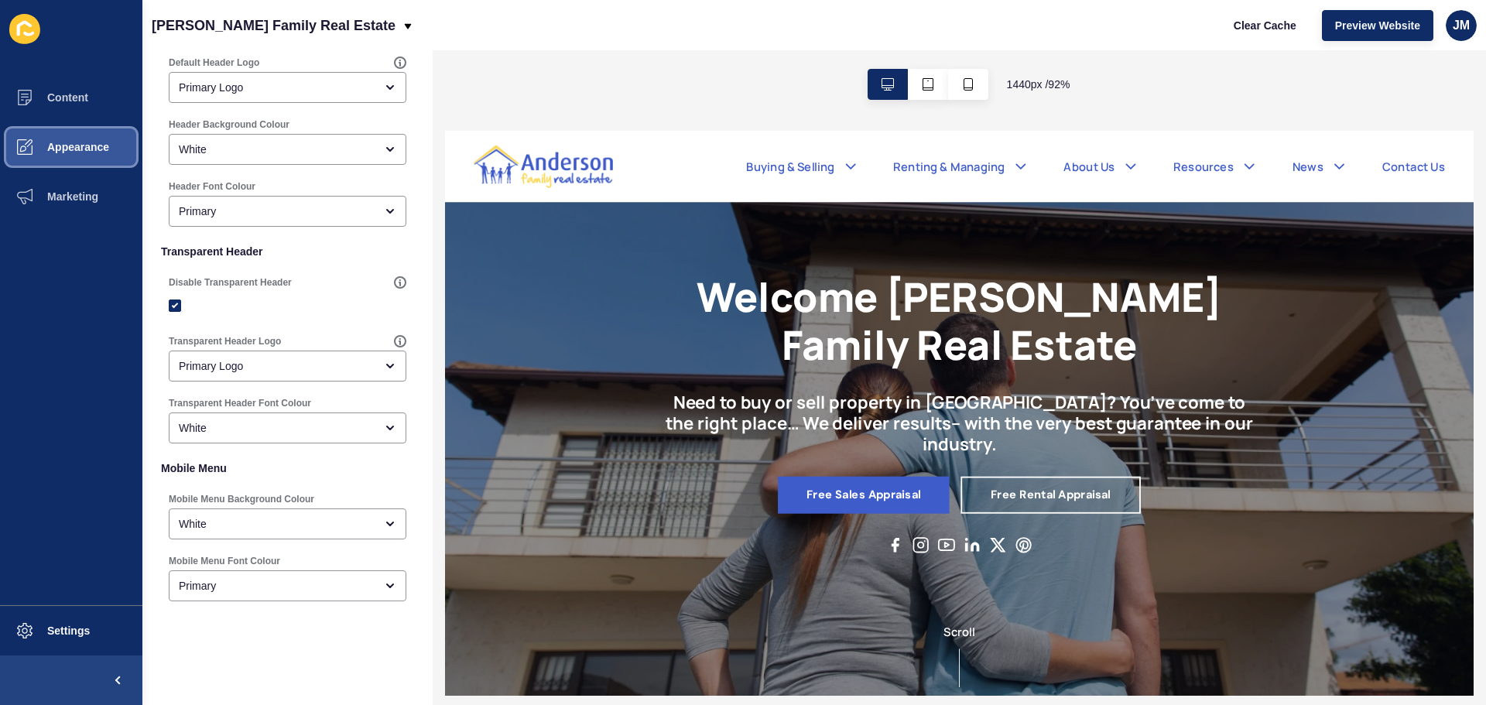
click at [99, 152] on span "Appearance" at bounding box center [53, 147] width 111 height 12
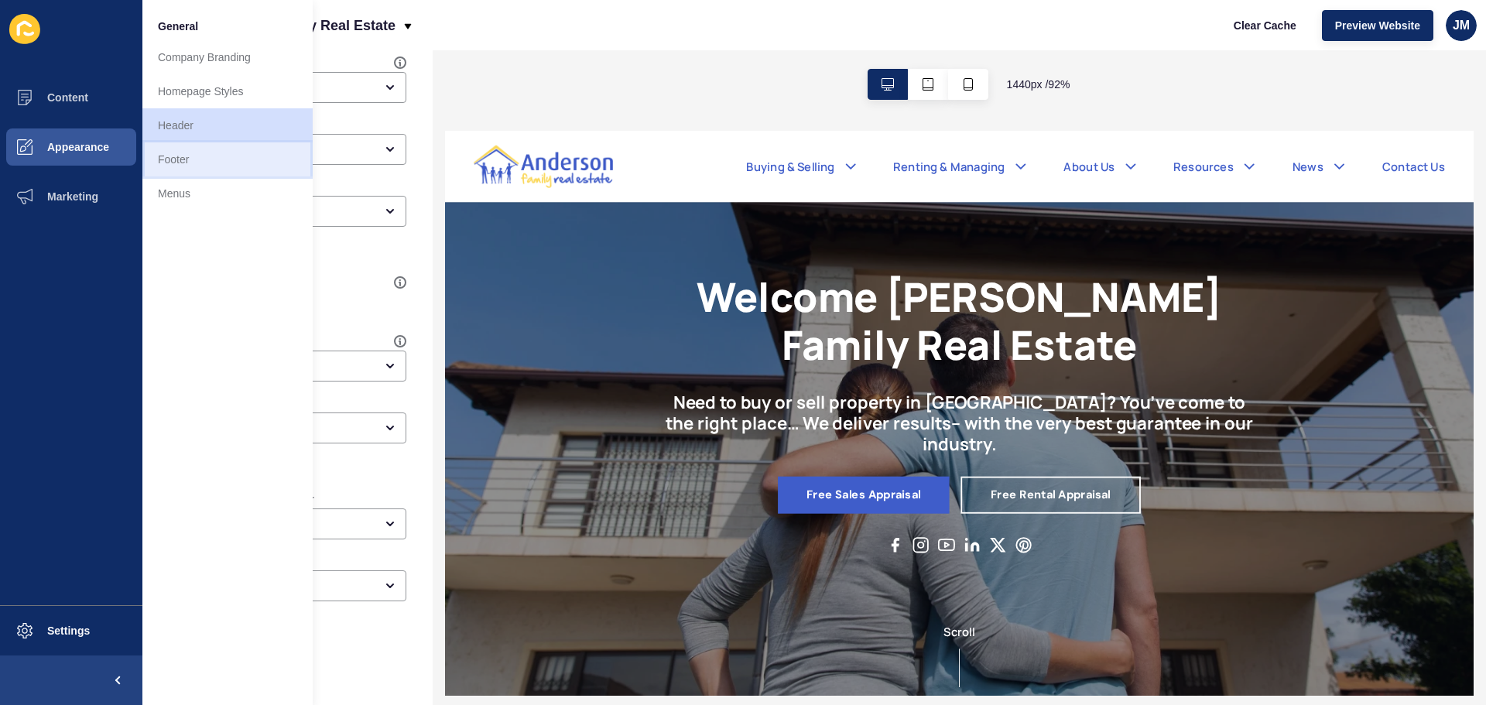
click at [176, 167] on link "Footer" at bounding box center [227, 159] width 170 height 34
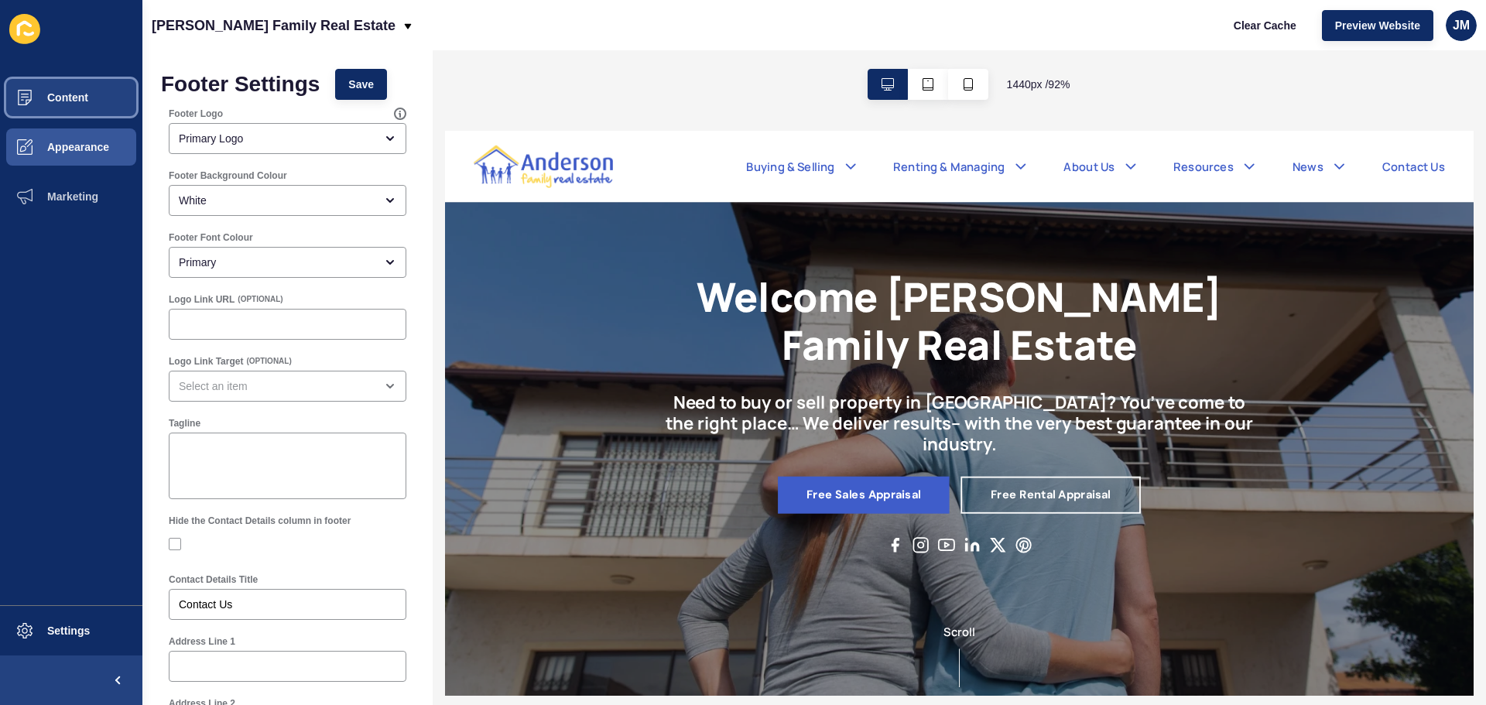
click at [91, 94] on button "Content" at bounding box center [71, 98] width 142 height 50
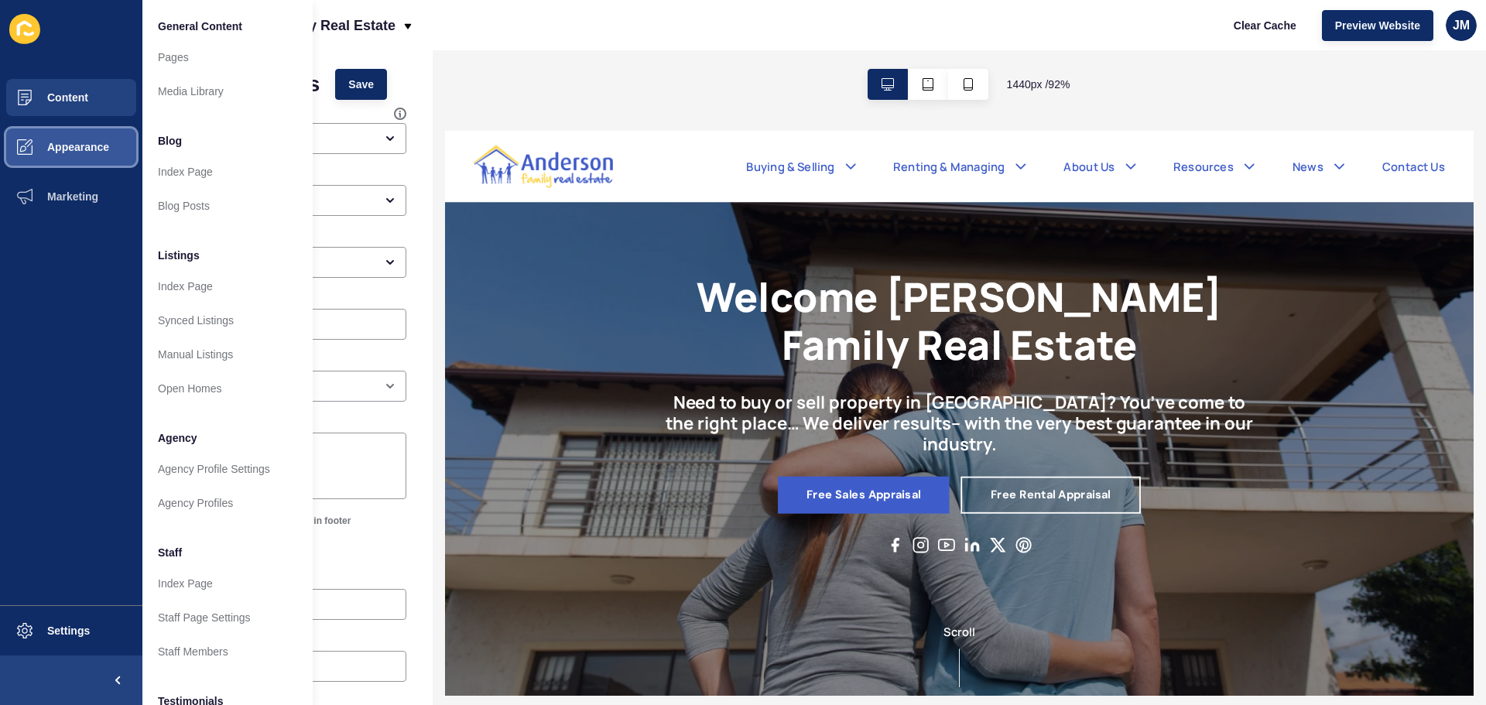
click at [91, 150] on span "Appearance" at bounding box center [53, 147] width 111 height 12
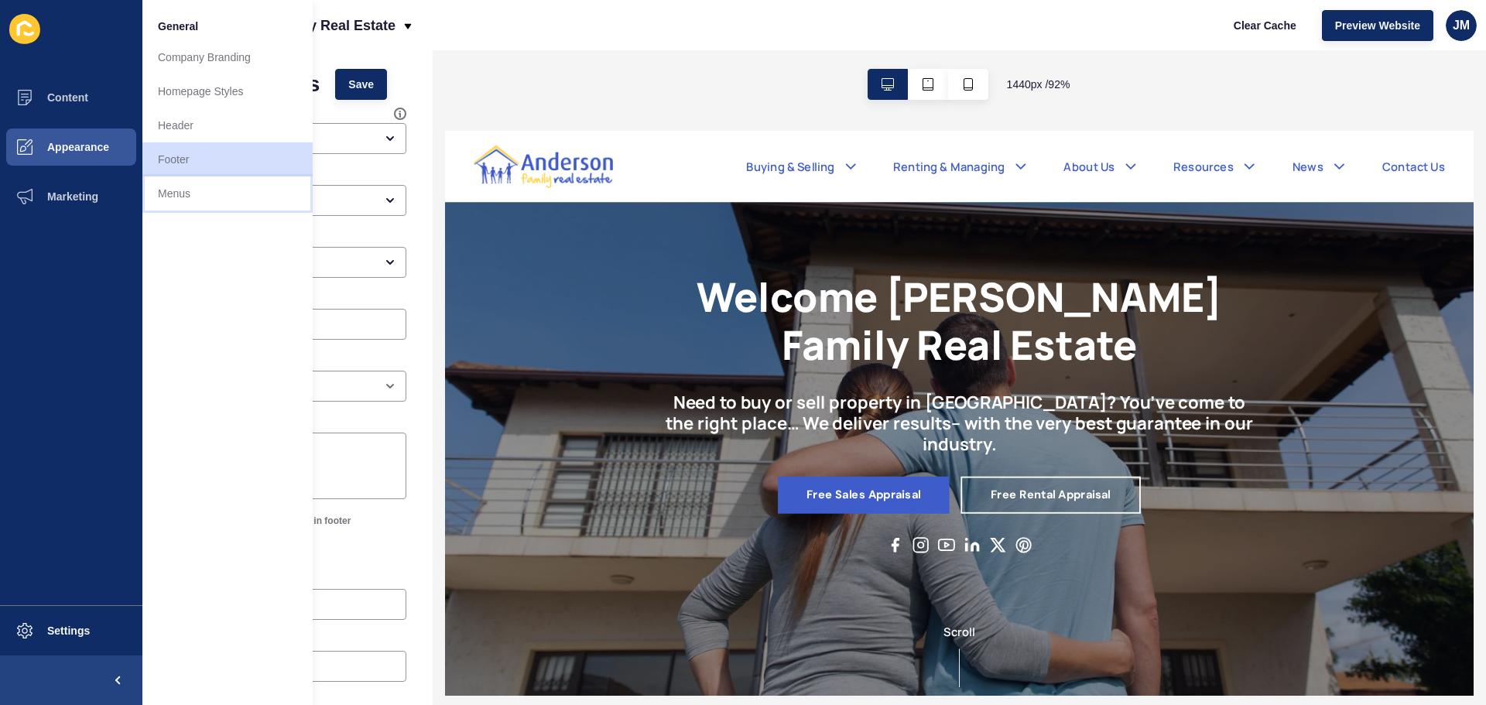
click at [174, 190] on link "Menus" at bounding box center [227, 194] width 170 height 34
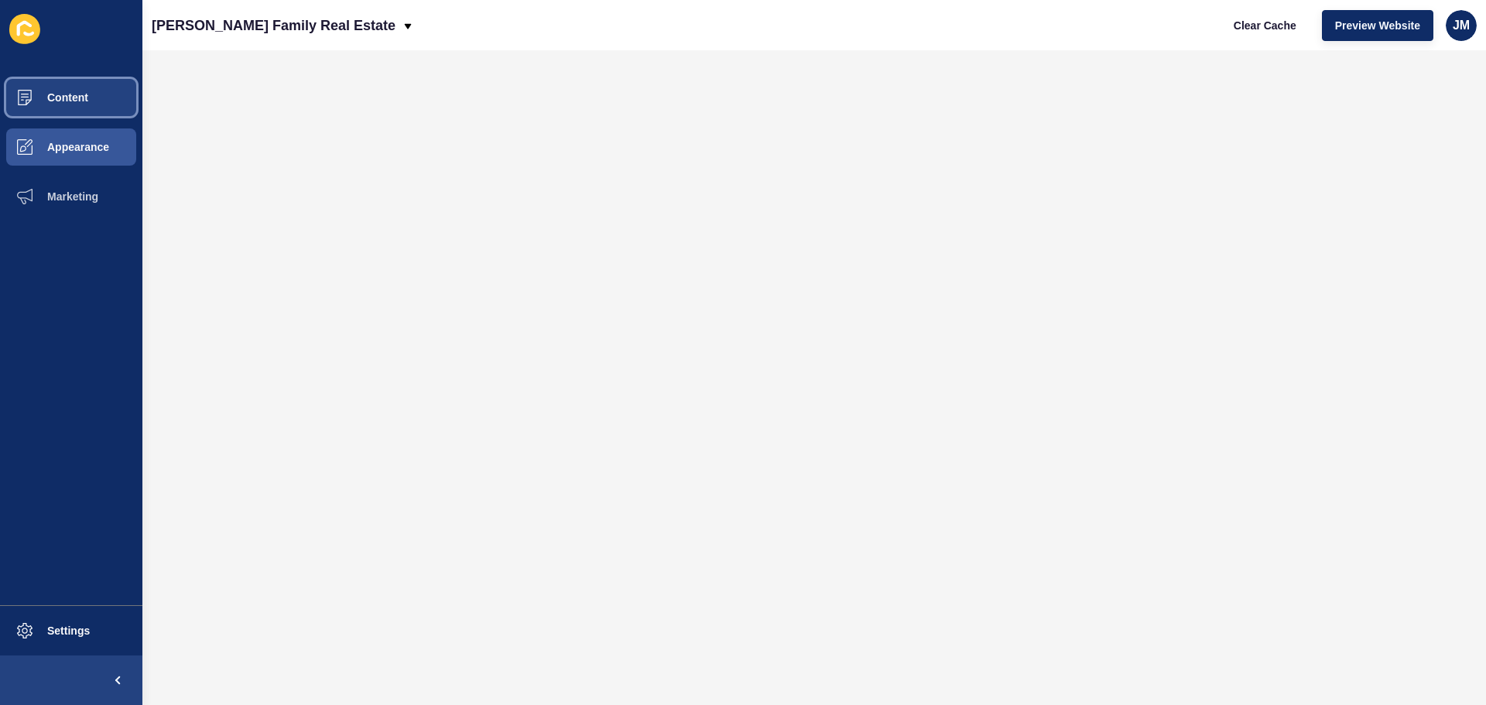
click at [82, 100] on span "Content" at bounding box center [43, 97] width 91 height 12
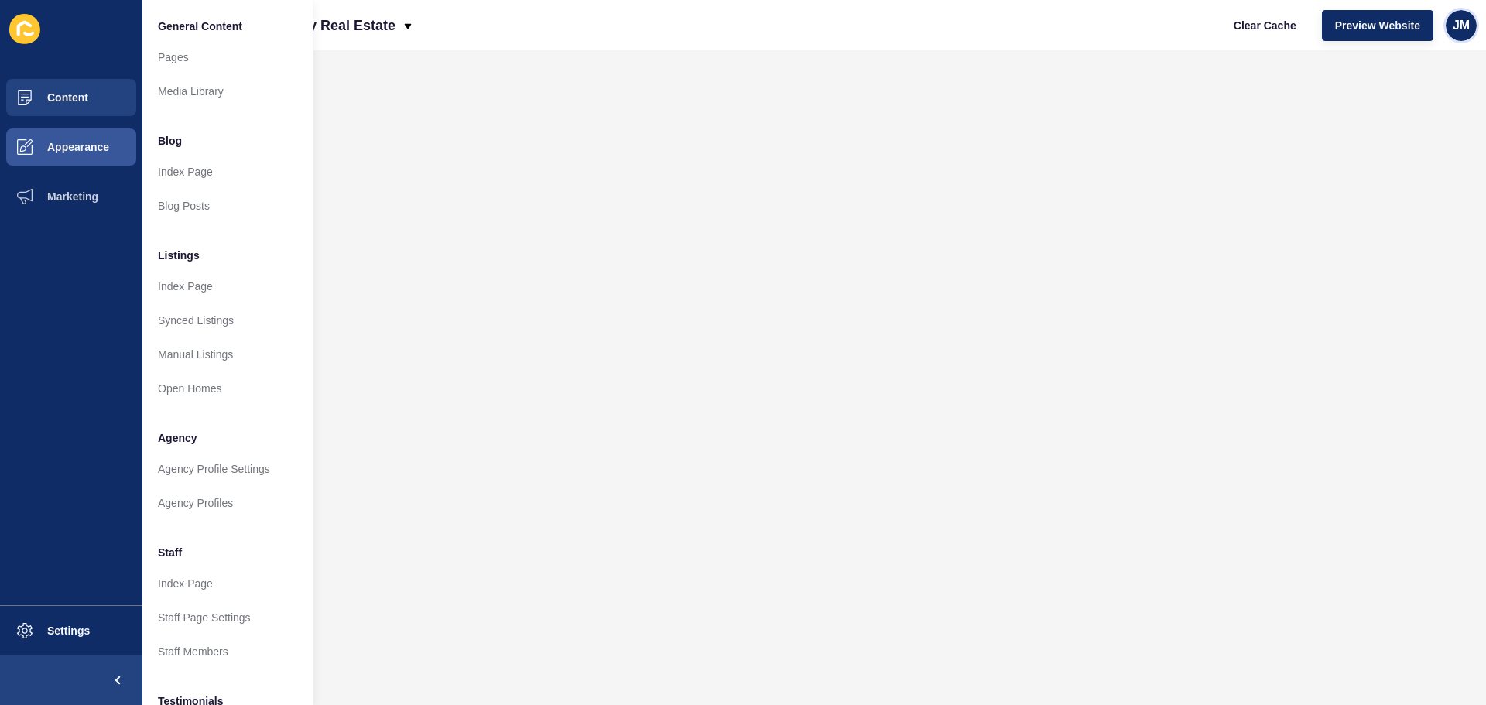
click at [1462, 26] on span "JM" at bounding box center [1461, 25] width 17 height 15
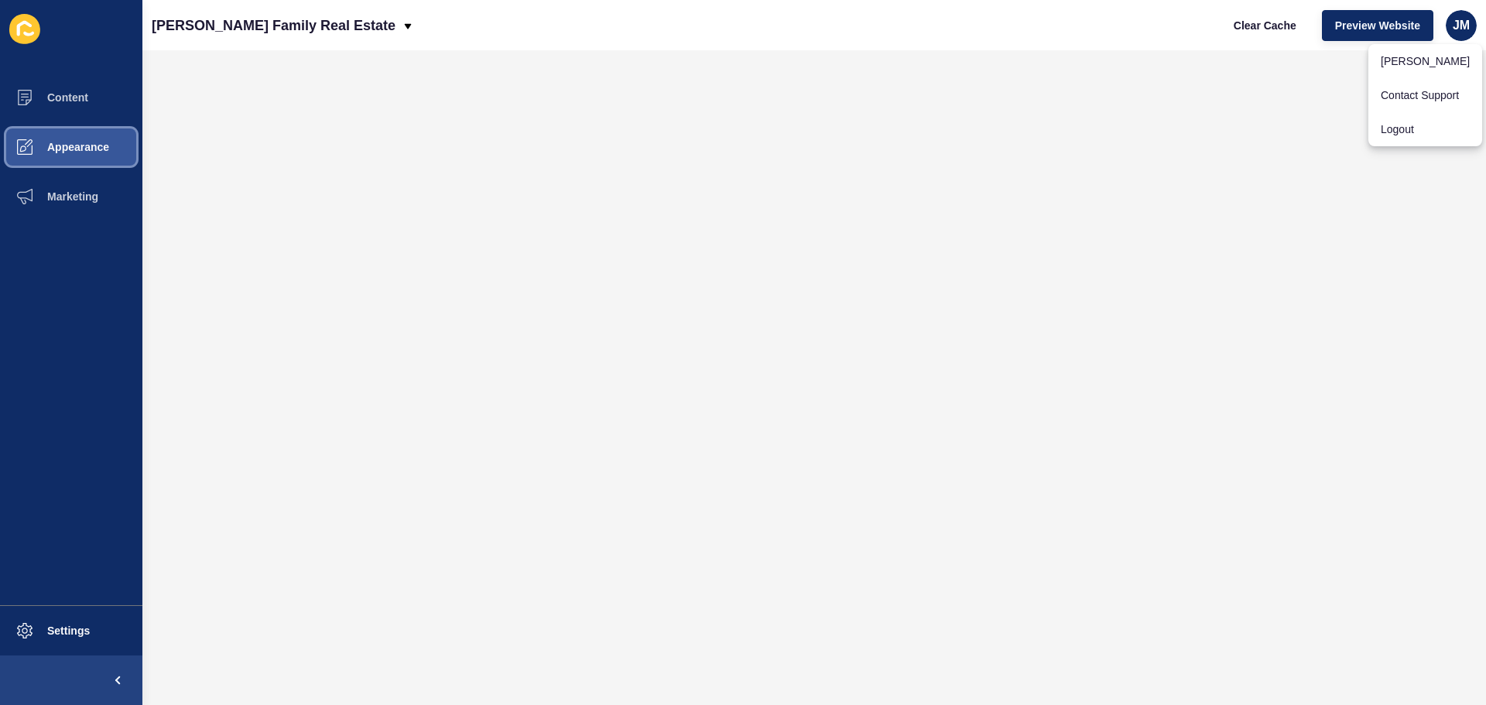
click at [107, 145] on span "Appearance" at bounding box center [53, 147] width 111 height 12
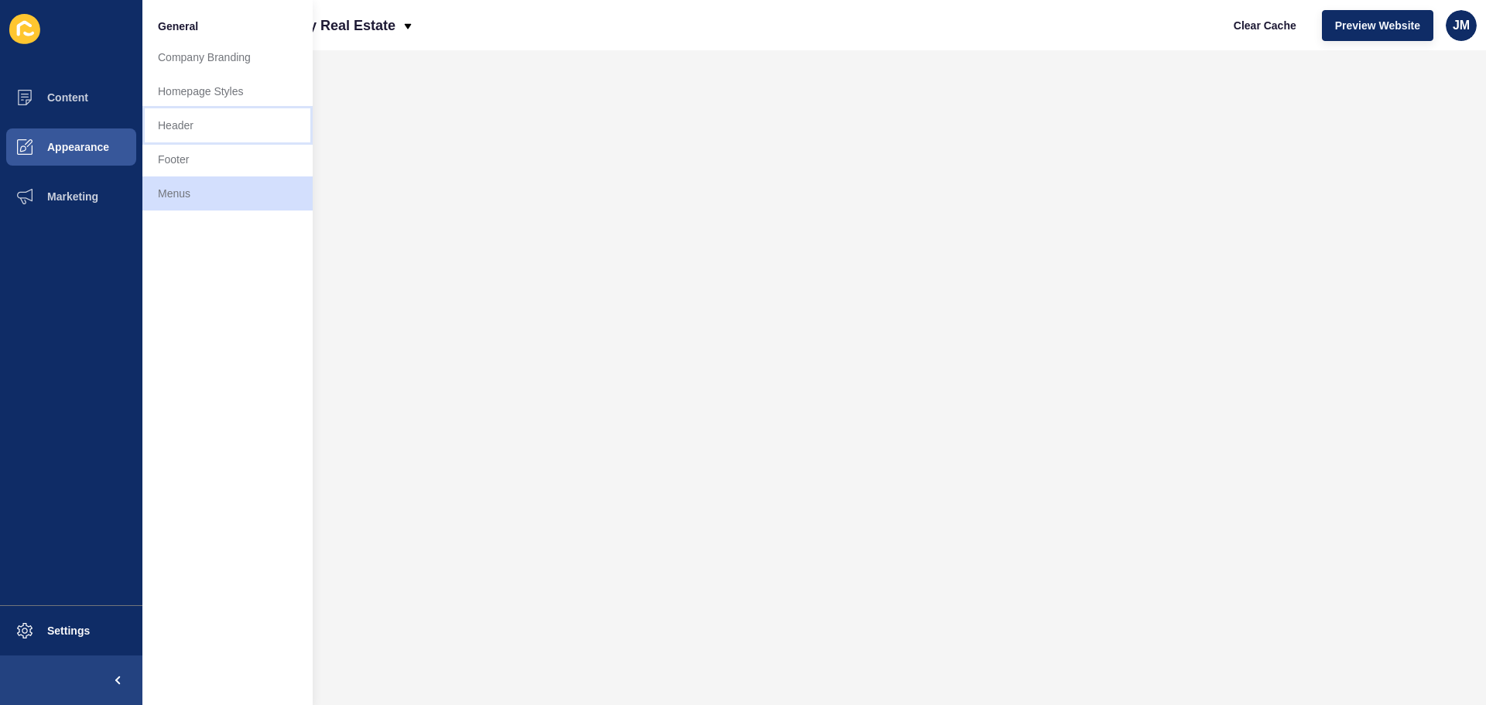
click at [204, 128] on link "Header" at bounding box center [227, 125] width 170 height 34
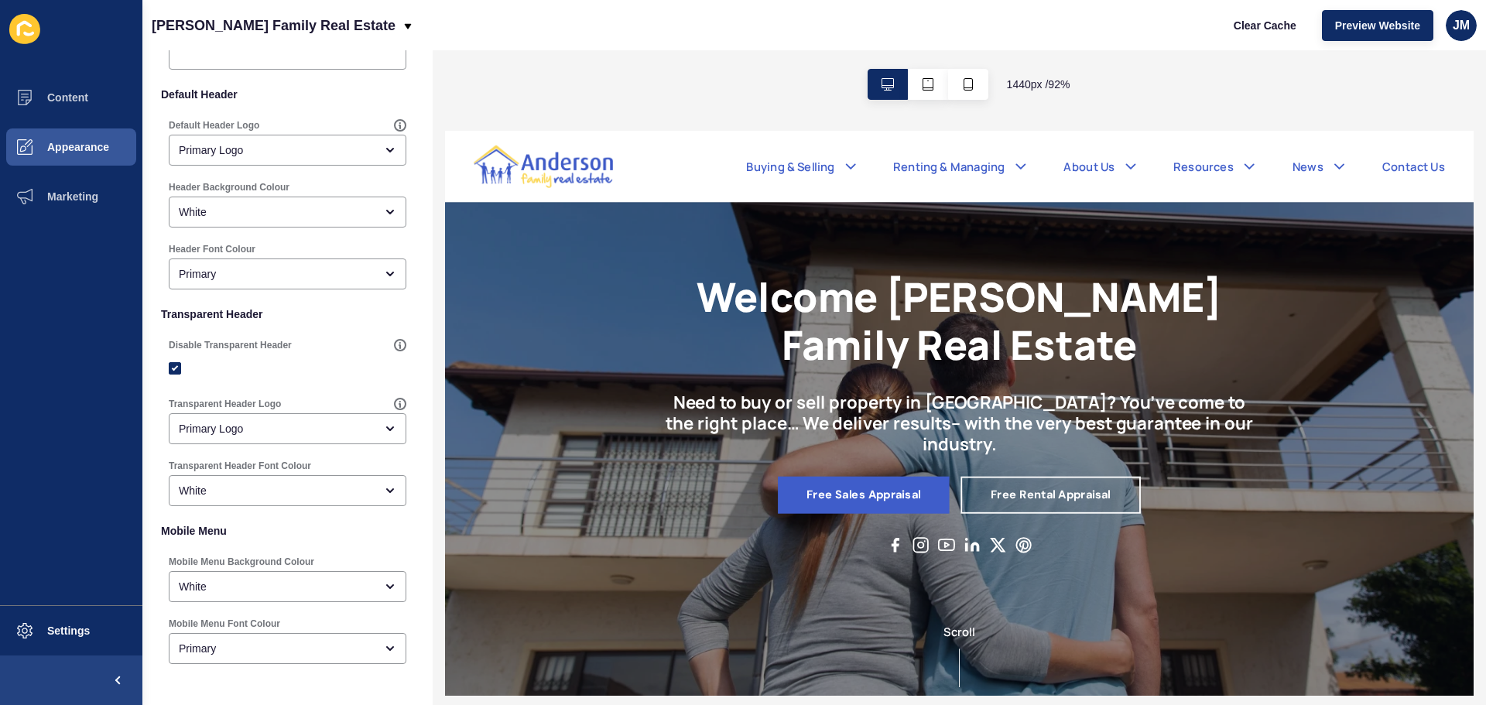
scroll to position [279, 0]
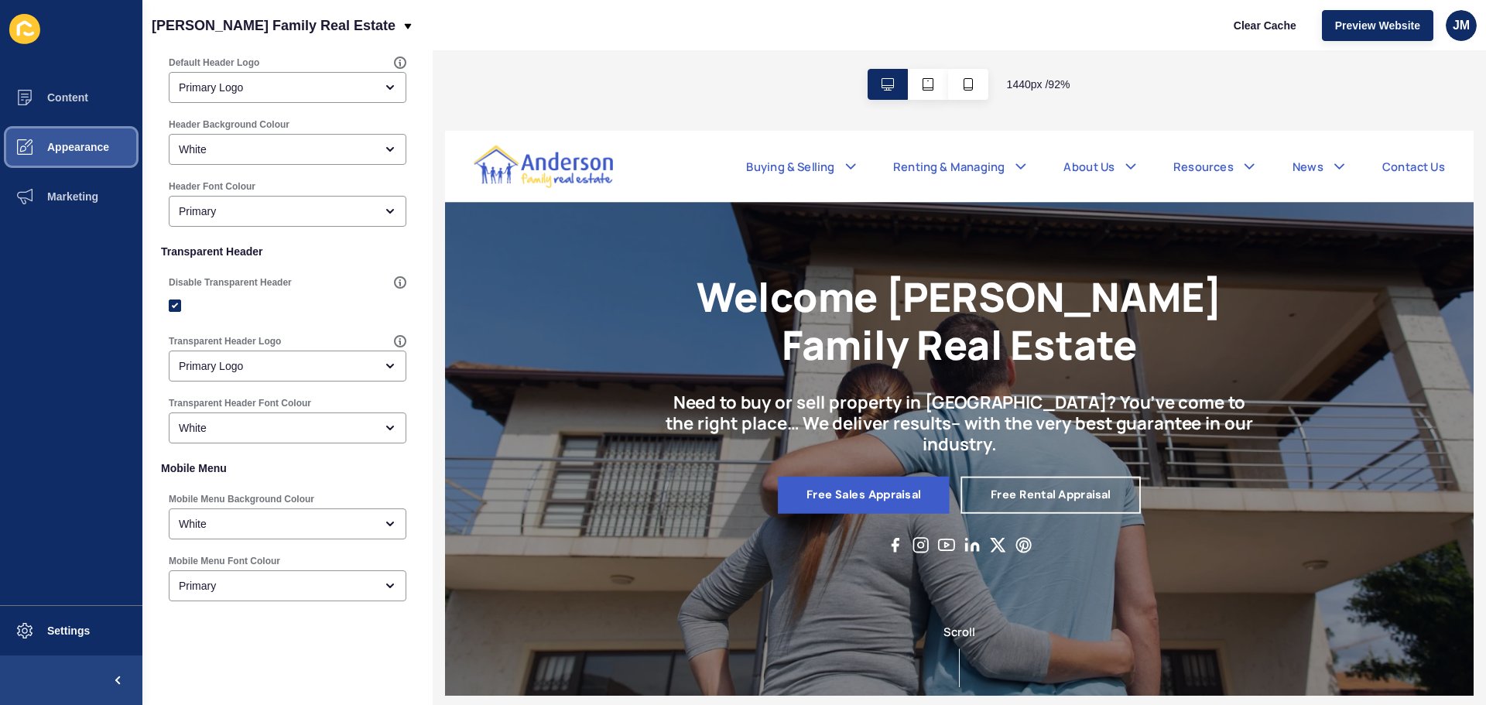
click at [75, 146] on span "Appearance" at bounding box center [53, 147] width 111 height 12
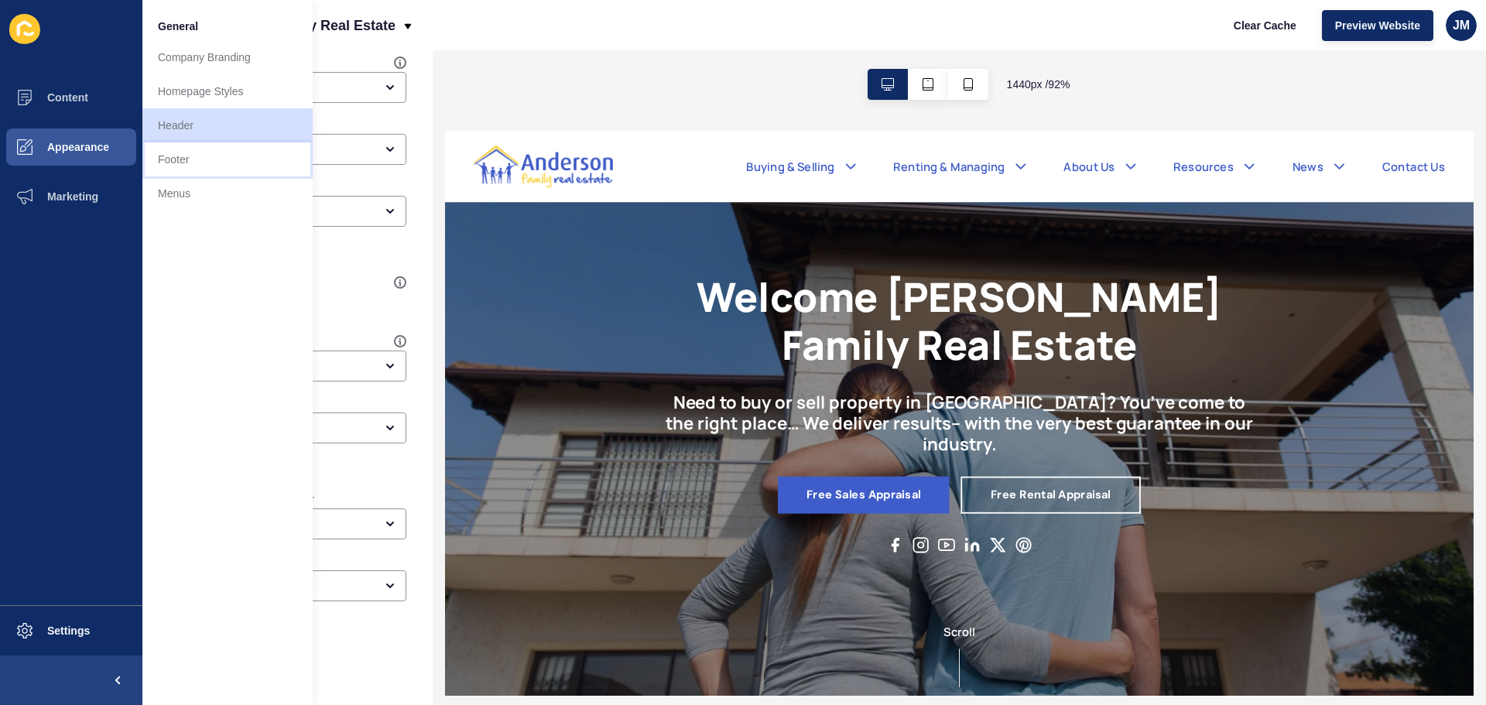
click at [187, 164] on link "Footer" at bounding box center [227, 159] width 170 height 34
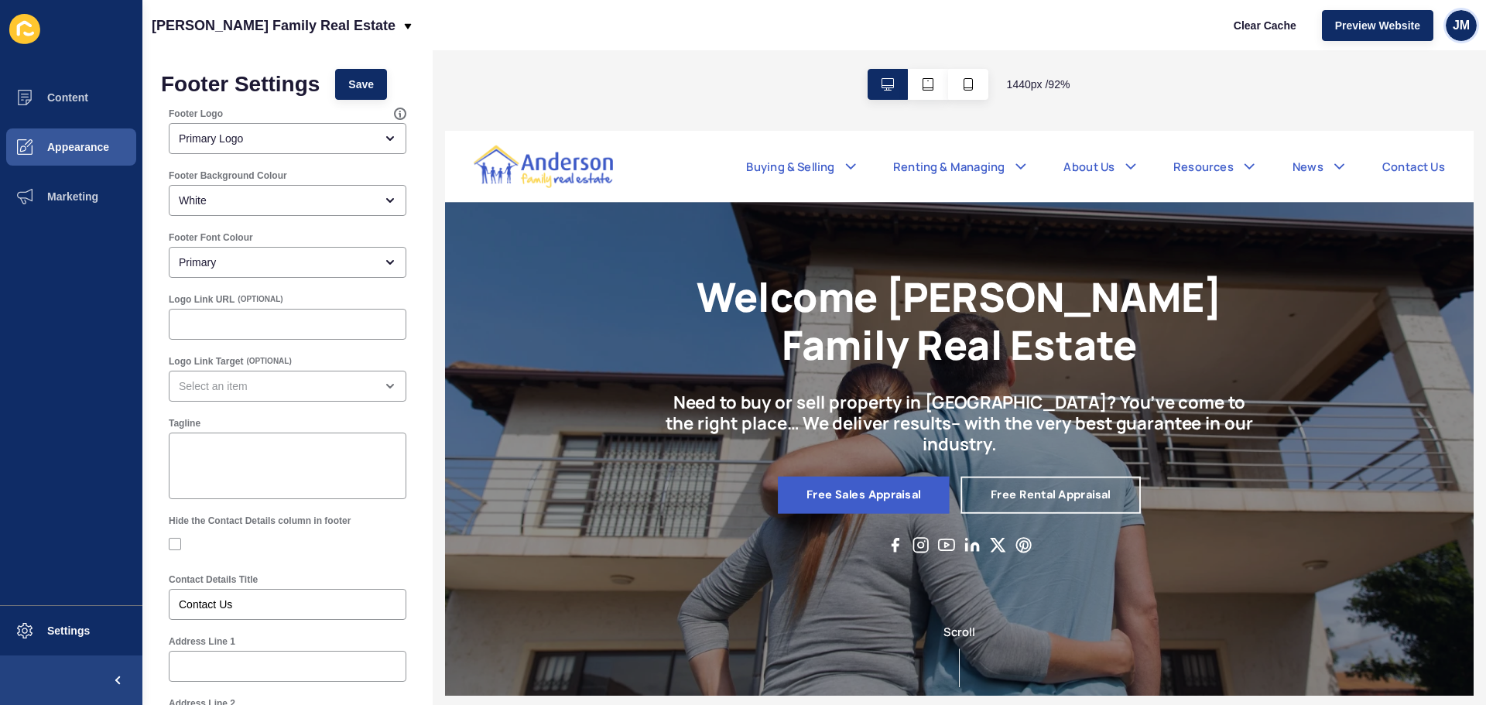
click at [1459, 22] on span "JM" at bounding box center [1461, 25] width 17 height 15
click at [1424, 128] on link "Logout" at bounding box center [1426, 129] width 114 height 34
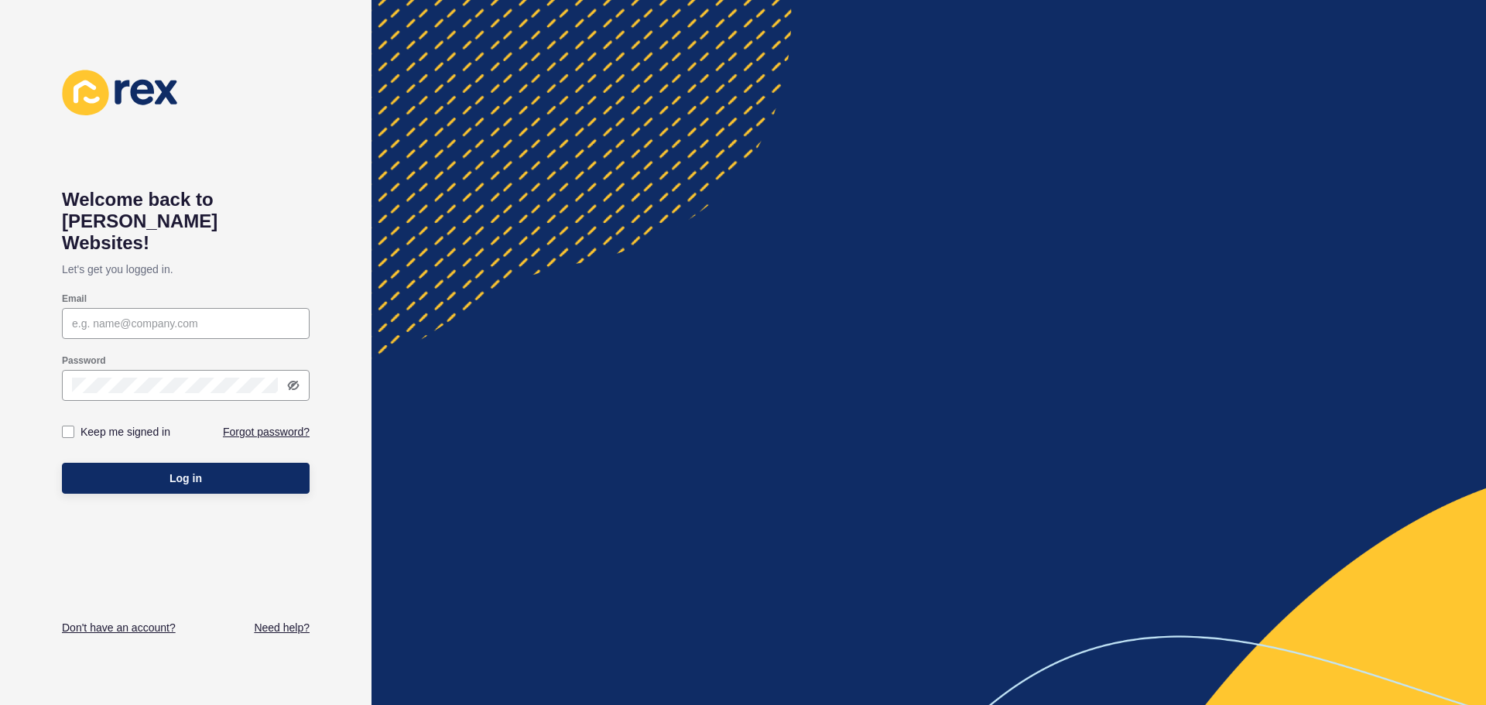
type input "[EMAIL_ADDRESS][DOMAIN_NAME]"
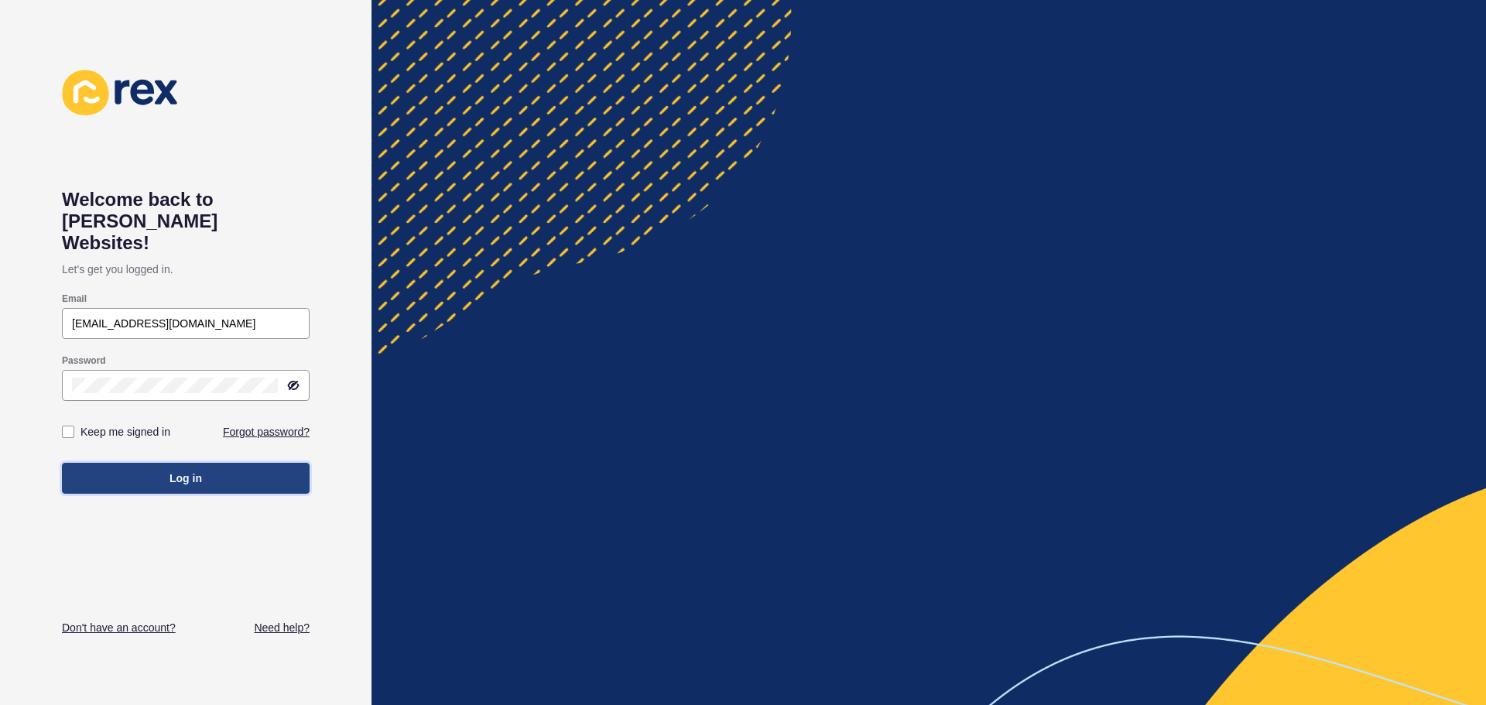
drag, startPoint x: 253, startPoint y: 466, endPoint x: 218, endPoint y: 455, distance: 37.2
click at [253, 466] on button "Log in" at bounding box center [186, 478] width 248 height 31
click at [166, 463] on button "Log in" at bounding box center [186, 478] width 248 height 31
drag, startPoint x: 227, startPoint y: 464, endPoint x: 214, endPoint y: 465, distance: 13.3
click at [225, 463] on button "Log in" at bounding box center [186, 478] width 248 height 31
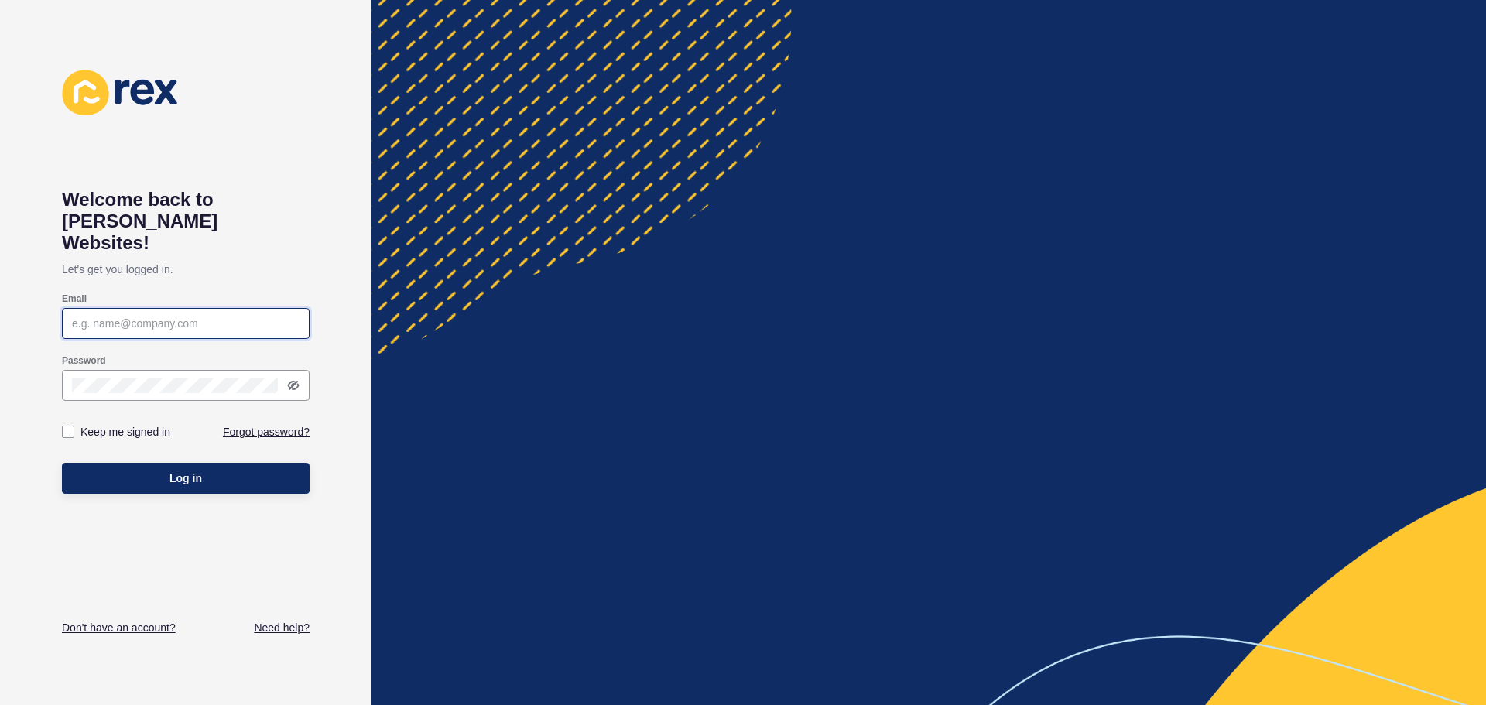
type input "[EMAIL_ADDRESS][DOMAIN_NAME]"
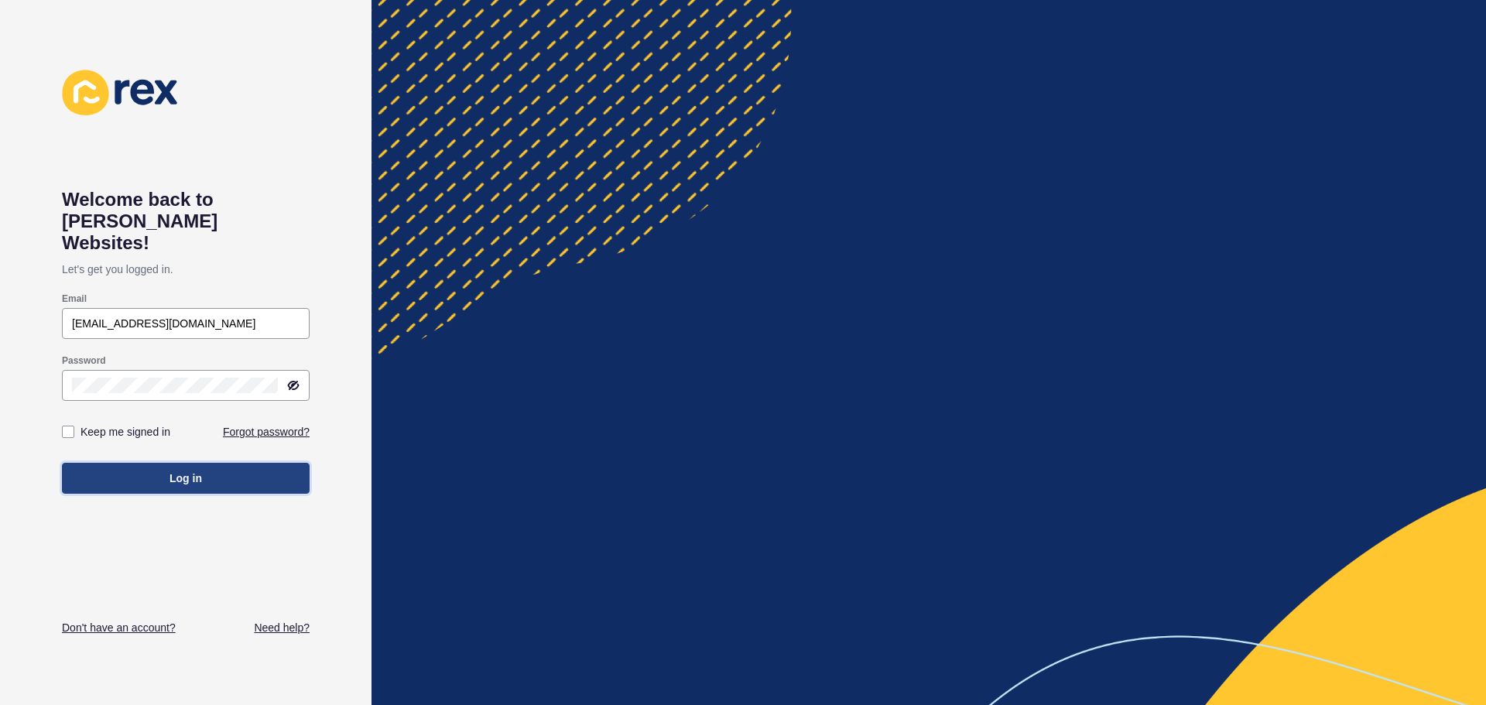
click at [191, 471] on span "Log in" at bounding box center [186, 478] width 33 height 15
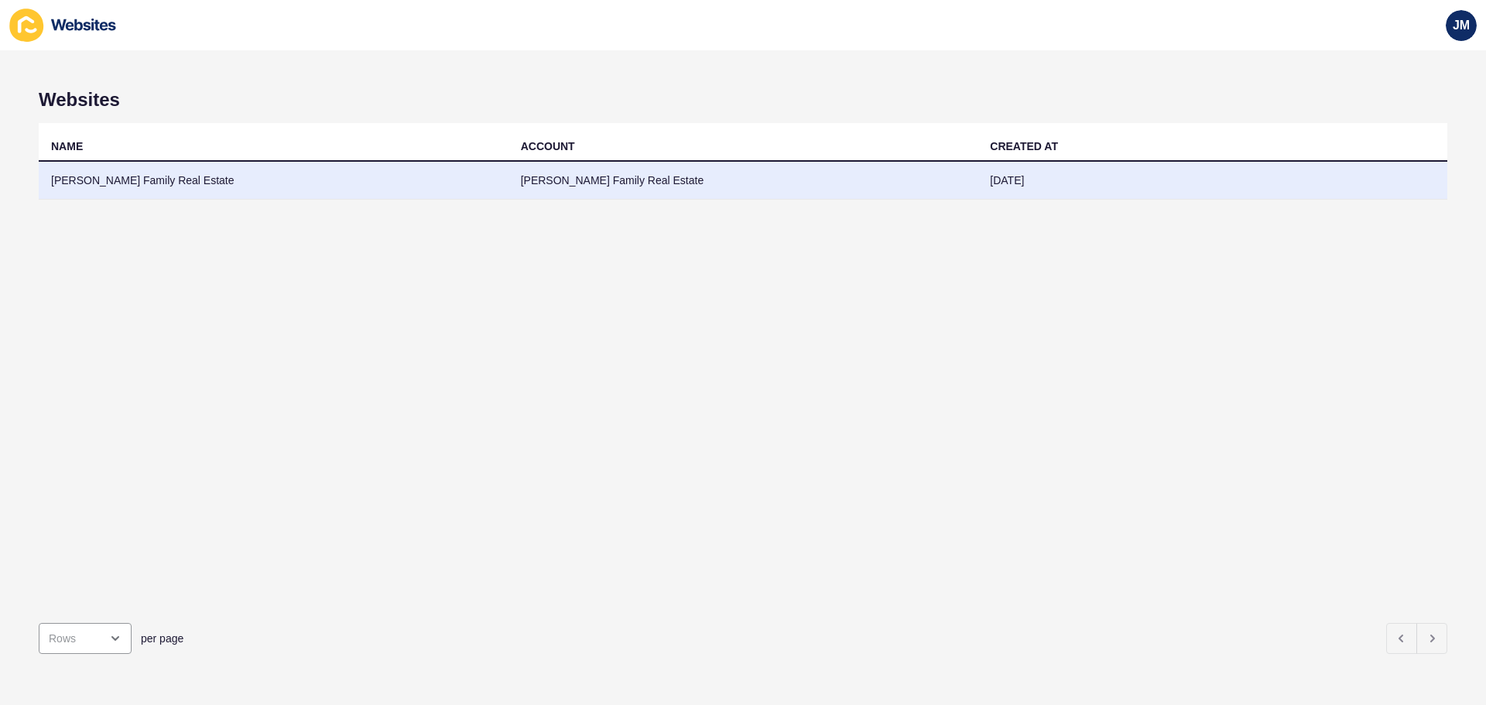
click at [153, 177] on td "[PERSON_NAME] Family Real Estate" at bounding box center [274, 181] width 470 height 38
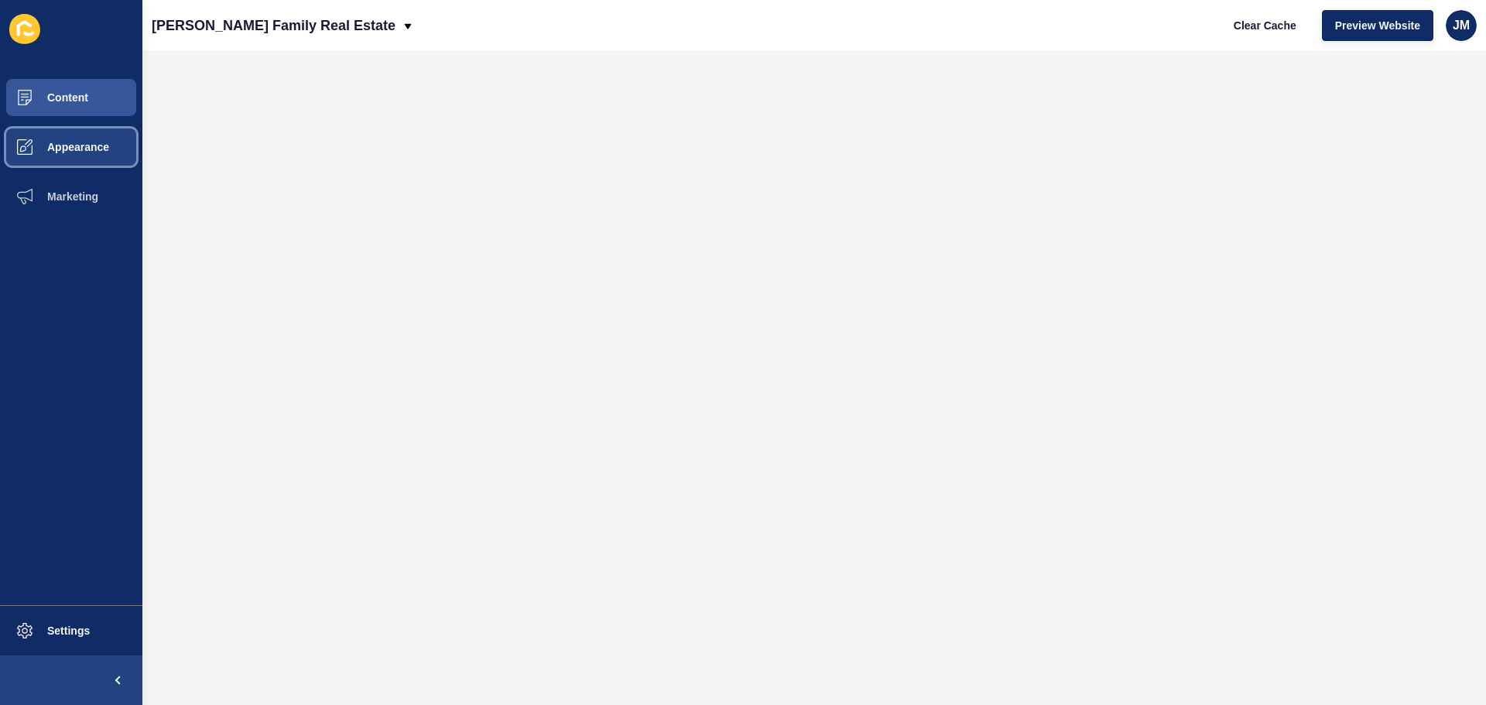
click at [90, 150] on span "Appearance" at bounding box center [53, 147] width 111 height 12
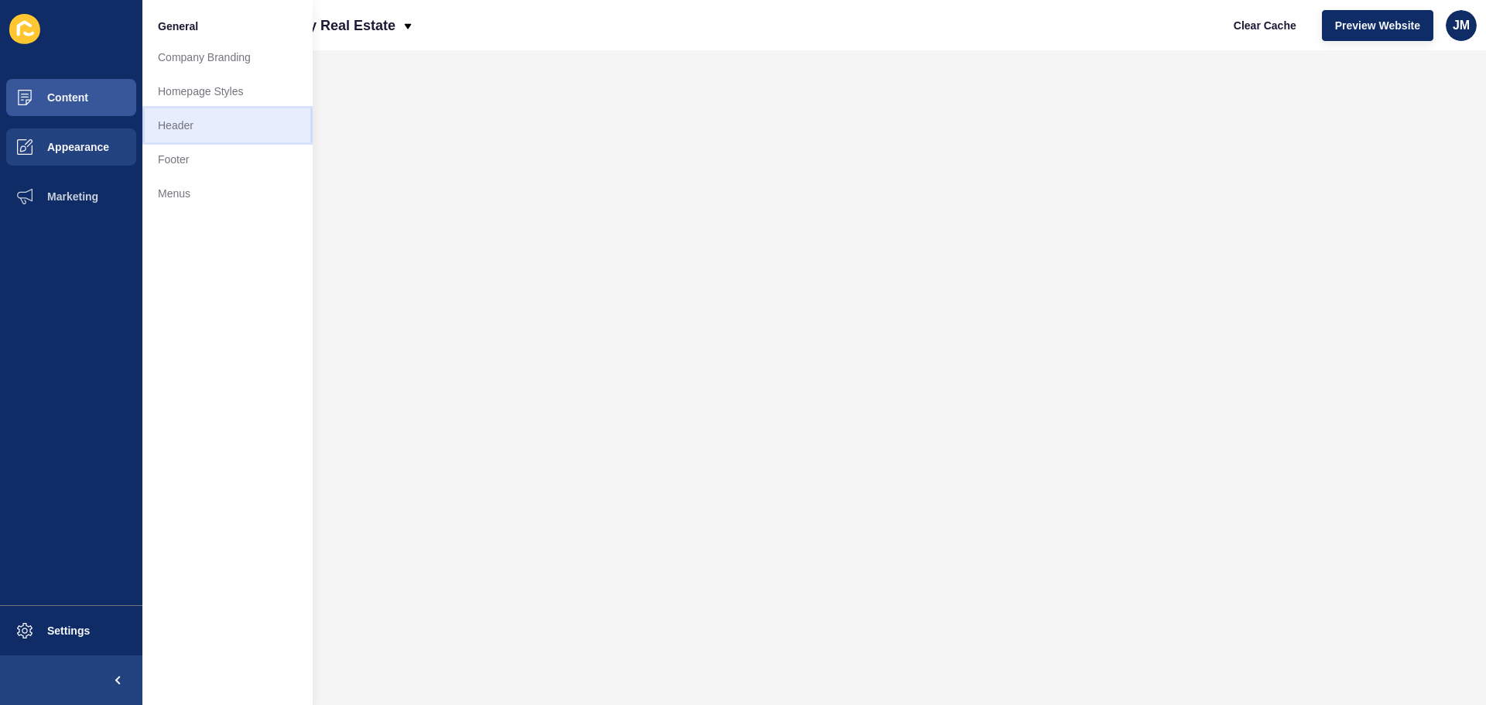
click at [175, 129] on link "Header" at bounding box center [227, 125] width 170 height 34
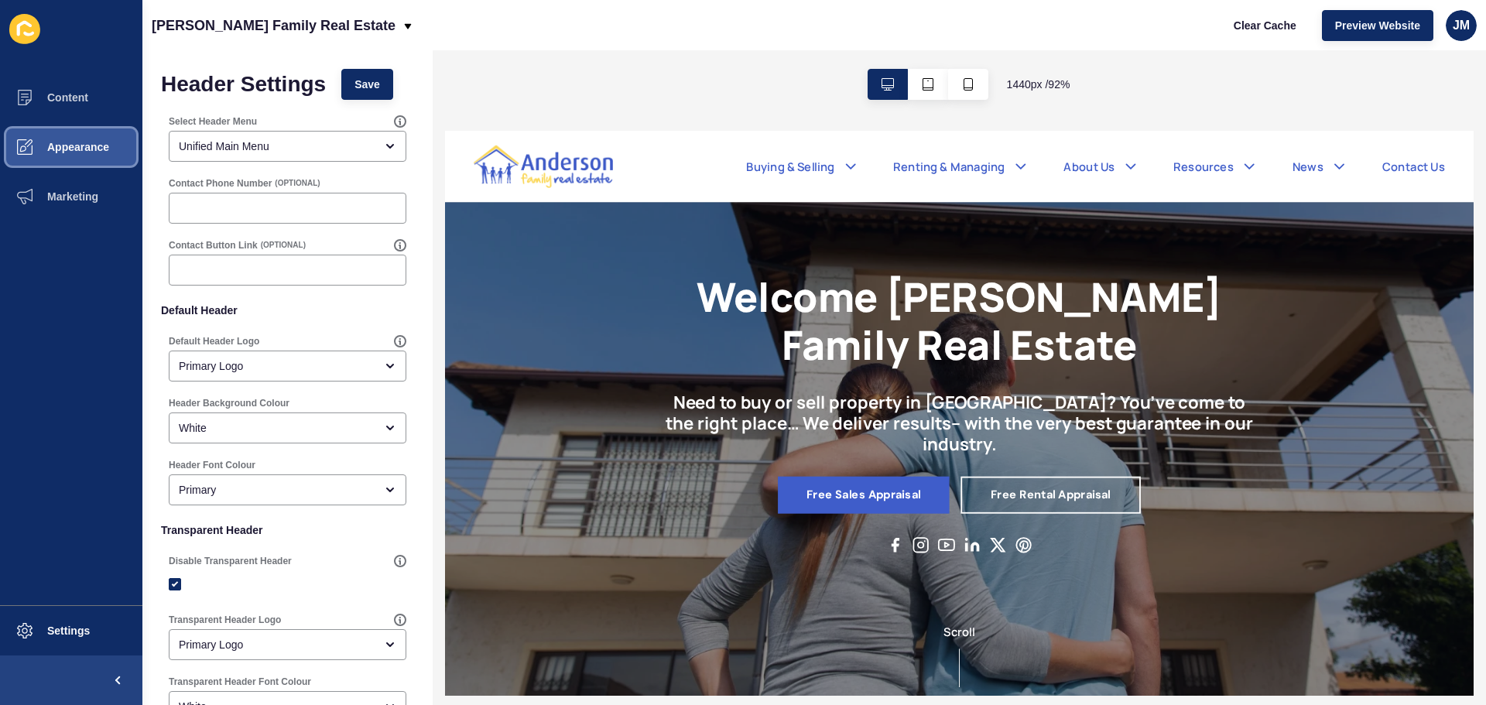
click at [78, 154] on button "Appearance" at bounding box center [71, 147] width 142 height 50
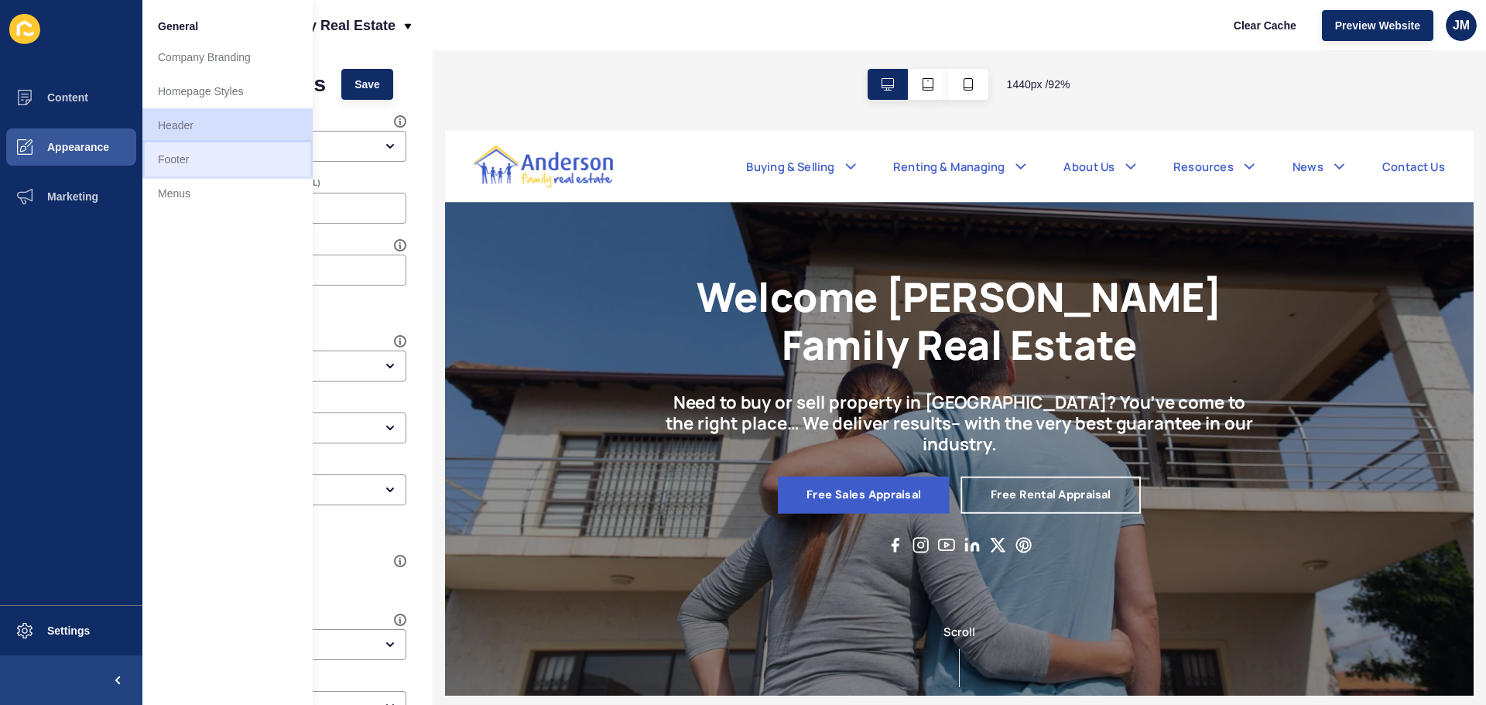
click at [179, 166] on link "Footer" at bounding box center [227, 159] width 170 height 34
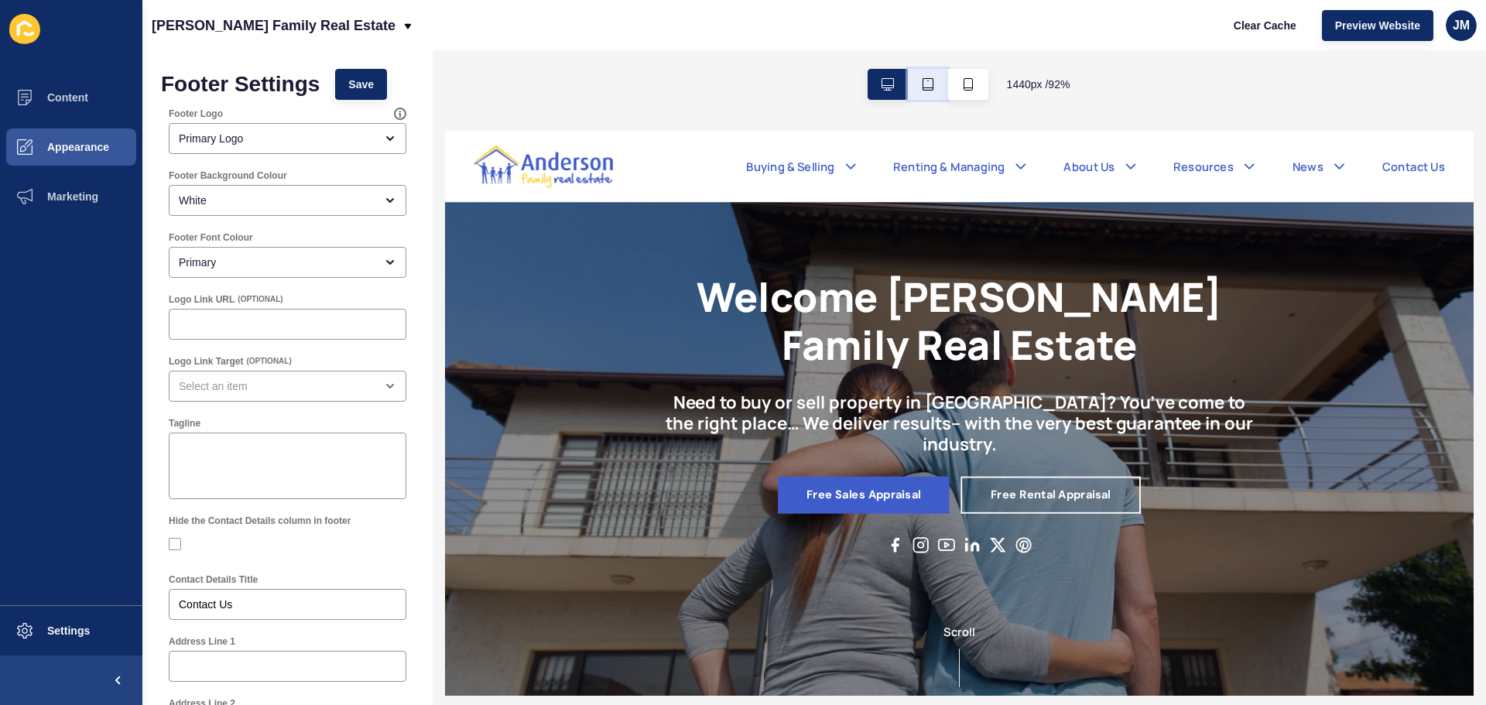
click at [926, 80] on icon "button" at bounding box center [928, 84] width 12 height 12
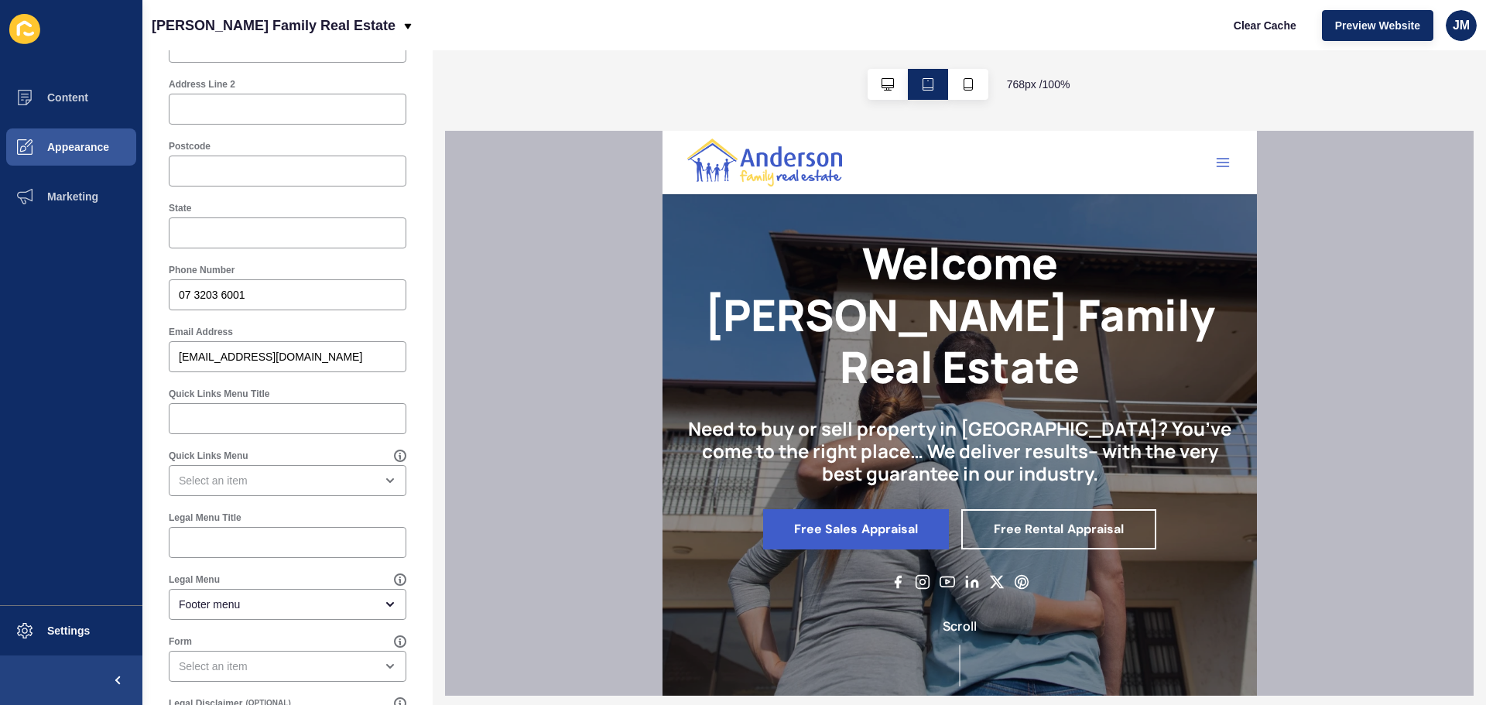
scroll to position [720, 0]
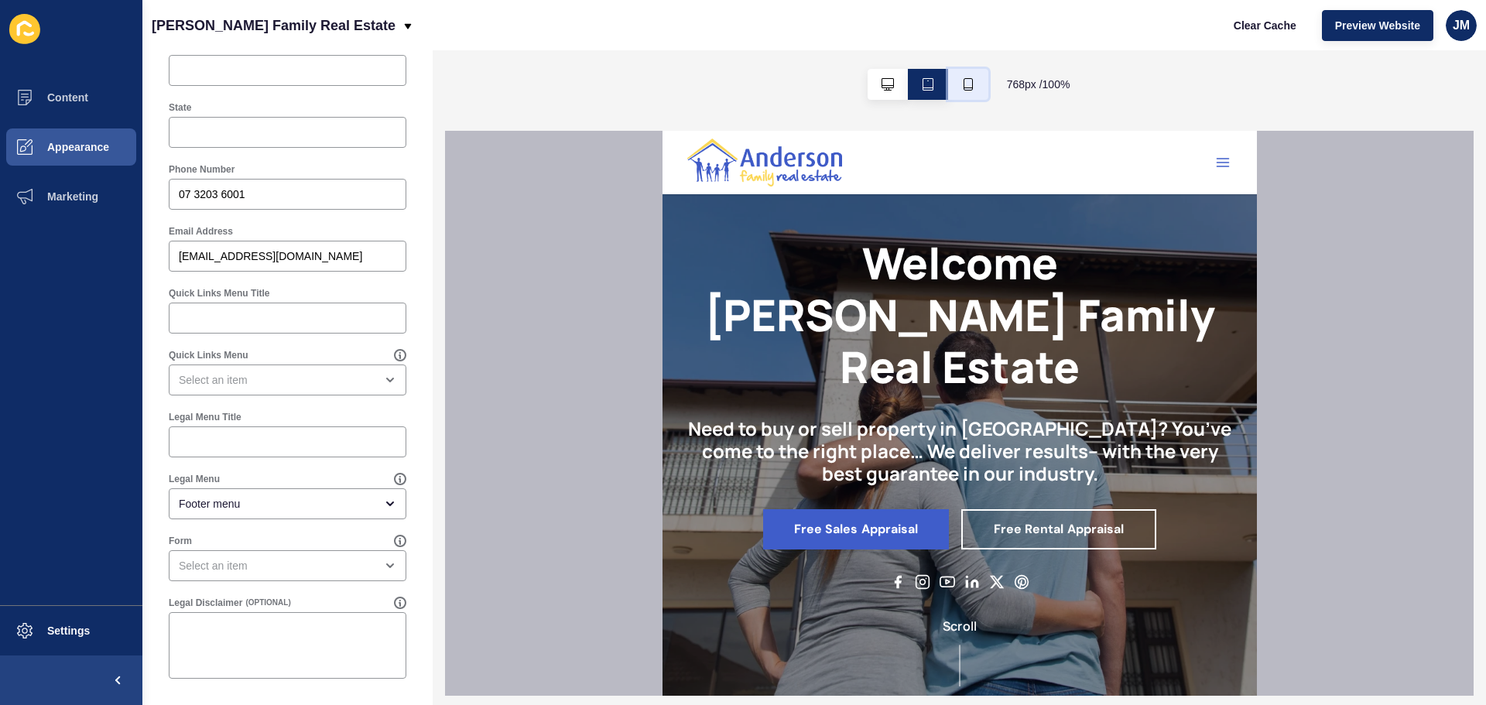
click at [979, 82] on button "button" at bounding box center [968, 84] width 40 height 31
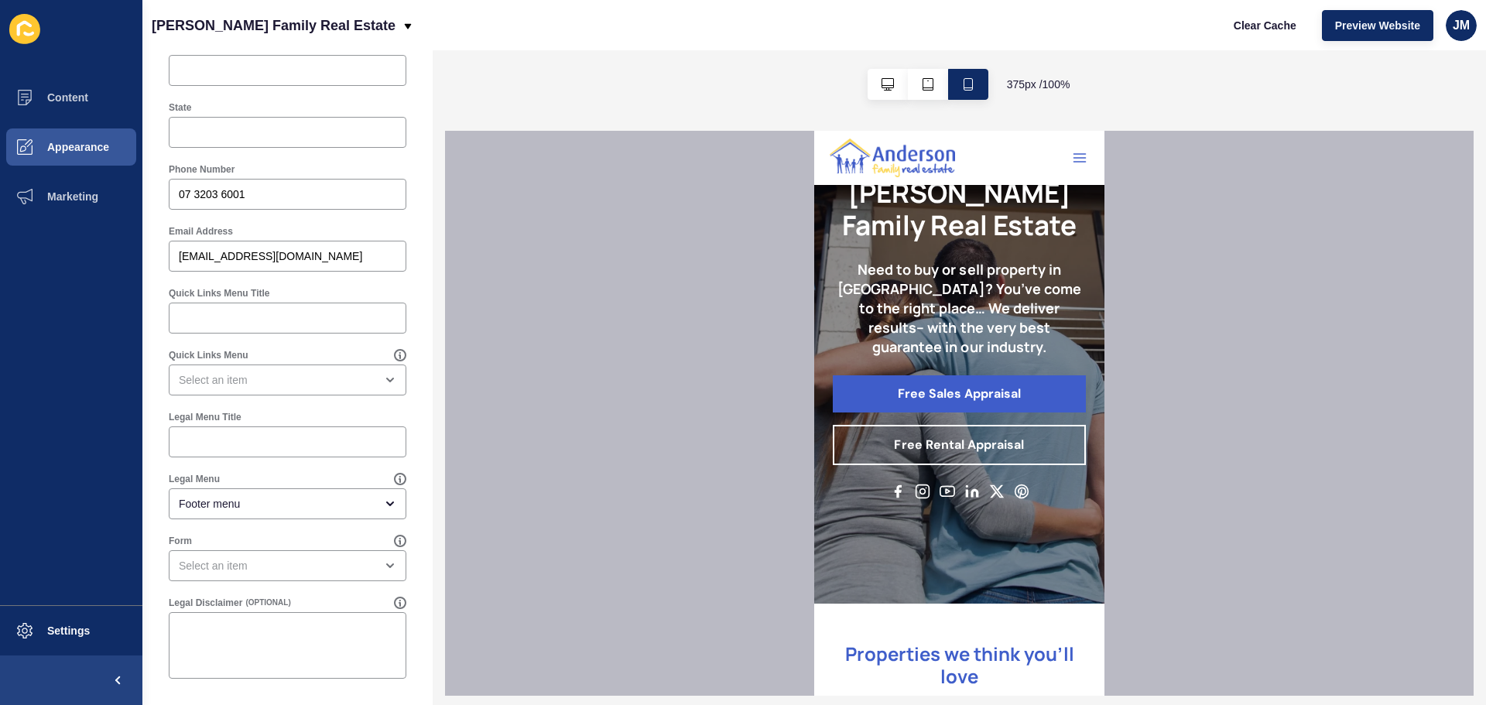
scroll to position [0, 0]
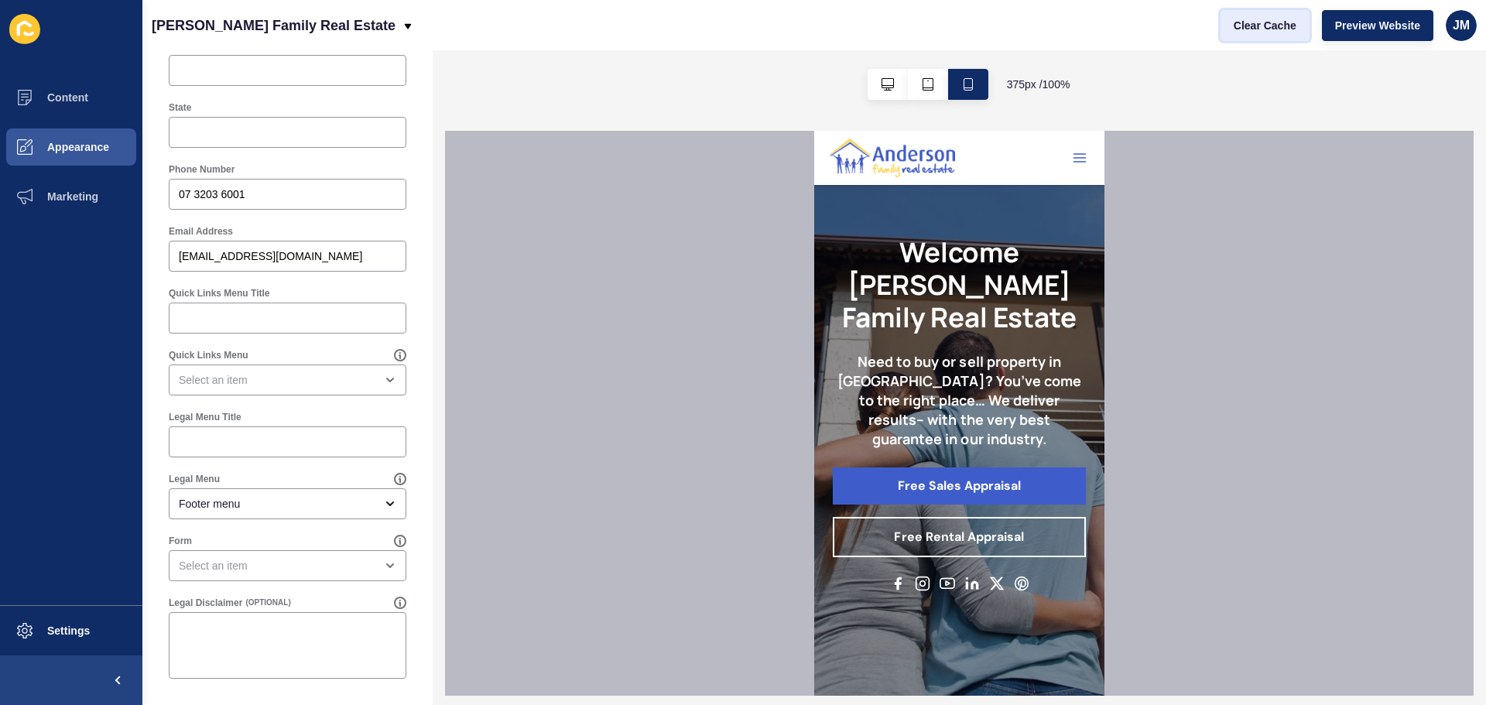
click at [1280, 27] on span "Clear Cache" at bounding box center [1265, 25] width 63 height 15
click at [1385, 29] on span "Preview Website" at bounding box center [1377, 25] width 85 height 15
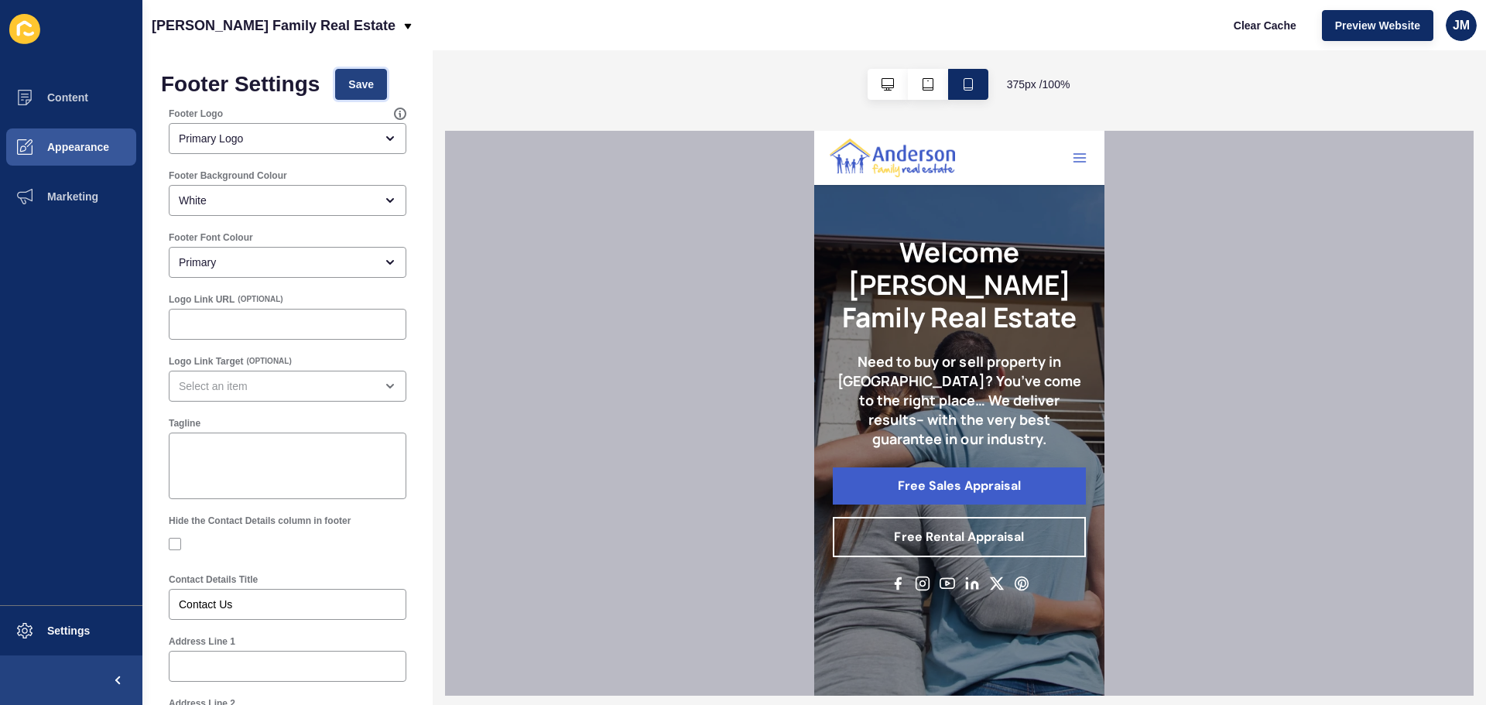
click at [356, 81] on span "Save" at bounding box center [361, 84] width 26 height 15
click at [882, 87] on icon "button" at bounding box center [888, 84] width 12 height 12
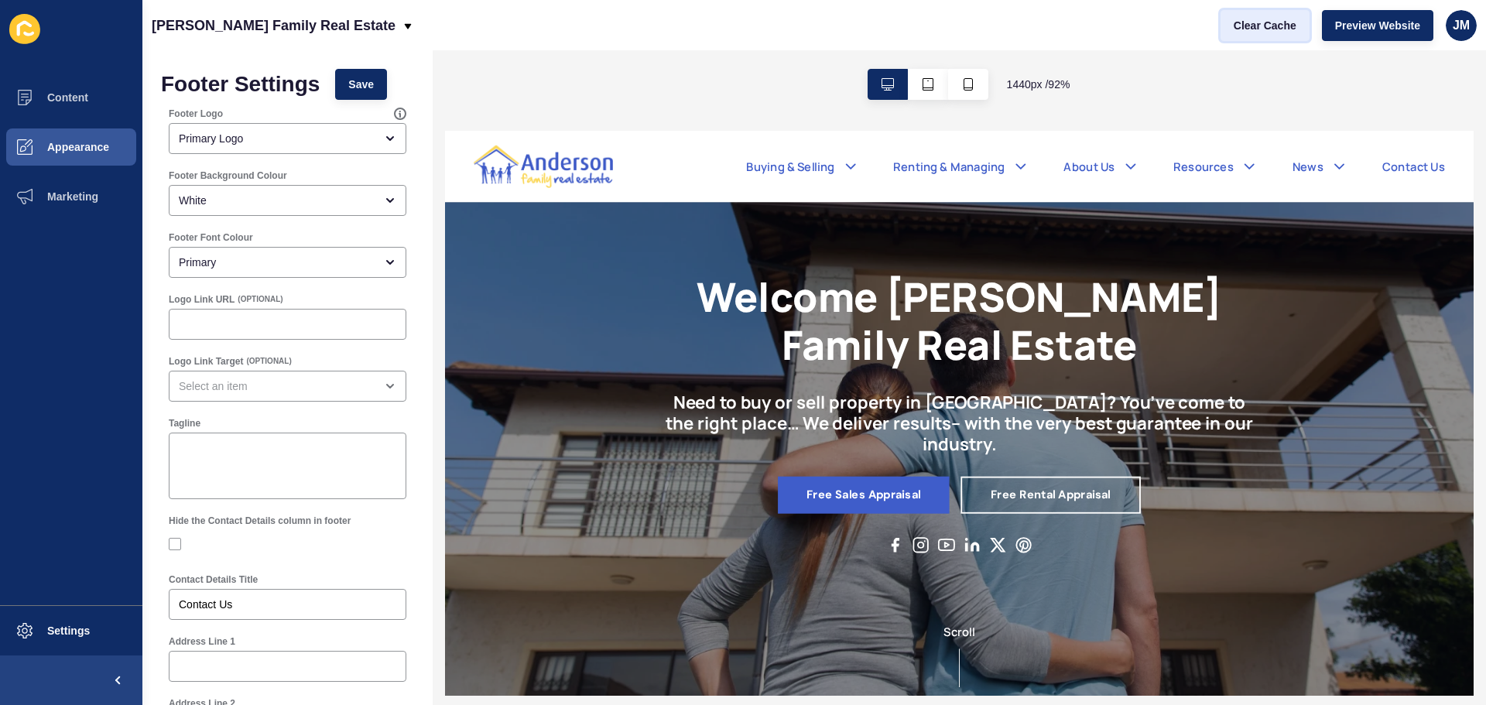
click at [1273, 29] on span "Clear Cache" at bounding box center [1265, 25] width 63 height 15
click at [1385, 20] on span "Preview Website" at bounding box center [1377, 25] width 85 height 15
click at [366, 101] on div "Footer Logo Primary Logo" at bounding box center [287, 131] width 253 height 62
click at [365, 90] on span "Save" at bounding box center [361, 84] width 26 height 15
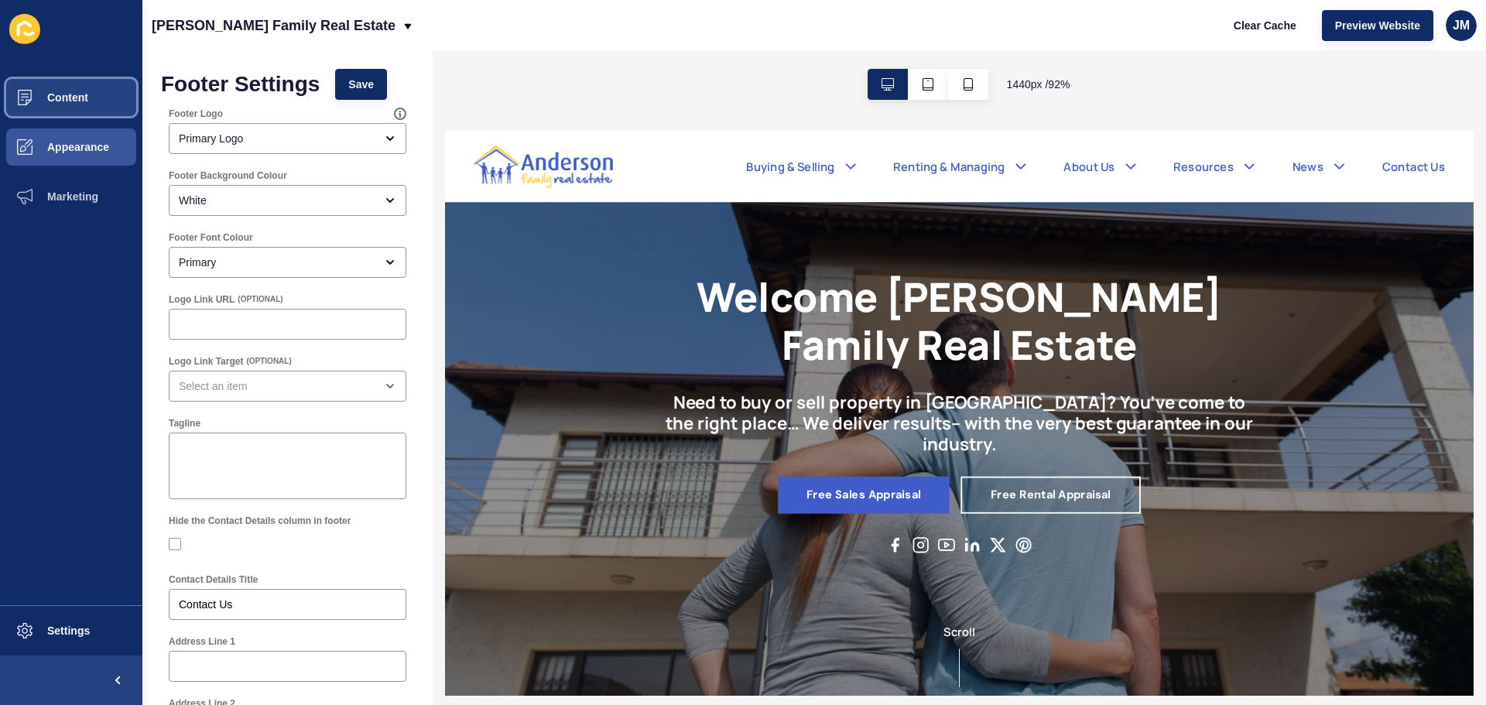
click at [81, 100] on span "Content" at bounding box center [43, 97] width 91 height 12
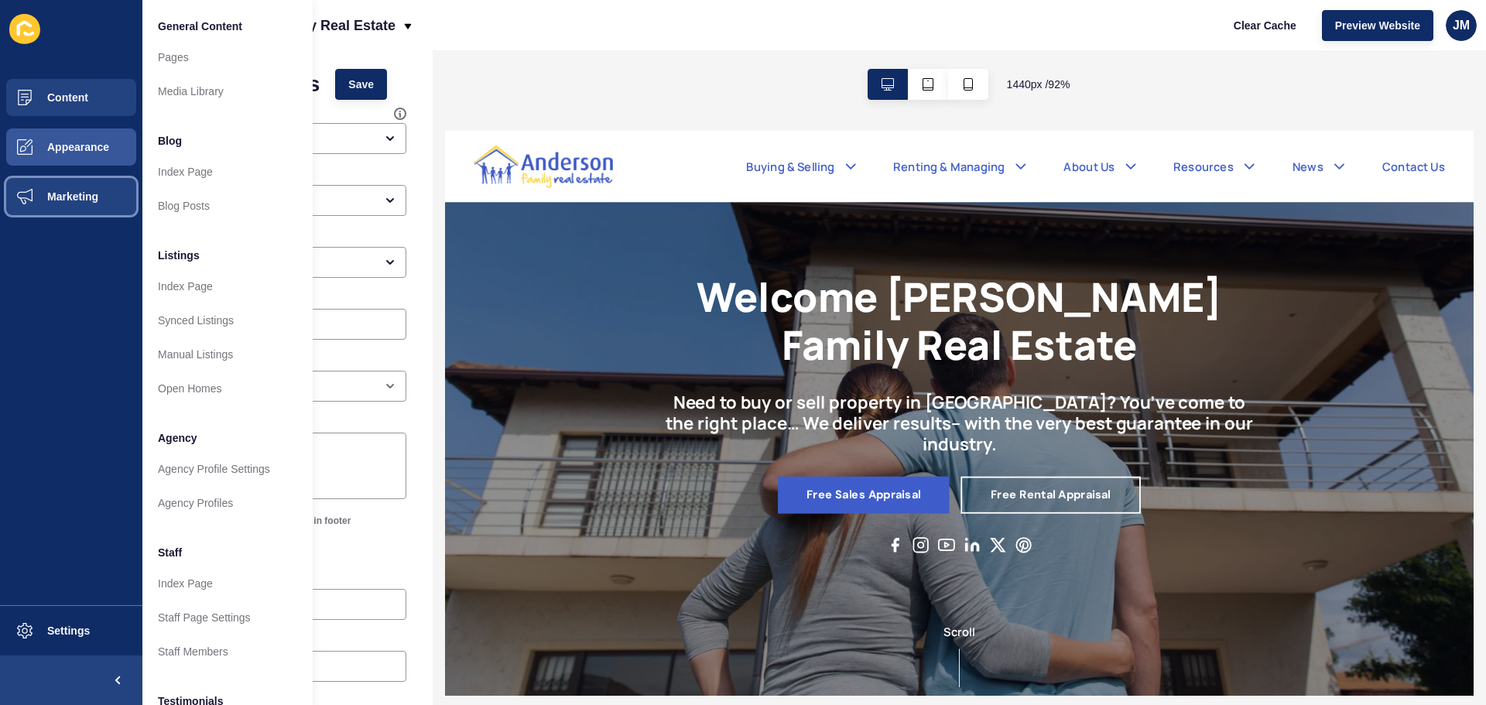
click at [102, 200] on button "Marketing" at bounding box center [71, 197] width 142 height 50
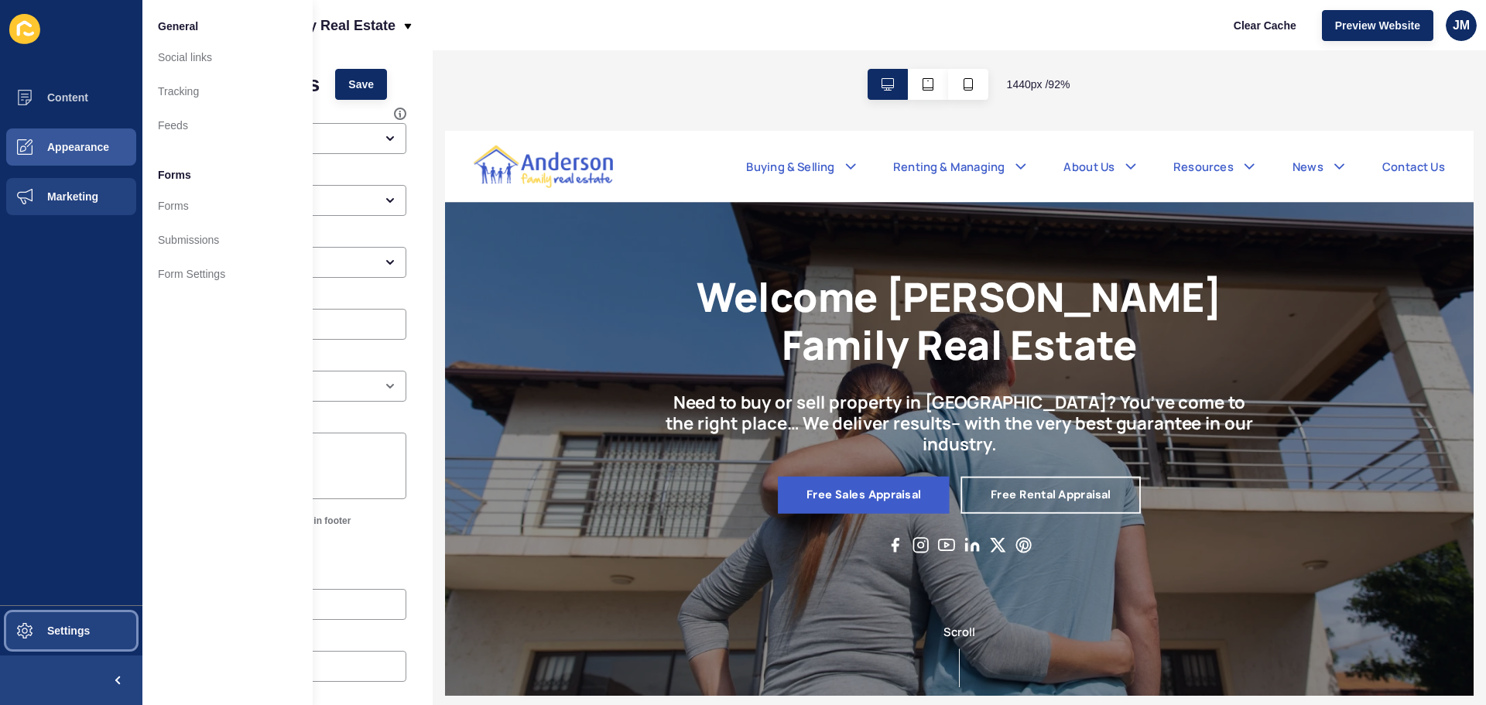
click at [77, 628] on span "Settings" at bounding box center [44, 631] width 92 height 12
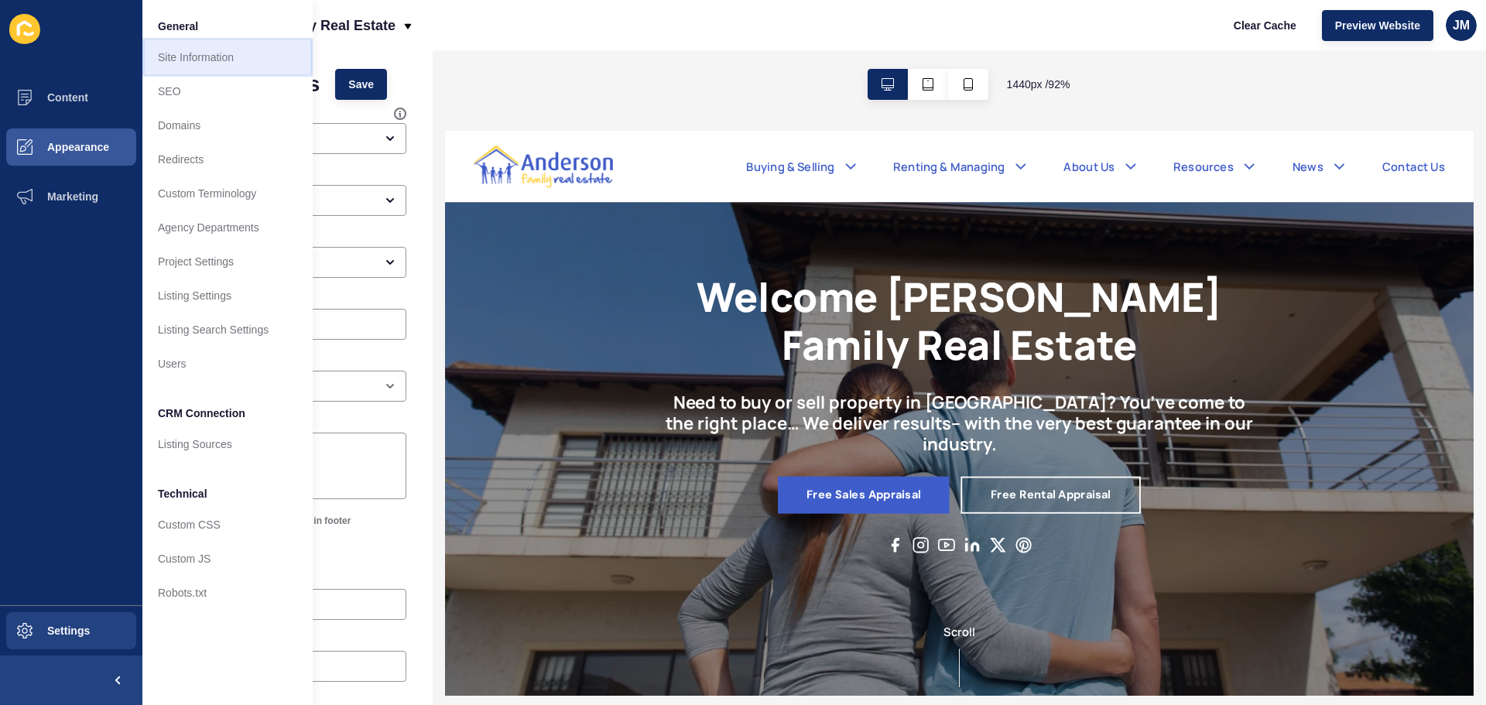
click at [260, 54] on link "Site Information" at bounding box center [227, 57] width 170 height 34
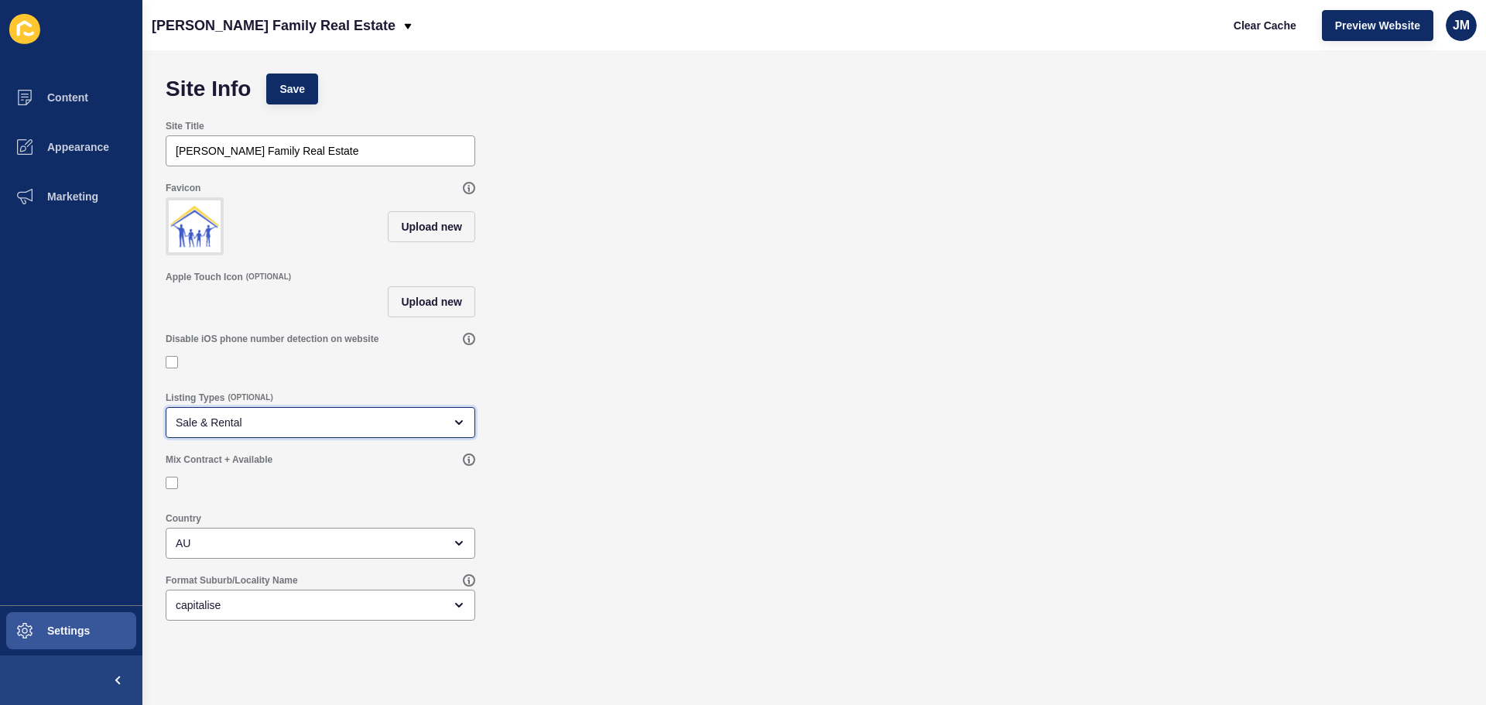
click at [341, 423] on div "Sale & Rental" at bounding box center [321, 422] width 310 height 31
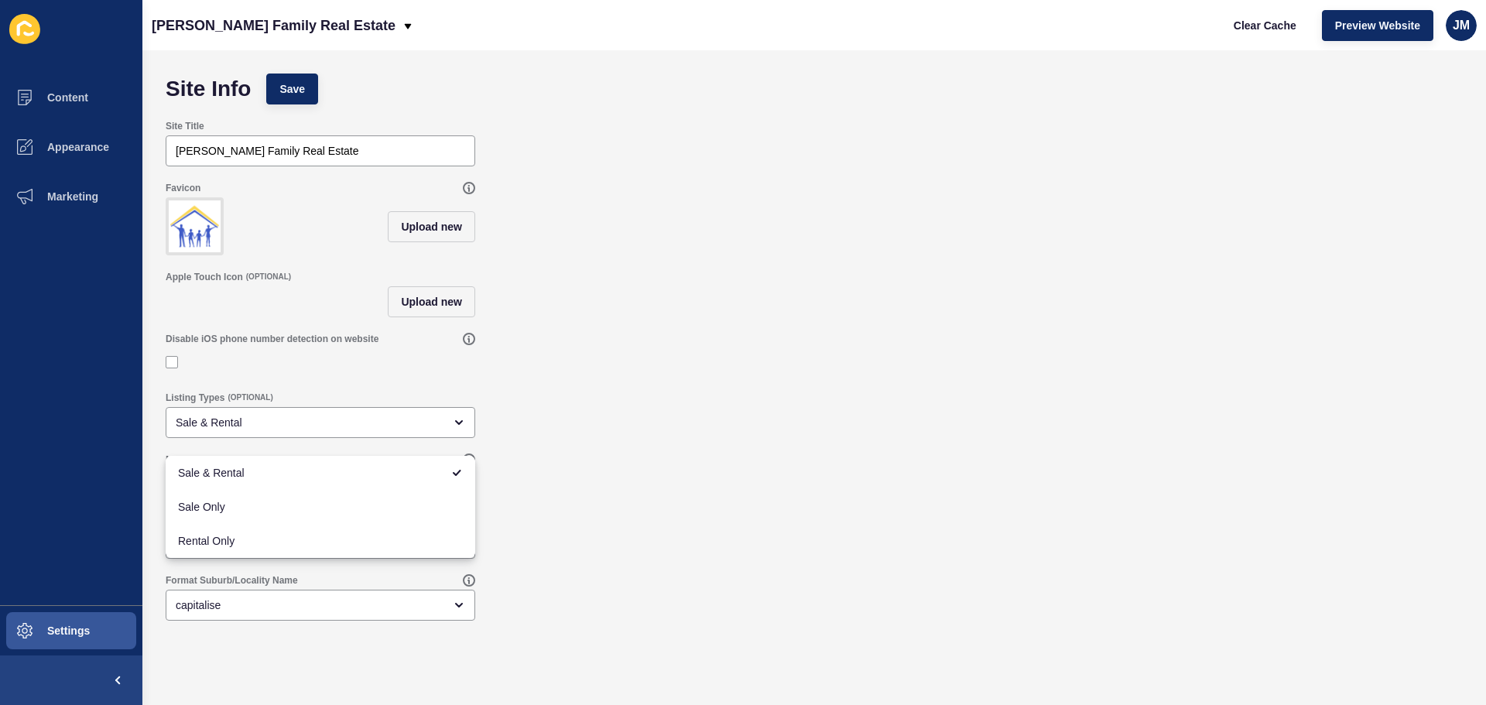
click at [716, 423] on div "Listing Types (OPTIONAL) Sale & Rental" at bounding box center [814, 415] width 1313 height 62
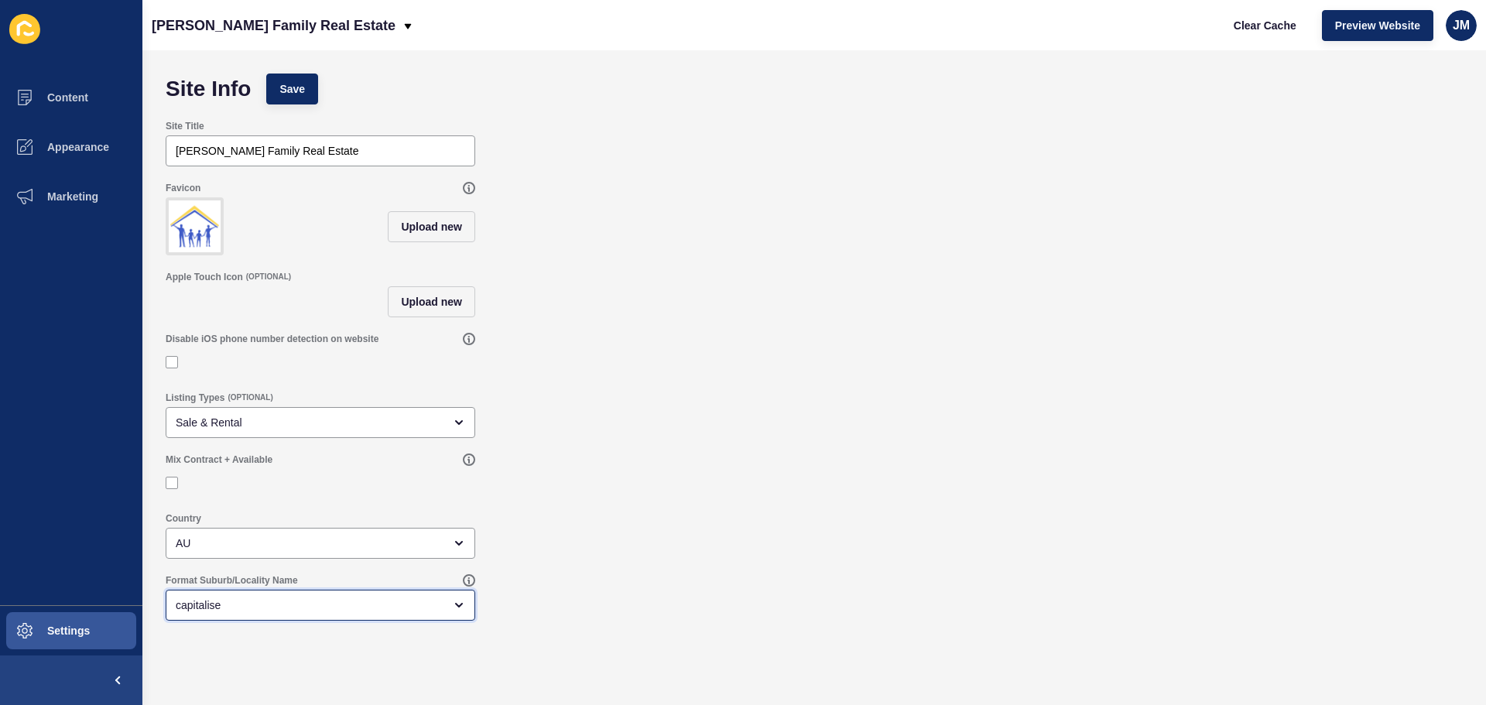
click at [372, 605] on div "capitalise" at bounding box center [321, 605] width 310 height 31
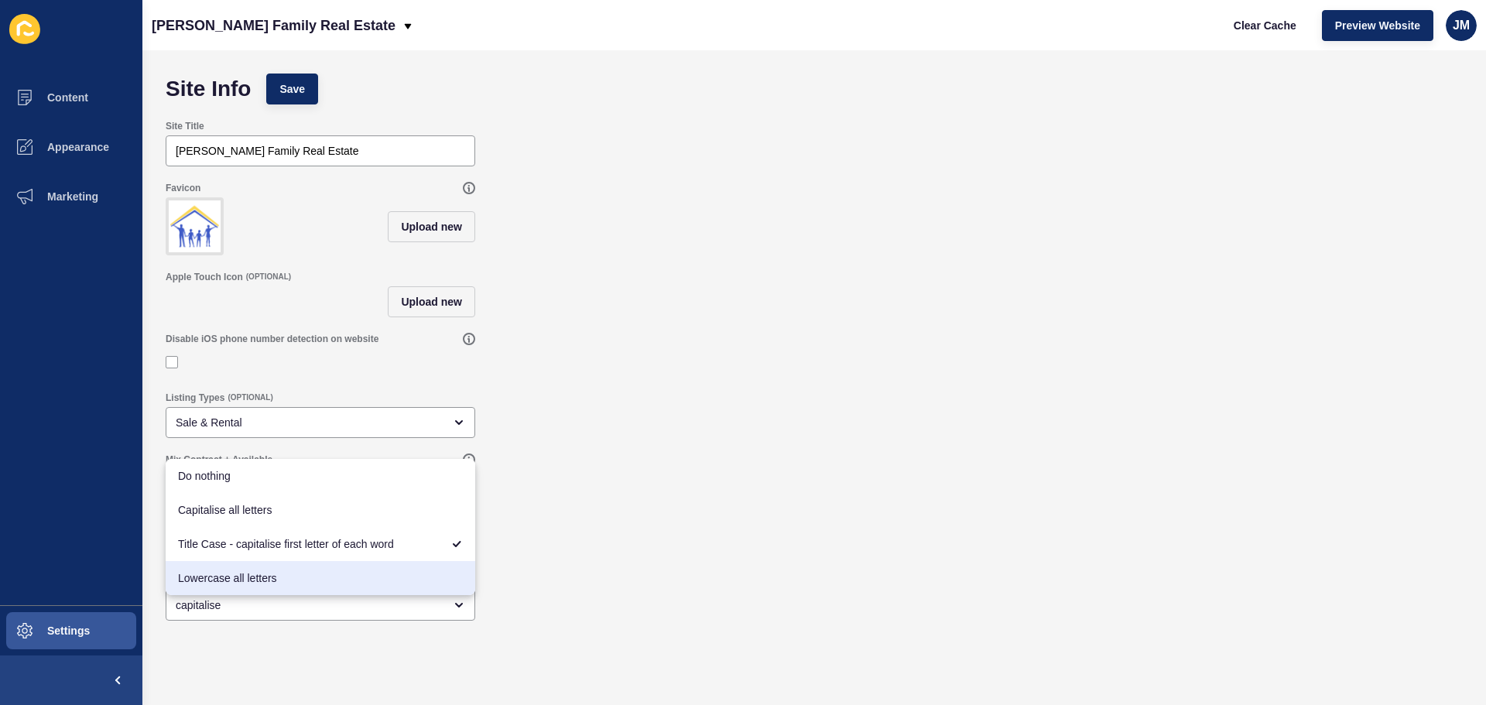
click at [974, 516] on form "Site Info Save Site Title Anderson Family Real Estate Favicon Upload new Apple …" at bounding box center [814, 347] width 1313 height 562
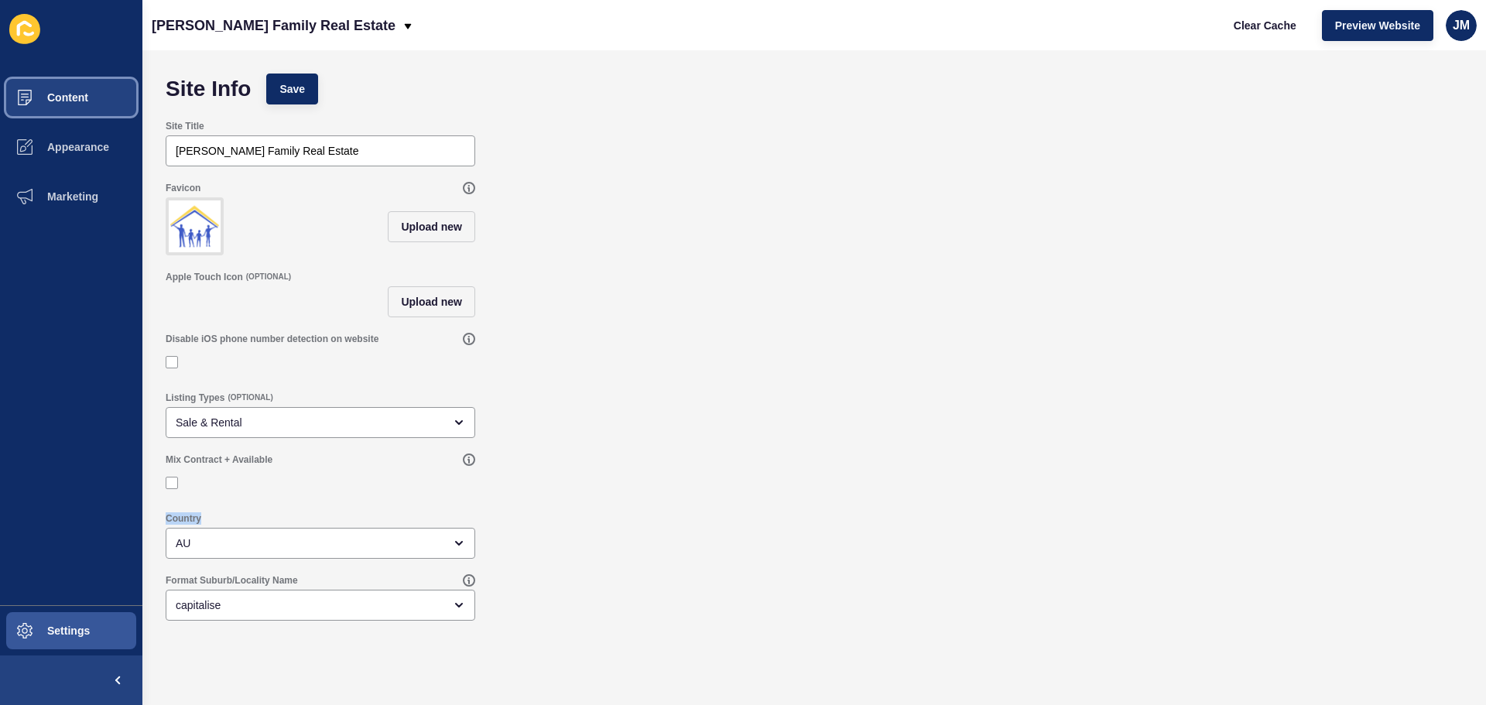
click at [100, 96] on button "Content" at bounding box center [71, 98] width 142 height 50
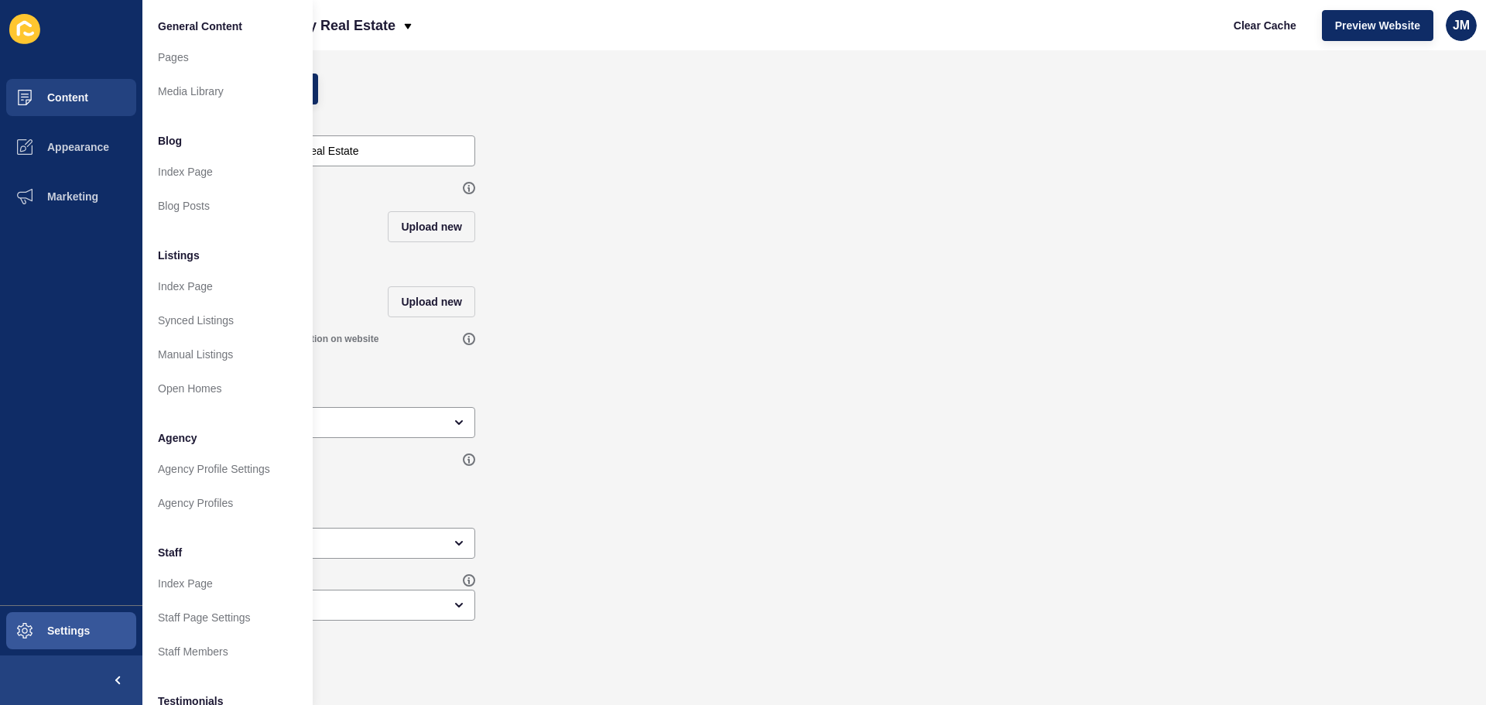
click at [598, 105] on div "Site Info Save" at bounding box center [814, 89] width 1313 height 46
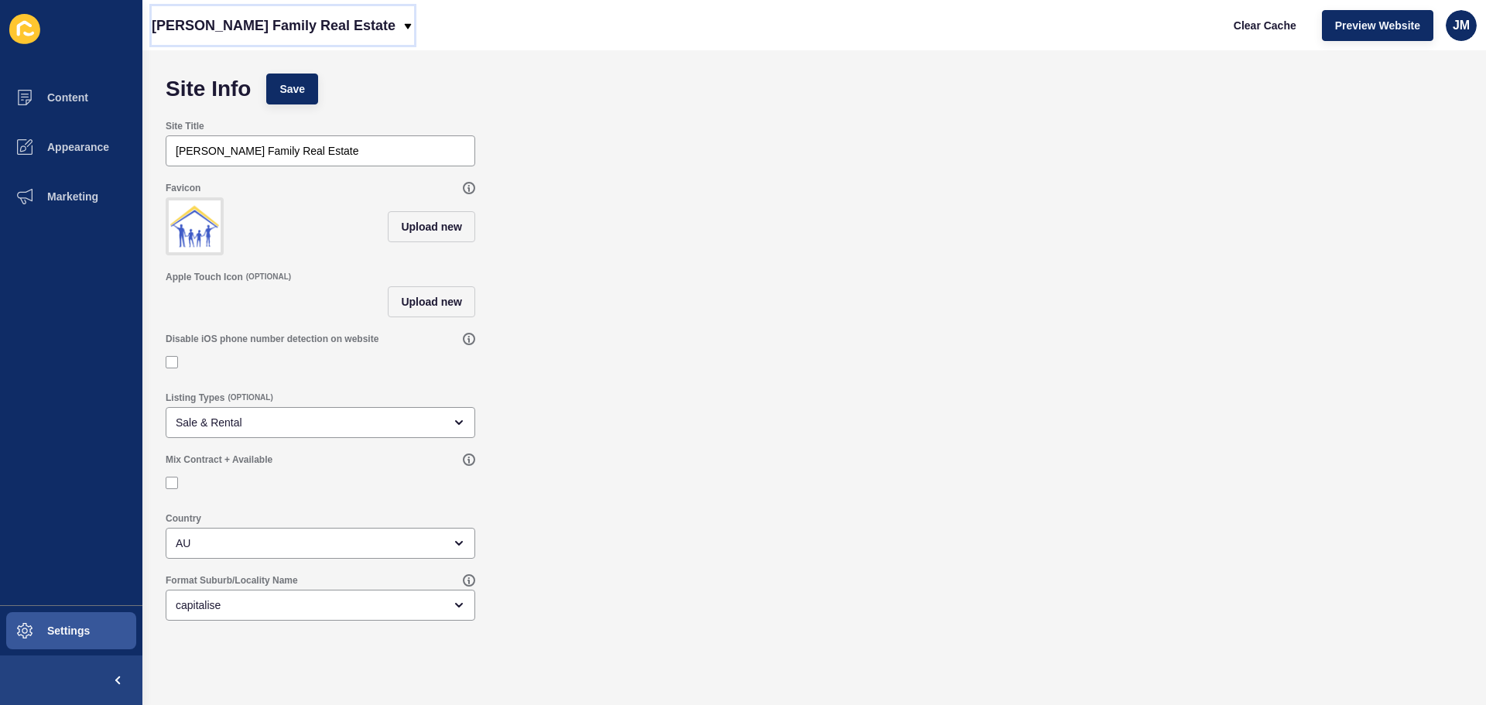
click at [341, 24] on p "[PERSON_NAME] Family Real Estate" at bounding box center [274, 25] width 244 height 39
click at [236, 75] on div "Back to website list" at bounding box center [219, 71] width 111 height 28
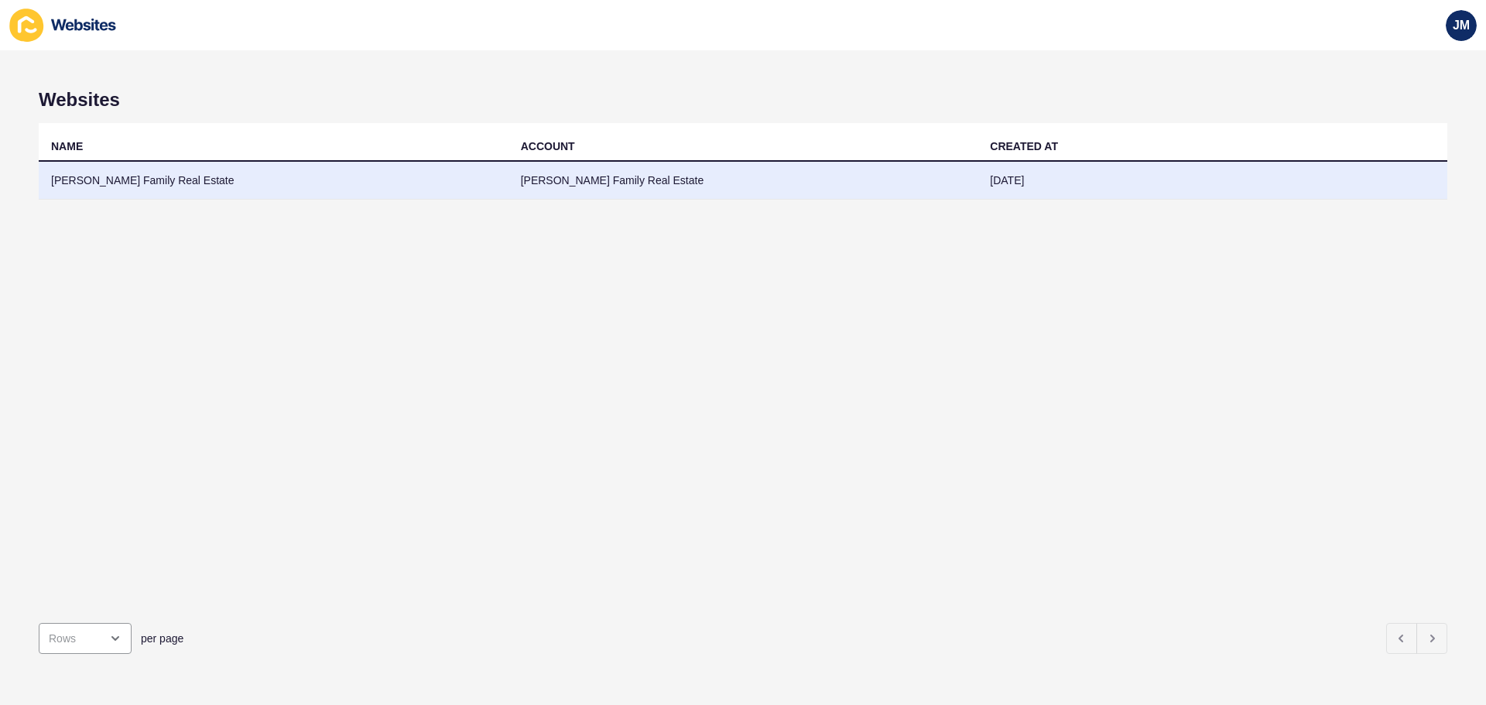
click at [152, 176] on td "[PERSON_NAME] Family Real Estate" at bounding box center [274, 181] width 470 height 38
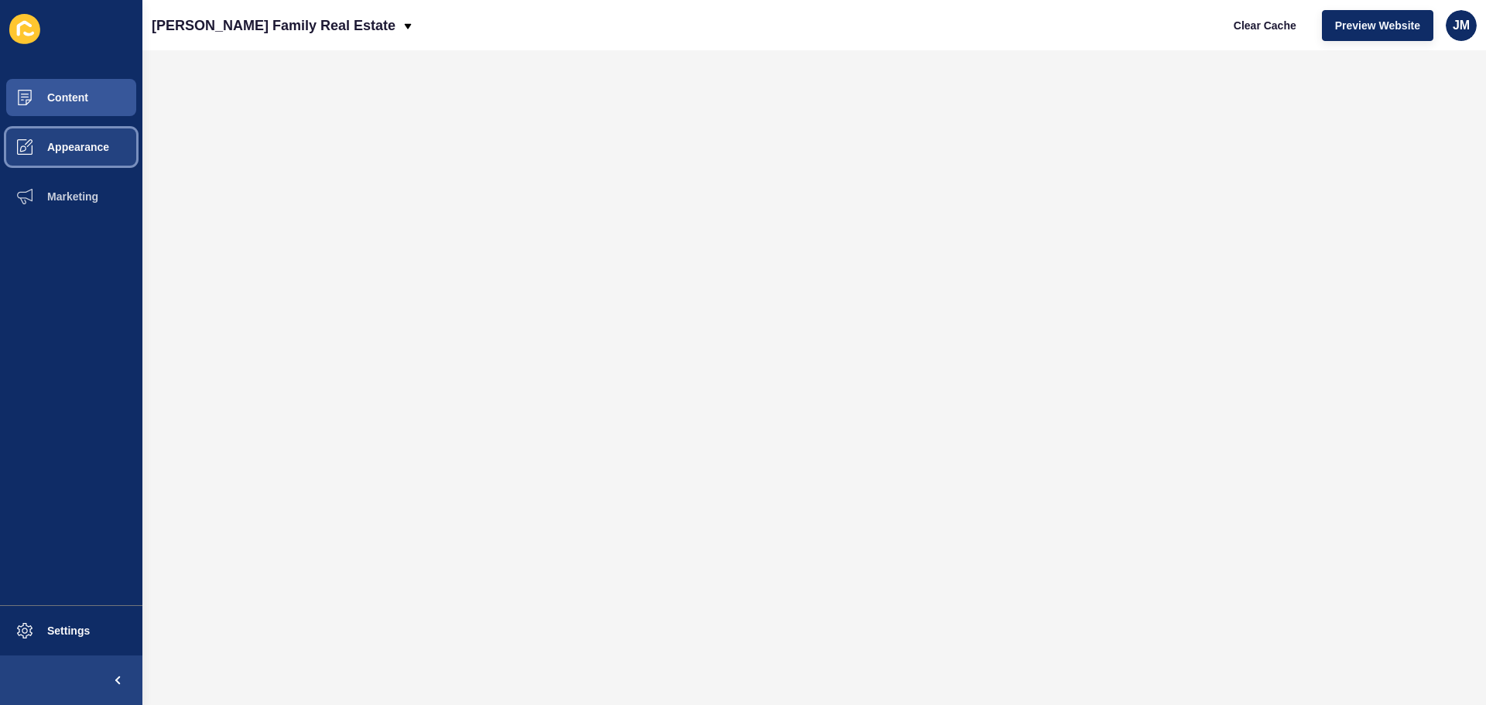
click at [88, 139] on button "Appearance" at bounding box center [71, 147] width 142 height 50
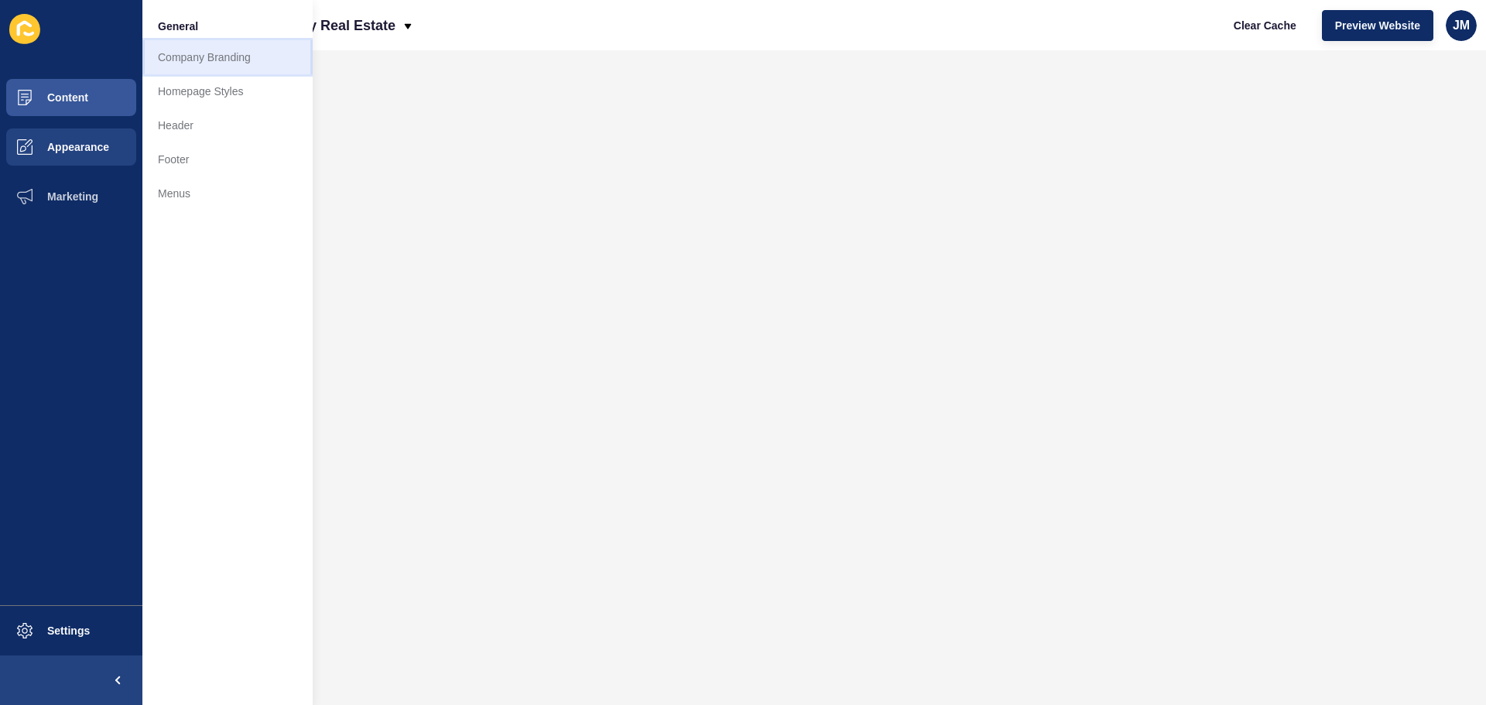
click at [225, 62] on link "Company Branding" at bounding box center [227, 57] width 170 height 34
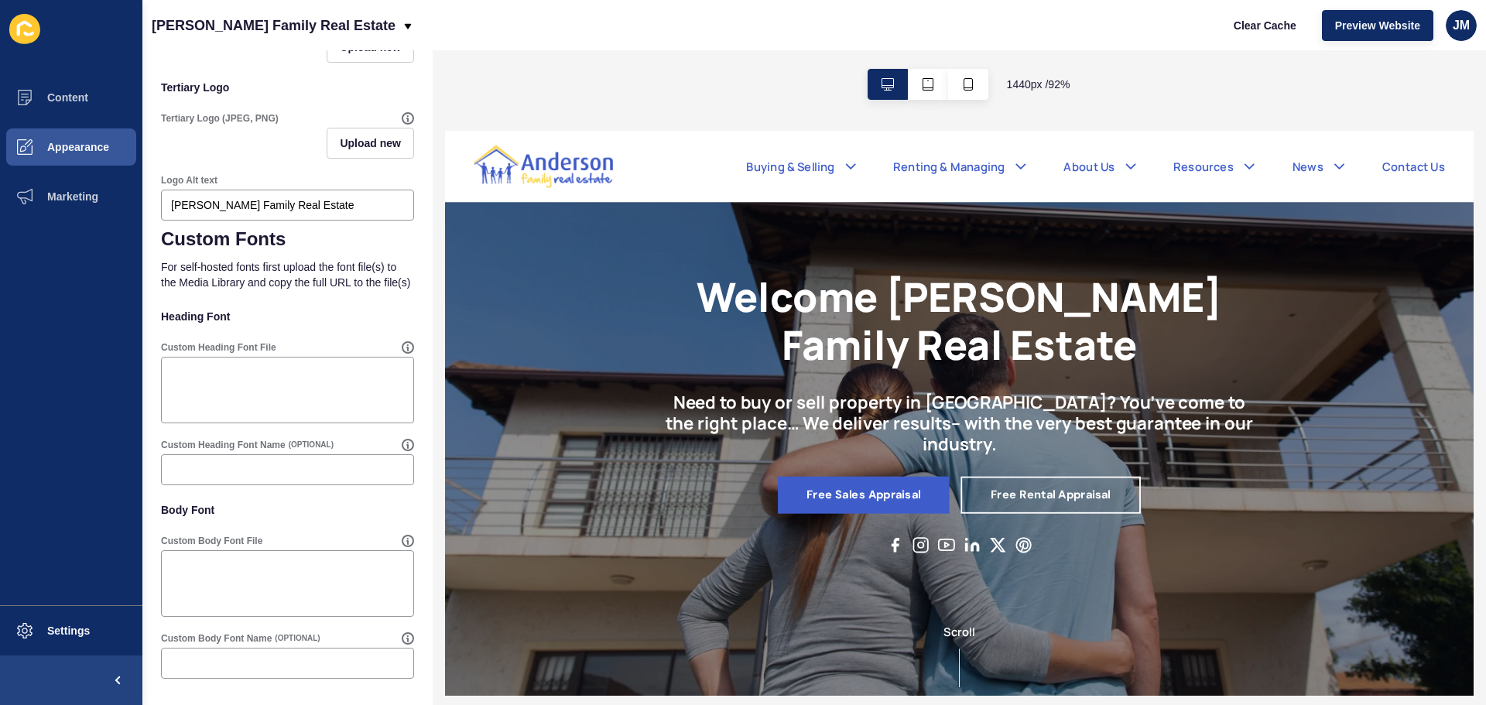
scroll to position [588, 0]
click at [95, 100] on button "Content" at bounding box center [71, 98] width 142 height 50
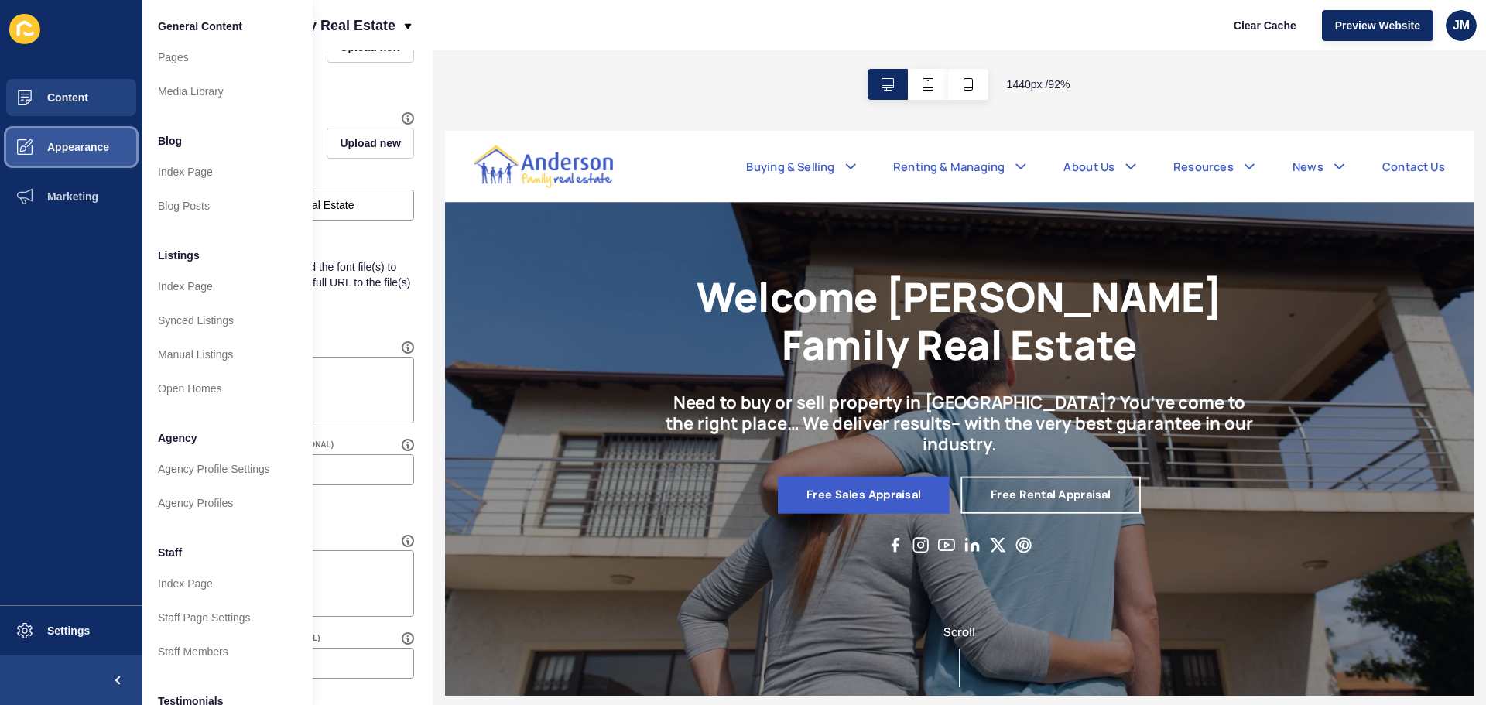
click at [94, 142] on span "Appearance" at bounding box center [53, 147] width 111 height 12
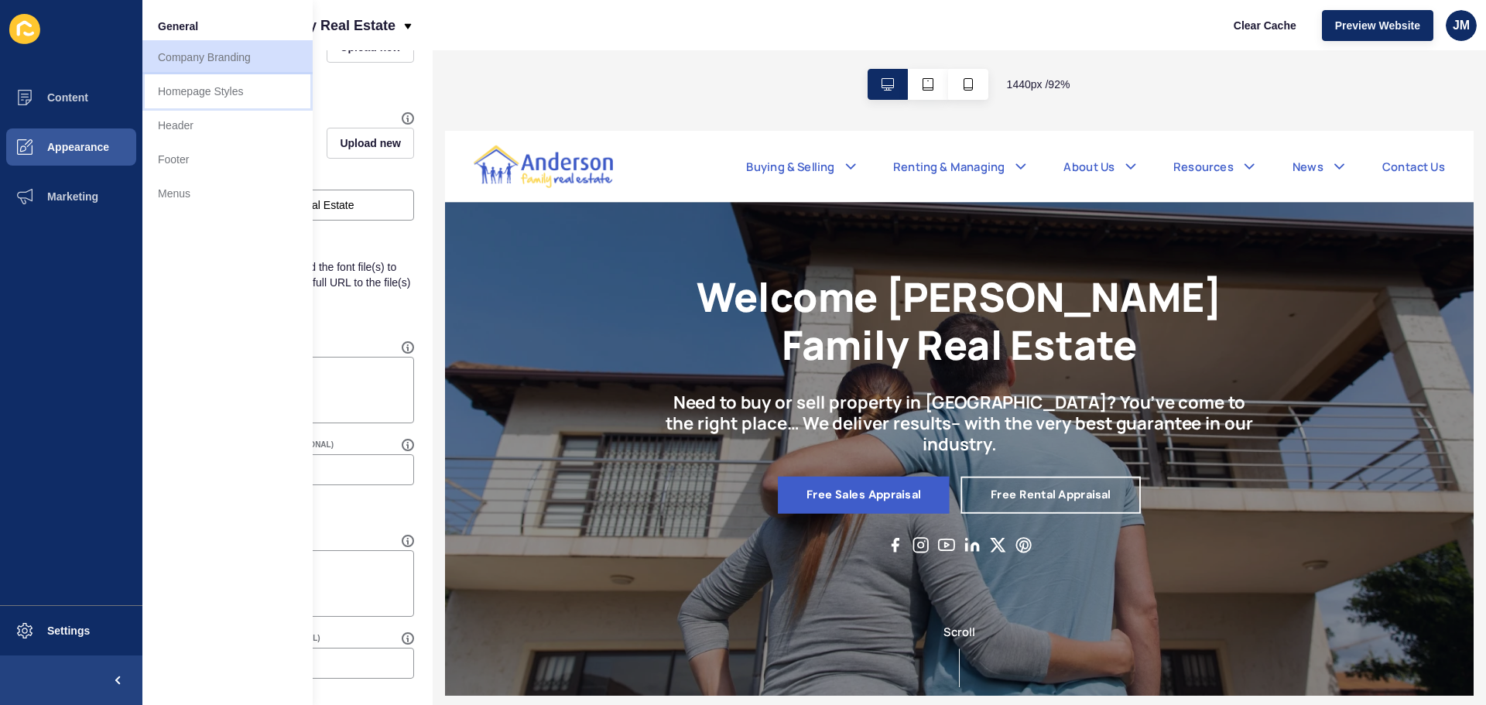
click at [201, 97] on link "Homepage Styles" at bounding box center [227, 91] width 170 height 34
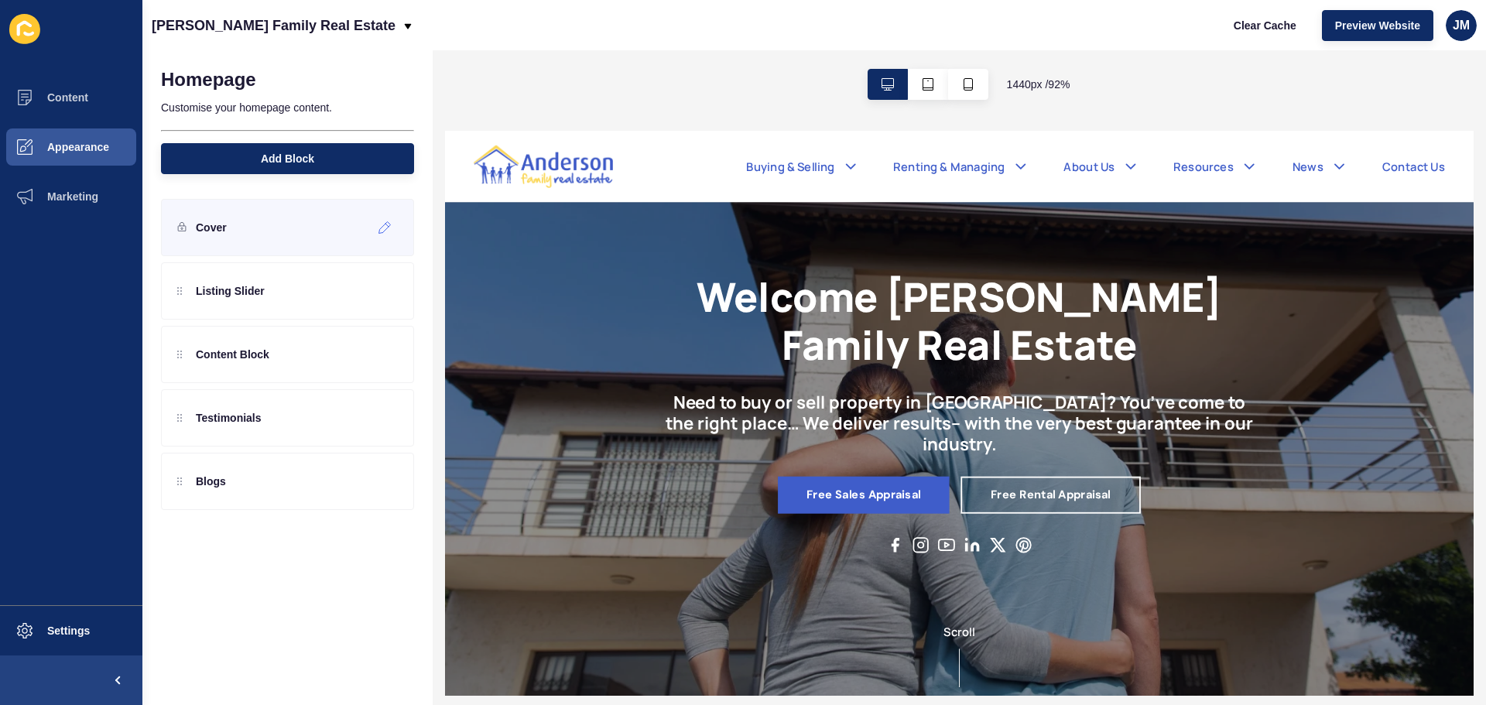
click at [222, 224] on p "Cover" at bounding box center [211, 227] width 31 height 15
click at [253, 424] on p "Testimonials" at bounding box center [229, 417] width 66 height 15
click at [362, 420] on icon at bounding box center [358, 418] width 13 height 12
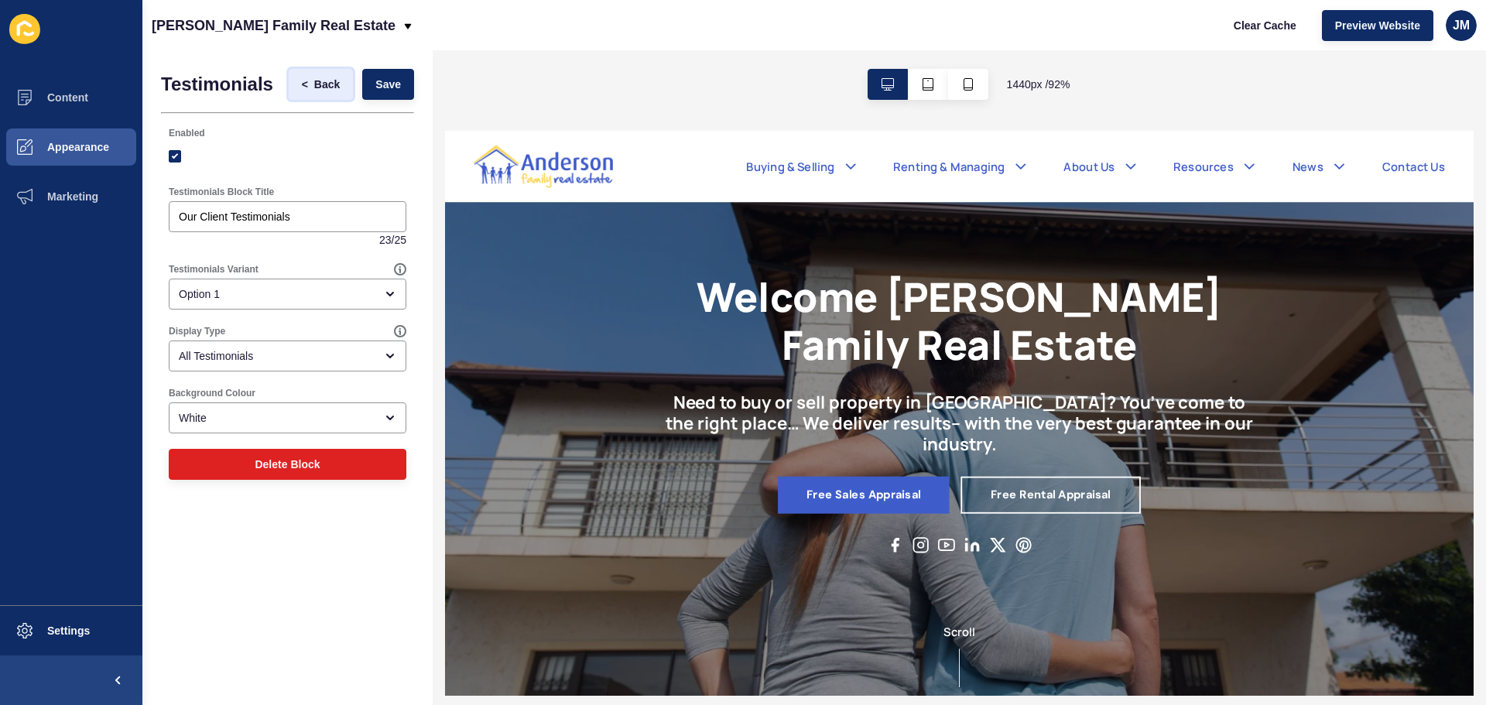
click at [314, 77] on span "Back" at bounding box center [327, 84] width 26 height 15
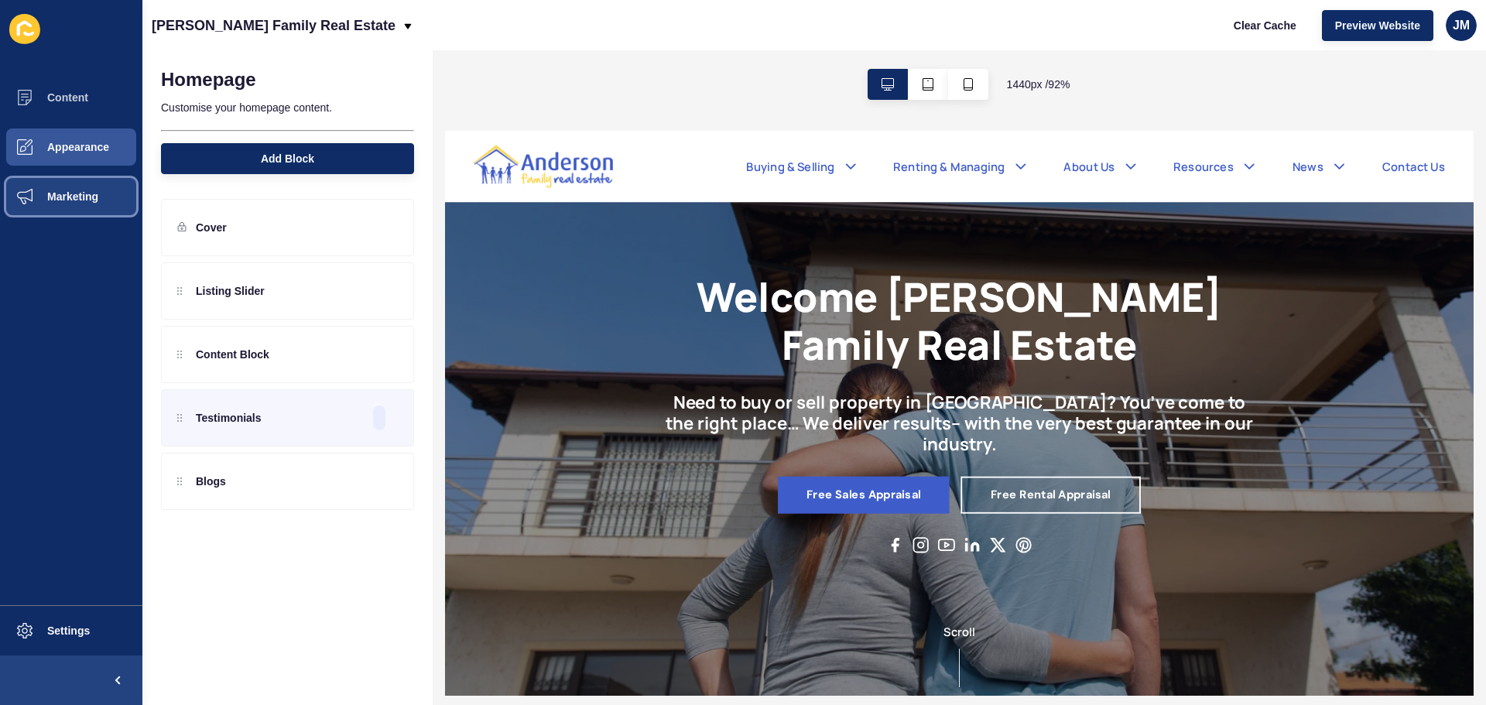
click at [87, 199] on span "Marketing" at bounding box center [48, 196] width 101 height 12
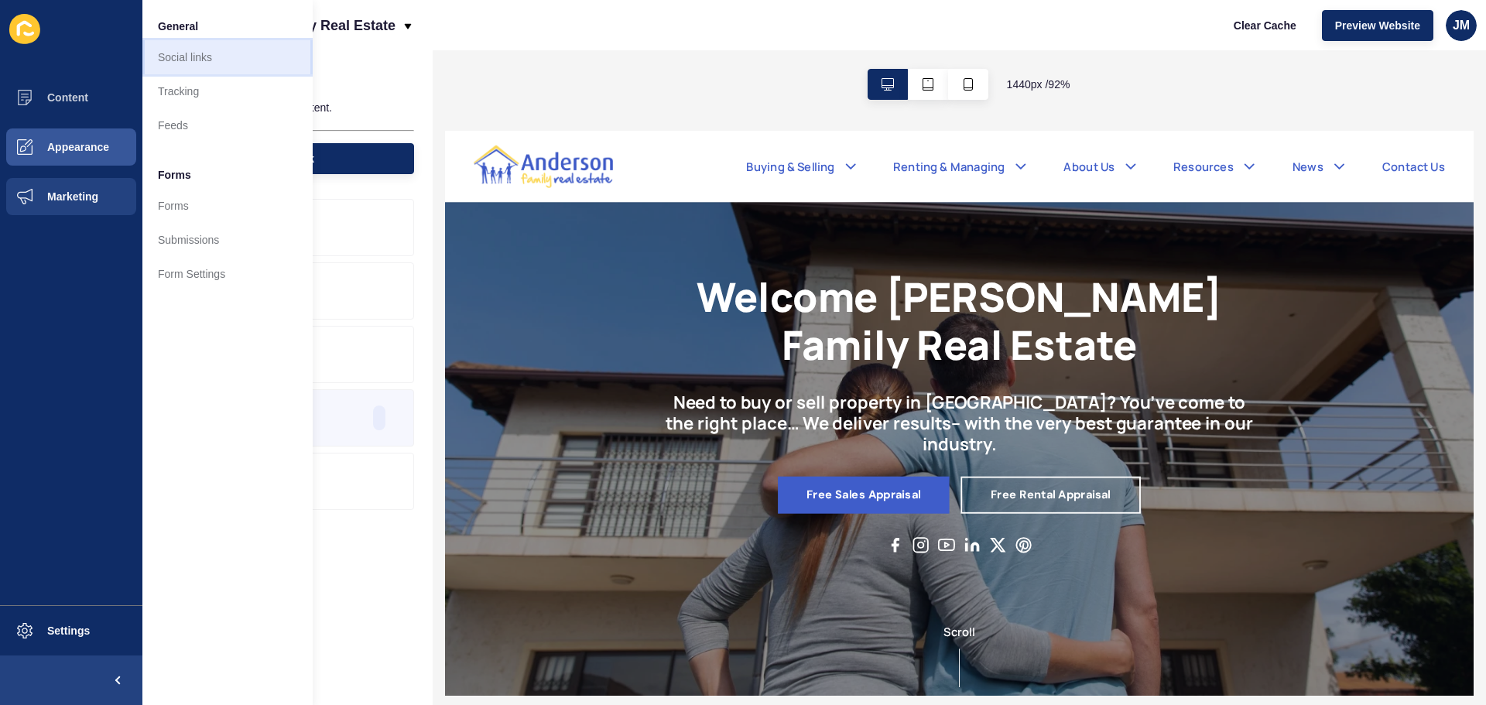
click at [189, 58] on link "Social links" at bounding box center [227, 57] width 170 height 34
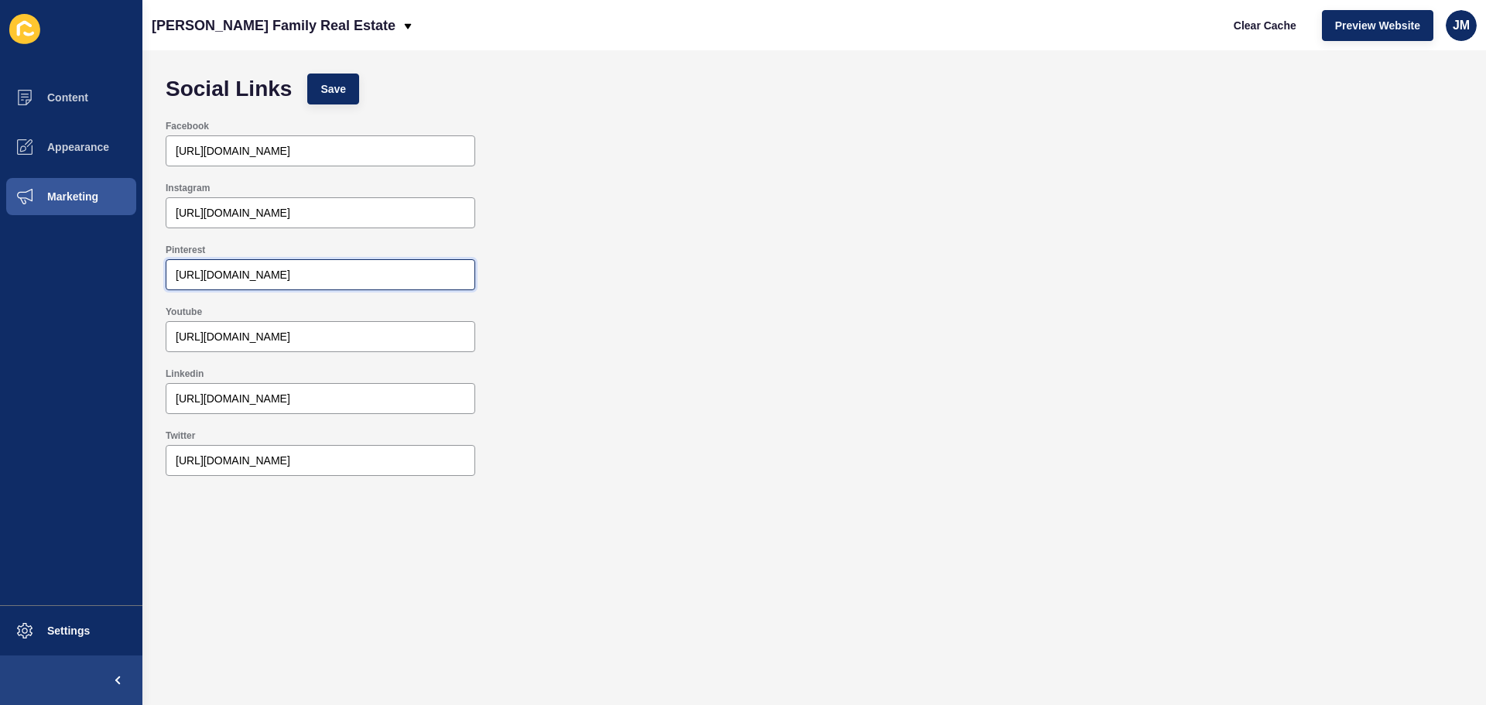
drag, startPoint x: 413, startPoint y: 281, endPoint x: -776, endPoint y: 235, distance: 1190.0
click at [0, 235] on html "Content Appearance Marketing Settings Anderson Family Real Estate Clear Cache P…" at bounding box center [743, 352] width 1486 height 705
drag, startPoint x: 342, startPoint y: 464, endPoint x: -395, endPoint y: 409, distance: 739.1
click at [0, 409] on html "Content Appearance Marketing Settings Anderson Family Real Estate Clear Cache P…" at bounding box center [743, 352] width 1486 height 705
drag, startPoint x: 446, startPoint y: 399, endPoint x: -170, endPoint y: 375, distance: 616.7
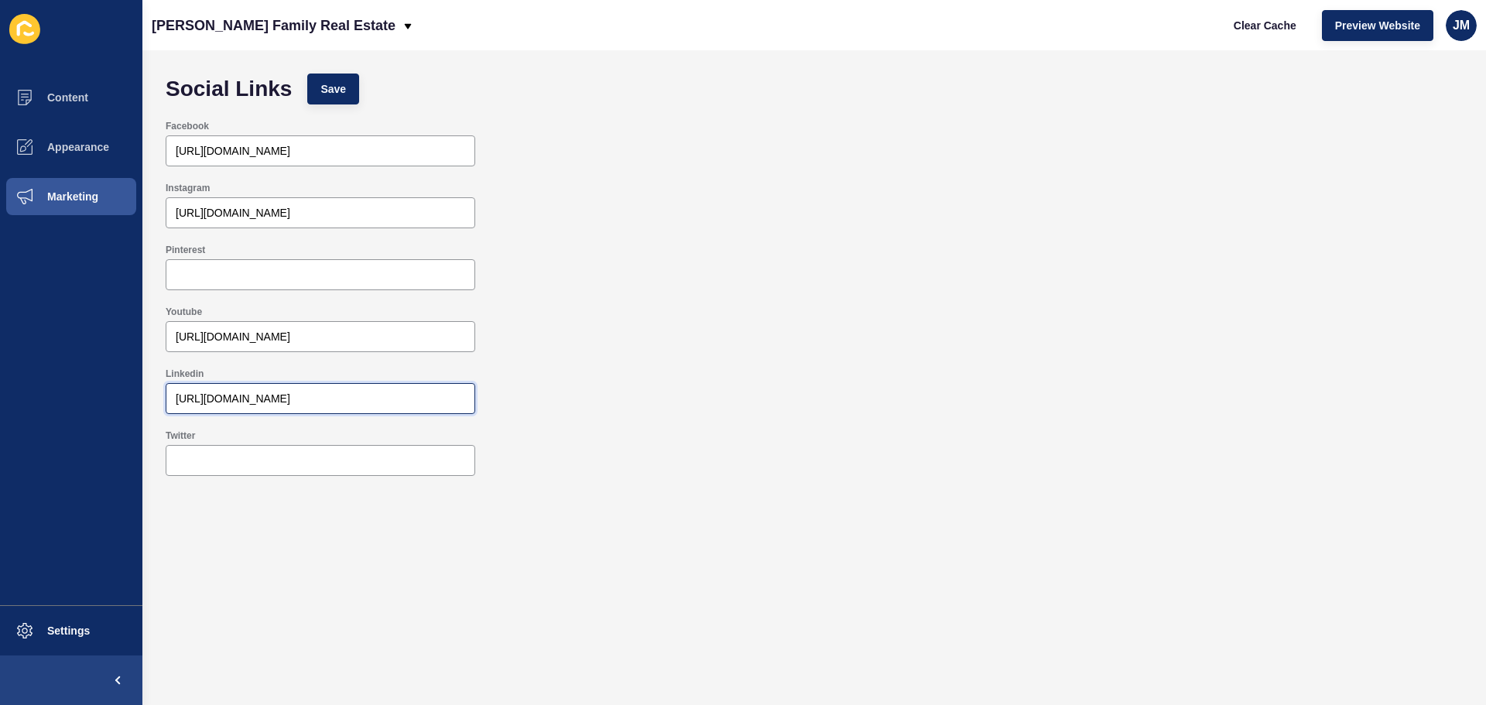
click at [0, 375] on html "Content Appearance Marketing Settings Anderson Family Real Estate Clear Cache P…" at bounding box center [743, 352] width 1486 height 705
click at [330, 88] on span "Save" at bounding box center [334, 88] width 26 height 15
click at [77, 203] on button "Marketing" at bounding box center [71, 197] width 142 height 50
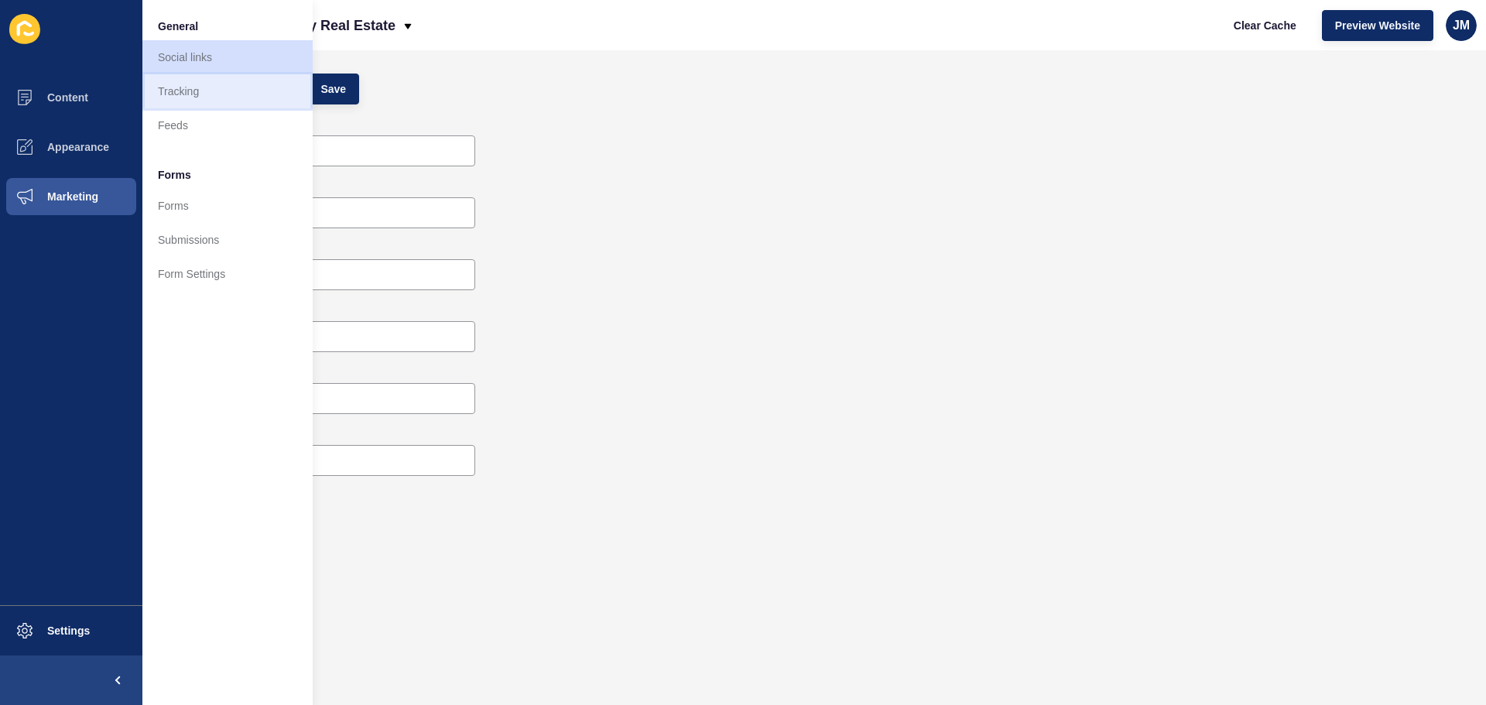
click at [183, 91] on link "Tracking" at bounding box center [227, 91] width 170 height 34
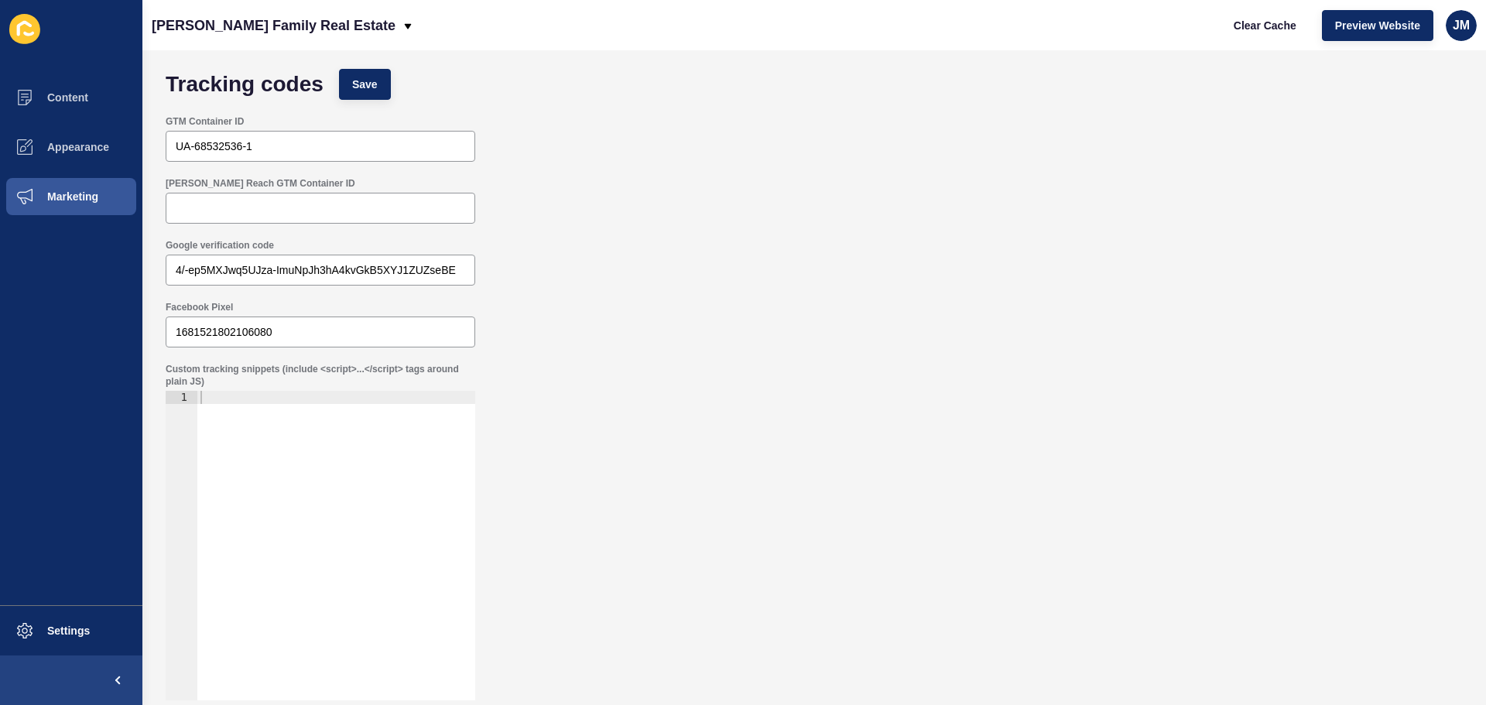
scroll to position [8, 0]
click at [76, 198] on span "Marketing" at bounding box center [48, 196] width 101 height 12
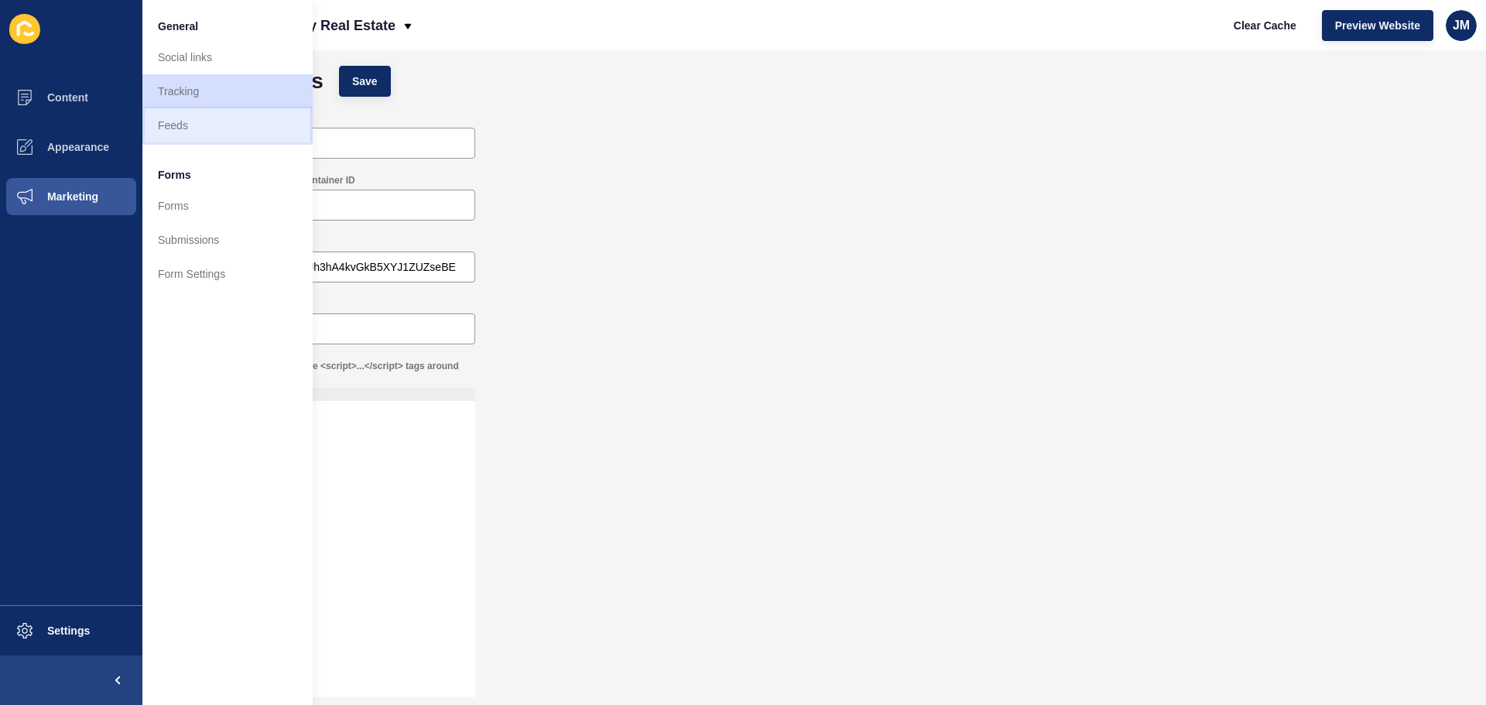
click at [180, 132] on link "Feeds" at bounding box center [227, 125] width 170 height 34
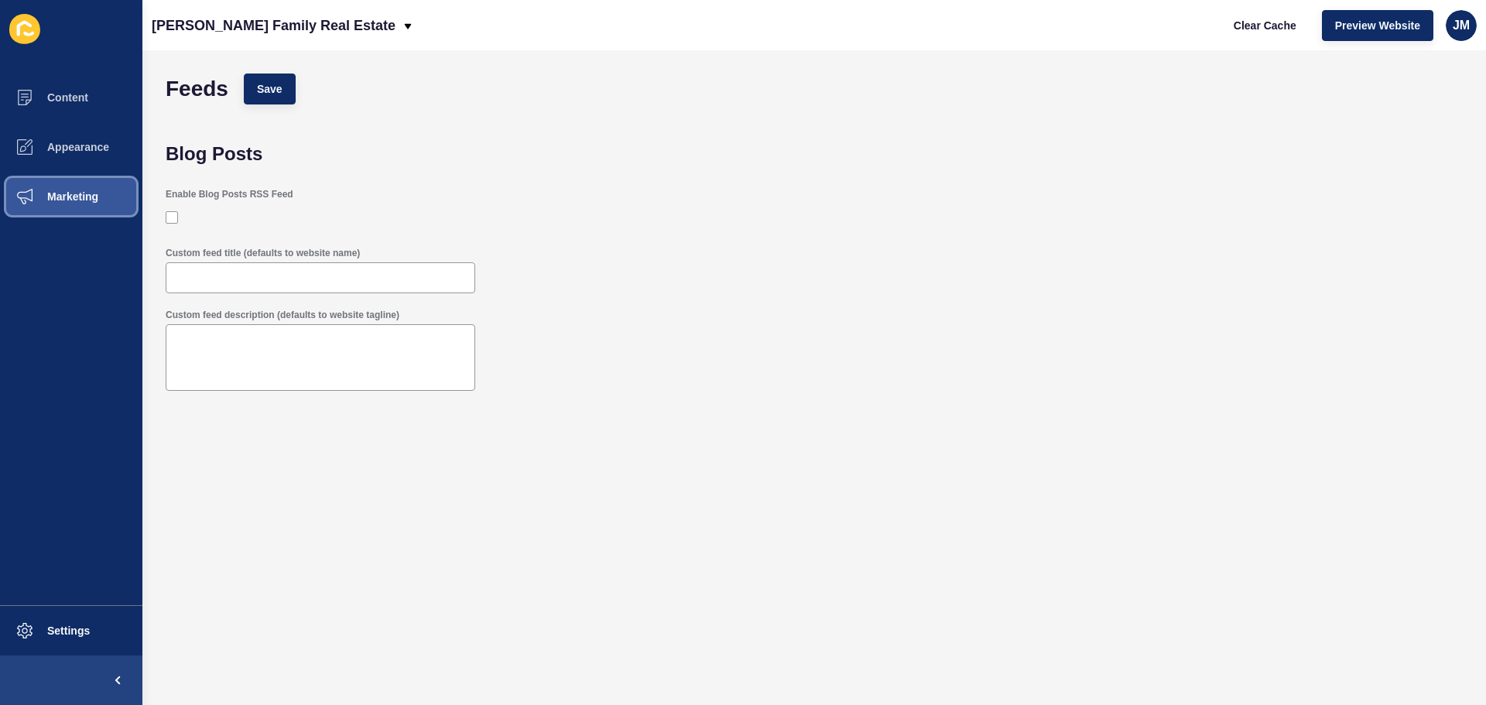
click at [97, 201] on span "Marketing" at bounding box center [48, 196] width 101 height 12
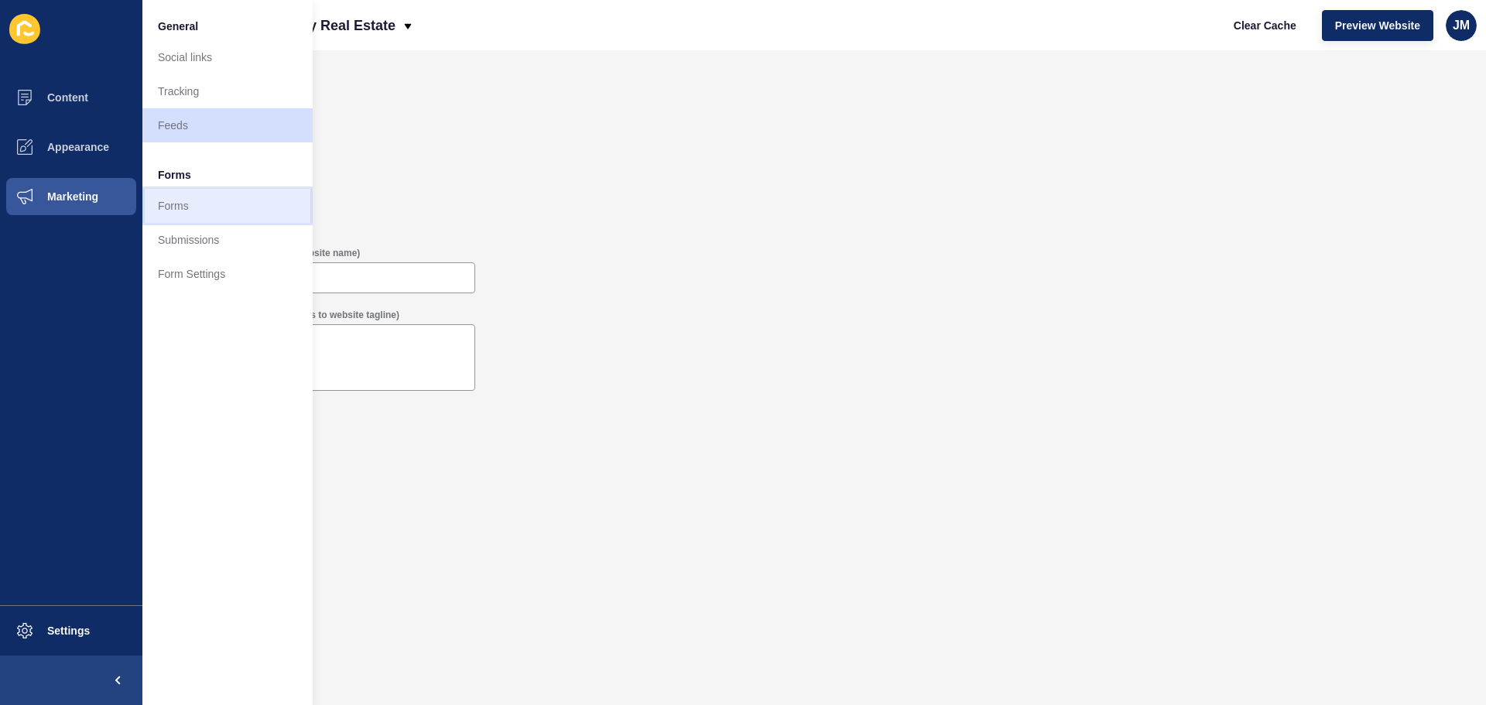
click at [195, 199] on link "Forms" at bounding box center [227, 206] width 170 height 34
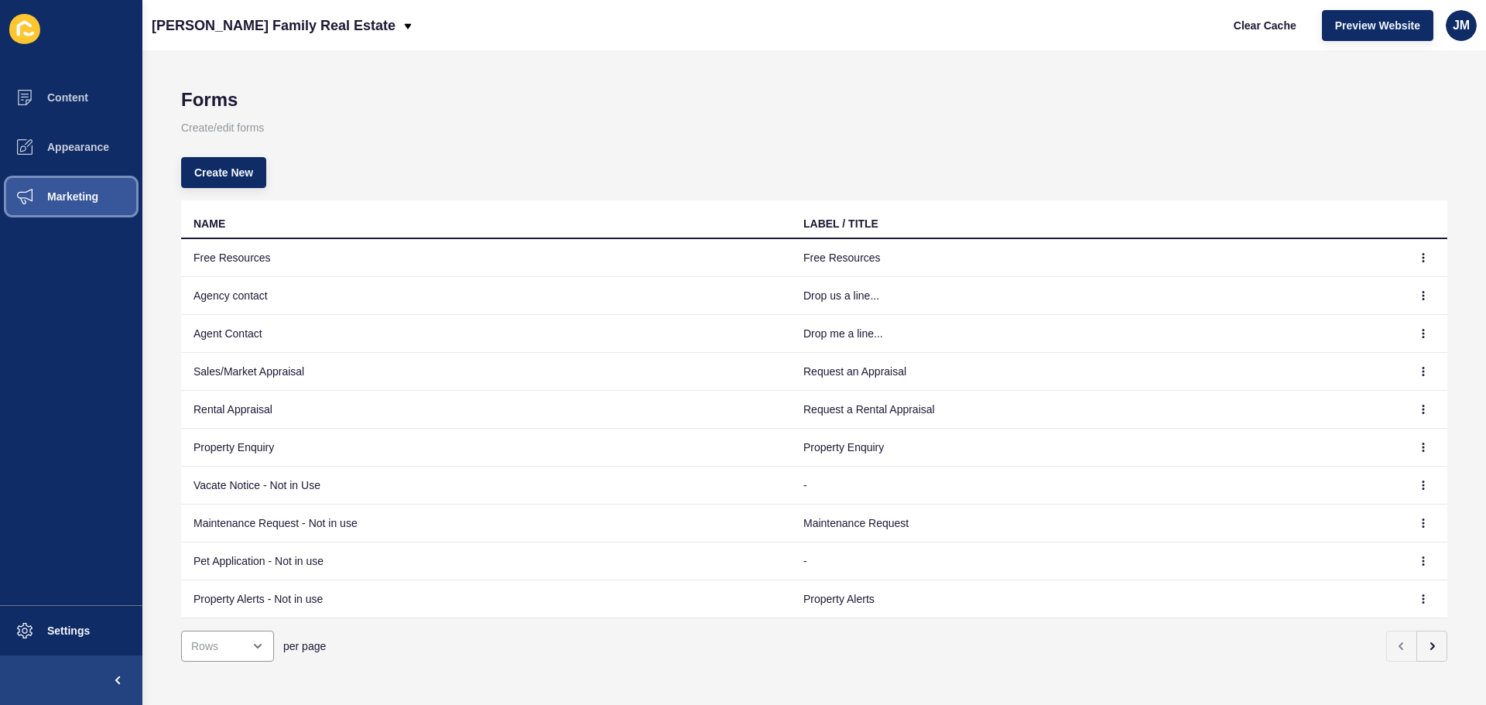
click at [92, 201] on span "Marketing" at bounding box center [48, 196] width 101 height 12
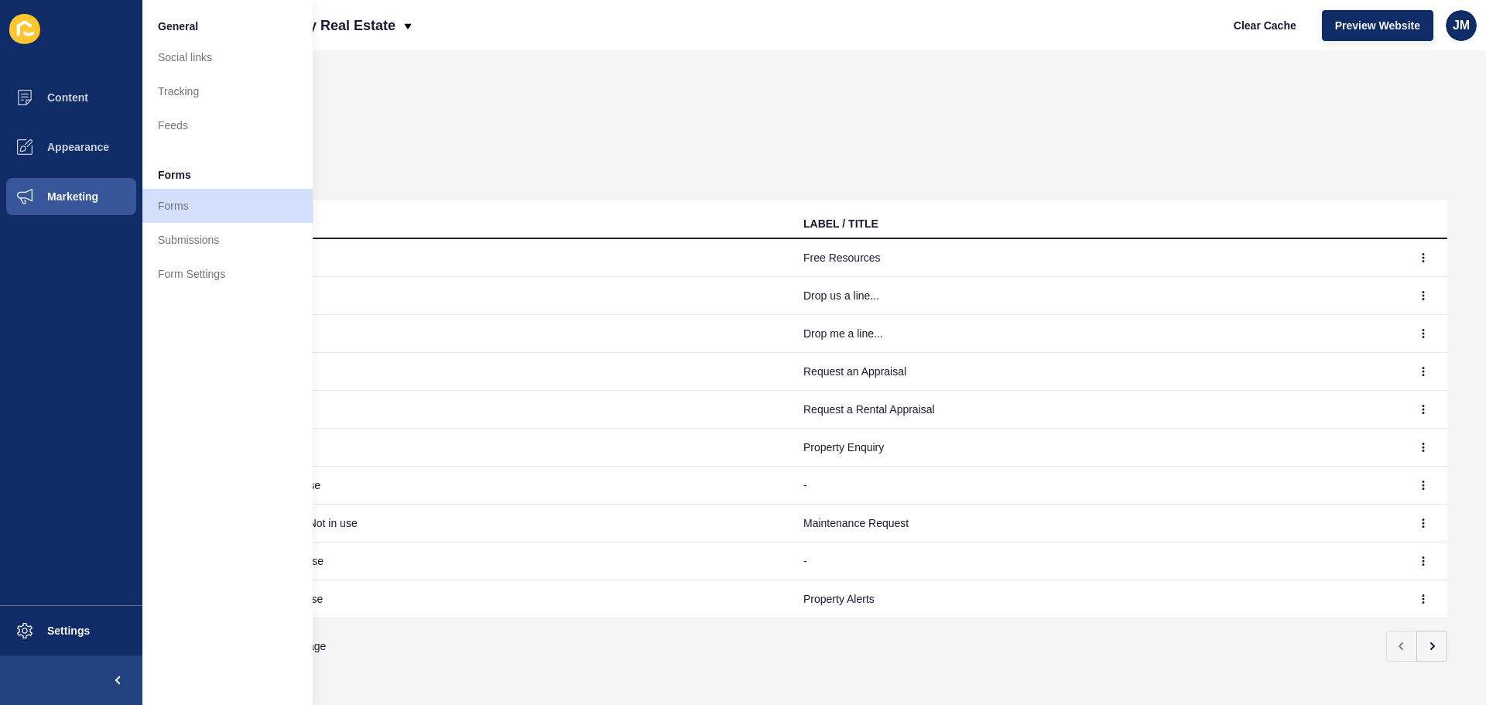
click at [604, 129] on p "Create/edit forms" at bounding box center [814, 128] width 1267 height 34
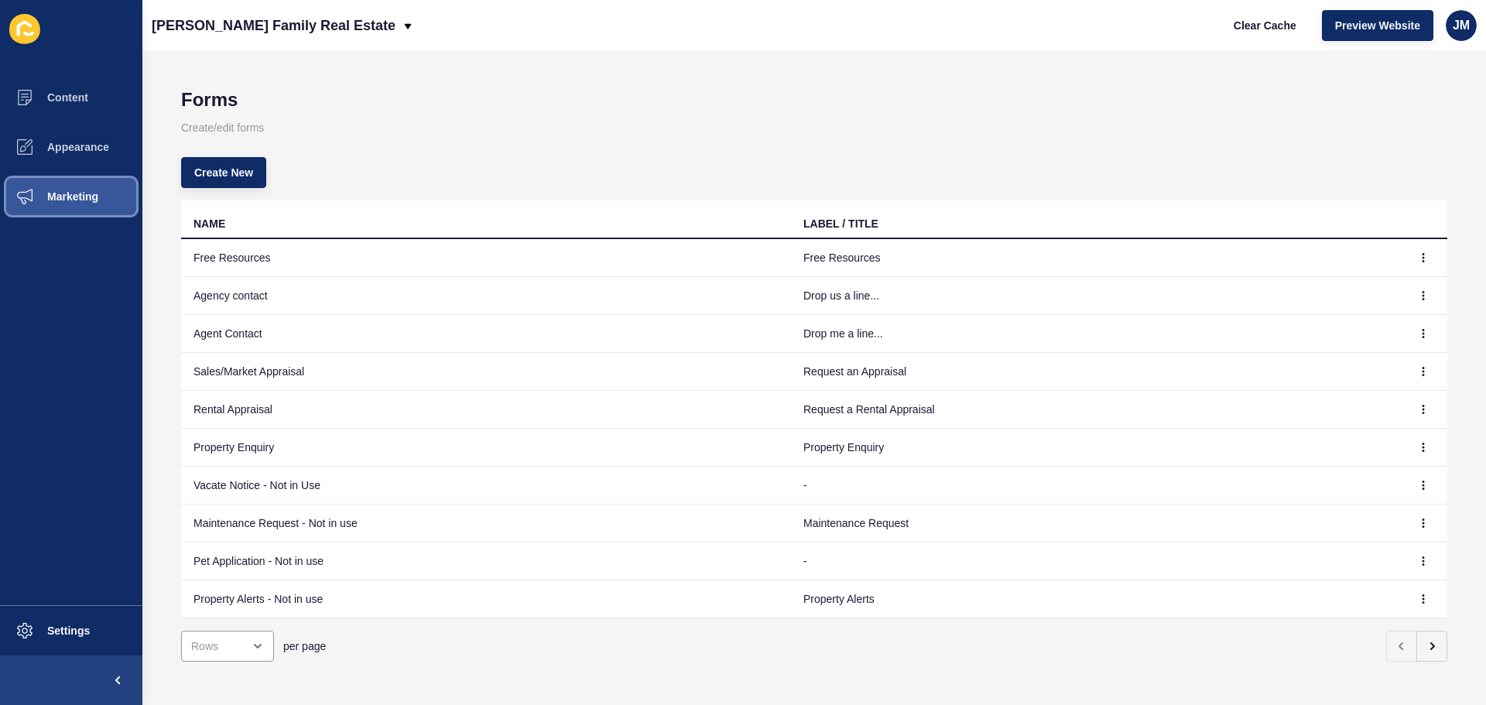
click at [81, 198] on span "Marketing" at bounding box center [48, 196] width 101 height 12
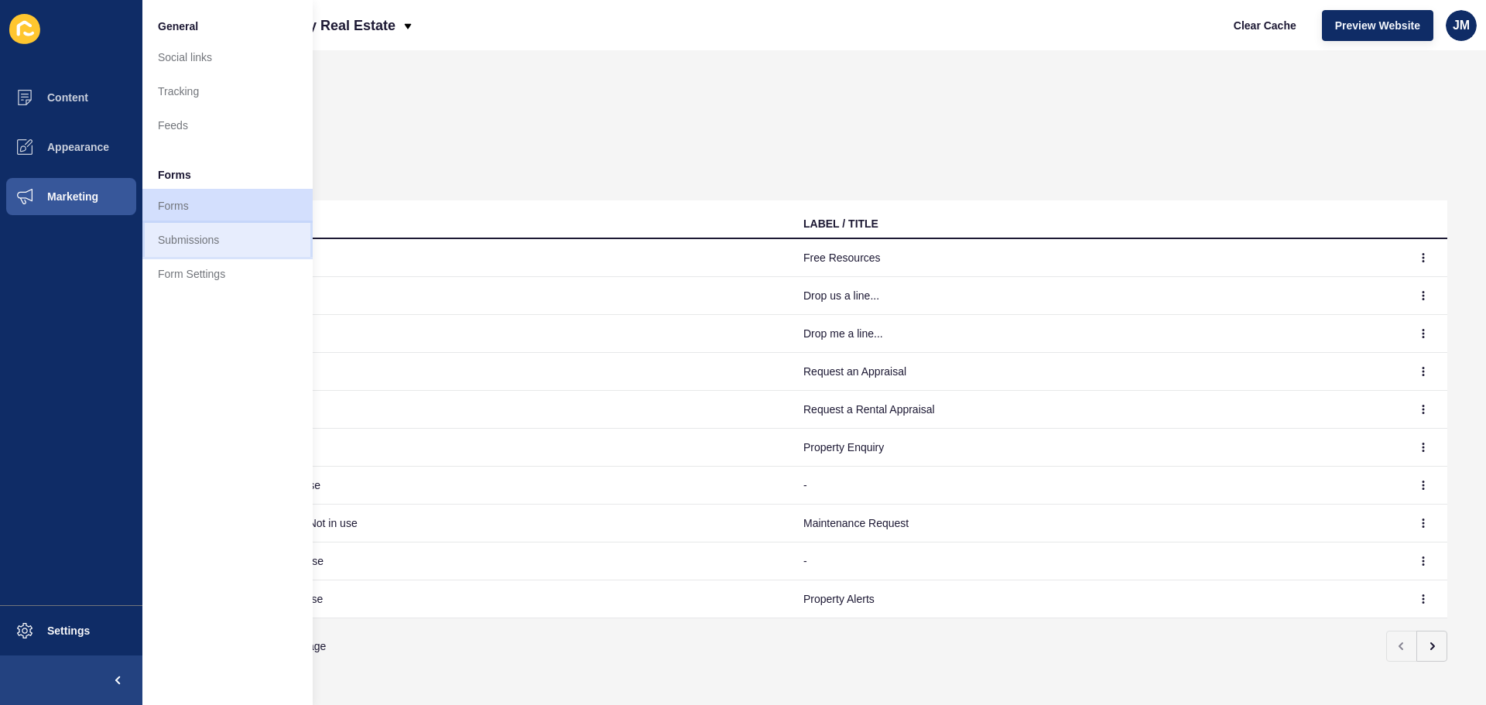
click at [215, 231] on link "Submissions" at bounding box center [227, 240] width 170 height 34
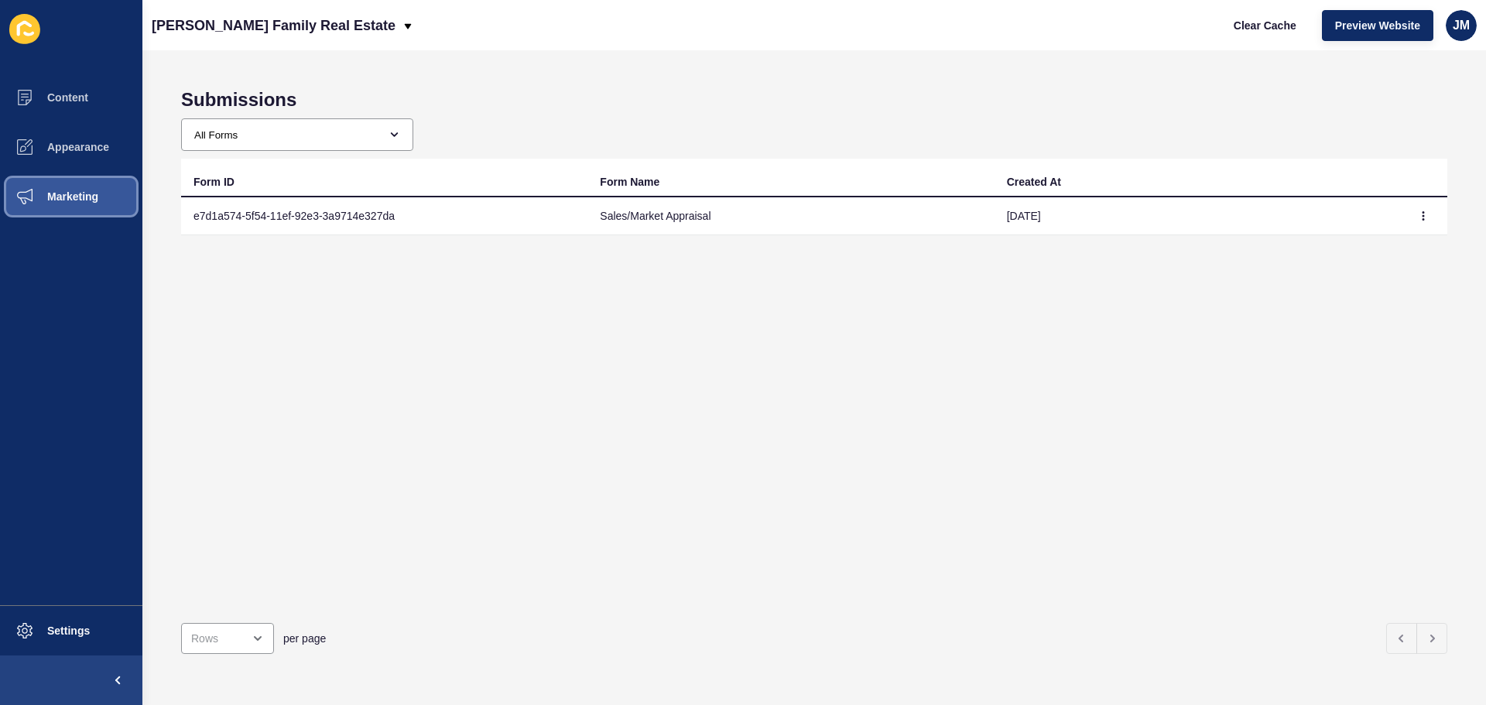
click at [77, 201] on span "Marketing" at bounding box center [48, 196] width 101 height 12
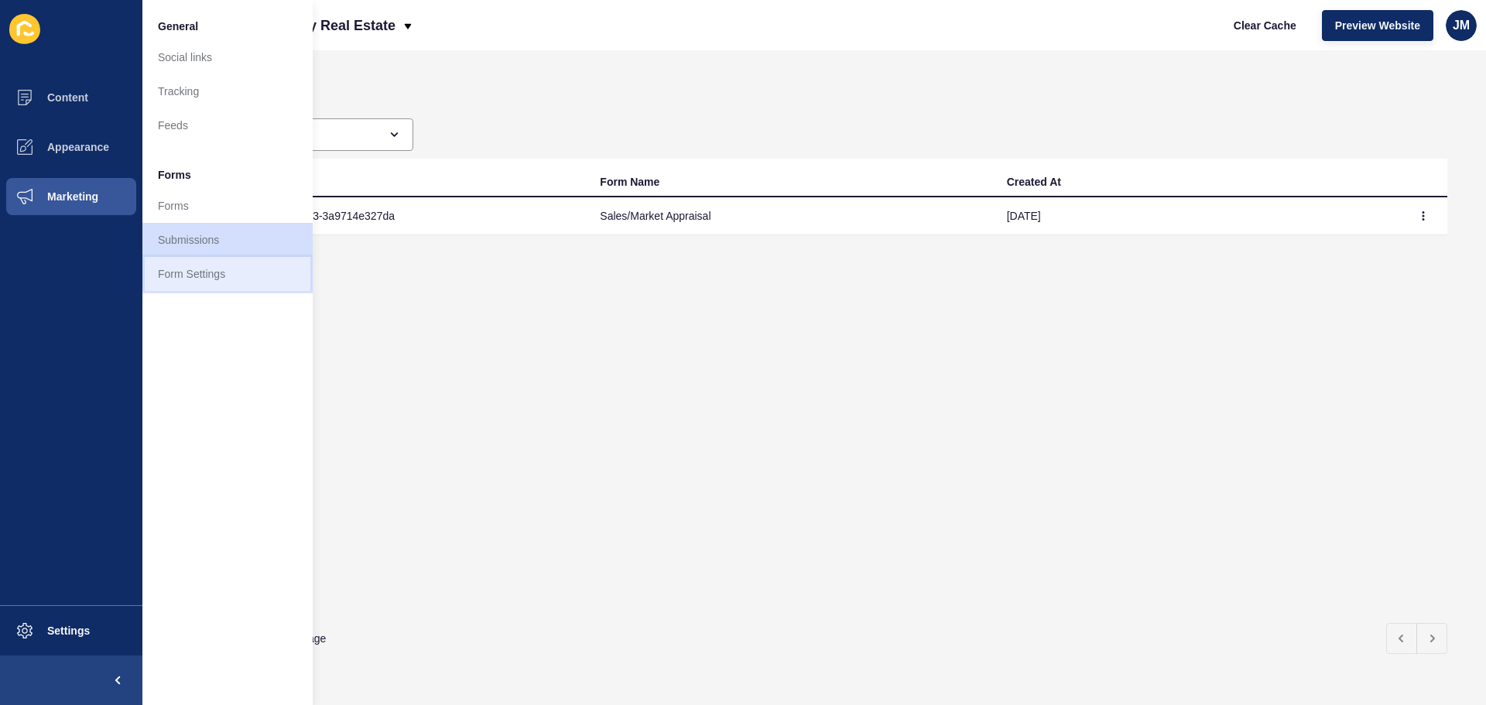
click at [199, 277] on link "Form Settings" at bounding box center [227, 274] width 170 height 34
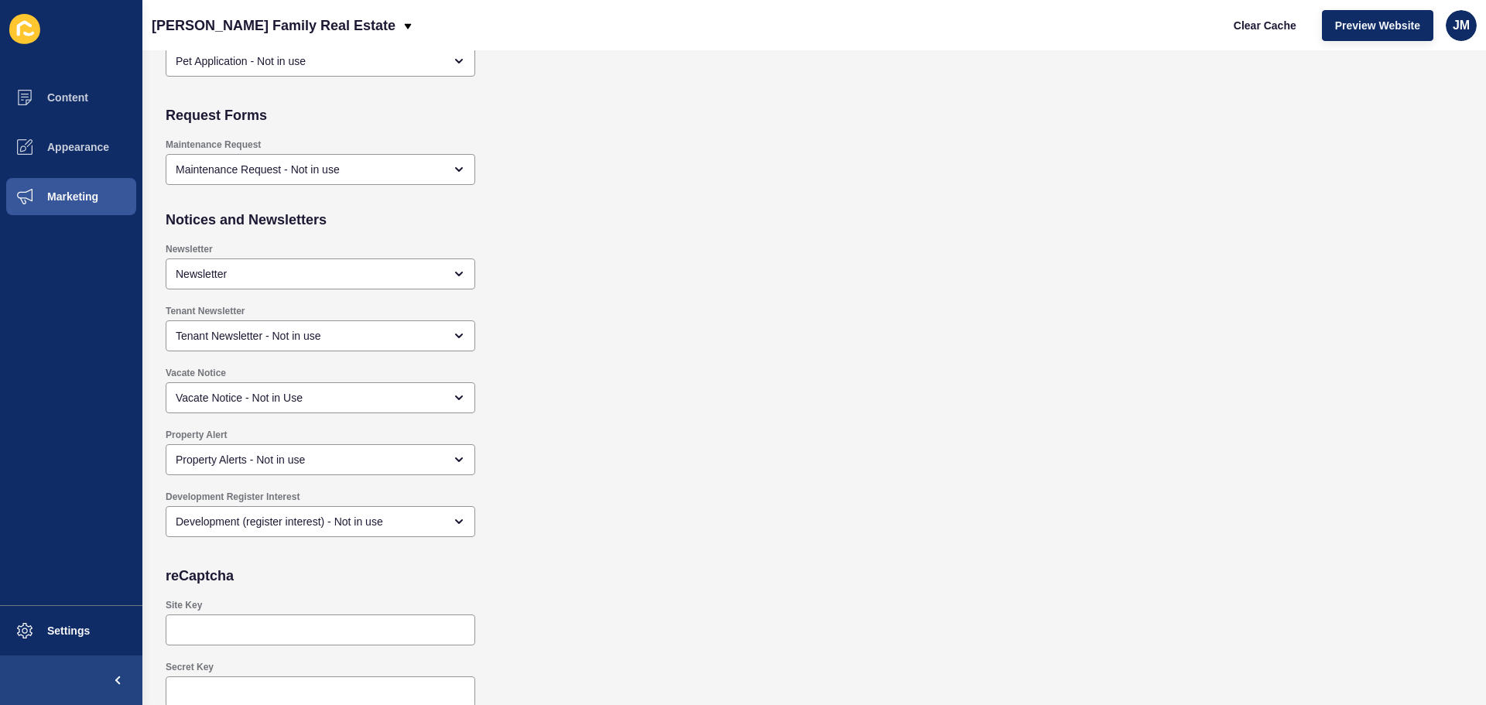
scroll to position [1340, 0]
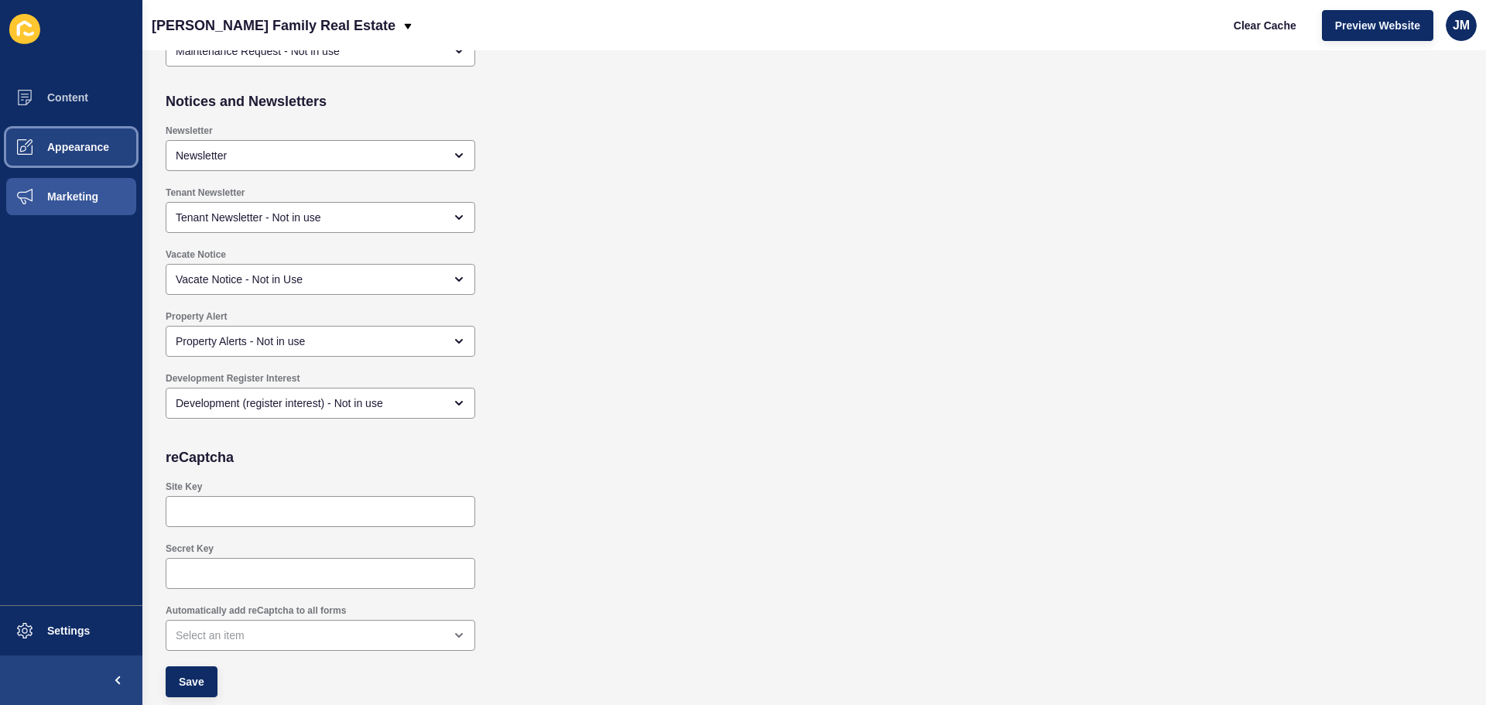
click at [74, 151] on span "Appearance" at bounding box center [53, 147] width 111 height 12
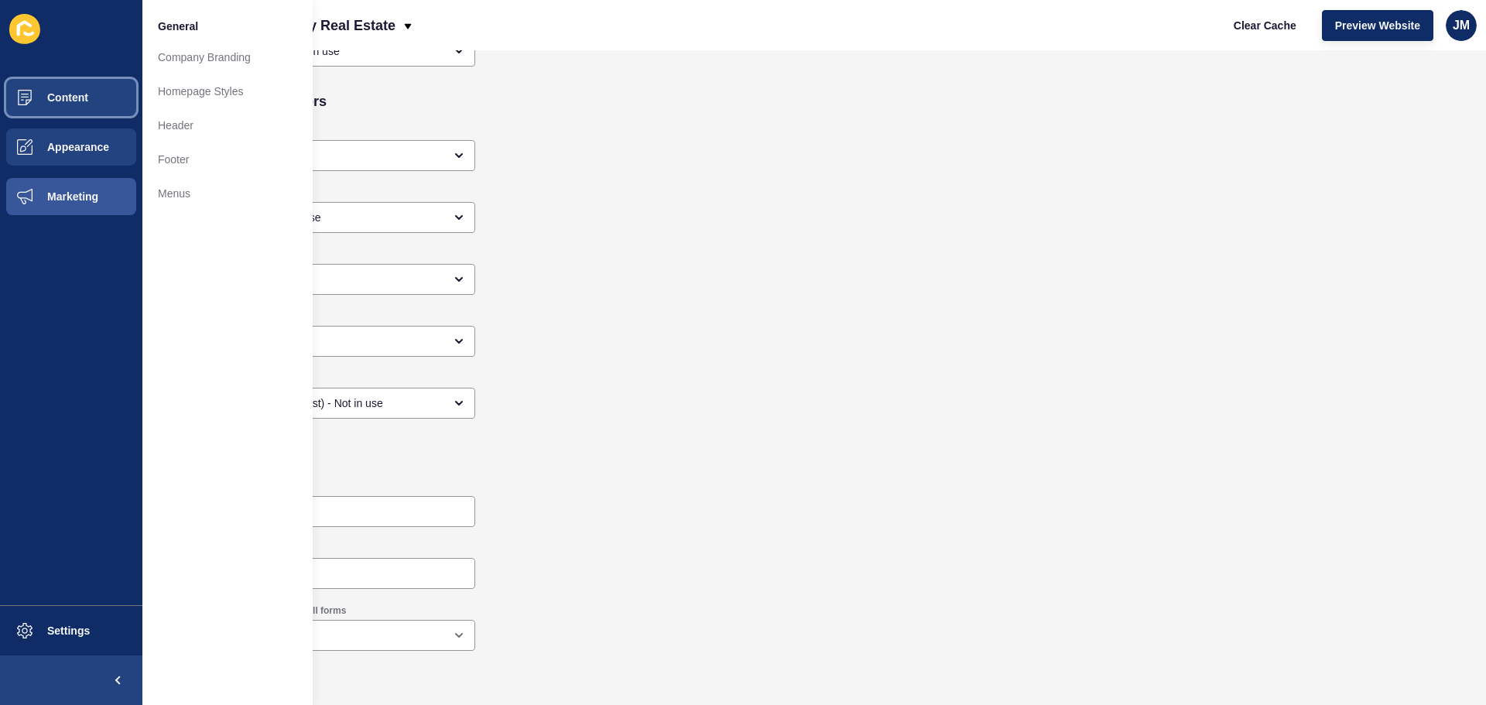
click at [74, 89] on button "Content" at bounding box center [71, 98] width 142 height 50
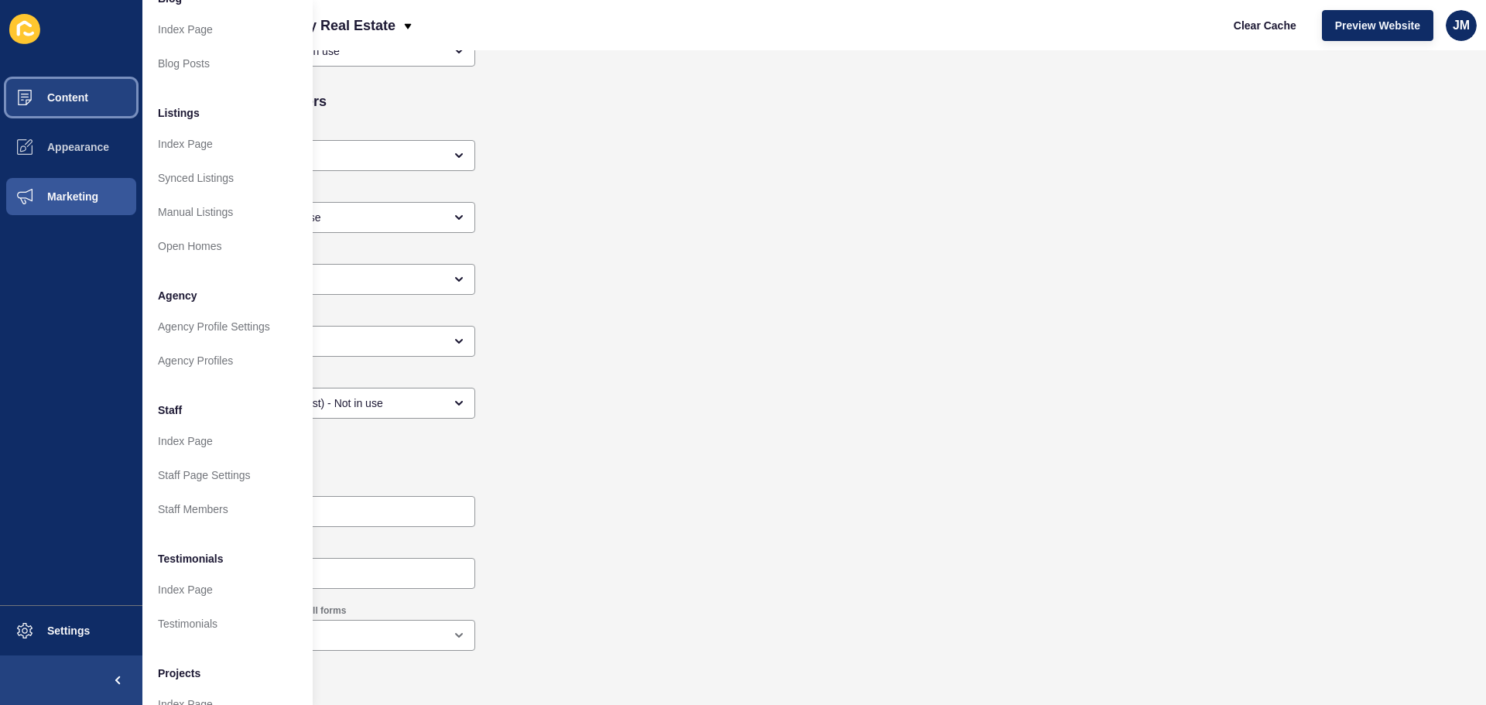
scroll to position [214, 0]
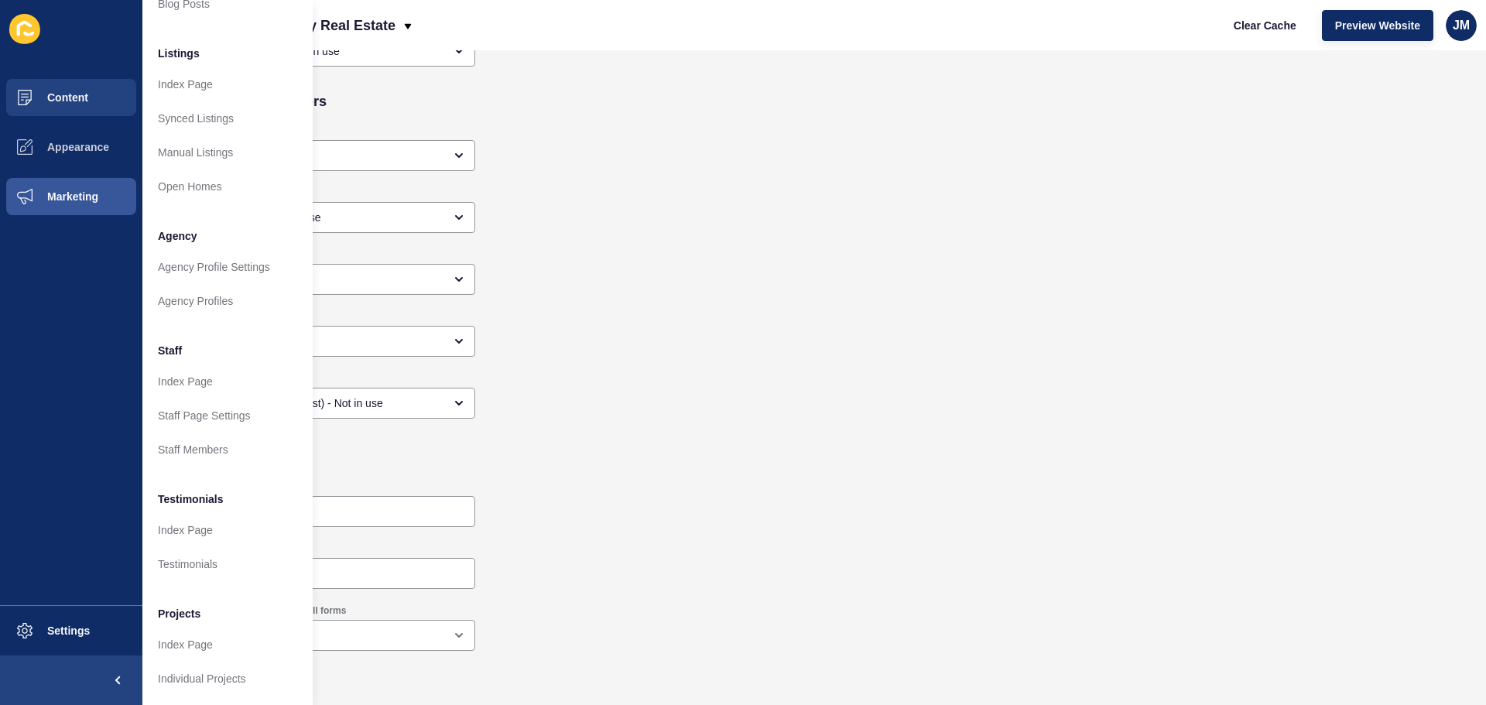
click at [30, 26] on icon at bounding box center [24, 28] width 15 height 15
click at [28, 32] on icon at bounding box center [24, 29] width 31 height 30
click at [59, 91] on span "Content" at bounding box center [43, 97] width 91 height 12
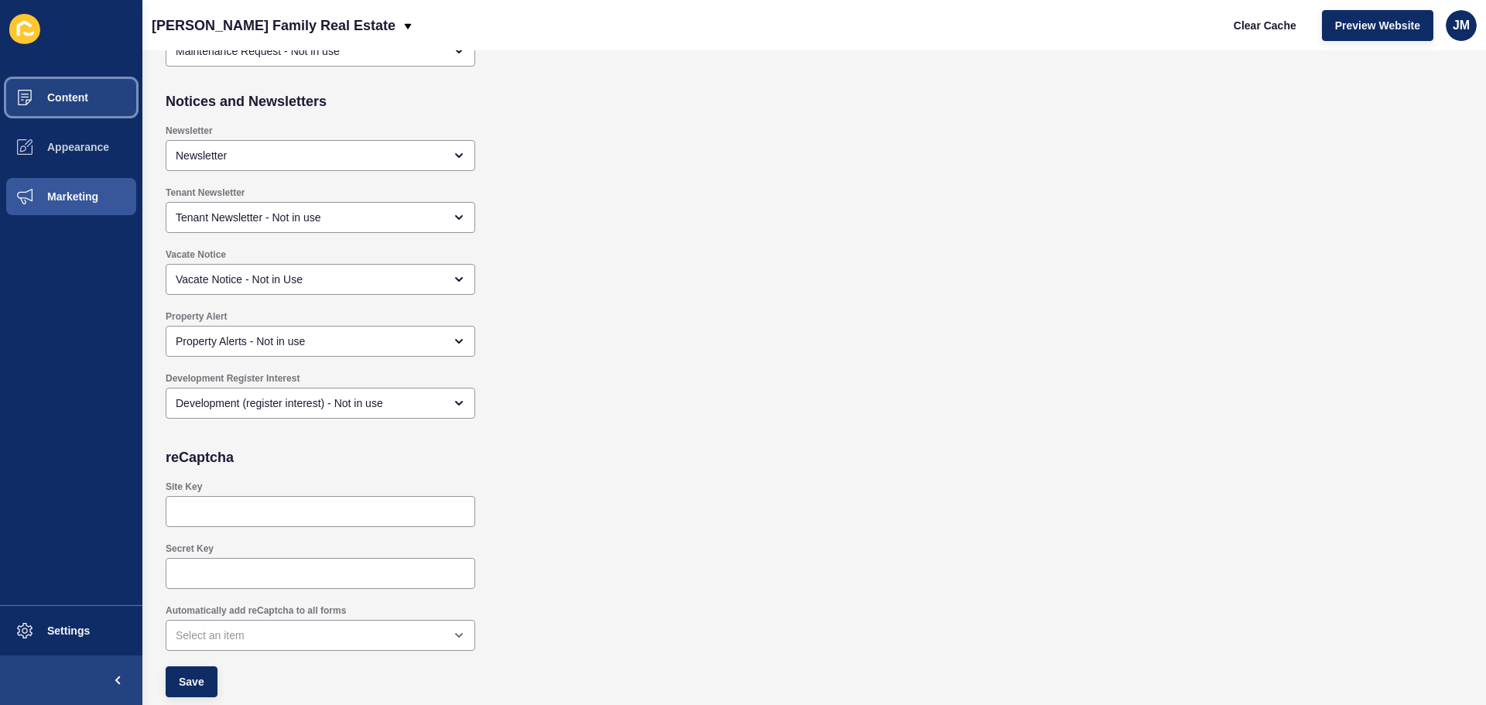
scroll to position [0, 0]
click at [101, 684] on span at bounding box center [118, 681] width 50 height 50
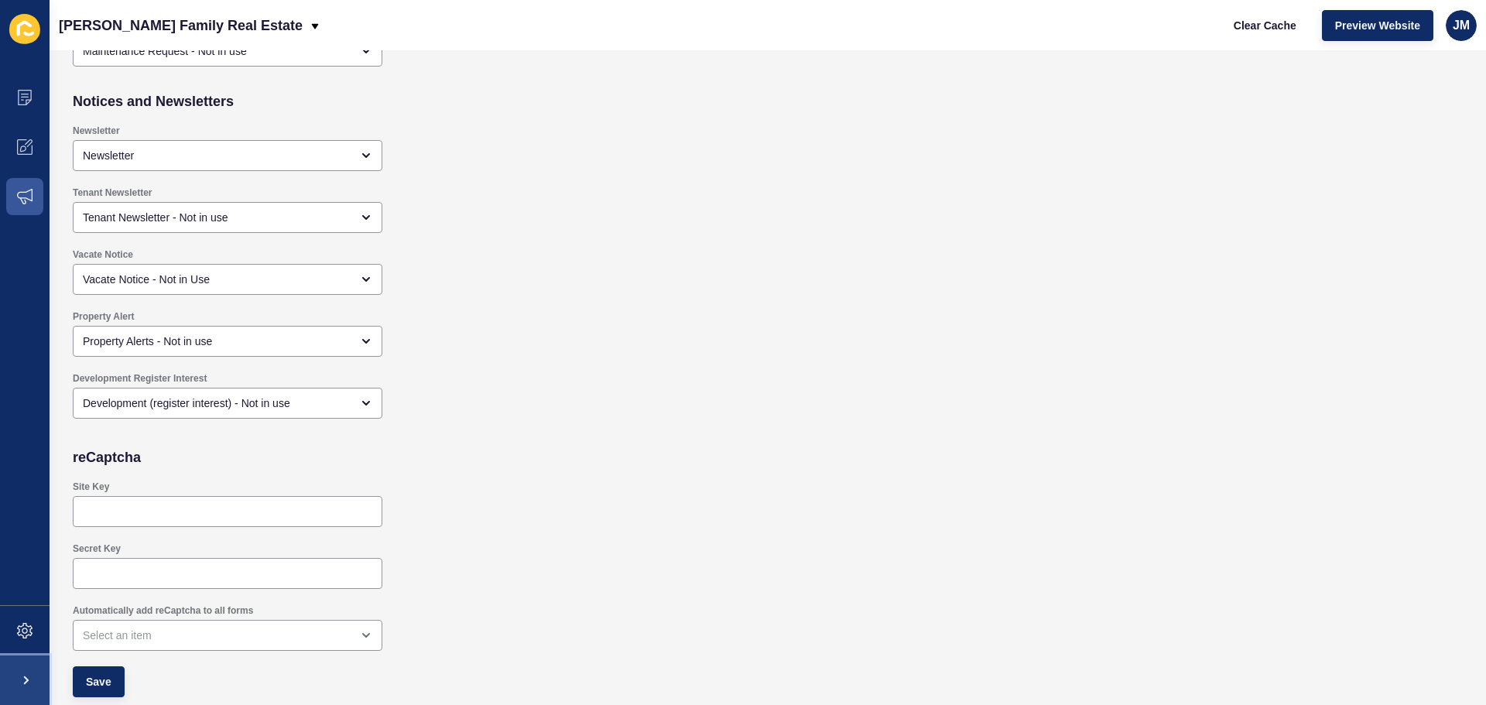
click at [20, 675] on span at bounding box center [25, 681] width 50 height 50
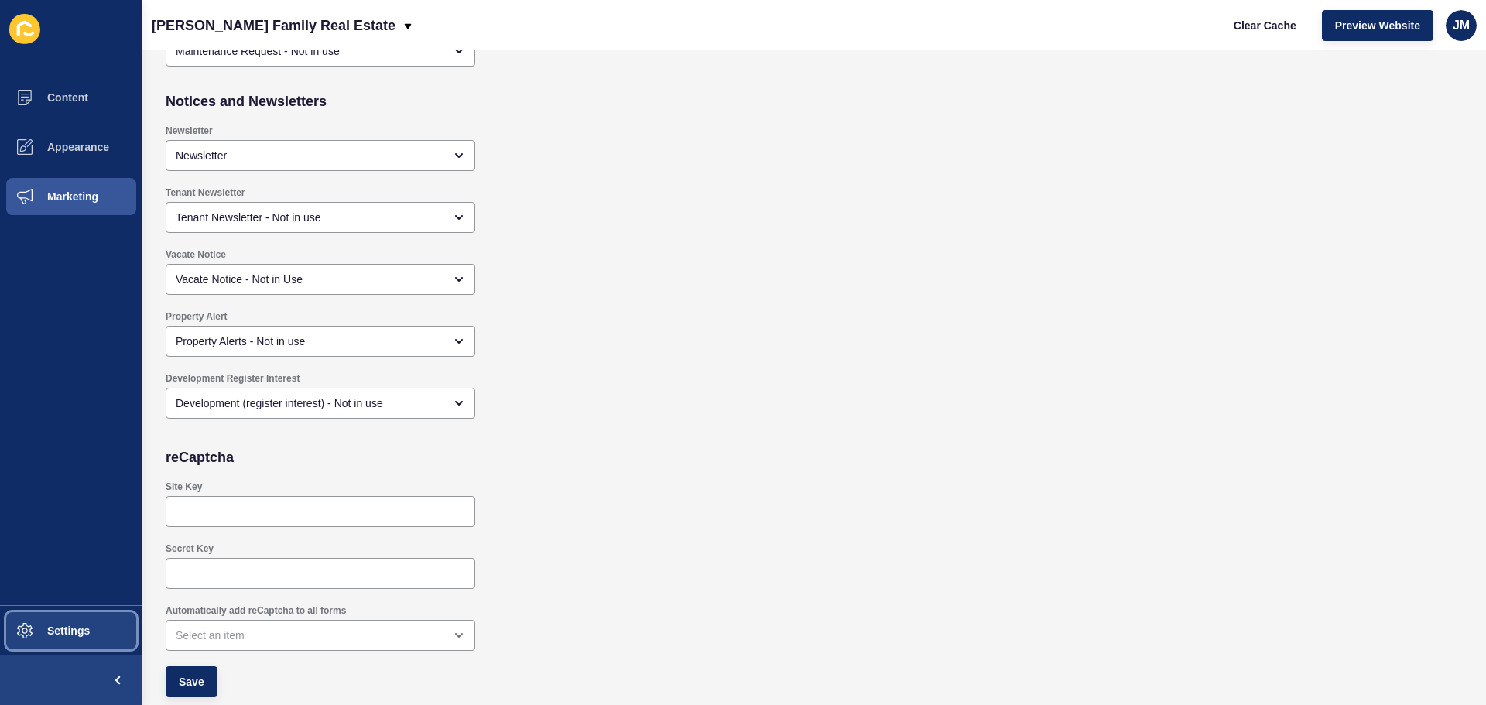
click at [35, 633] on span "Settings" at bounding box center [44, 631] width 92 height 12
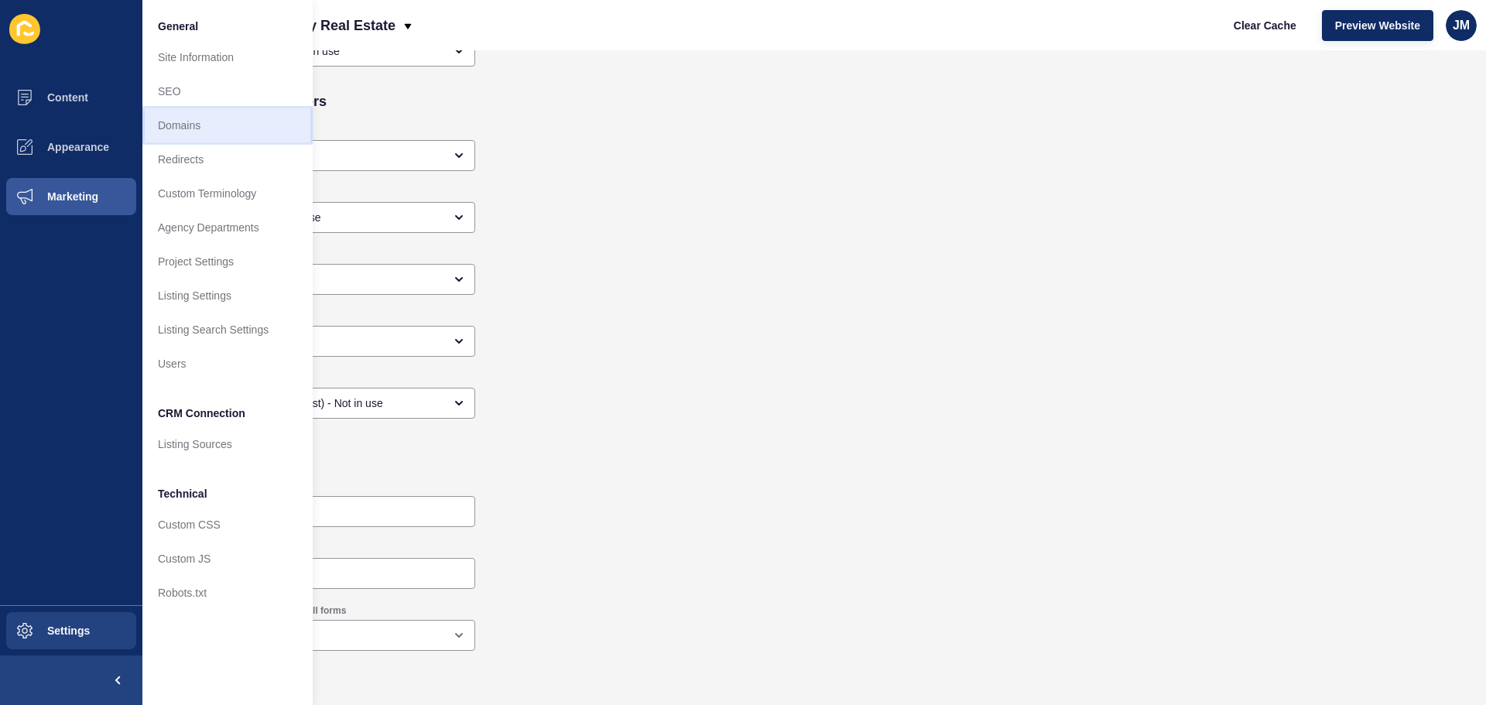
click at [195, 118] on link "Domains" at bounding box center [227, 125] width 170 height 34
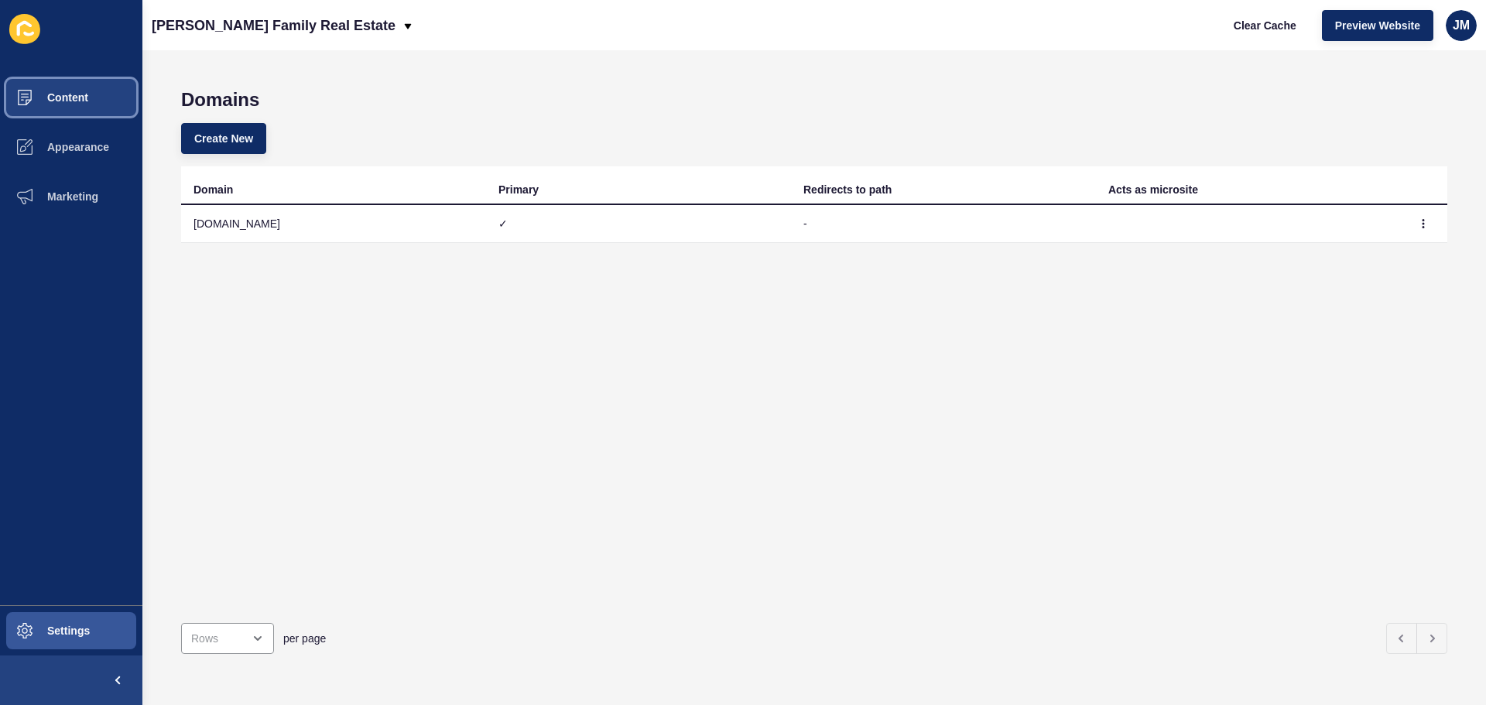
click at [74, 102] on span "Content" at bounding box center [43, 97] width 91 height 12
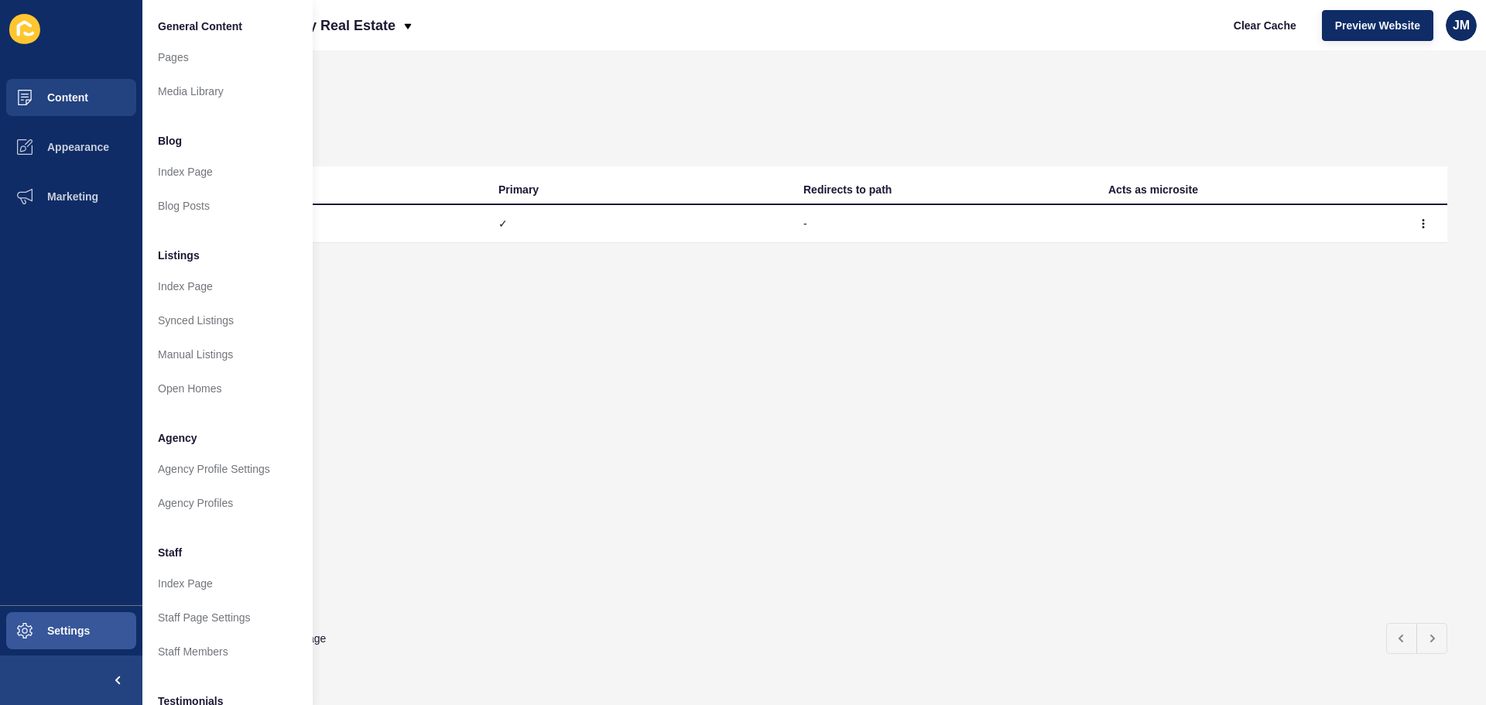
click at [738, 346] on div "Domain Primary Redirects to path Acts as microsite 4f19dbbc-5f54-11ef-bc84-9ea6…" at bounding box center [814, 388] width 1267 height 444
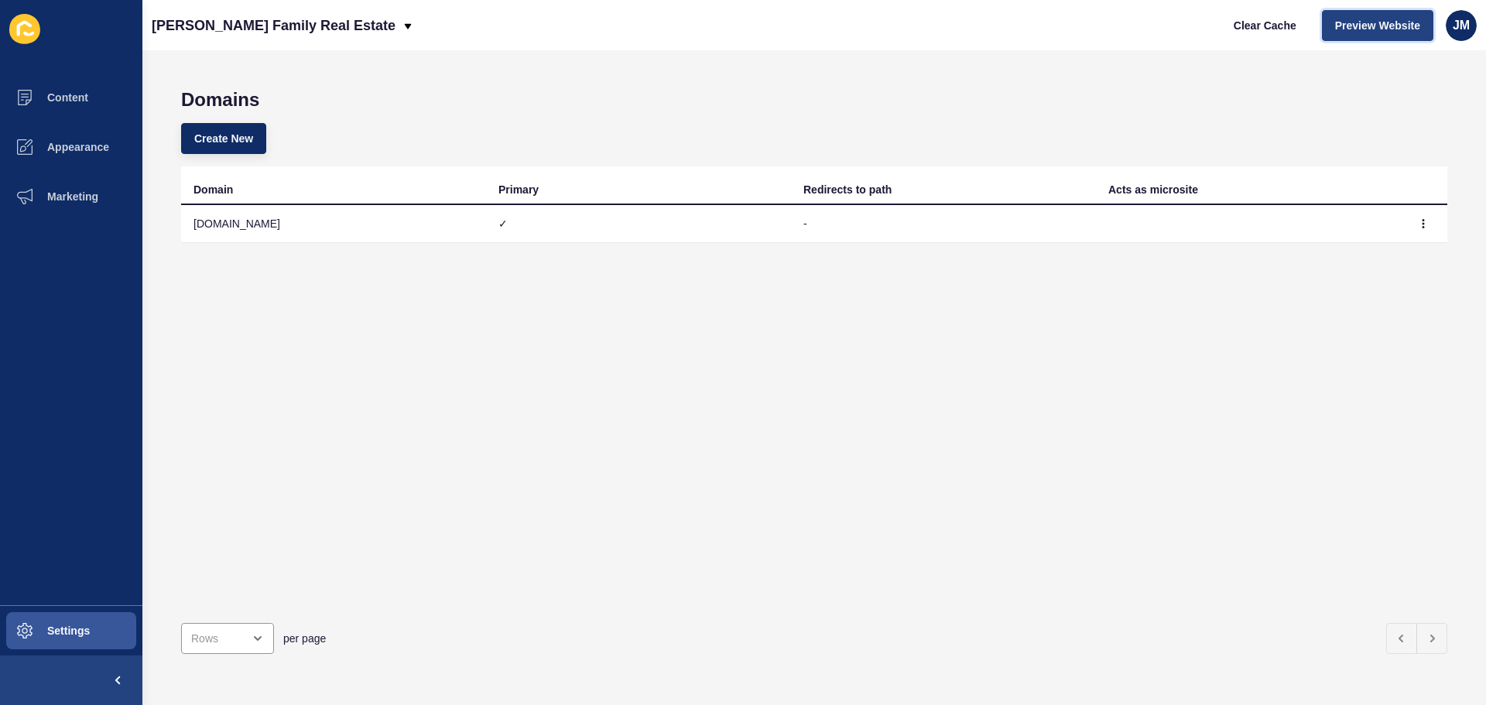
click at [1367, 19] on span "Preview Website" at bounding box center [1377, 25] width 85 height 15
click at [1466, 27] on span "JM" at bounding box center [1461, 25] width 17 height 15
click at [1424, 125] on link "Logout" at bounding box center [1426, 129] width 114 height 34
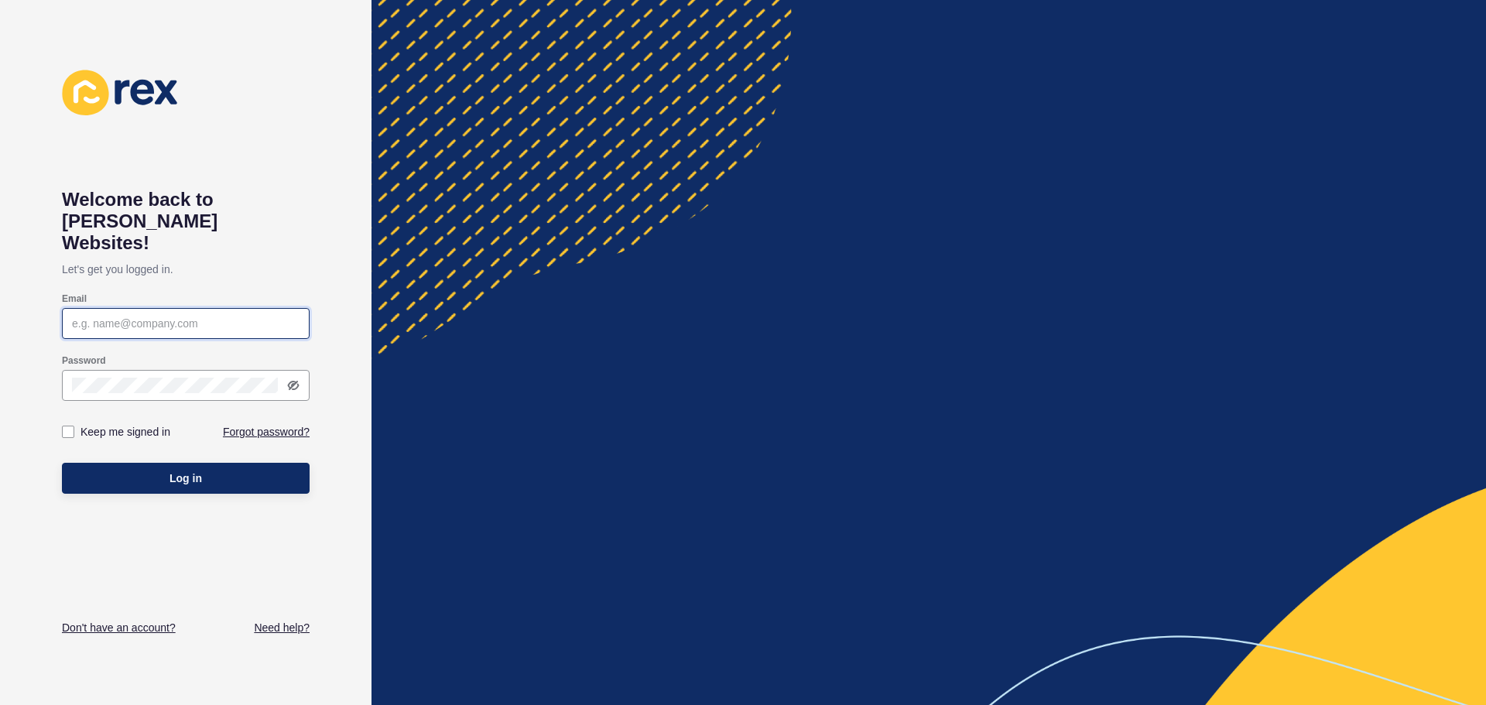
type input "[EMAIL_ADDRESS][DOMAIN_NAME]"
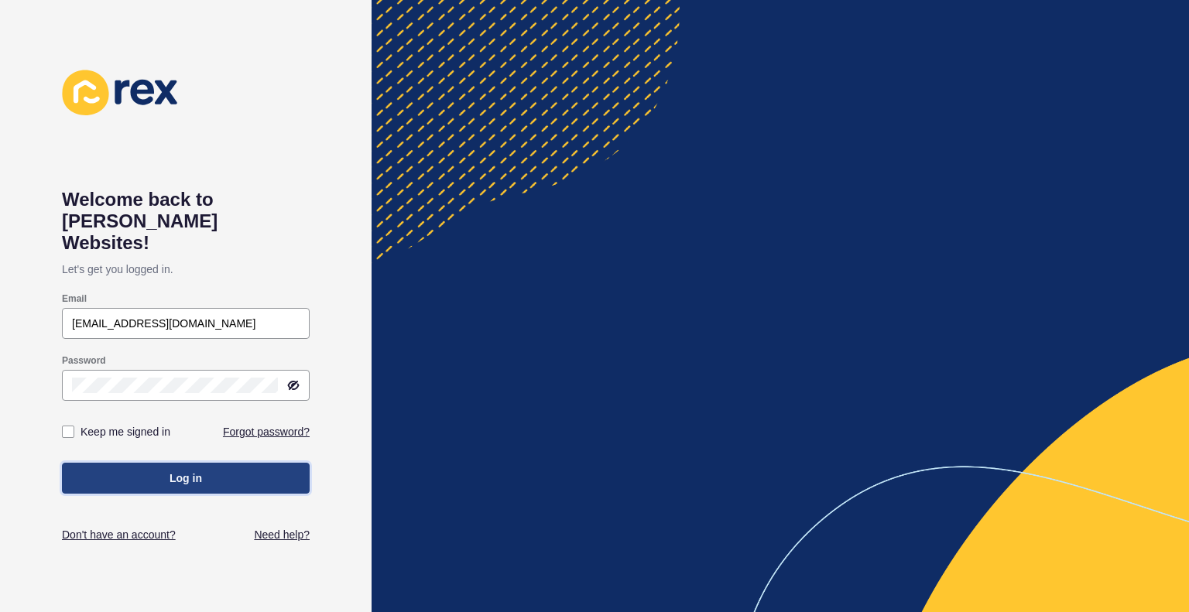
click at [186, 465] on button "Log in" at bounding box center [186, 478] width 248 height 31
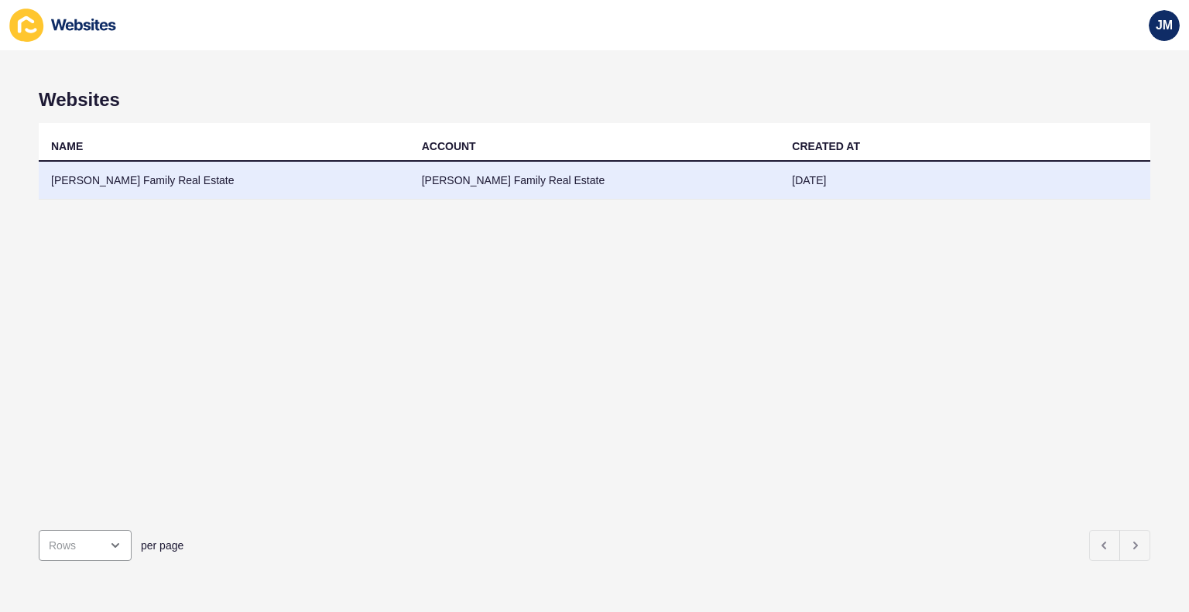
click at [152, 171] on td "[PERSON_NAME] Family Real Estate" at bounding box center [224, 181] width 371 height 38
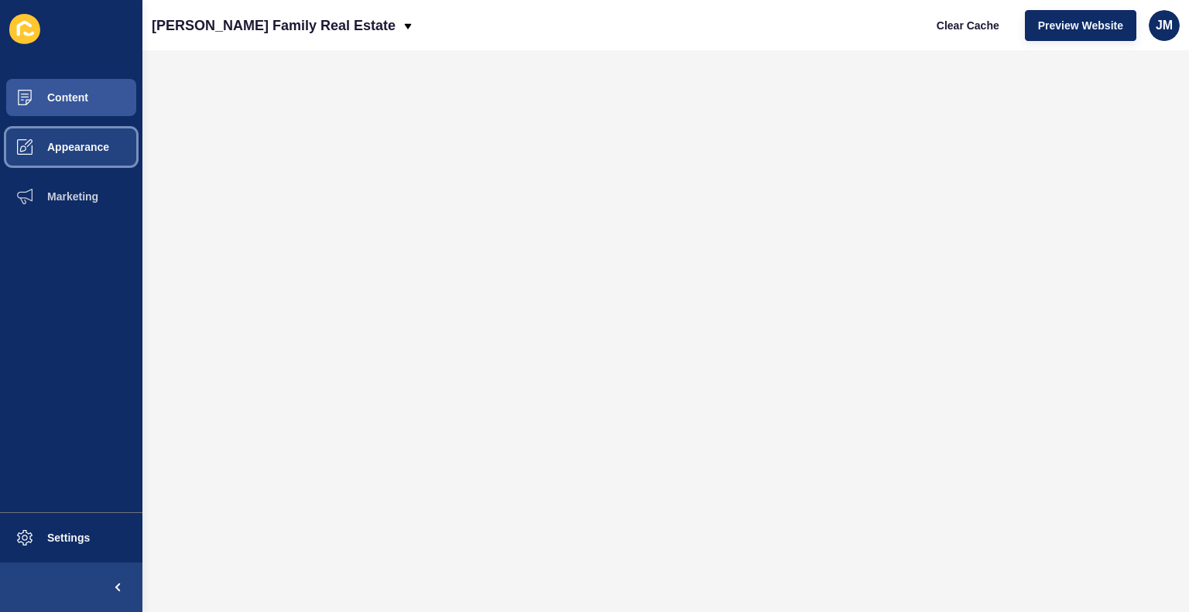
click at [98, 139] on button "Appearance" at bounding box center [71, 147] width 142 height 50
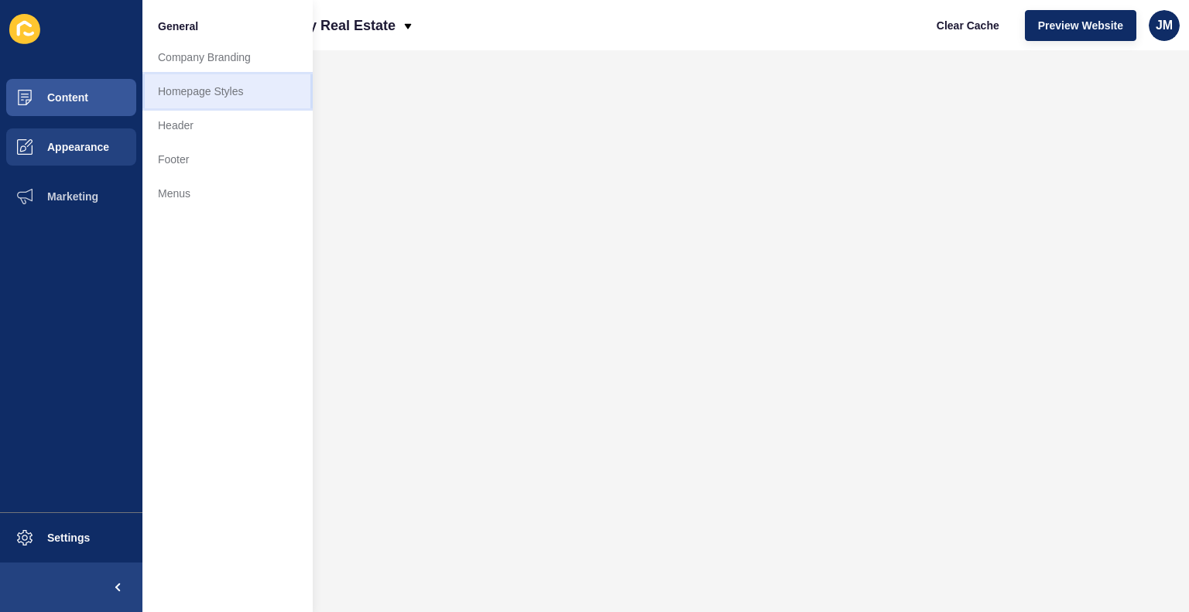
click at [196, 98] on link "Homepage Styles" at bounding box center [227, 91] width 170 height 34
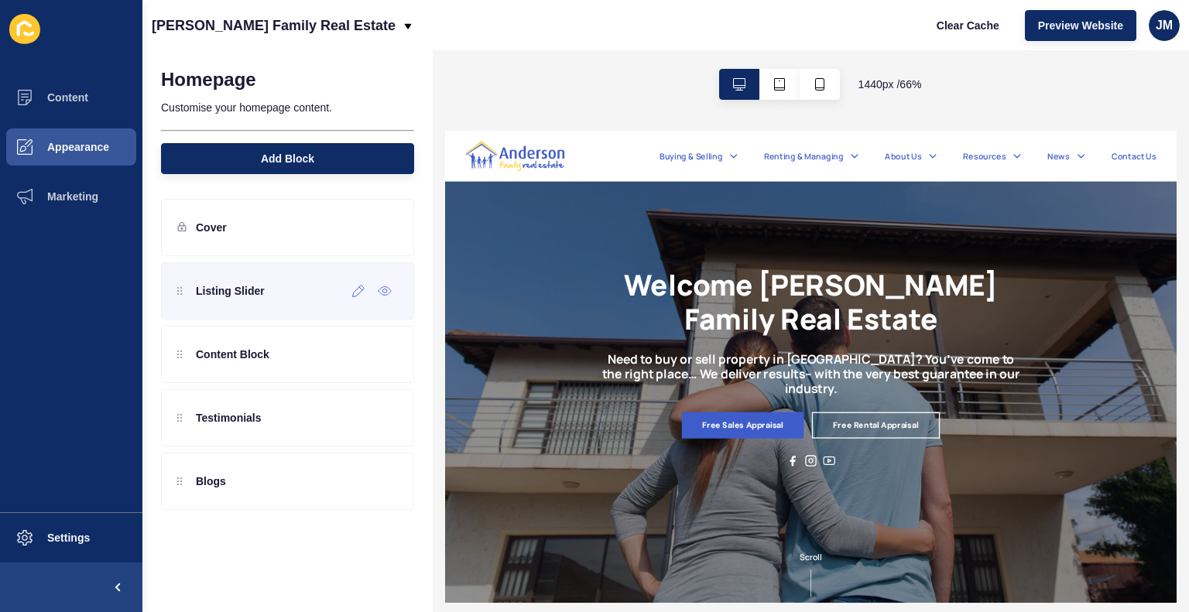
click at [194, 303] on div "Listing Slider" at bounding box center [287, 290] width 253 height 57
click at [240, 300] on div "Listing Slider" at bounding box center [220, 291] width 87 height 25
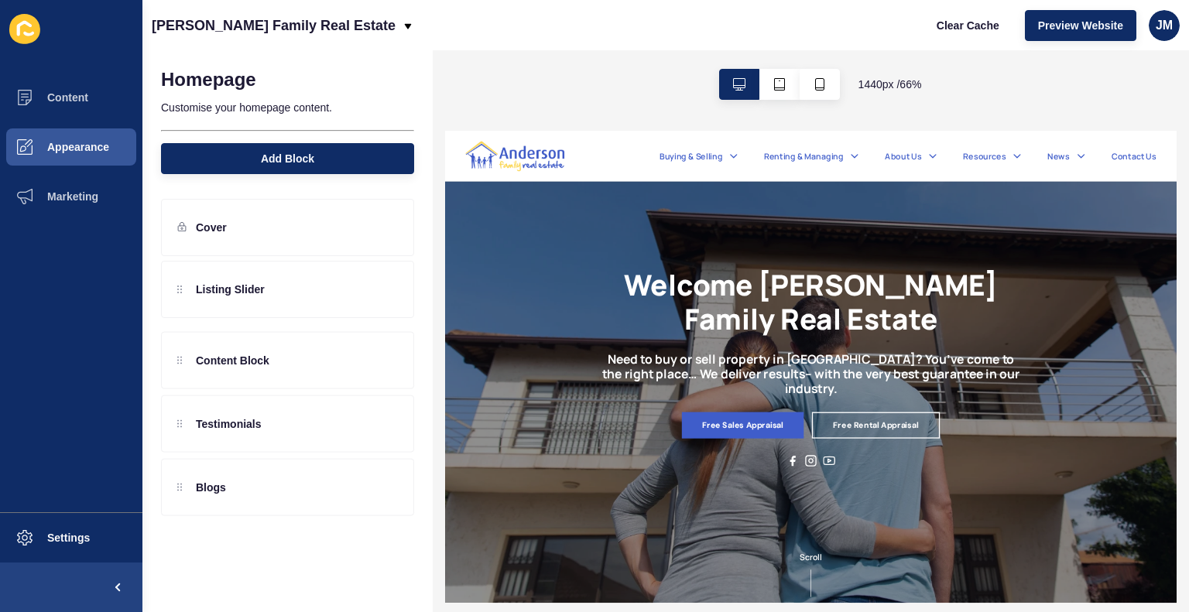
click at [245, 296] on div "Listing Slider Content Block Testimonials Blogs" at bounding box center [287, 354] width 253 height 184
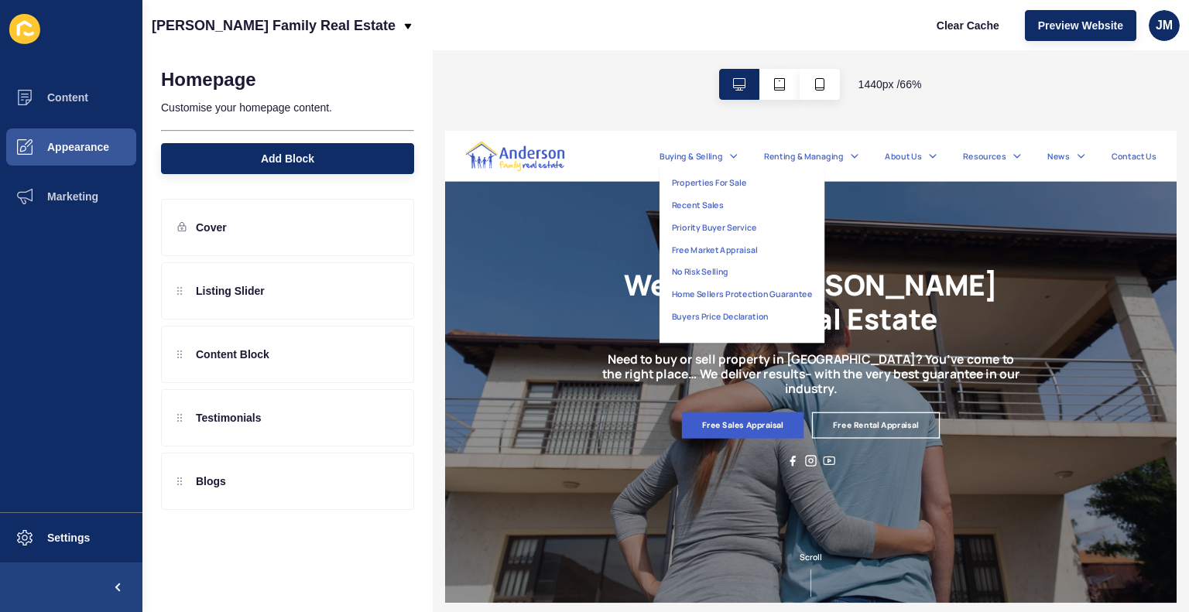
click at [851, 269] on link "Priority Buyer Service" at bounding box center [855, 278] width 130 height 19
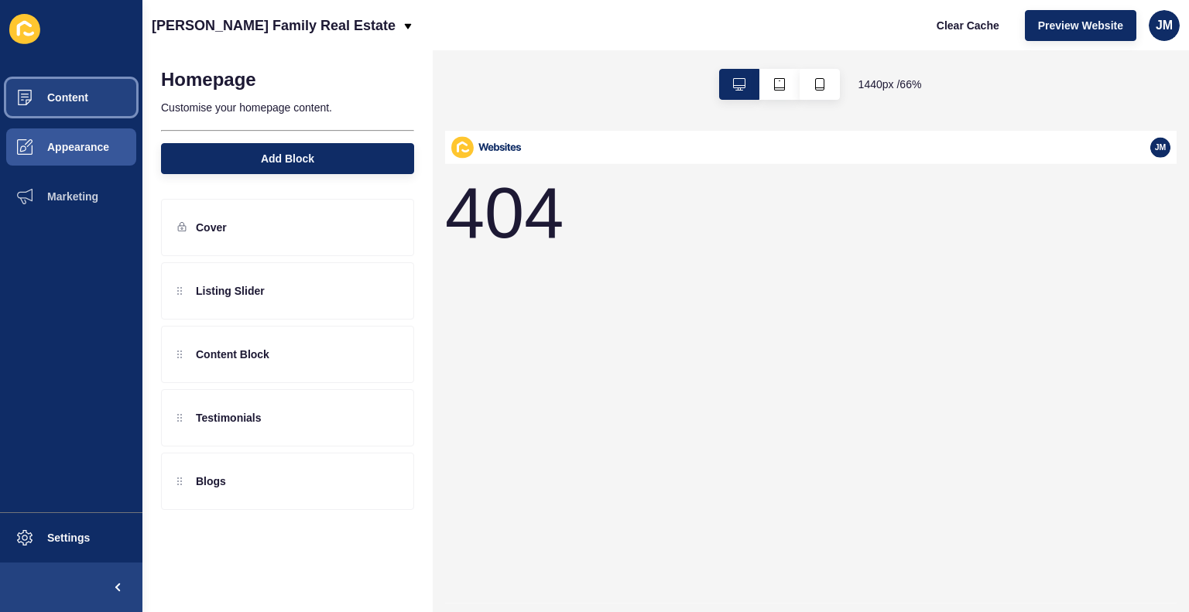
click at [69, 105] on button "Content" at bounding box center [71, 98] width 142 height 50
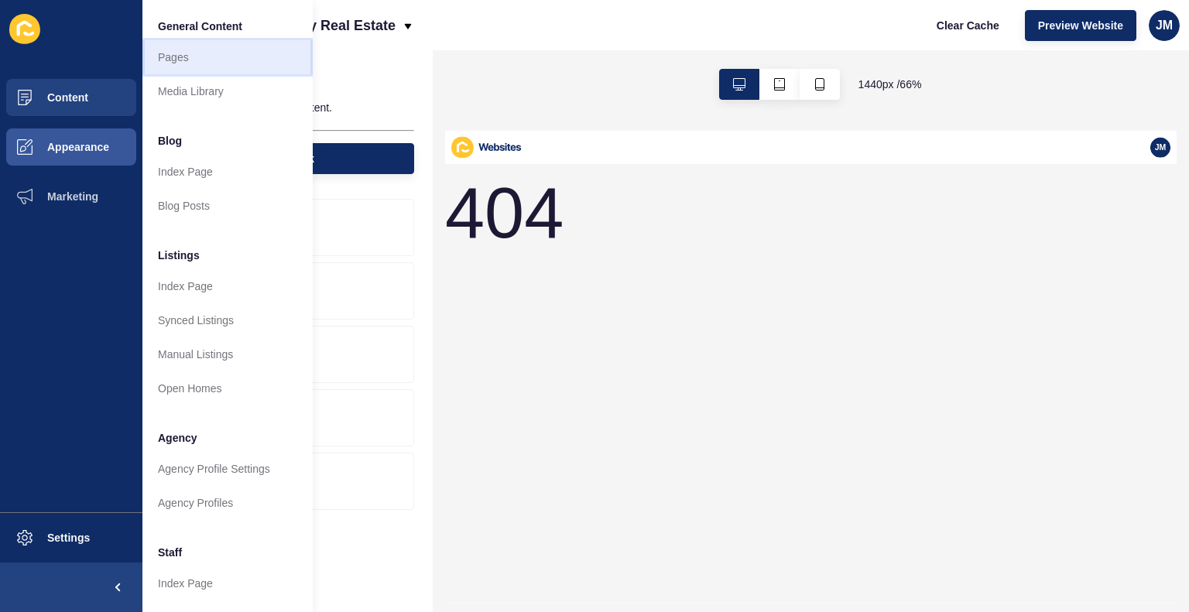
click at [177, 55] on link "Pages" at bounding box center [227, 57] width 170 height 34
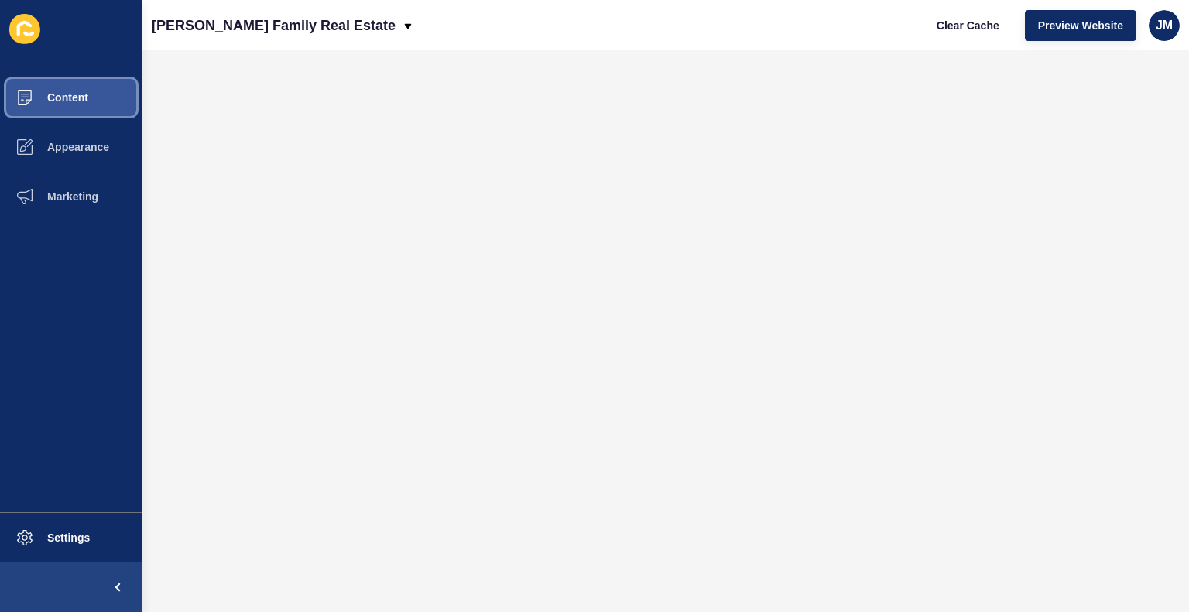
click at [97, 101] on button "Content" at bounding box center [71, 98] width 142 height 50
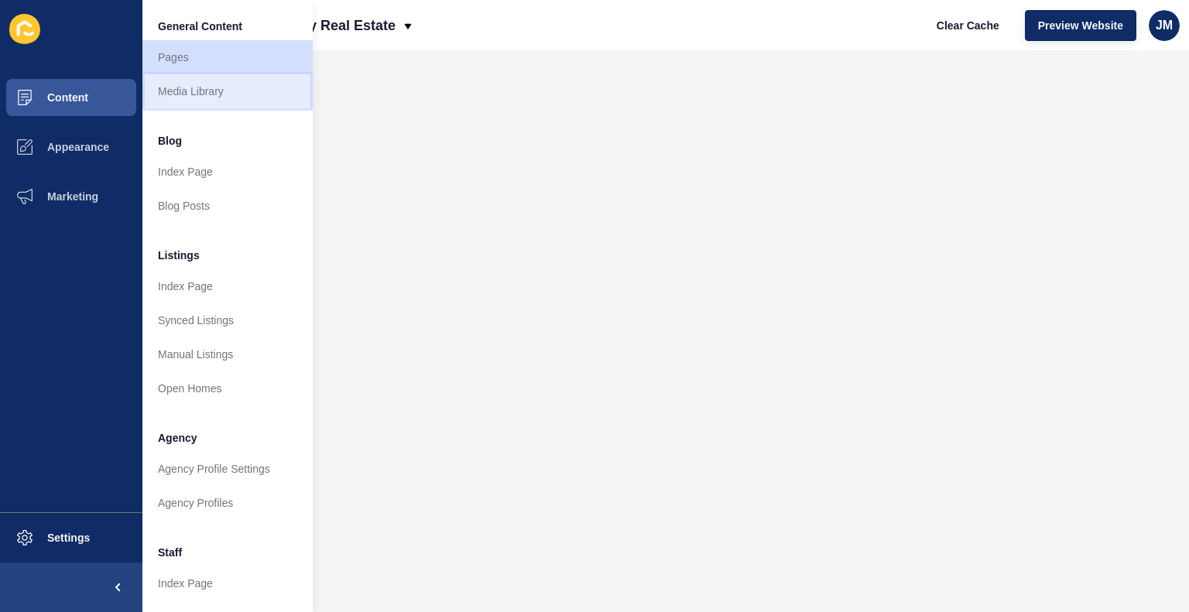
click at [211, 98] on link "Media Library" at bounding box center [227, 91] width 170 height 34
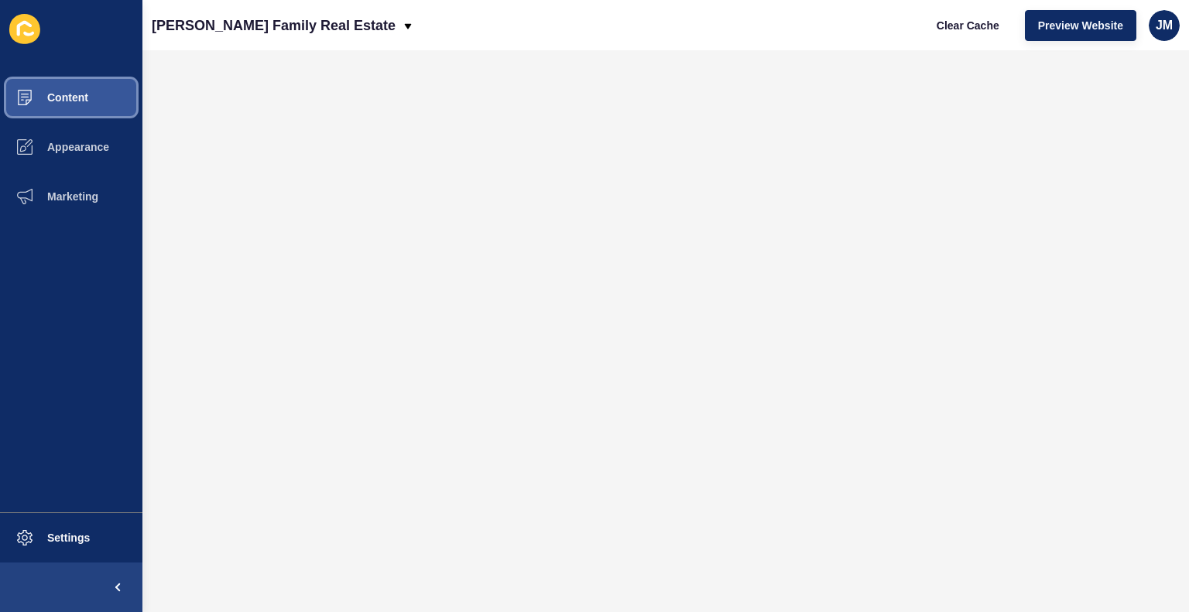
click at [87, 103] on span "Content" at bounding box center [43, 97] width 91 height 12
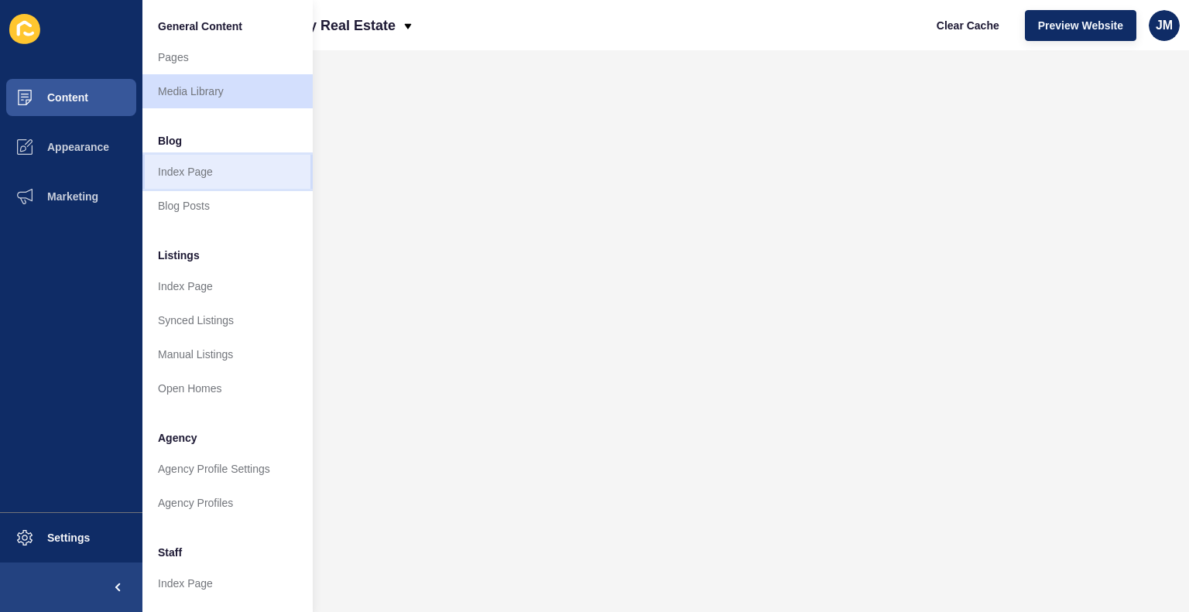
click at [196, 174] on link "Index Page" at bounding box center [227, 172] width 170 height 34
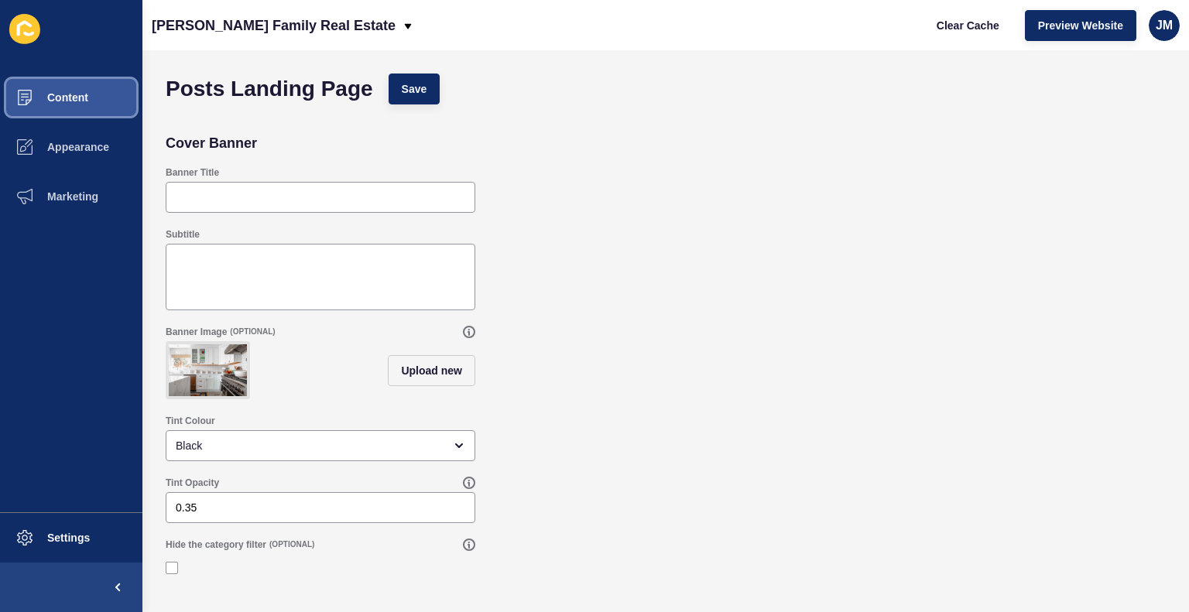
click at [84, 105] on button "Content" at bounding box center [71, 98] width 142 height 50
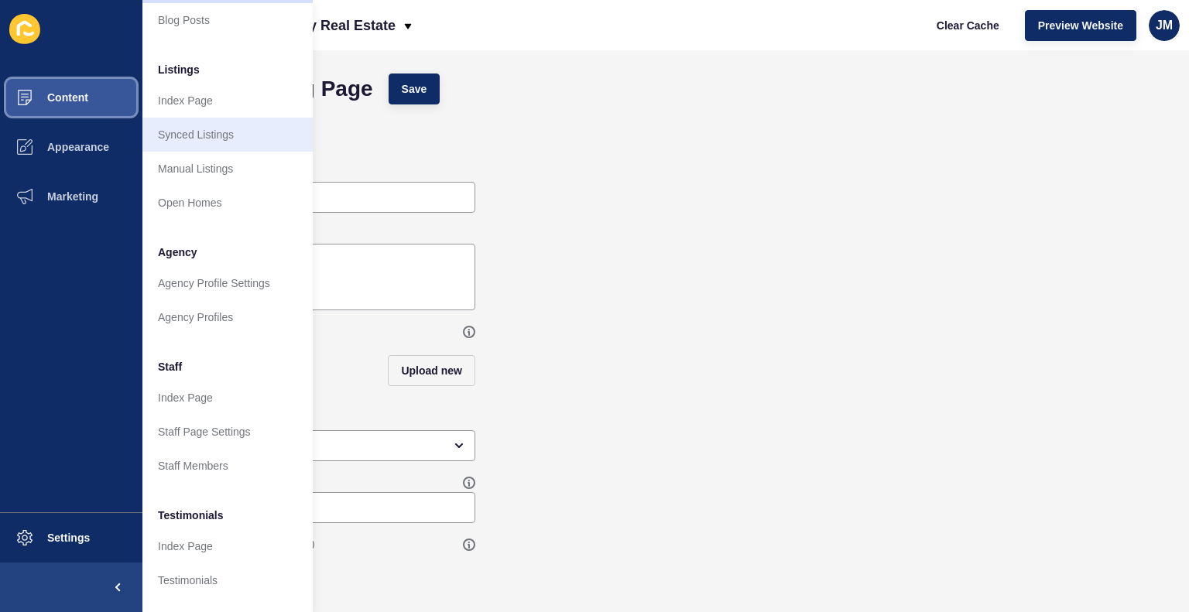
scroll to position [74, 0]
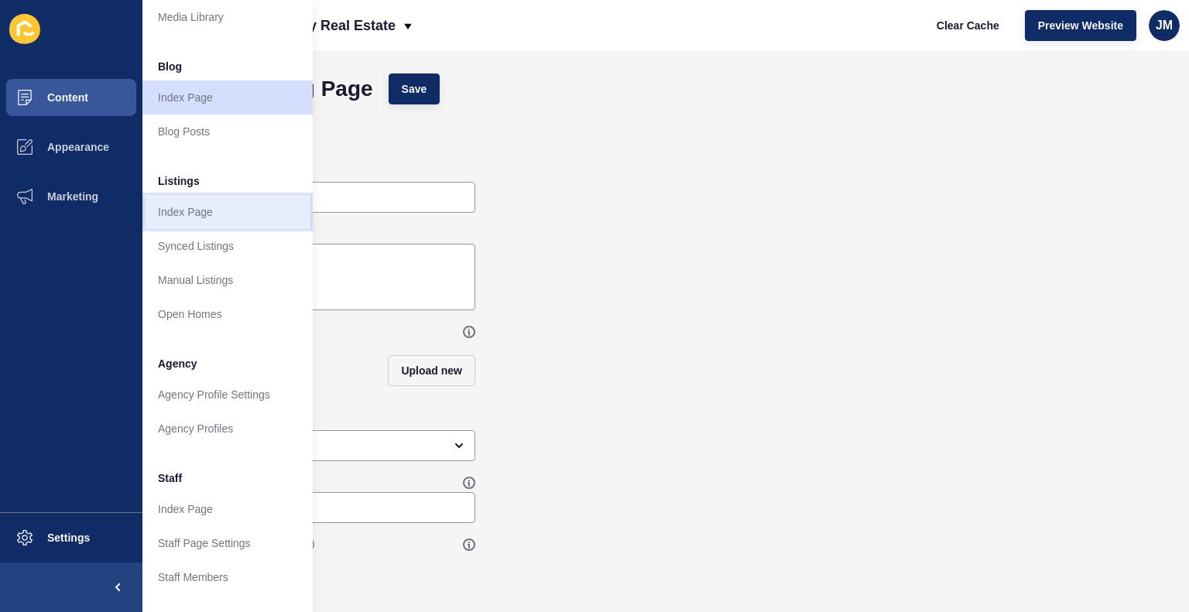
click at [204, 216] on link "Index Page" at bounding box center [227, 212] width 170 height 34
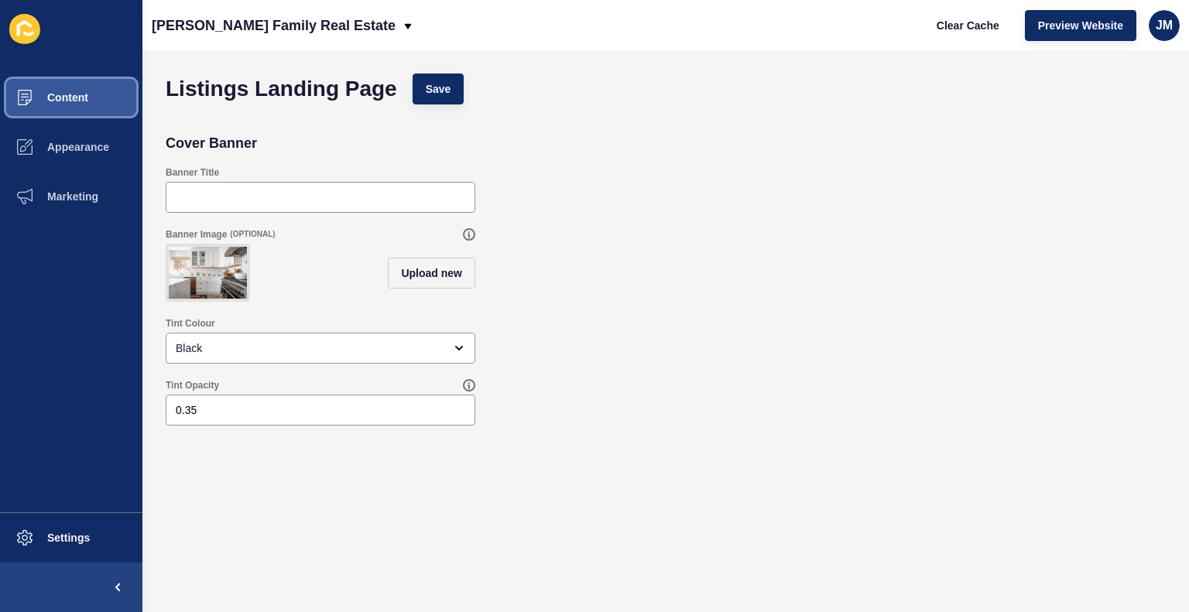
click at [98, 100] on button "Content" at bounding box center [71, 98] width 142 height 50
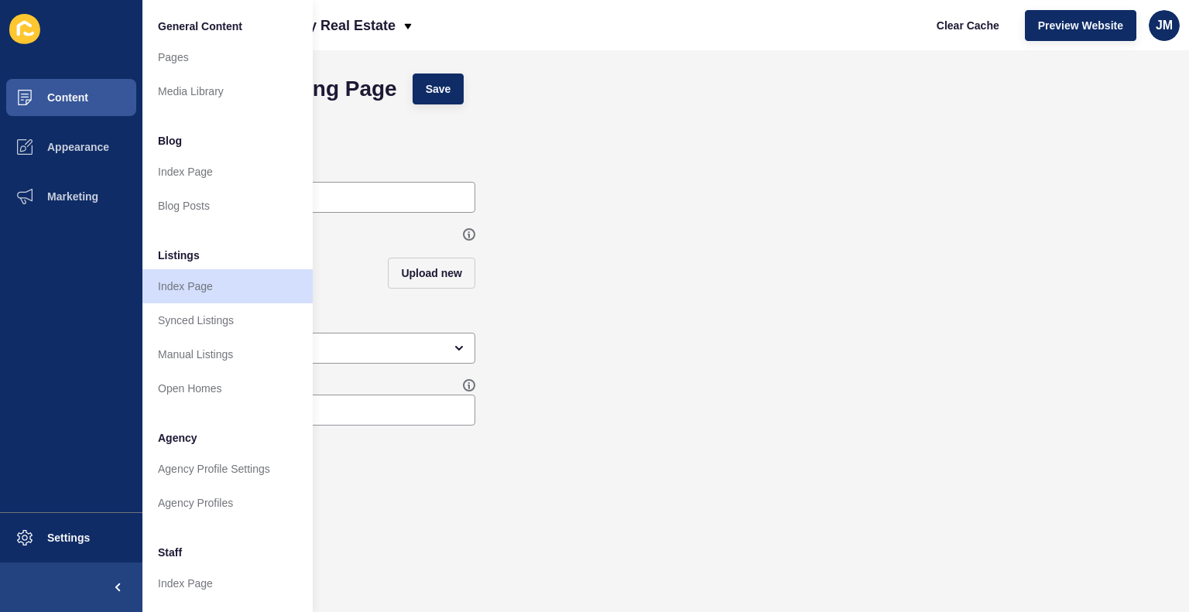
click at [197, 251] on span "Listings" at bounding box center [179, 255] width 42 height 15
click at [217, 321] on link "Synced Listings" at bounding box center [227, 320] width 170 height 34
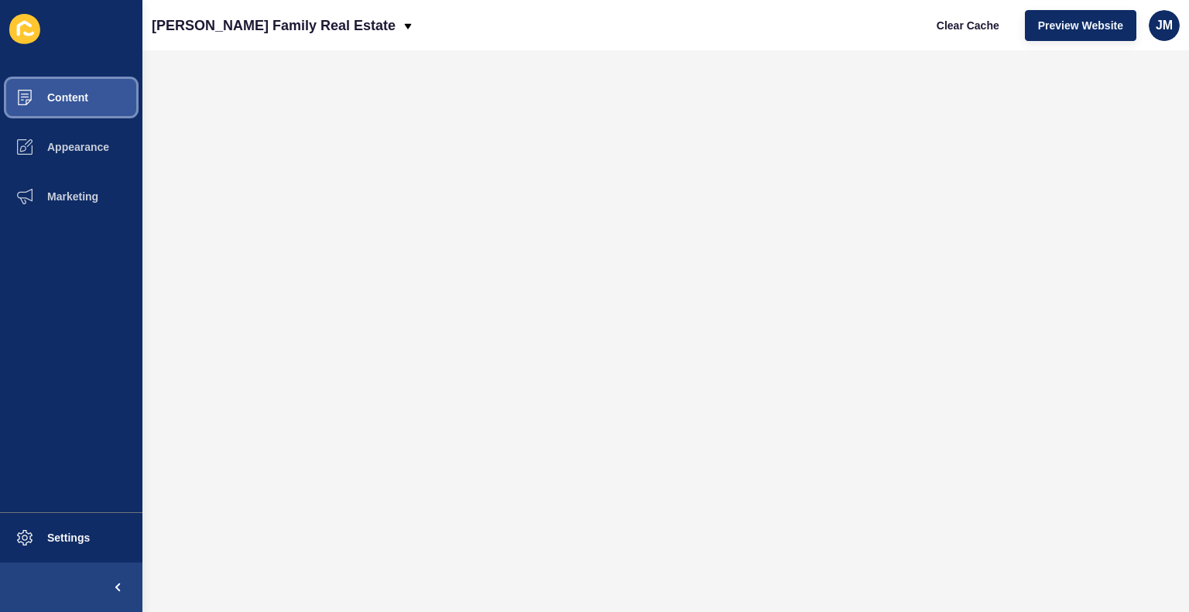
click at [108, 105] on button "Content" at bounding box center [71, 98] width 142 height 50
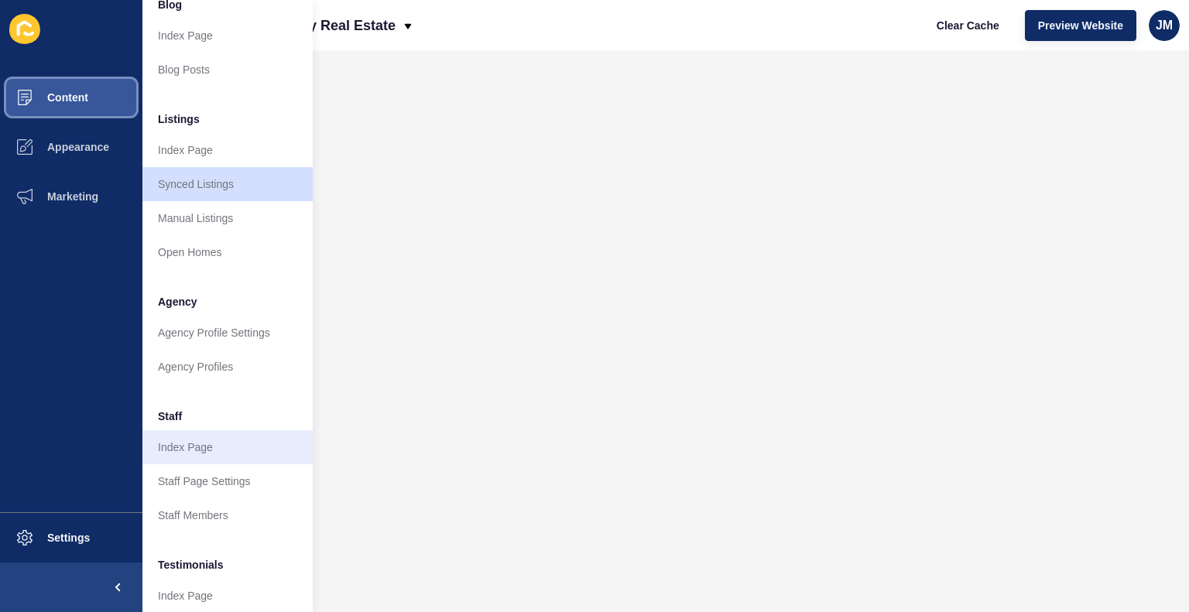
scroll to position [232, 0]
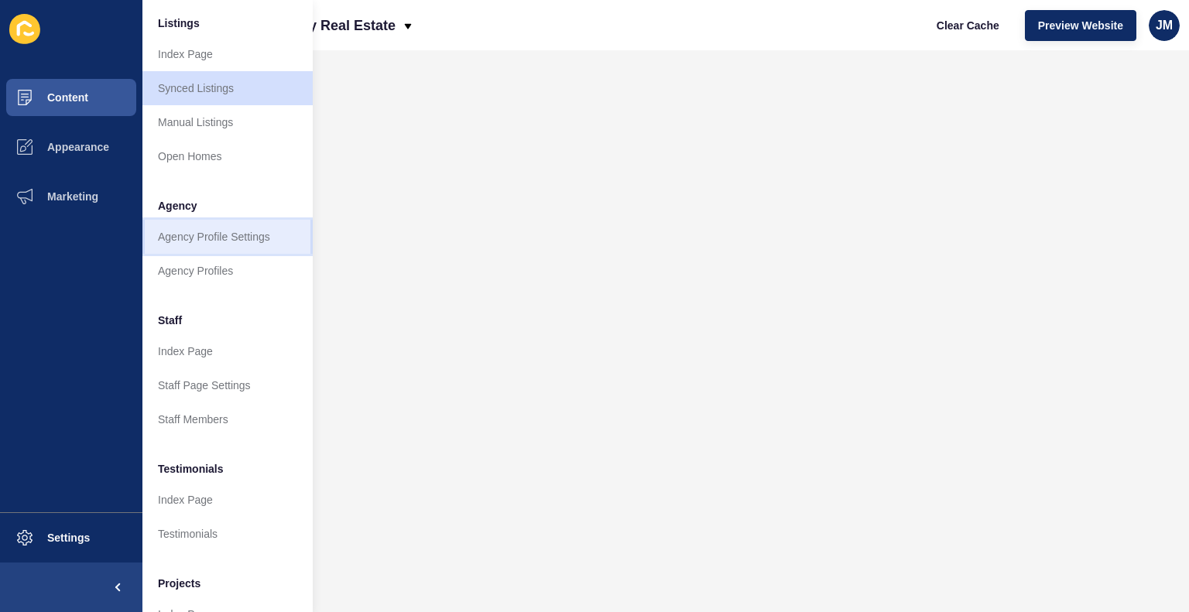
click at [250, 241] on link "Agency Profile Settings" at bounding box center [227, 237] width 170 height 34
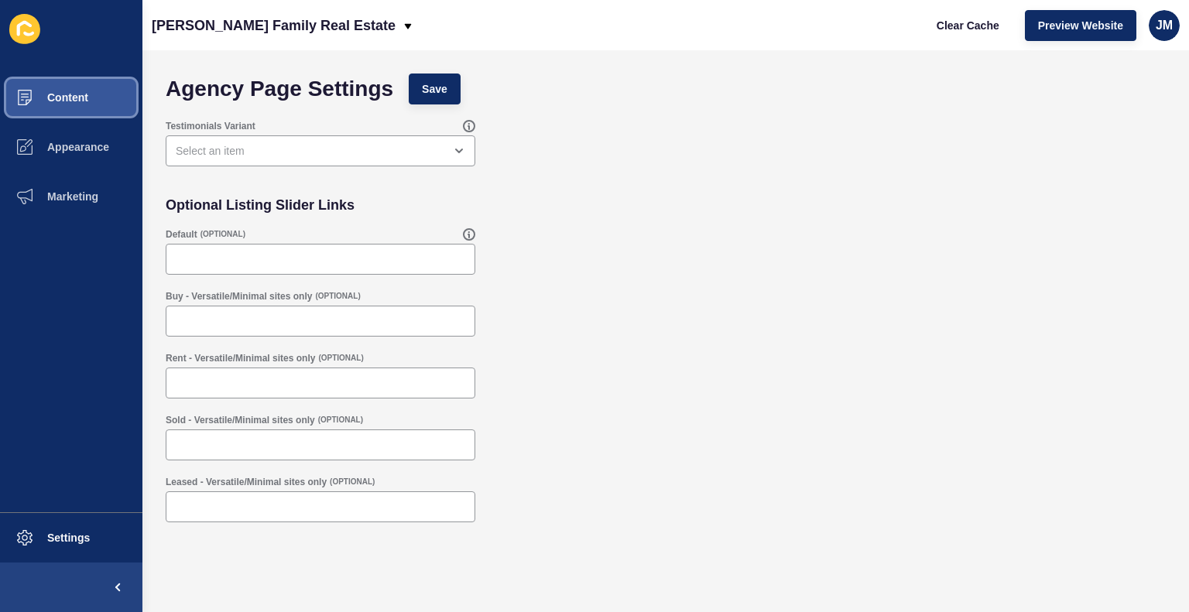
click at [109, 100] on button "Content" at bounding box center [71, 98] width 142 height 50
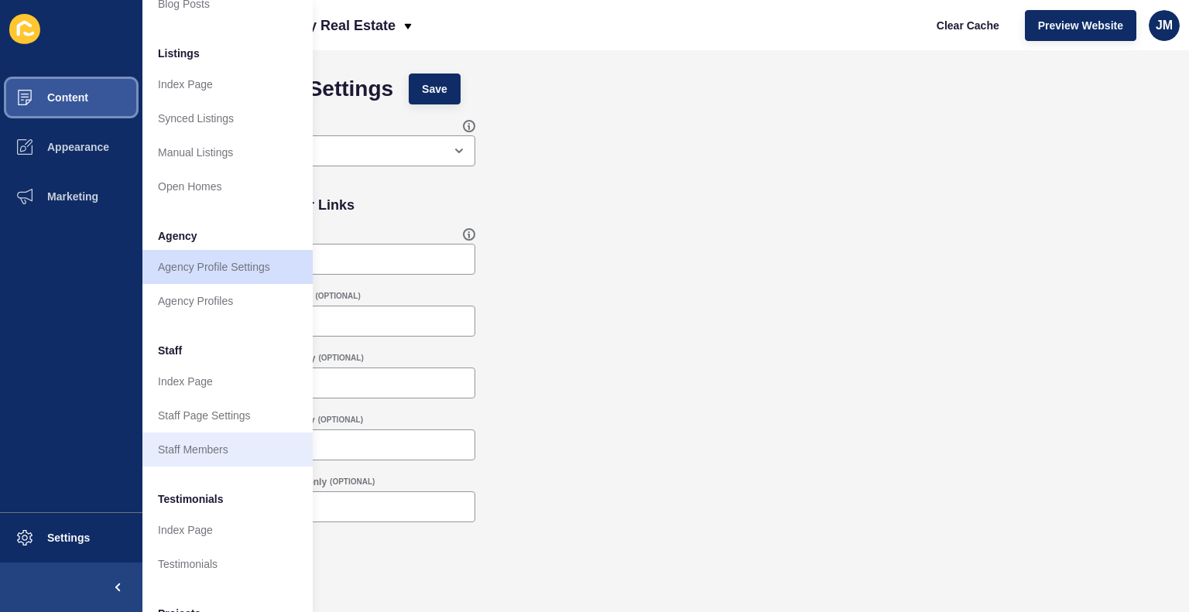
scroll to position [307, 0]
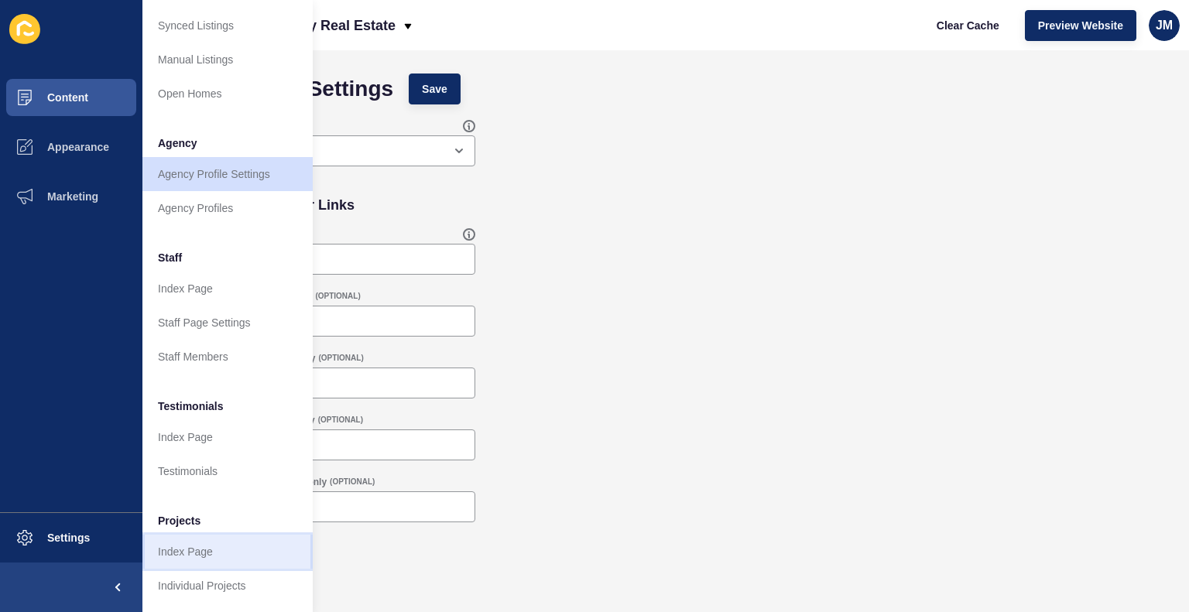
click at [228, 535] on link "Index Page" at bounding box center [227, 552] width 170 height 34
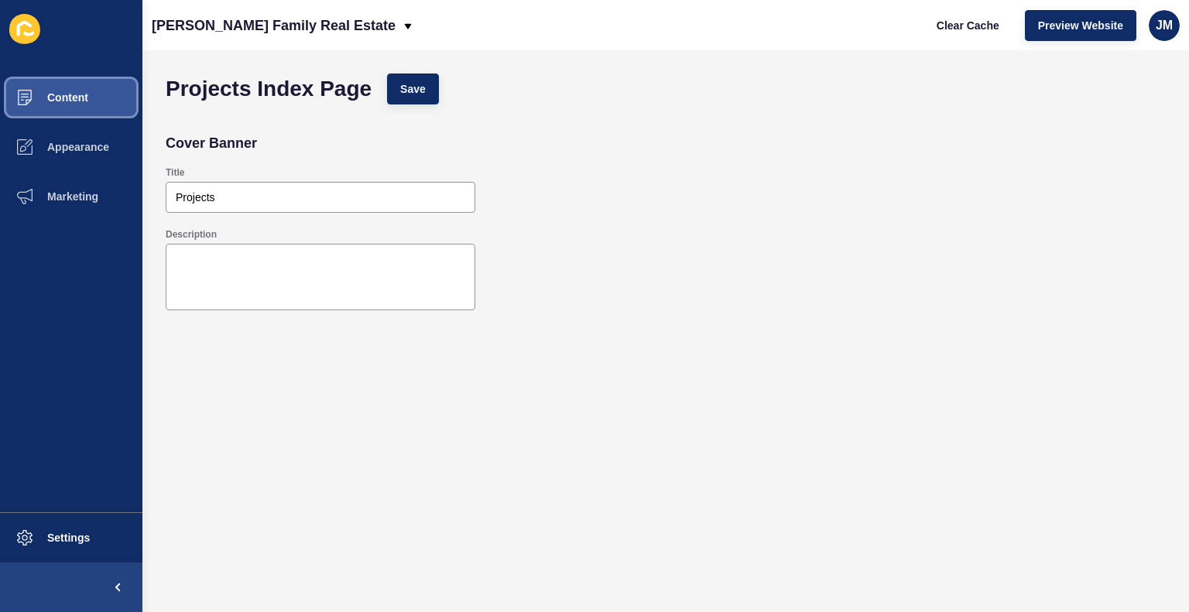
click at [93, 103] on button "Content" at bounding box center [71, 98] width 142 height 50
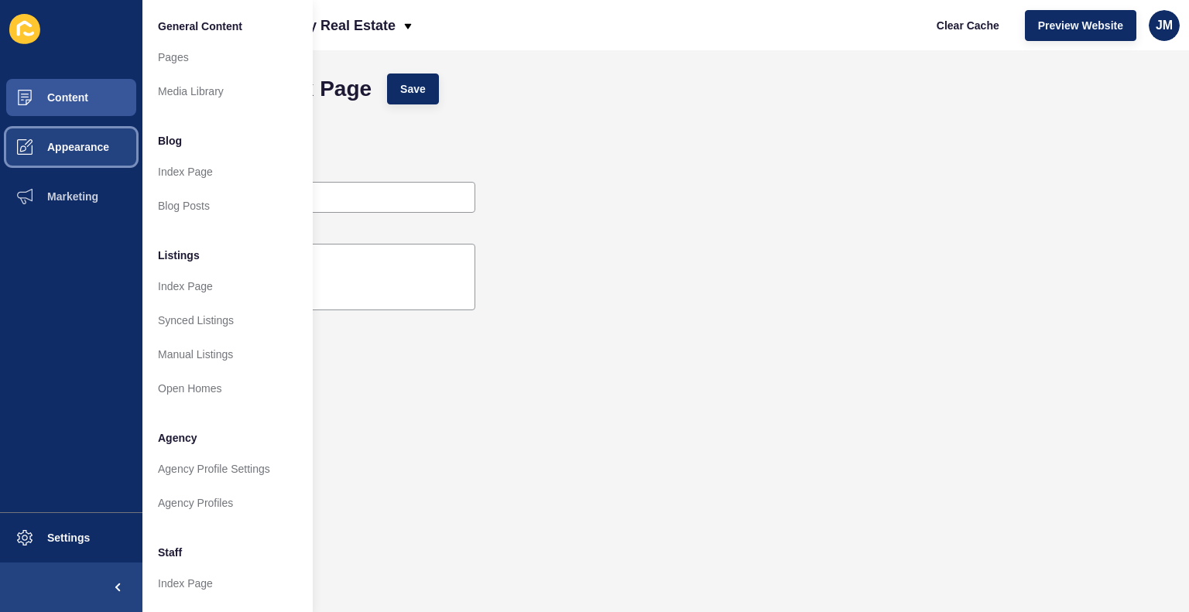
click at [103, 147] on span "Appearance" at bounding box center [53, 147] width 111 height 12
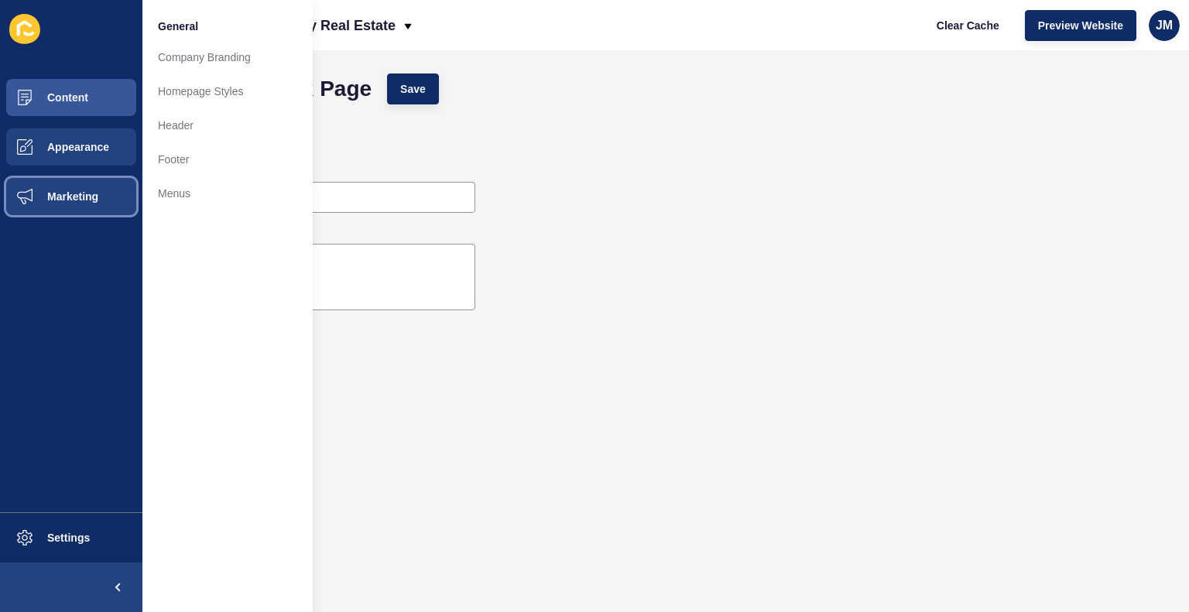
click at [94, 208] on button "Marketing" at bounding box center [71, 197] width 142 height 50
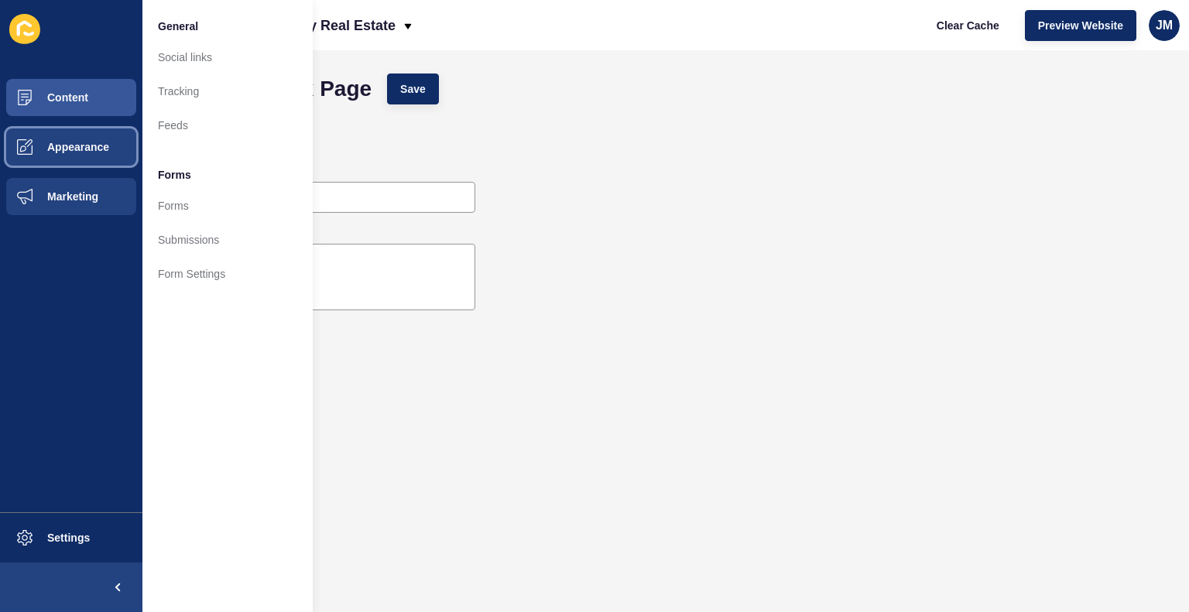
click at [106, 141] on span "Appearance" at bounding box center [53, 147] width 111 height 12
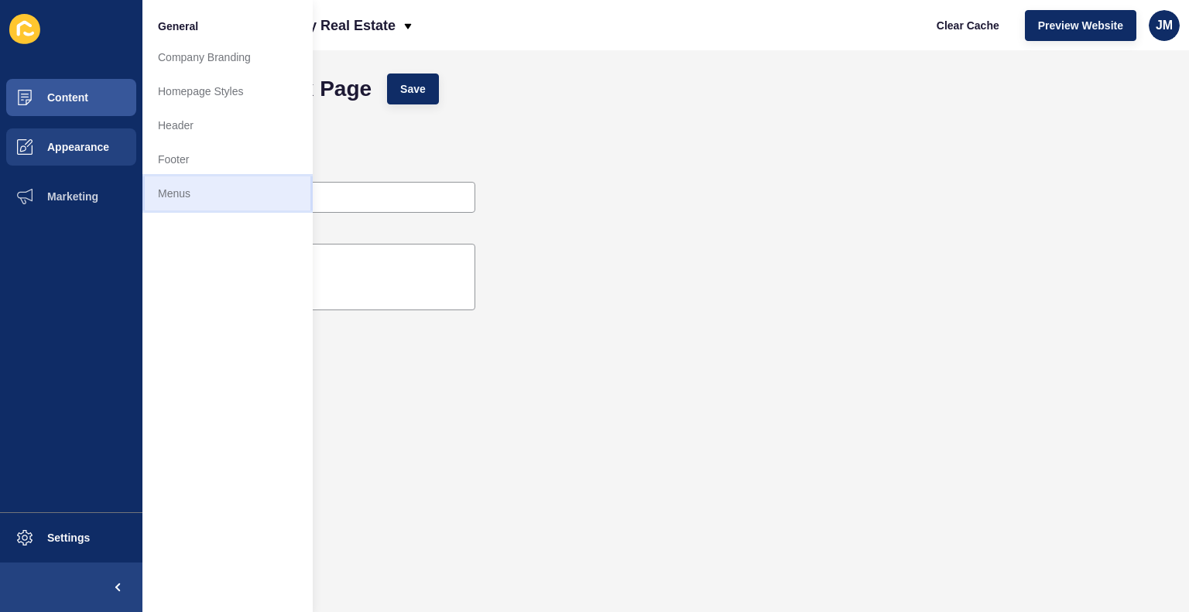
click at [196, 206] on link "Menus" at bounding box center [227, 194] width 170 height 34
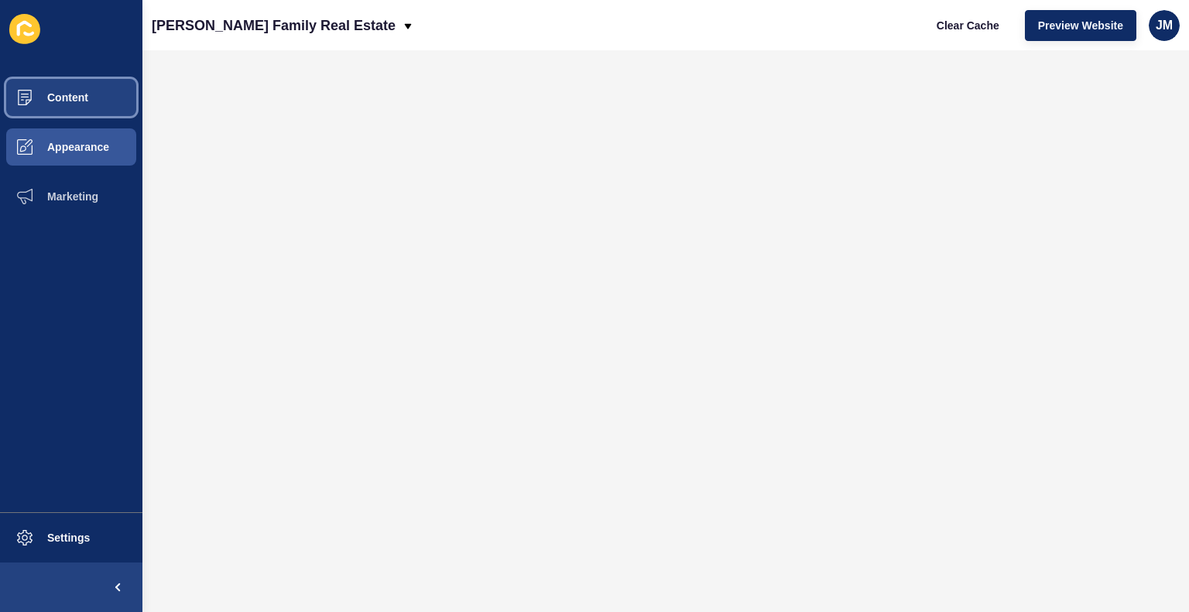
click at [78, 91] on span "Content" at bounding box center [43, 97] width 91 height 12
click at [75, 101] on span "Content" at bounding box center [43, 97] width 91 height 12
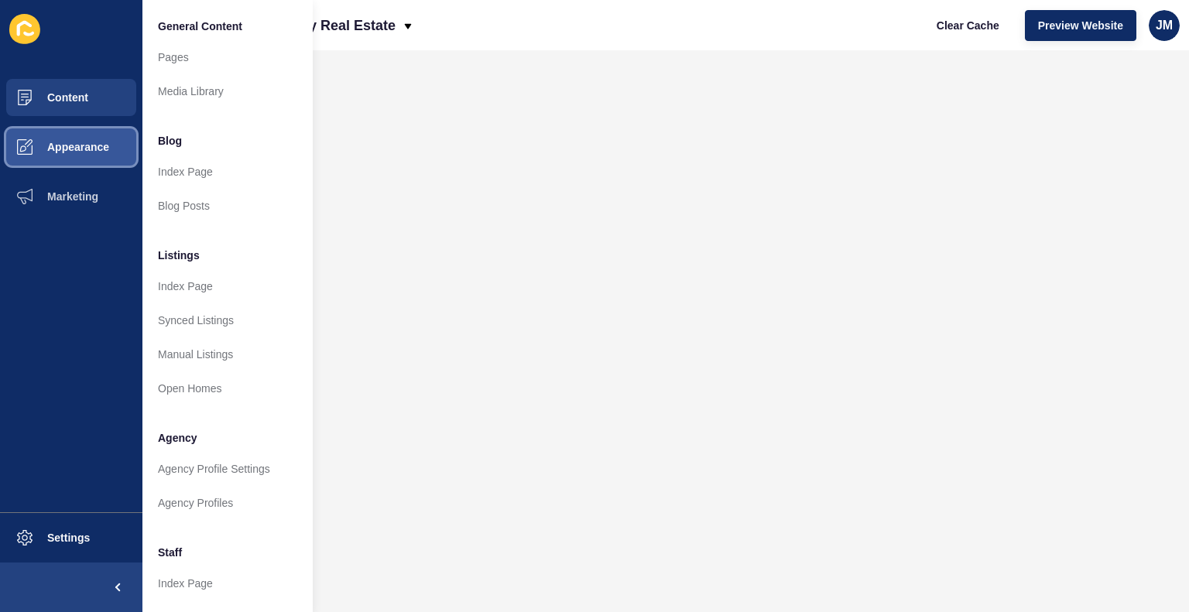
click at [57, 142] on span "Appearance" at bounding box center [53, 147] width 111 height 12
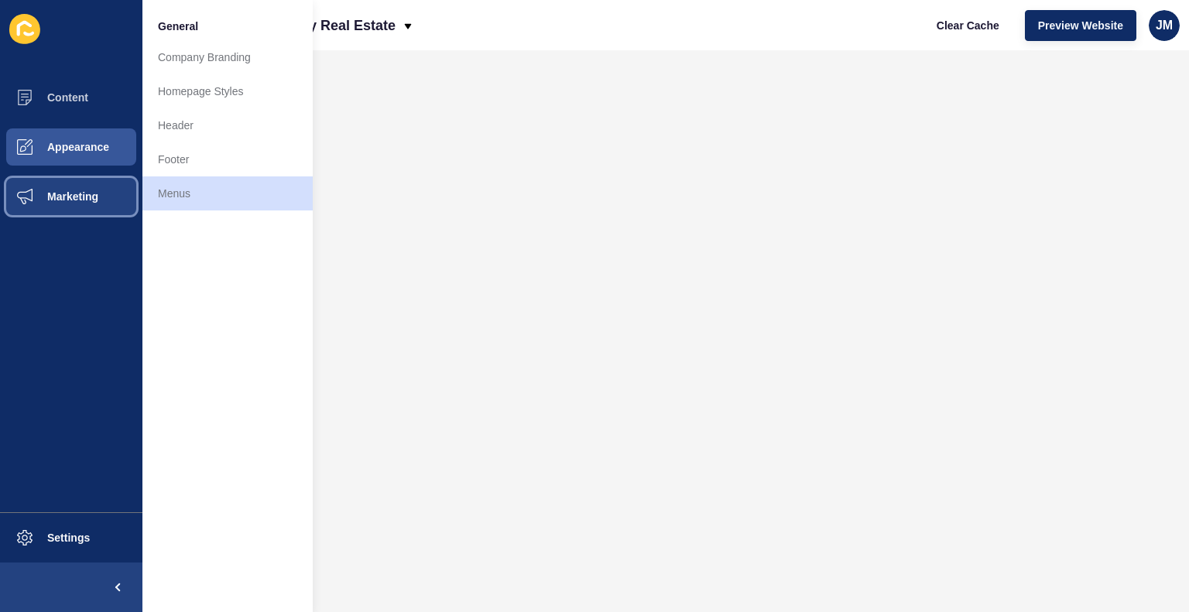
click at [49, 187] on span at bounding box center [25, 197] width 50 height 50
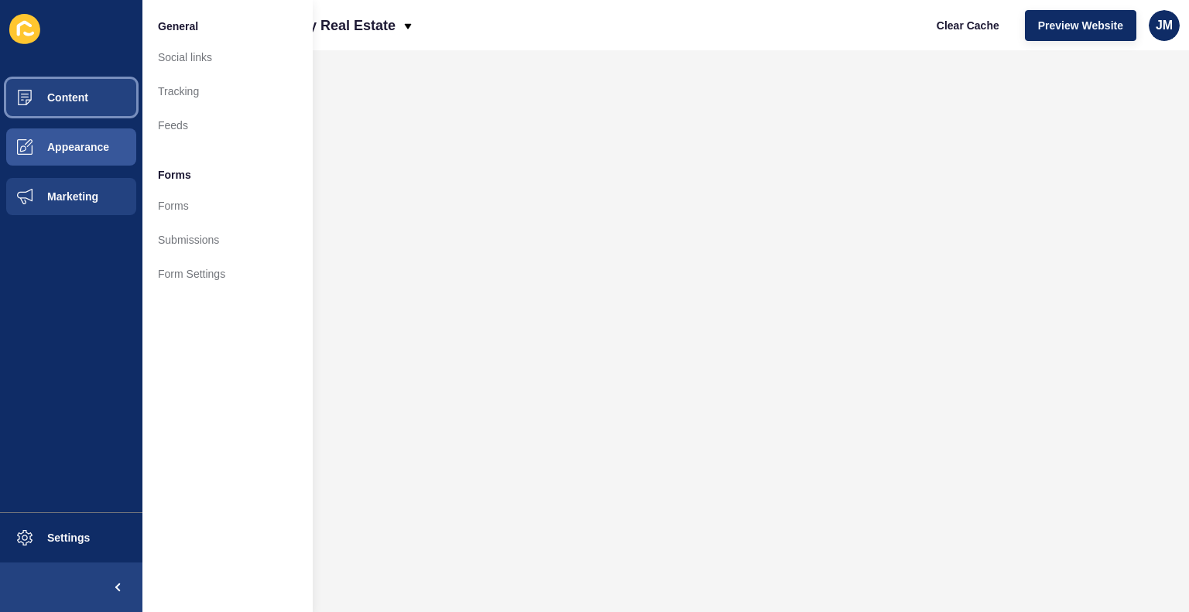
click at [71, 105] on button "Content" at bounding box center [71, 98] width 142 height 50
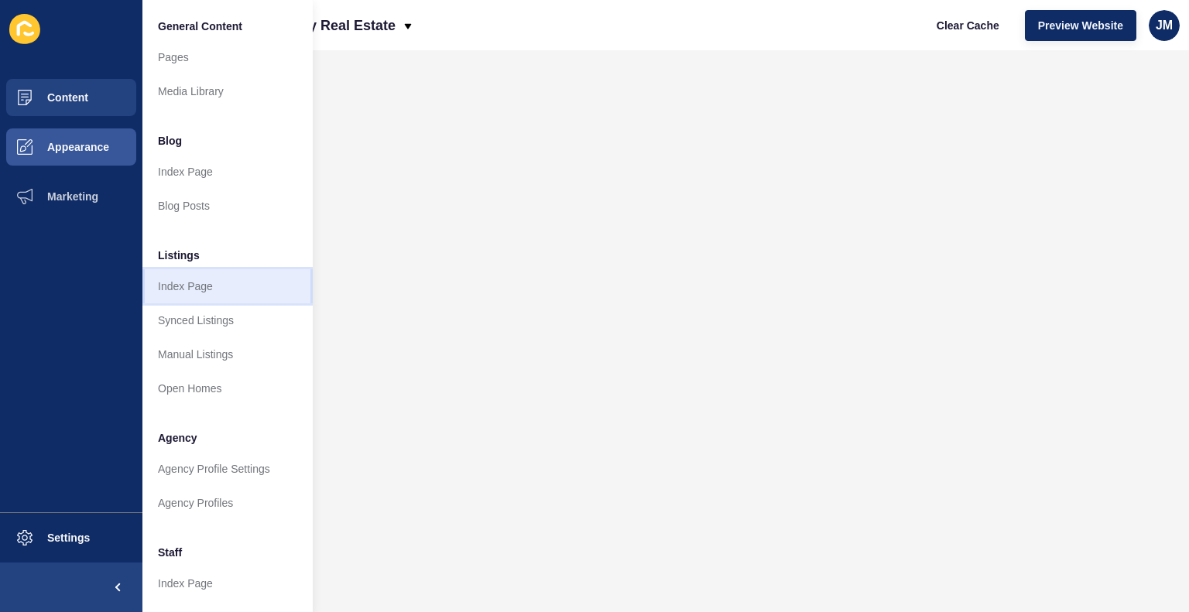
click at [179, 290] on link "Index Page" at bounding box center [227, 286] width 170 height 34
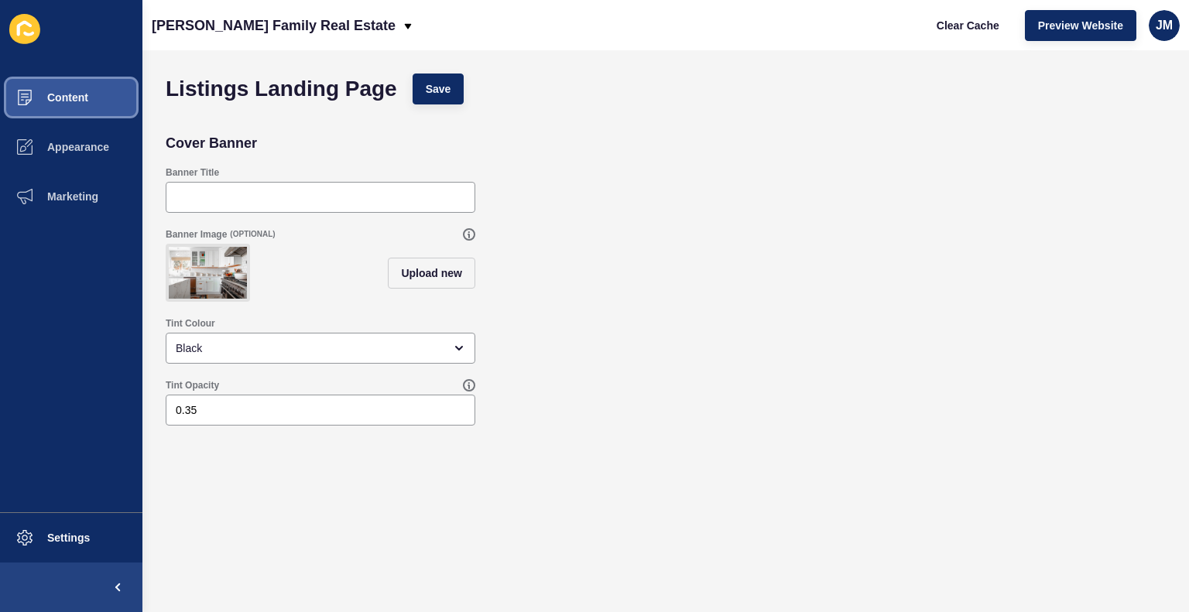
click at [96, 98] on button "Content" at bounding box center [71, 98] width 142 height 50
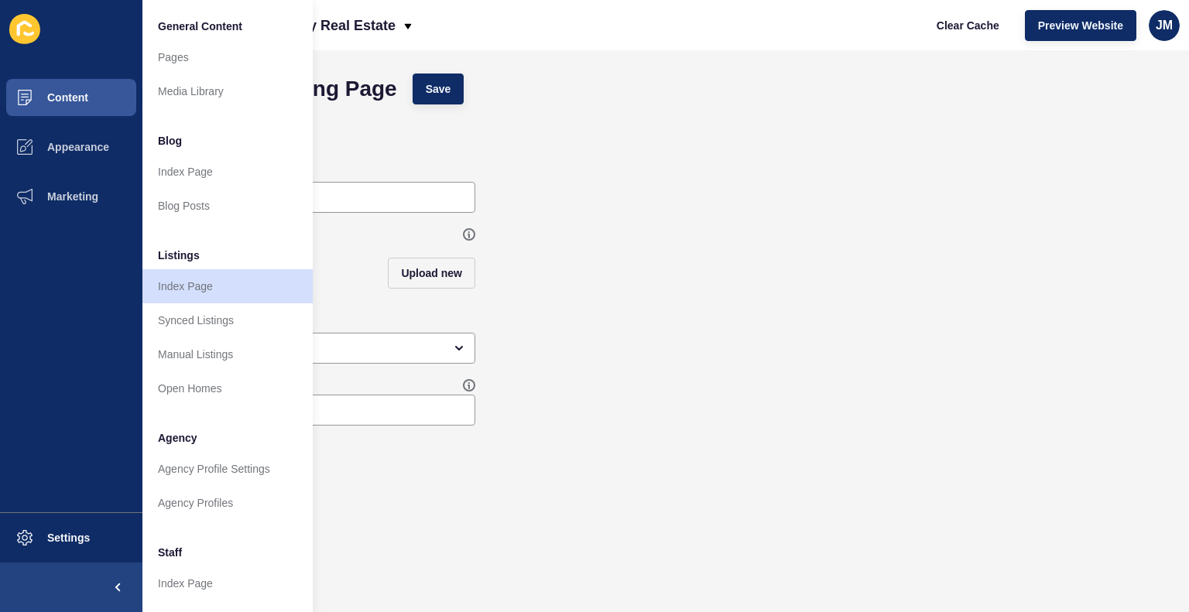
click at [761, 408] on div "Tint Opacity 0.35" at bounding box center [666, 403] width 1016 height 62
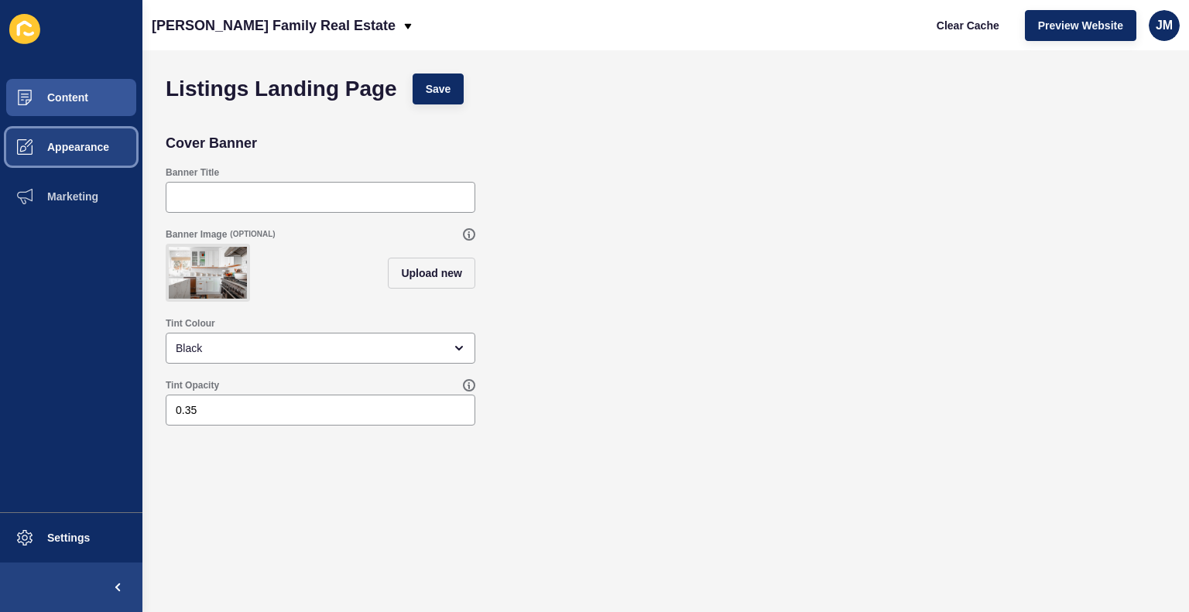
click at [64, 150] on span "Appearance" at bounding box center [53, 147] width 111 height 12
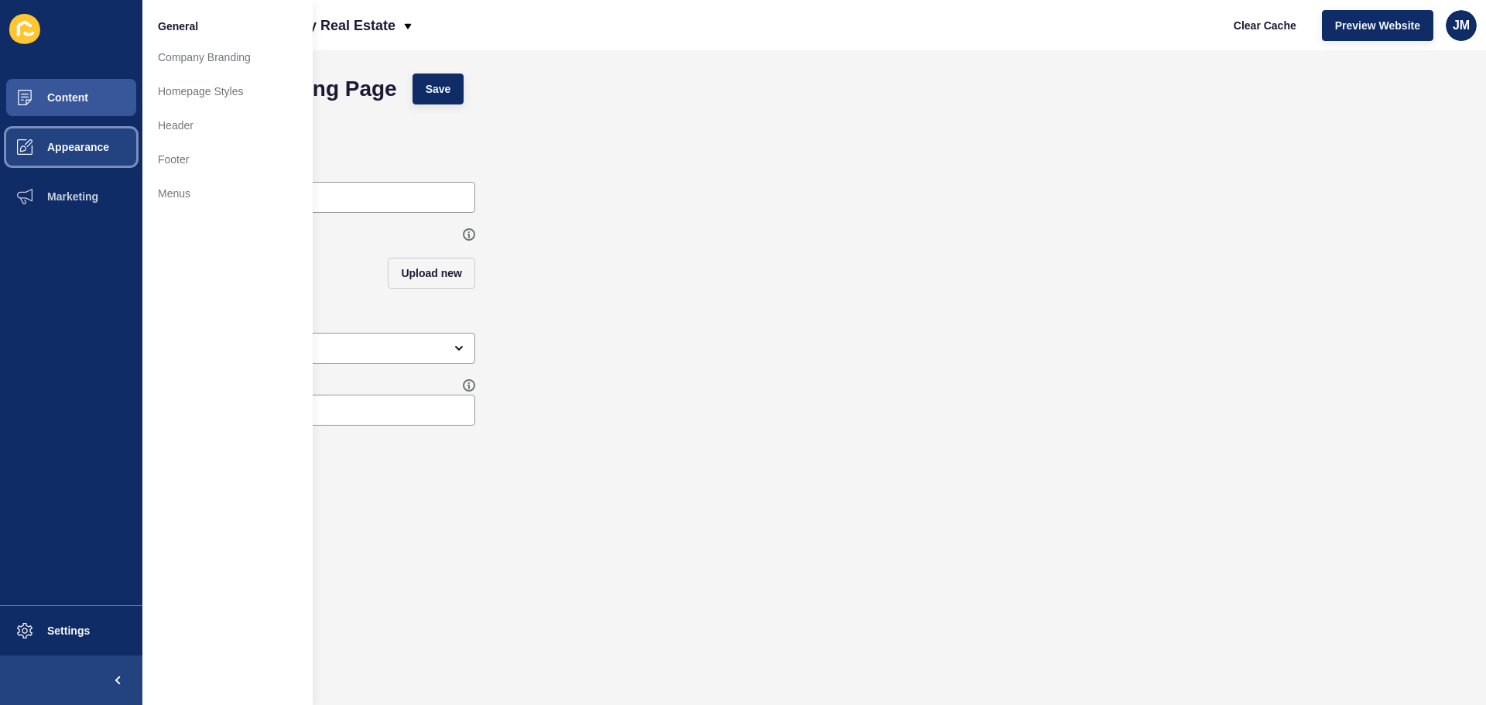
click at [98, 143] on span "Appearance" at bounding box center [53, 147] width 111 height 12
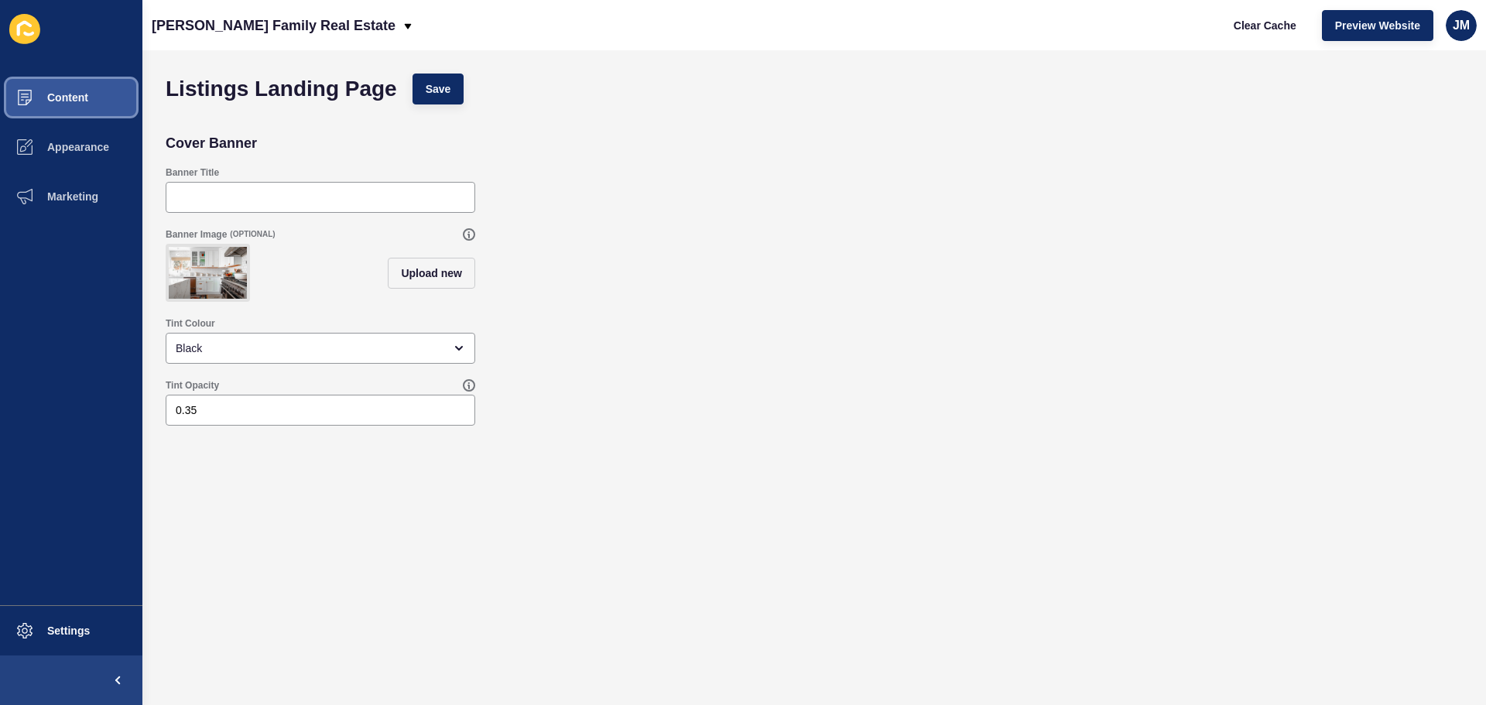
click at [28, 81] on span at bounding box center [25, 98] width 50 height 50
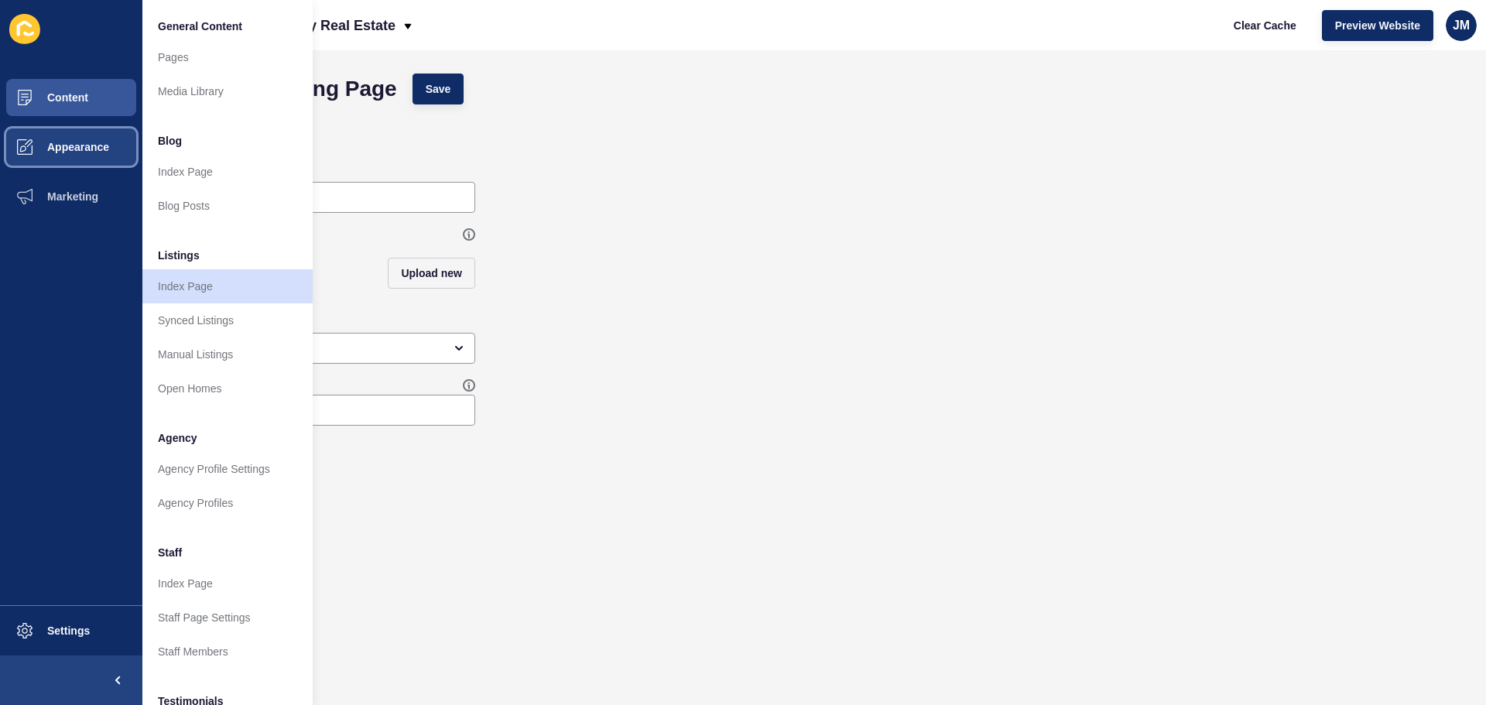
click at [103, 138] on button "Appearance" at bounding box center [71, 147] width 142 height 50
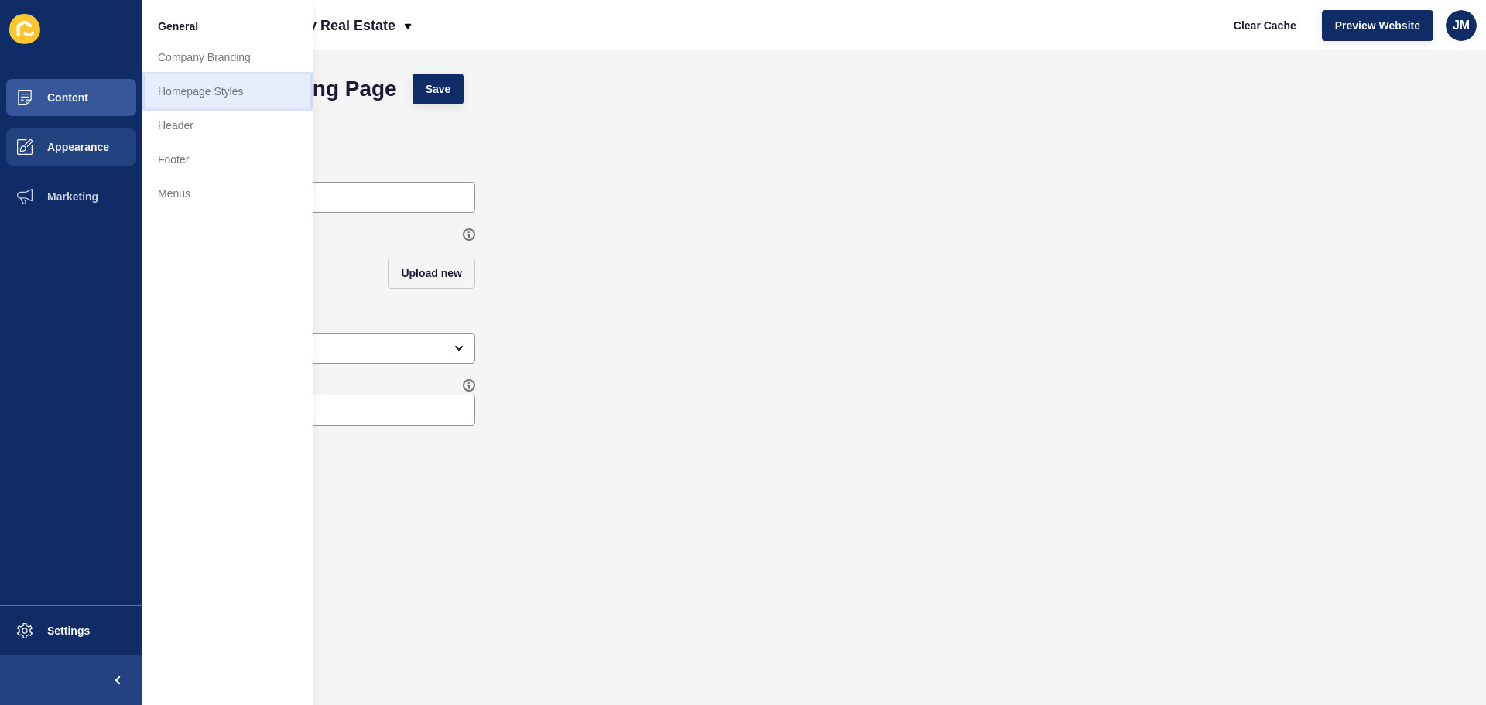
click at [201, 95] on link "Homepage Styles" at bounding box center [227, 91] width 170 height 34
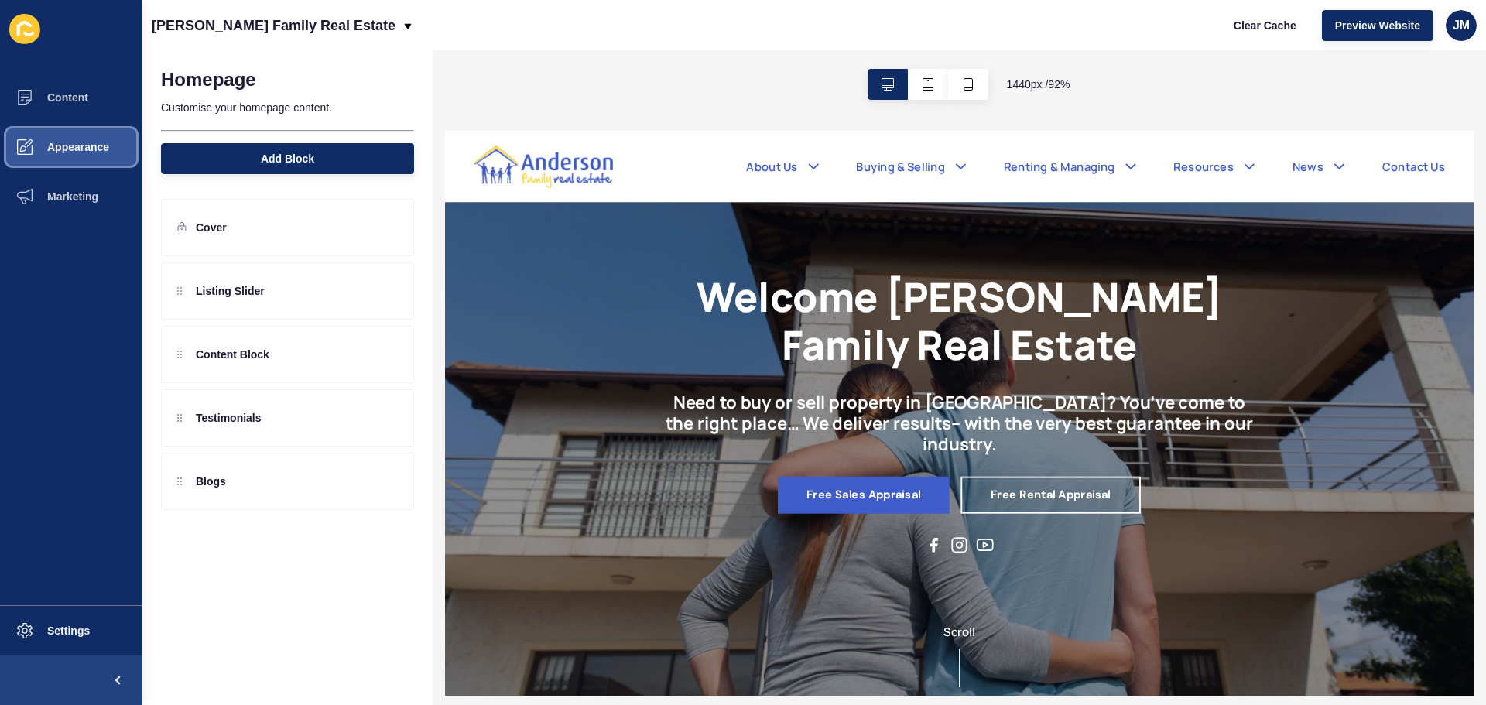
click at [98, 154] on button "Appearance" at bounding box center [71, 147] width 142 height 50
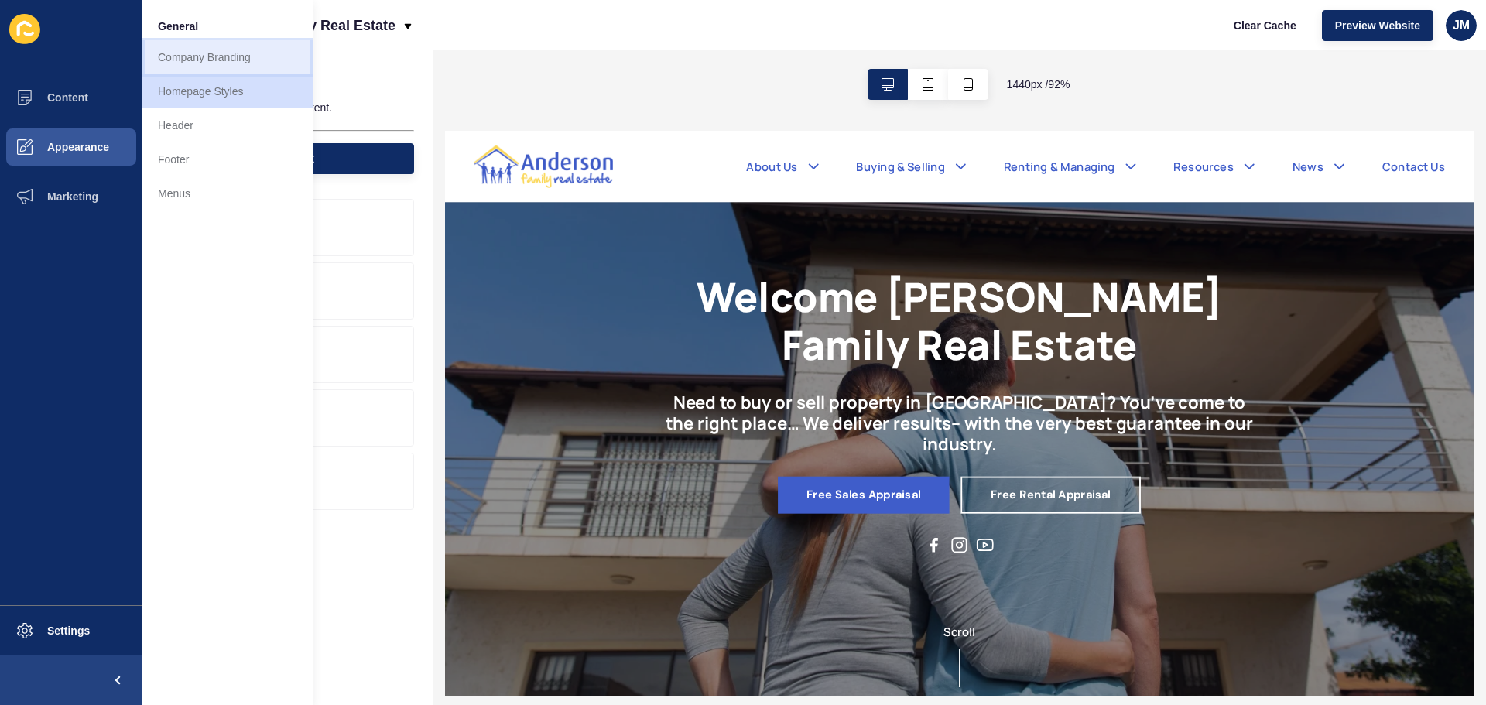
click at [201, 66] on link "Company Branding" at bounding box center [227, 57] width 170 height 34
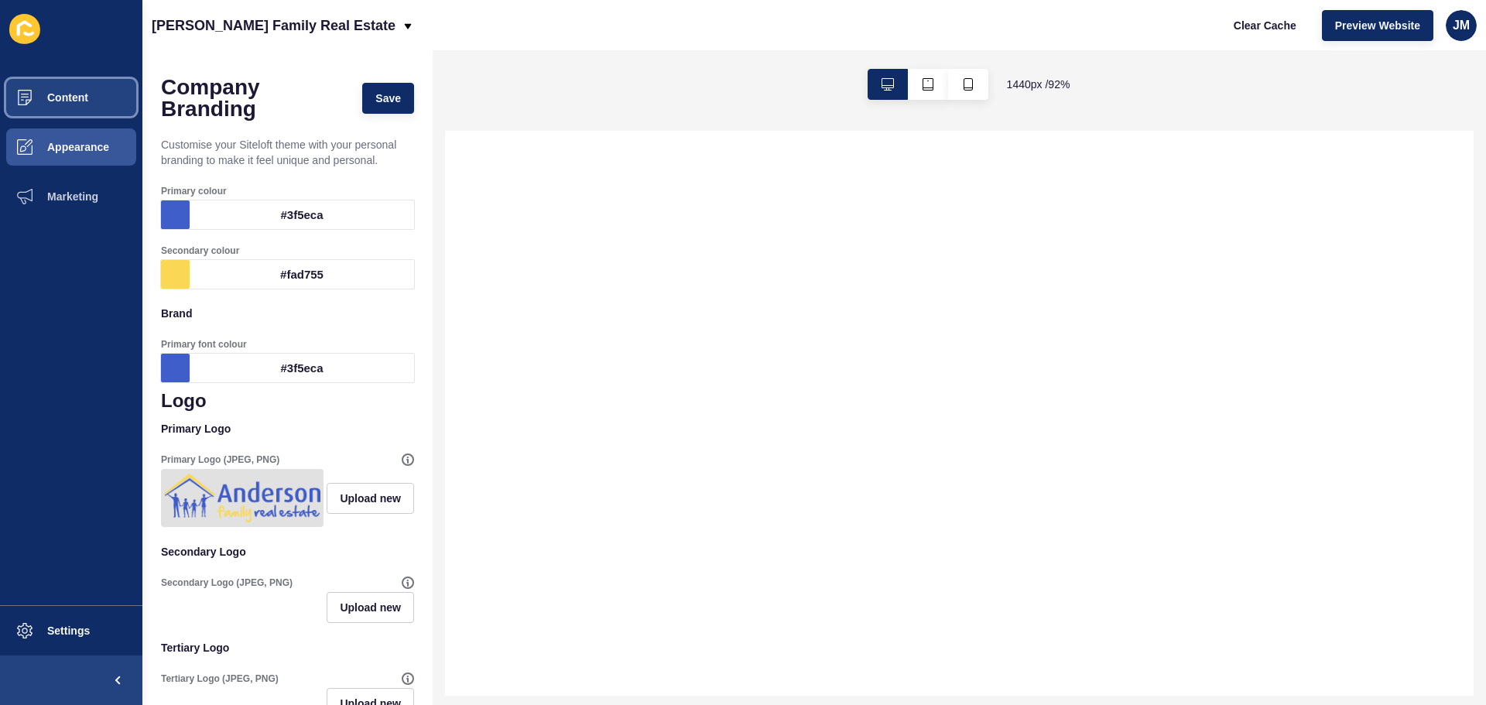
click at [87, 101] on span "Content" at bounding box center [43, 97] width 91 height 12
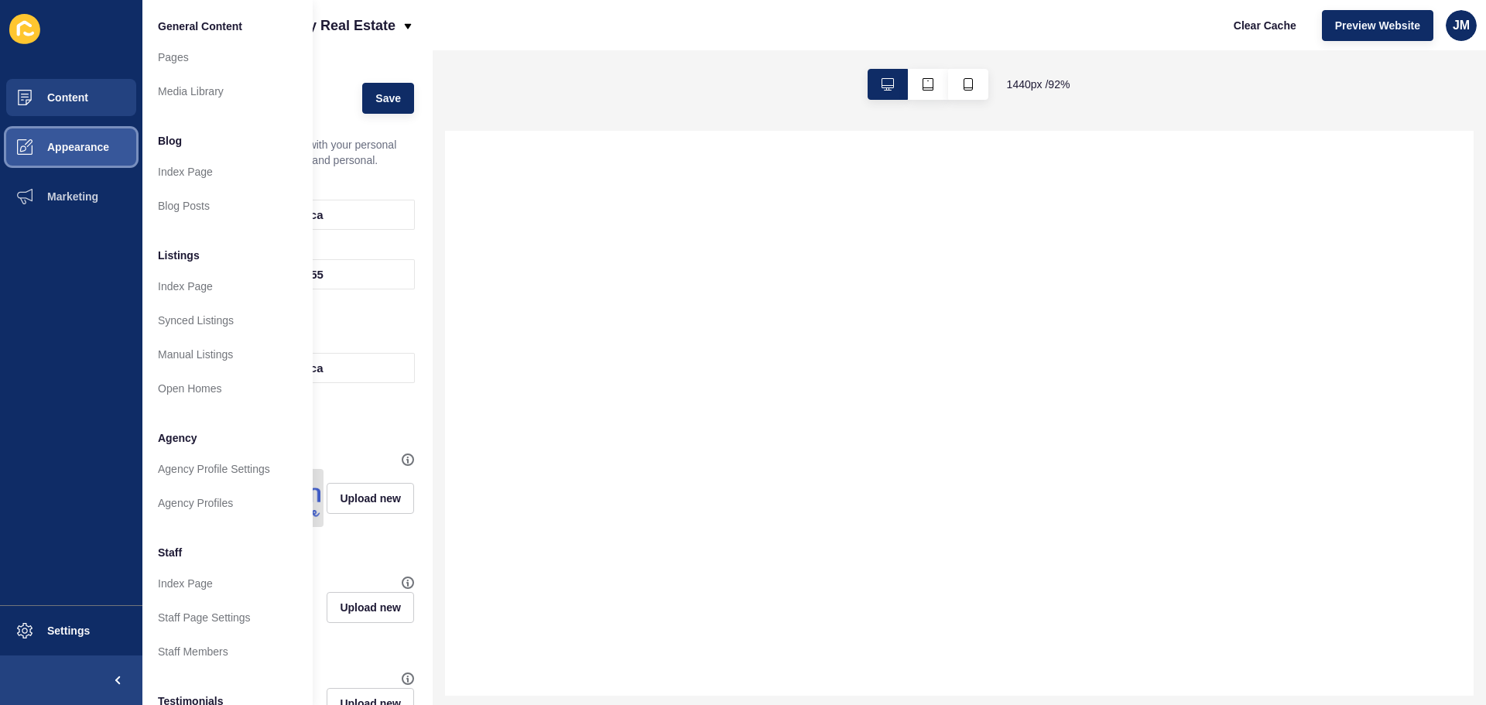
click at [85, 160] on button "Appearance" at bounding box center [71, 147] width 142 height 50
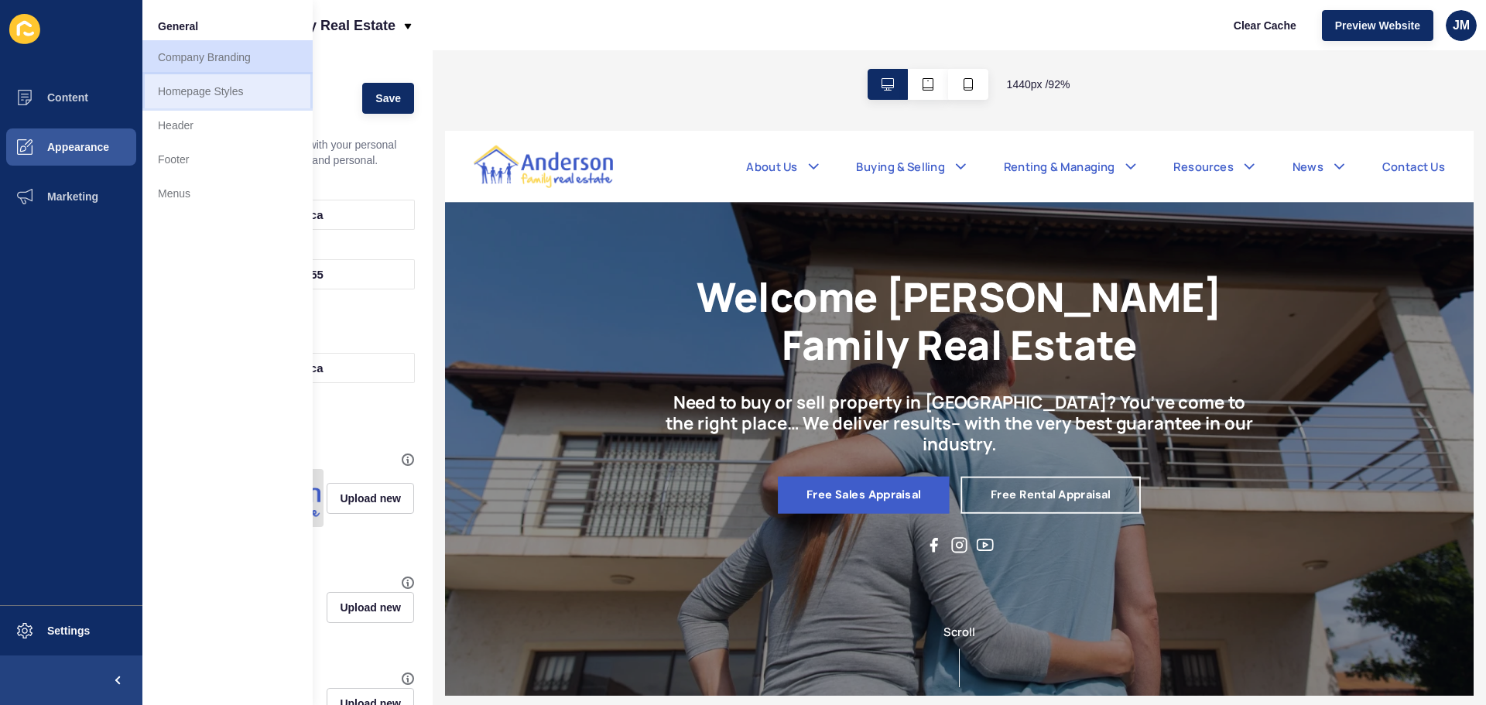
click at [204, 100] on link "Homepage Styles" at bounding box center [227, 91] width 170 height 34
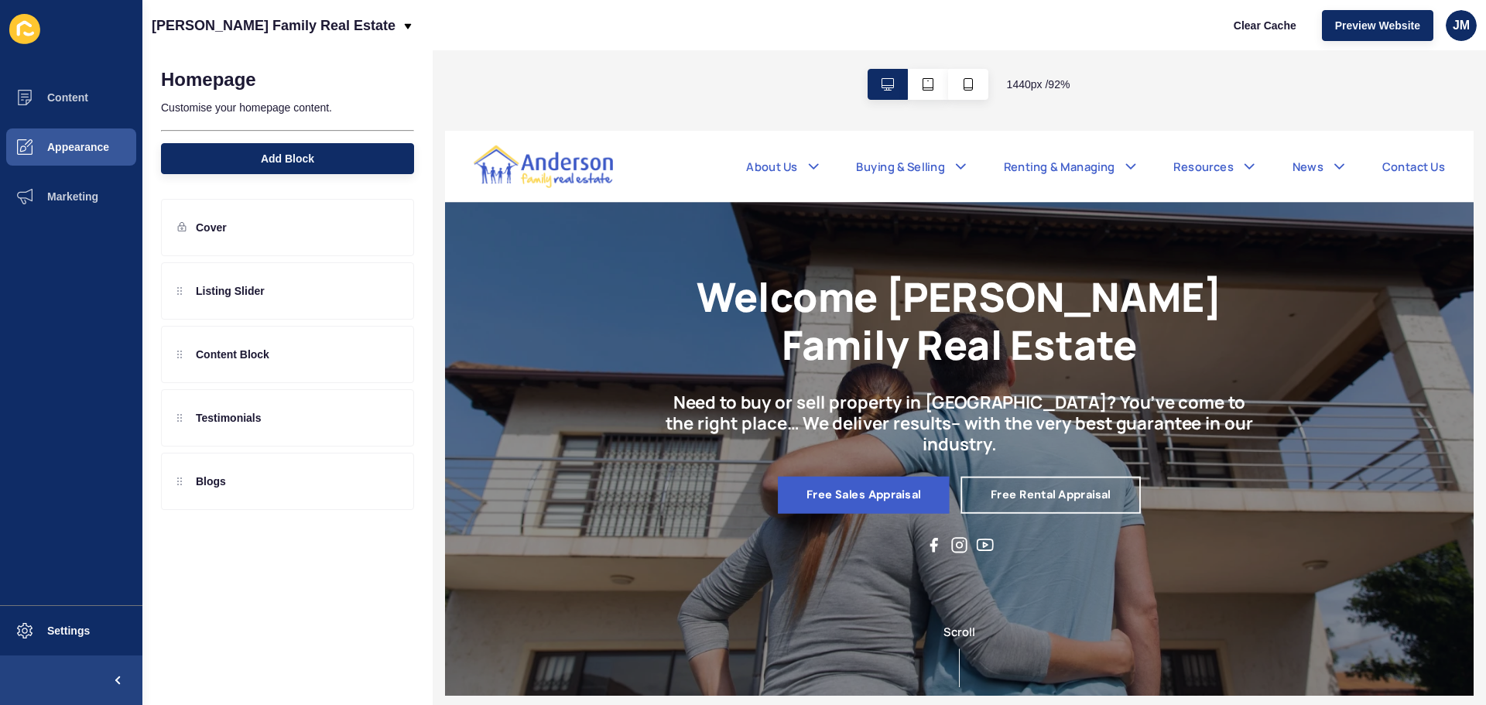
click at [251, 108] on p "Customise your homepage content." at bounding box center [287, 108] width 253 height 34
click at [248, 83] on h1 "Homepage" at bounding box center [208, 80] width 95 height 22
click at [348, 6] on div "[PERSON_NAME] Family Real Estate" at bounding box center [283, 25] width 262 height 39
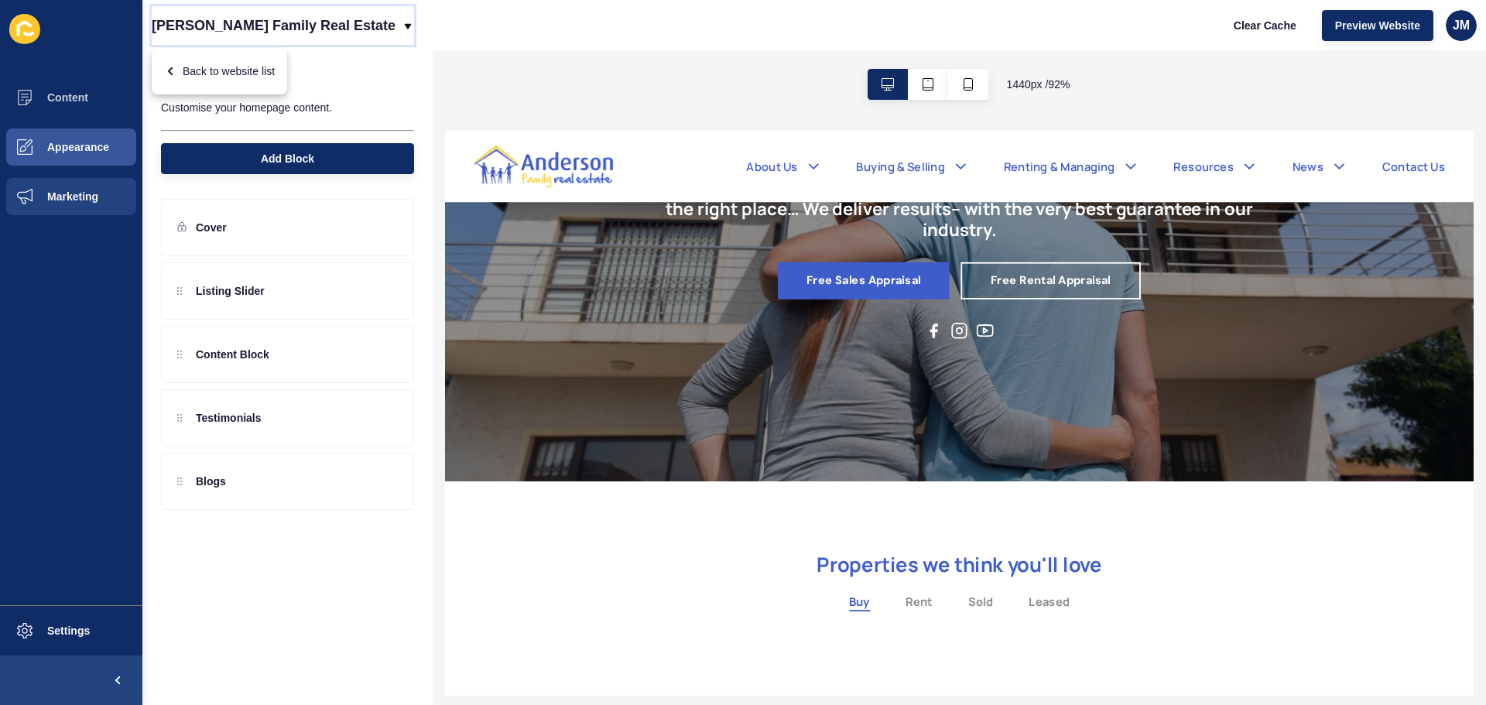
scroll to position [6, 0]
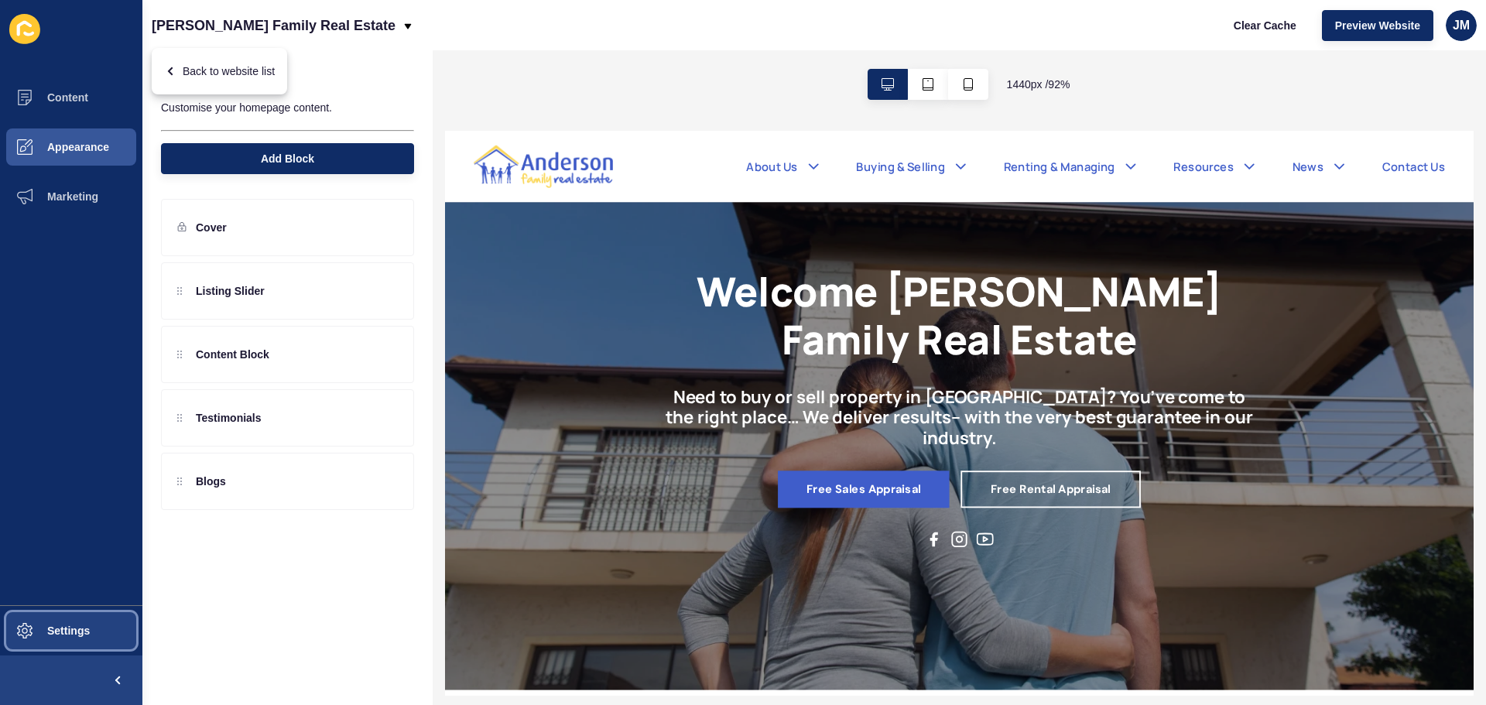
click at [59, 612] on span "Settings" at bounding box center [44, 631] width 92 height 12
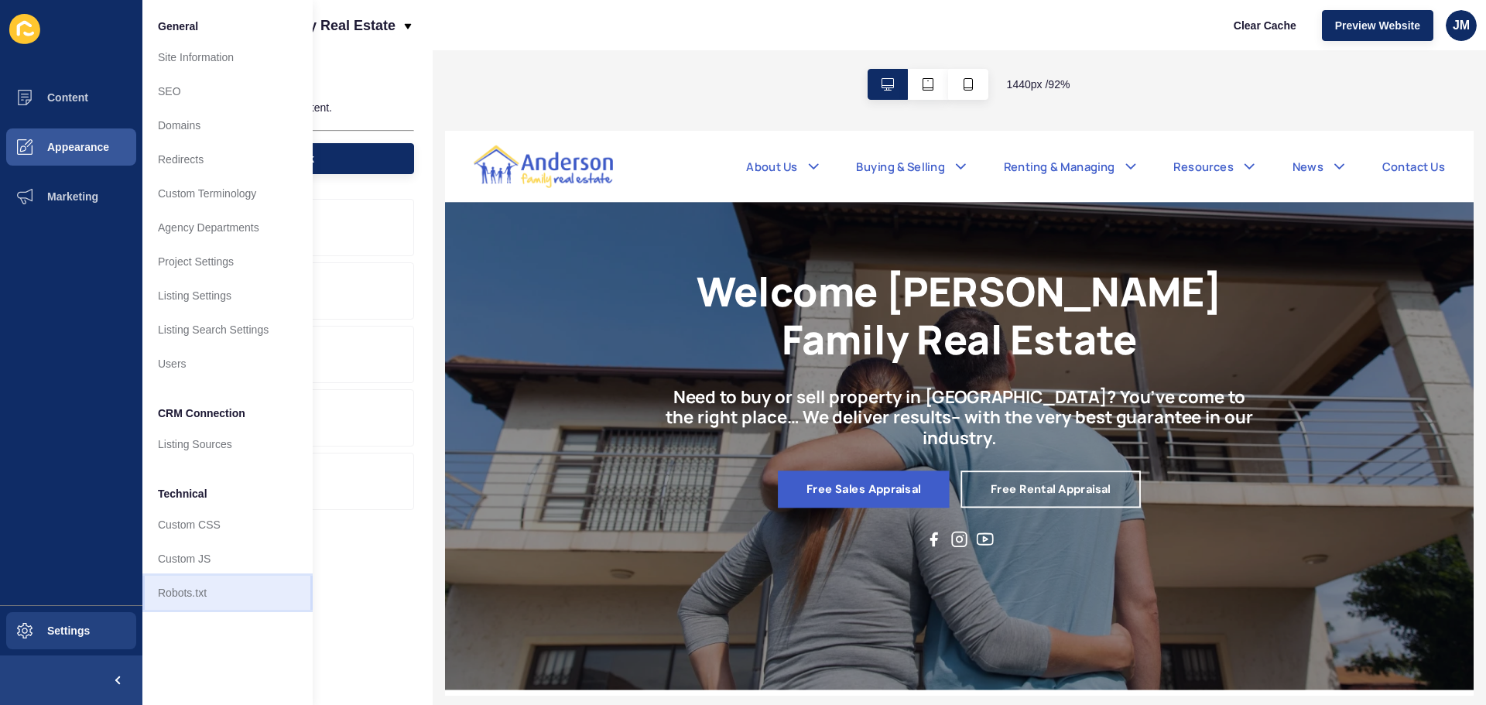
click at [211, 602] on link "Robots.txt" at bounding box center [227, 593] width 170 height 34
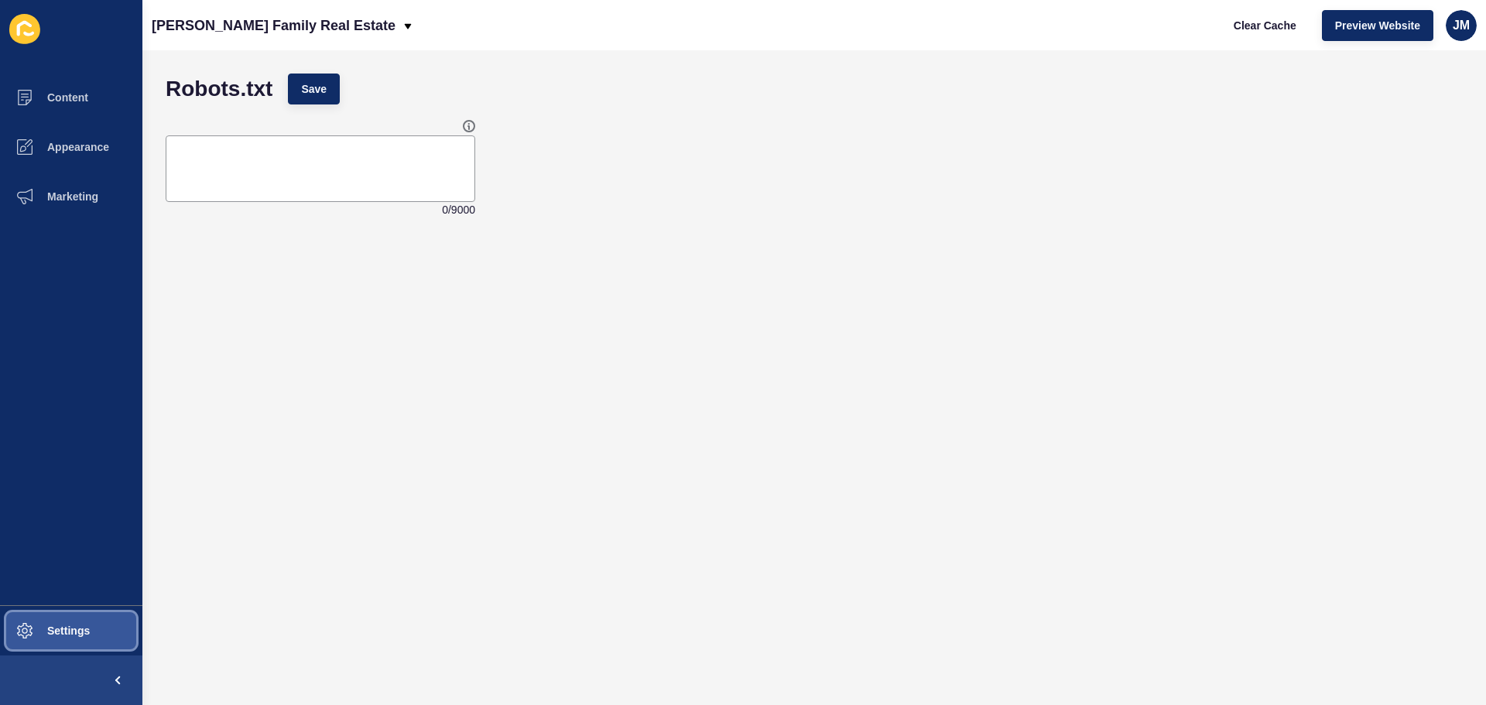
click at [98, 612] on button "Settings" at bounding box center [71, 631] width 142 height 50
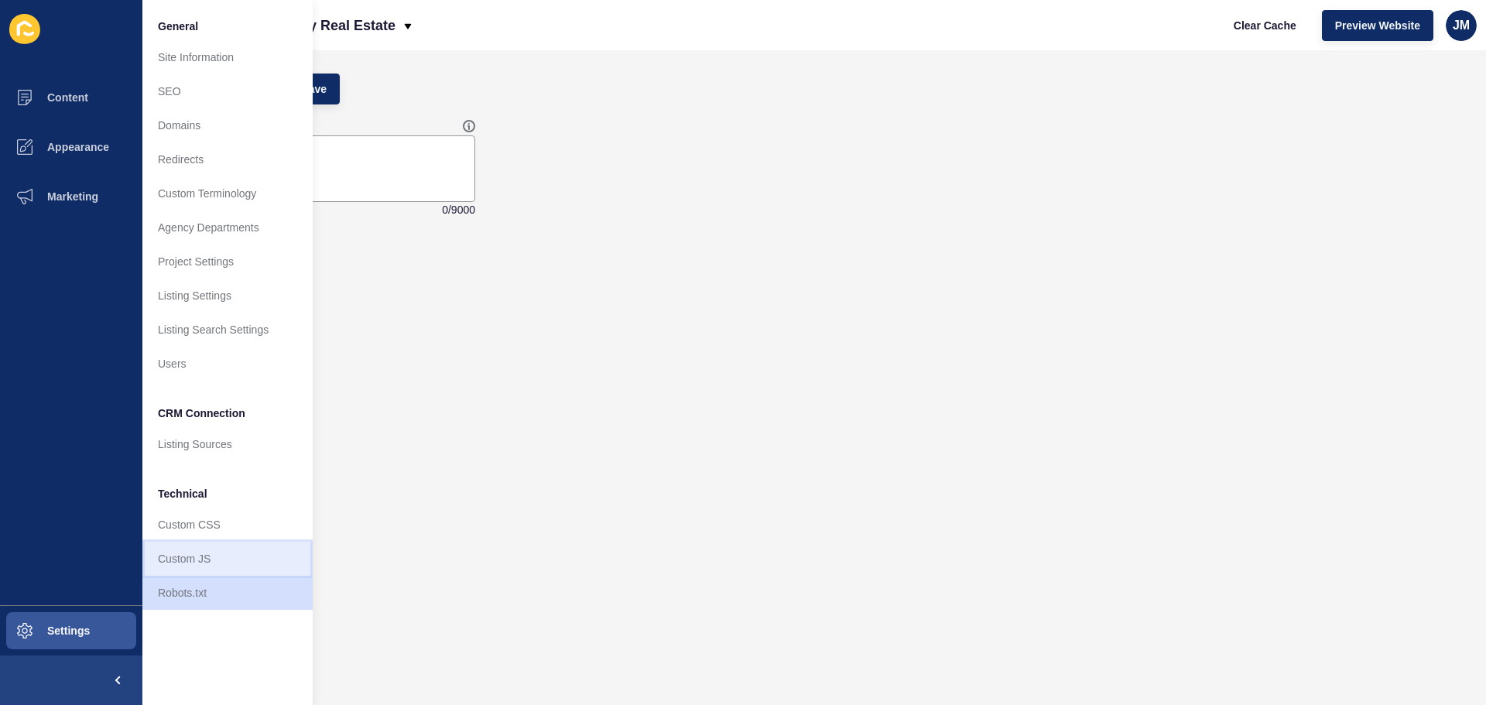
click at [221, 554] on link "Custom JS" at bounding box center [227, 559] width 170 height 34
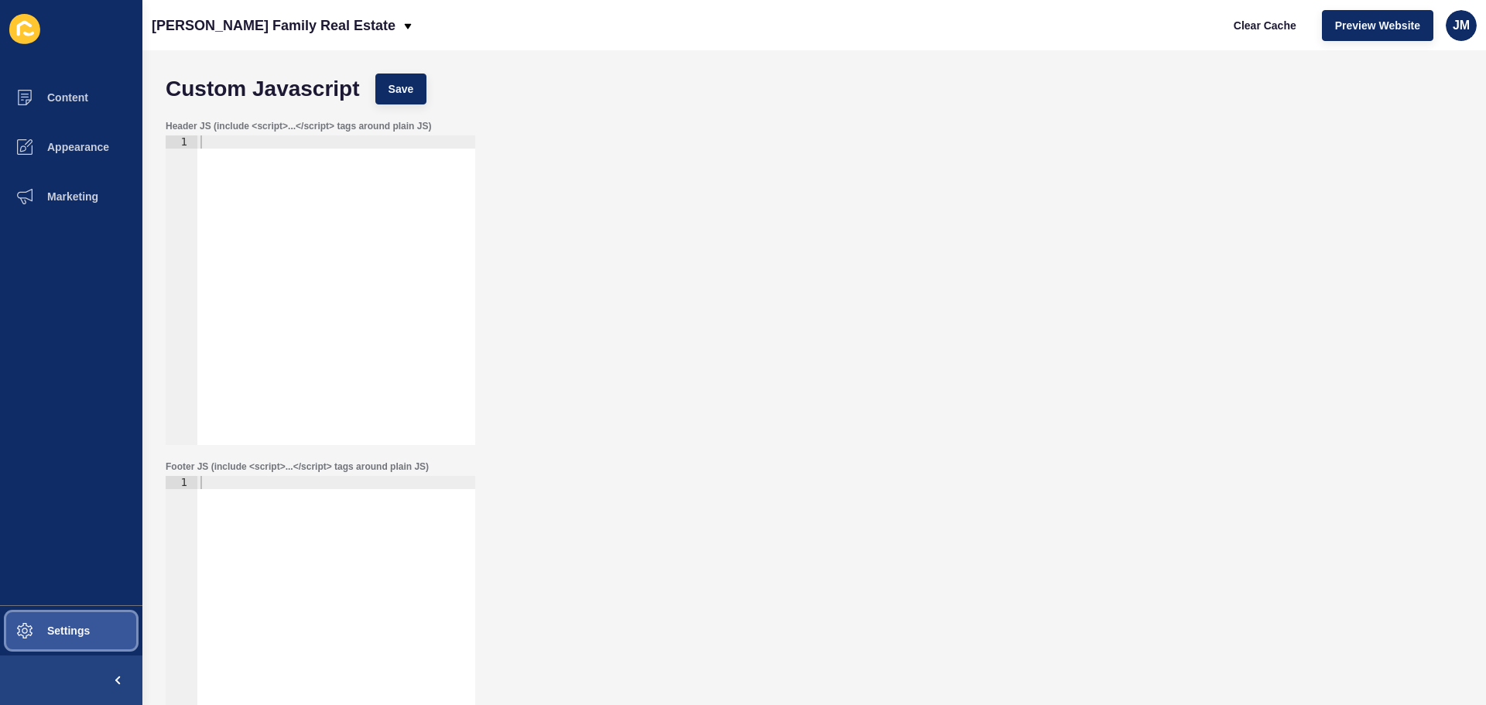
click at [87, 612] on span "Settings" at bounding box center [44, 631] width 92 height 12
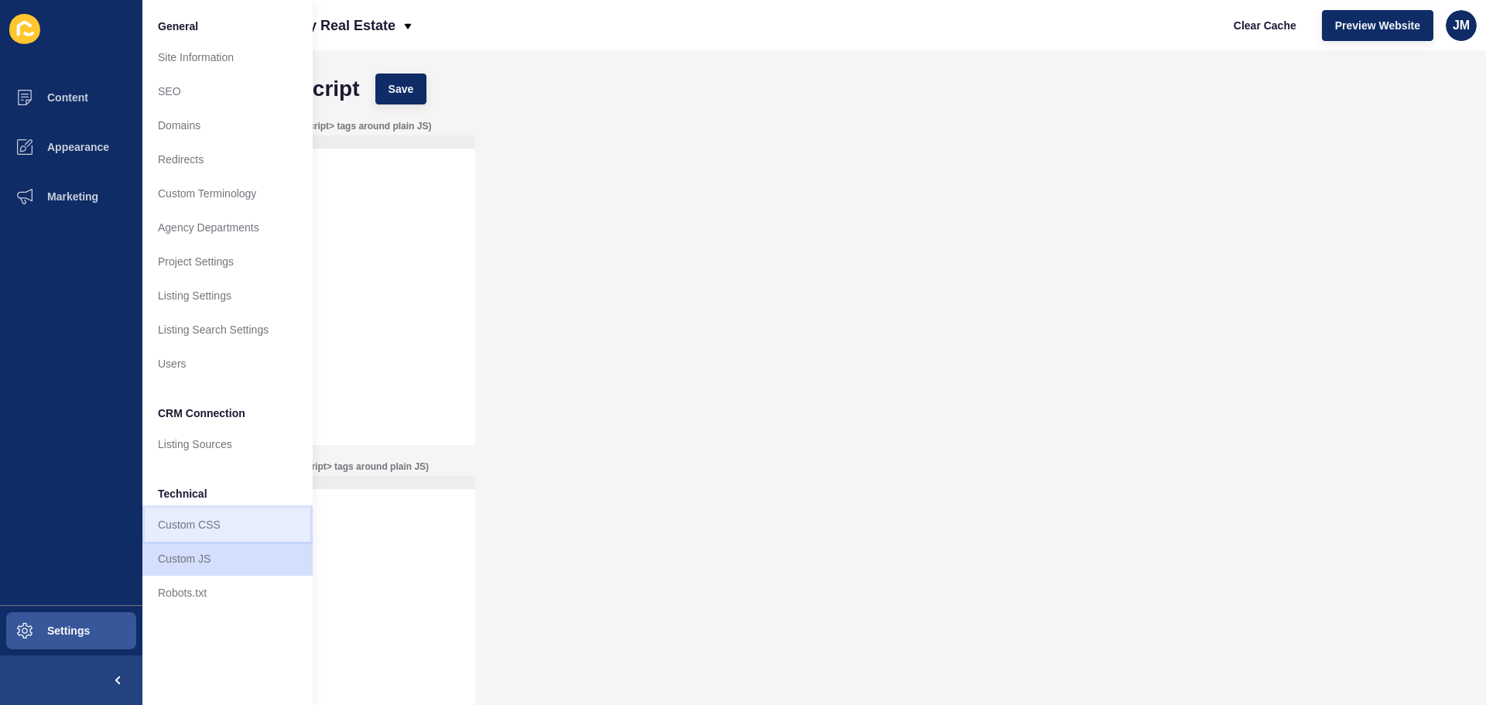
click at [214, 512] on link "Custom CSS" at bounding box center [227, 525] width 170 height 34
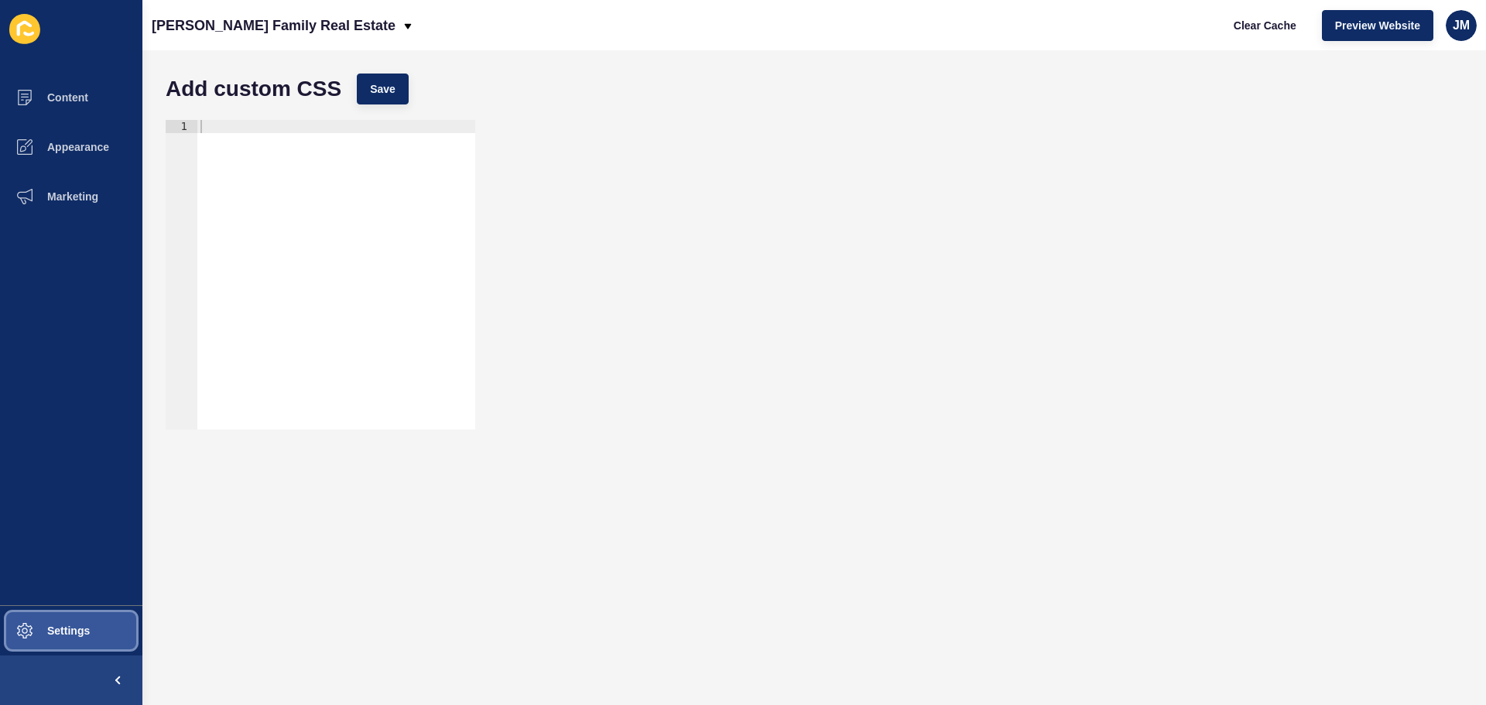
click at [75, 612] on button "Settings" at bounding box center [71, 631] width 142 height 50
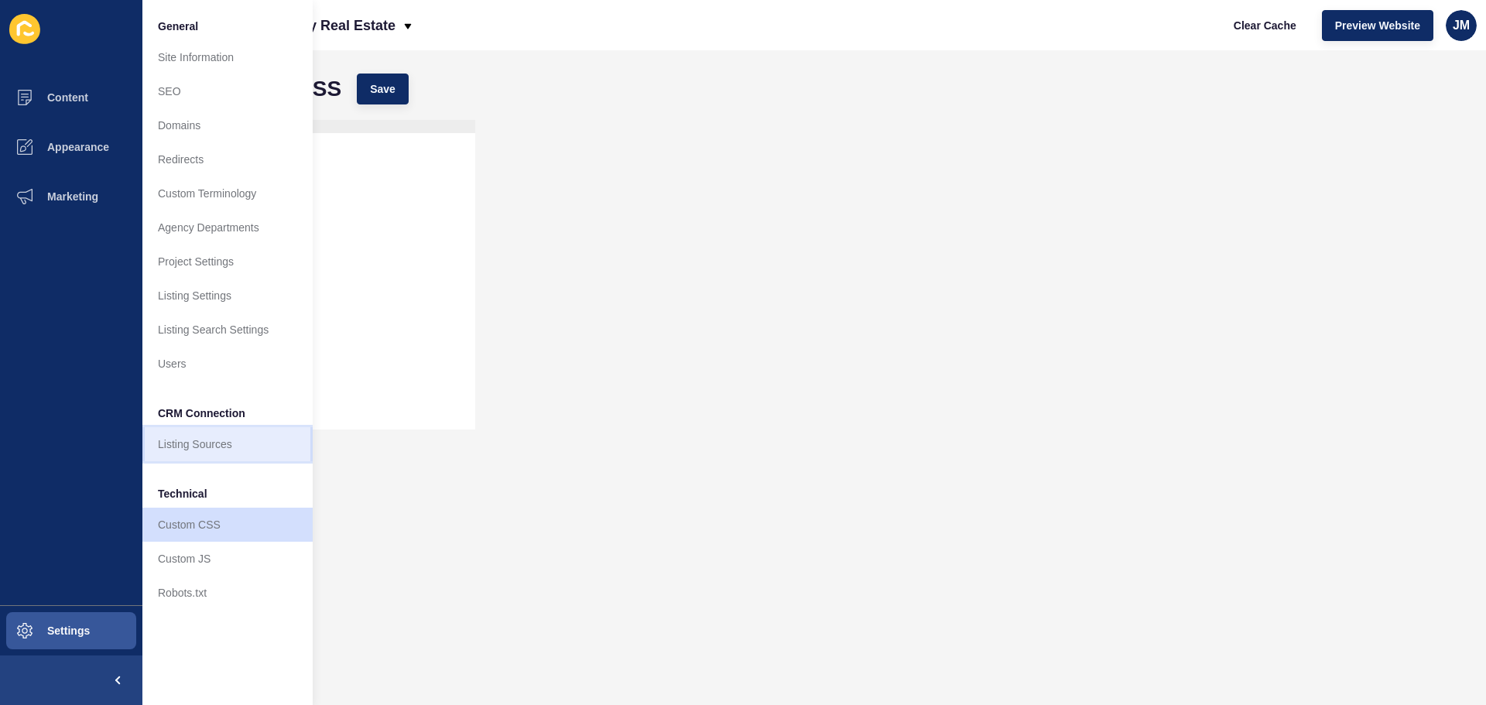
click at [212, 449] on link "Listing Sources" at bounding box center [227, 444] width 170 height 34
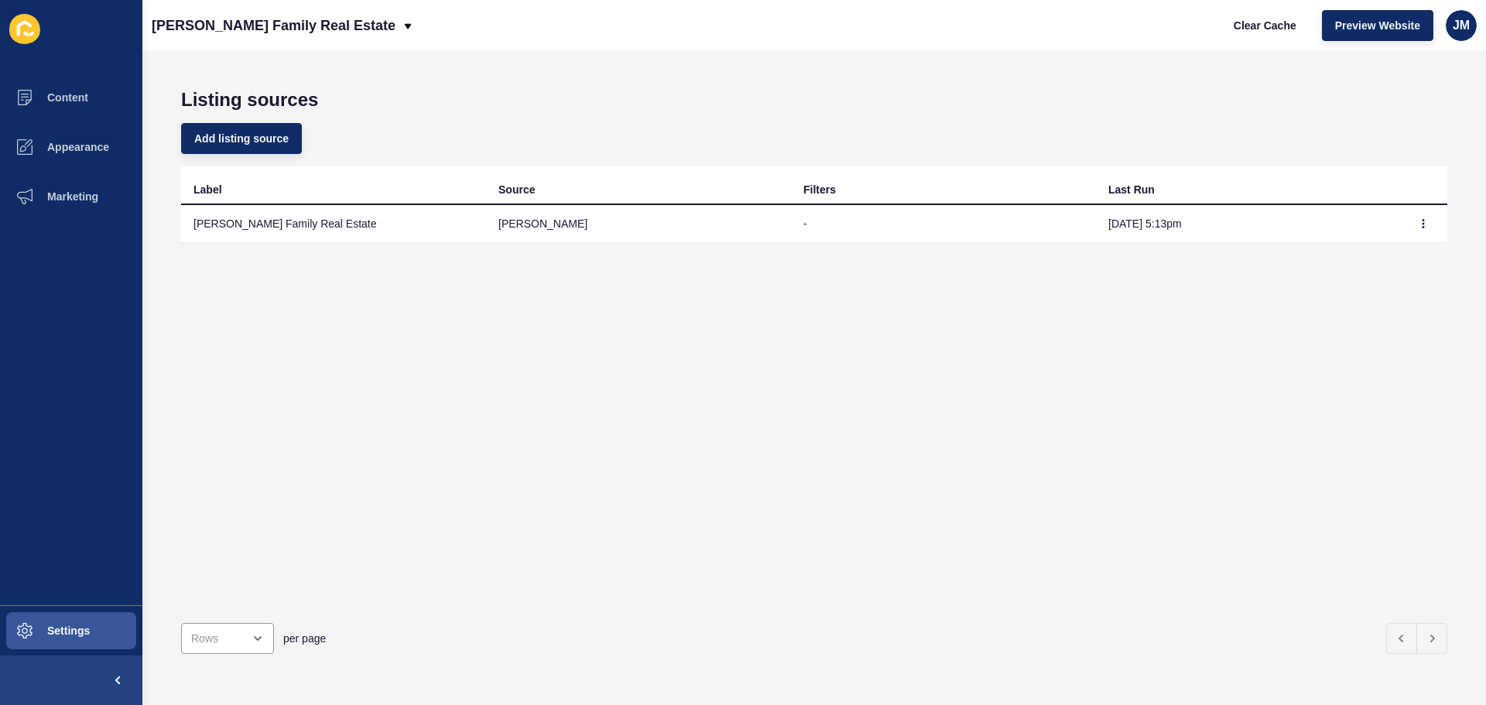
click at [18, 30] on icon at bounding box center [24, 28] width 15 height 15
click at [402, 31] on icon at bounding box center [408, 26] width 12 height 12
click at [1188, 32] on span "JM" at bounding box center [1461, 25] width 17 height 15
click at [1188, 64] on link "[PERSON_NAME]" at bounding box center [1426, 61] width 114 height 34
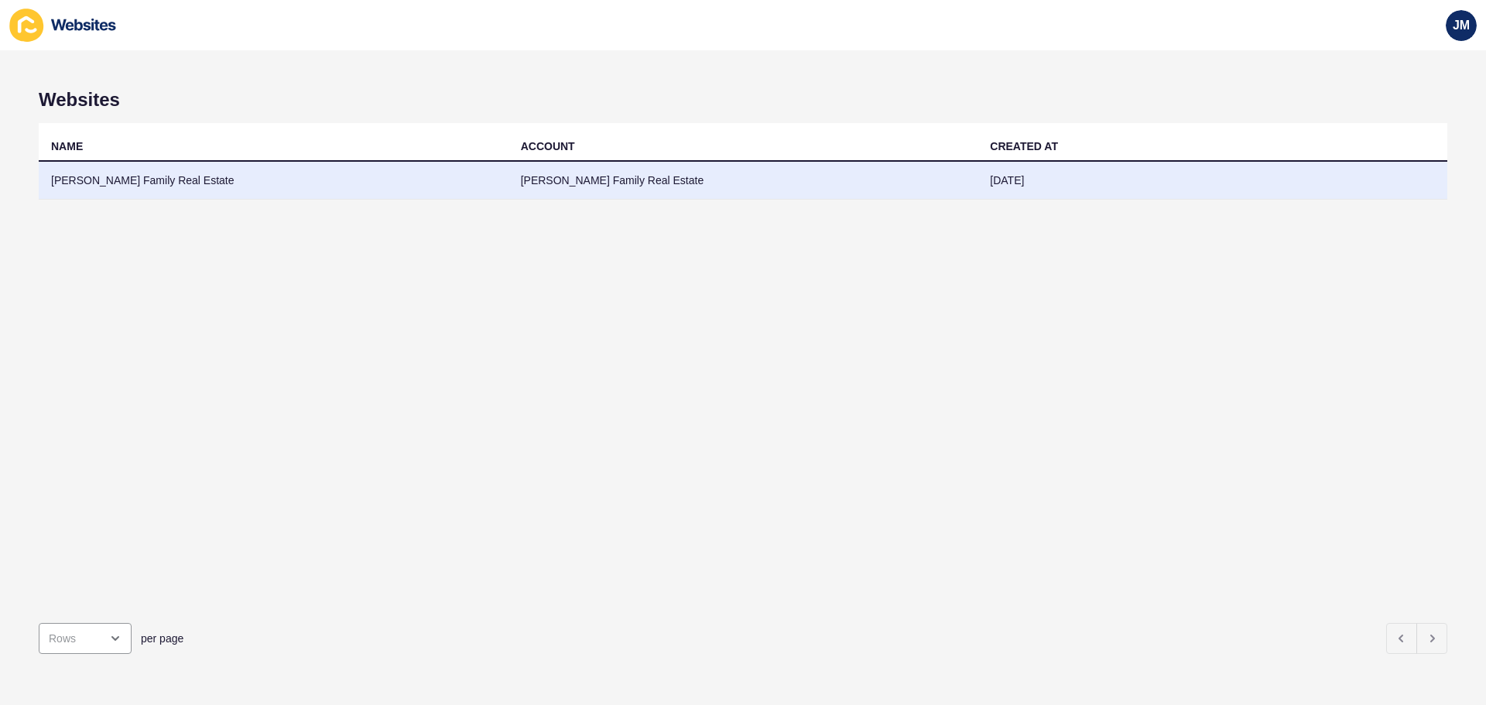
click at [170, 173] on td "[PERSON_NAME] Family Real Estate" at bounding box center [274, 181] width 470 height 38
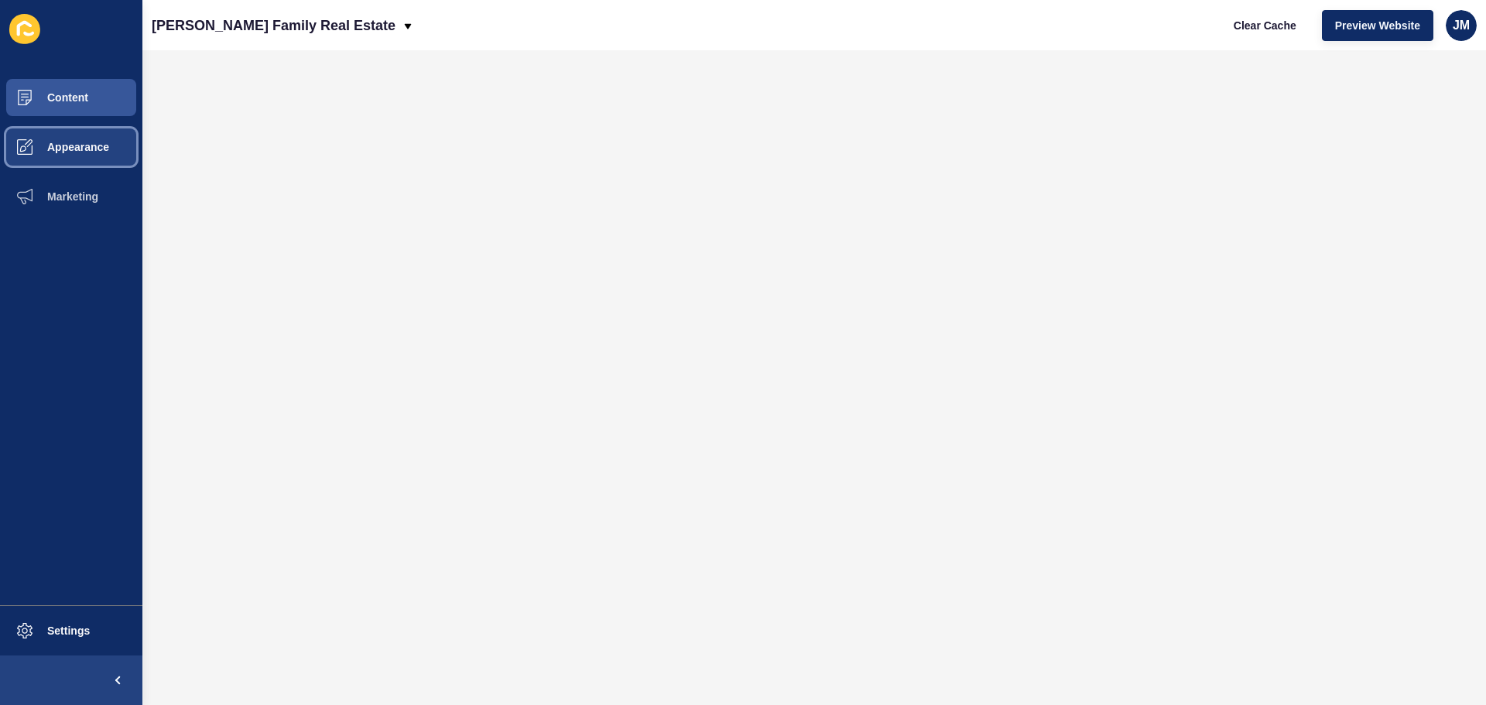
click at [88, 143] on span "Appearance" at bounding box center [53, 147] width 111 height 12
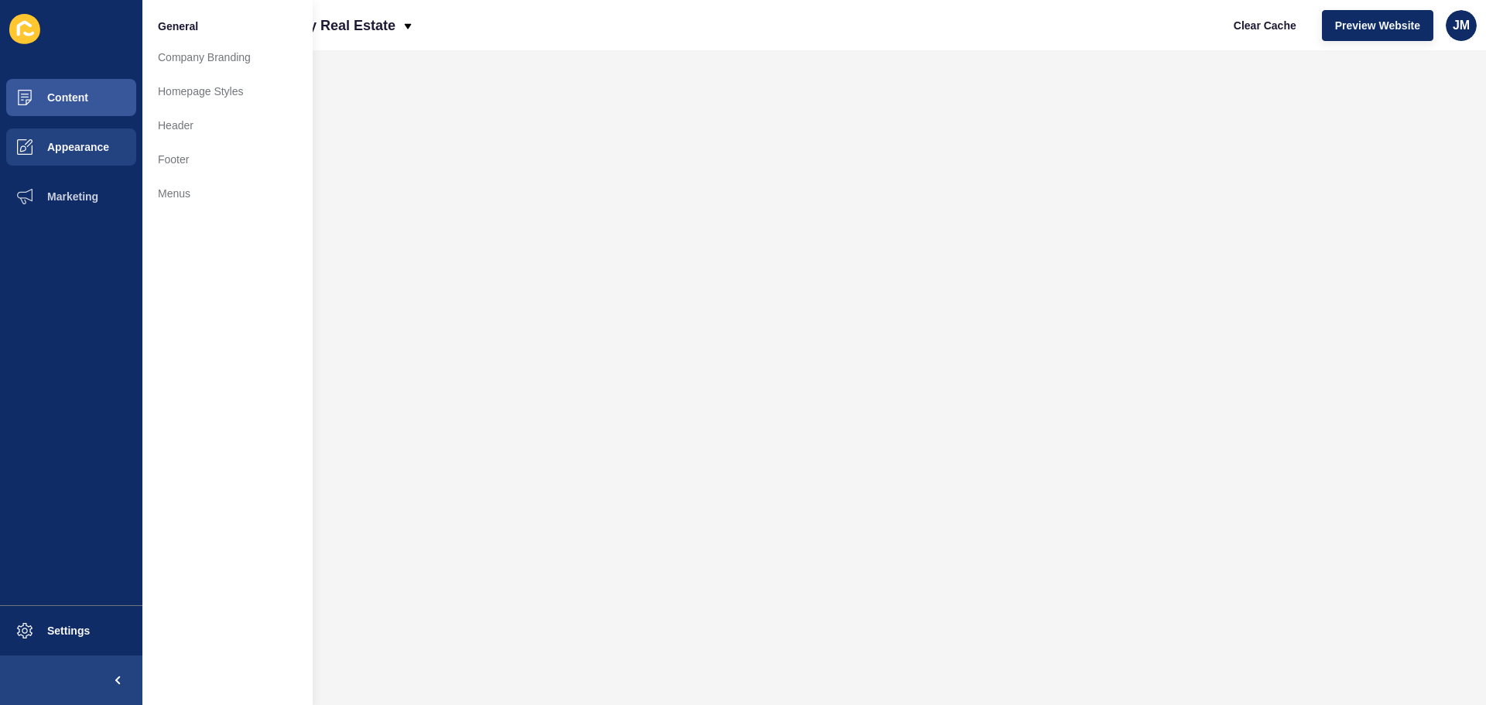
click at [203, 30] on li "General" at bounding box center [227, 24] width 170 height 31
click at [183, 25] on span "General" at bounding box center [178, 26] width 40 height 15
click at [215, 55] on link "Company Branding" at bounding box center [227, 57] width 170 height 34
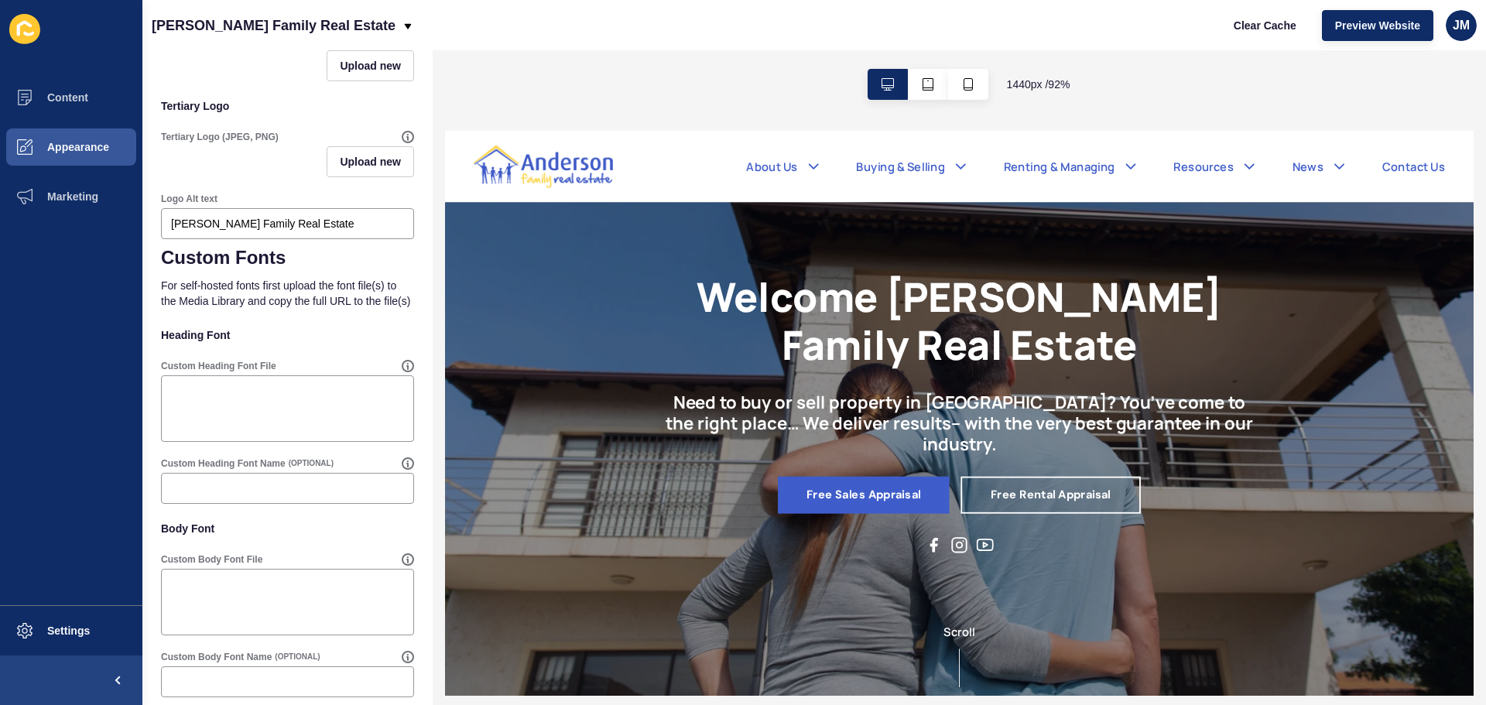
scroll to position [588, 0]
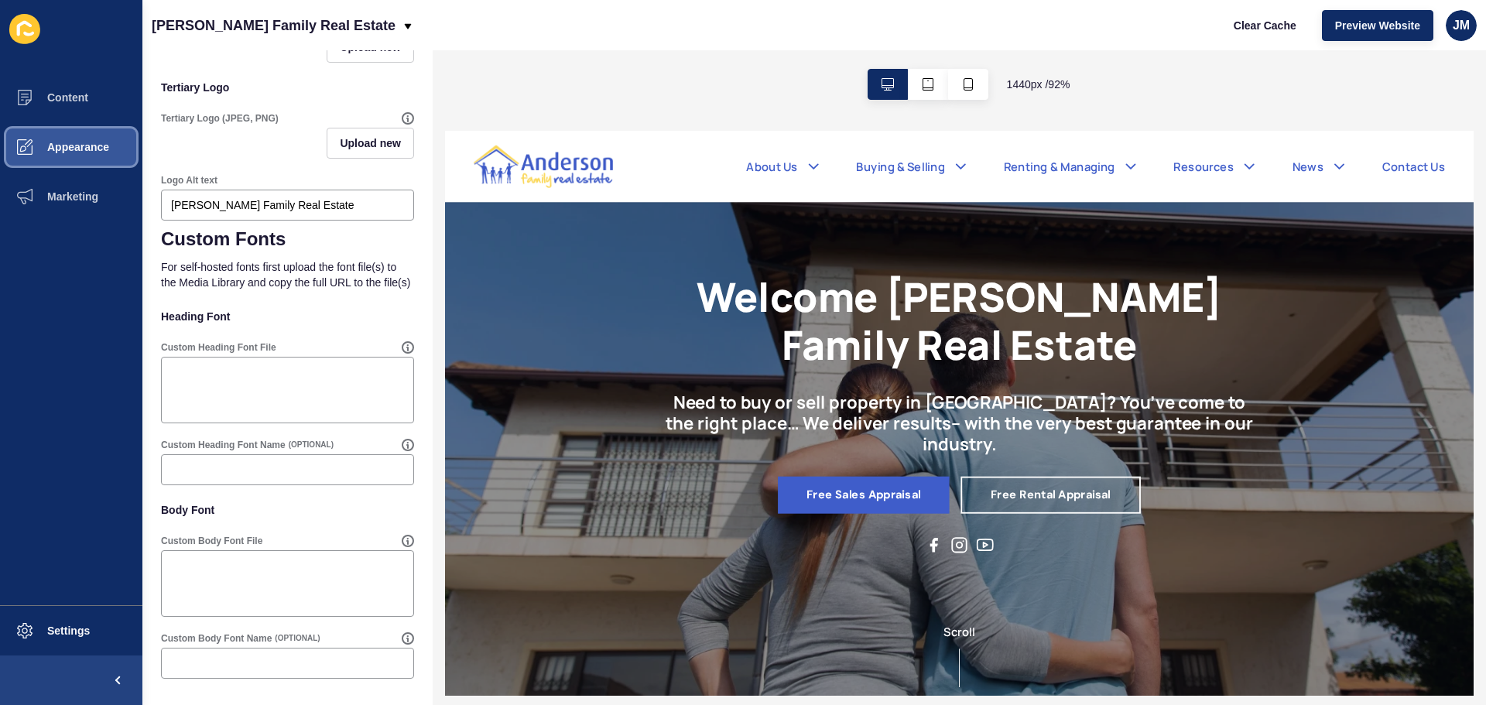
click at [105, 146] on span "Appearance" at bounding box center [53, 147] width 111 height 12
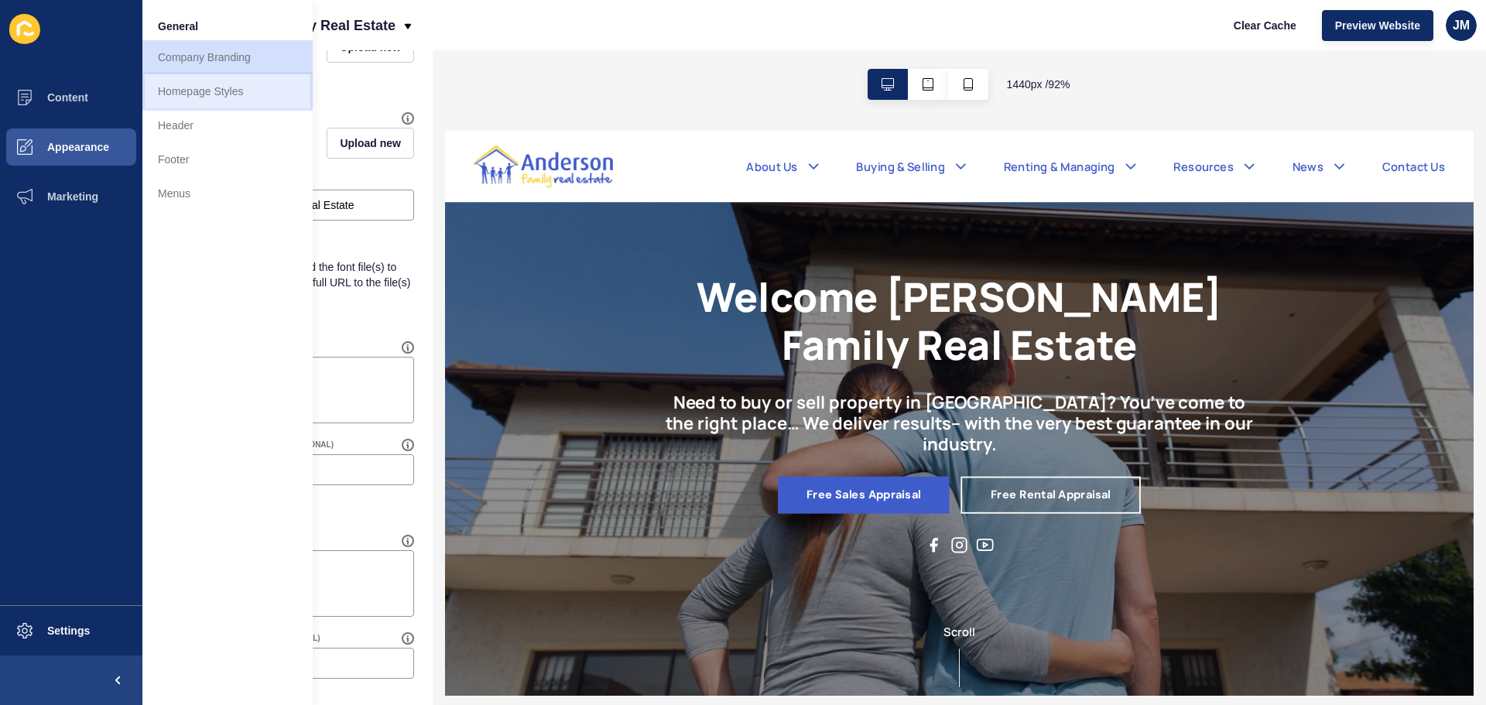
click at [196, 98] on link "Homepage Styles" at bounding box center [227, 91] width 170 height 34
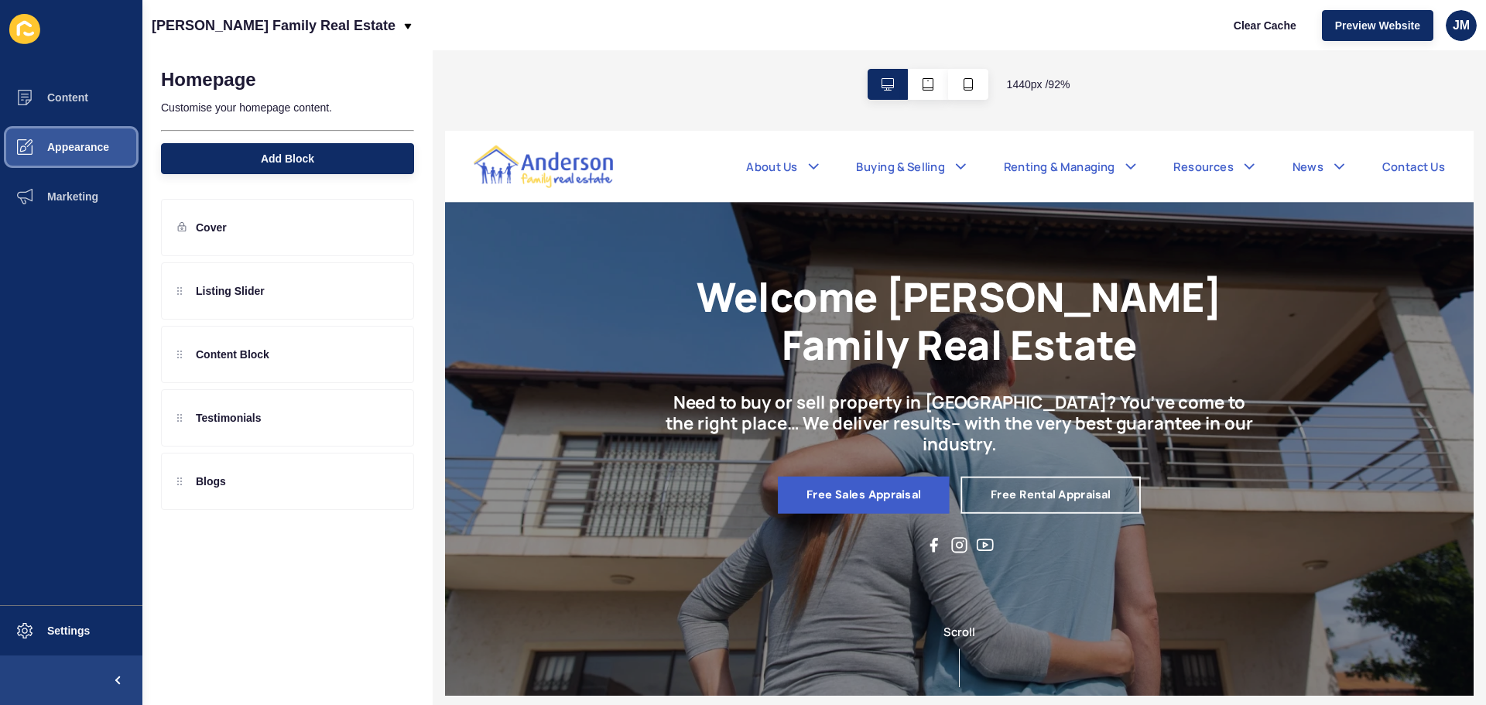
click at [111, 143] on button "Appearance" at bounding box center [71, 147] width 142 height 50
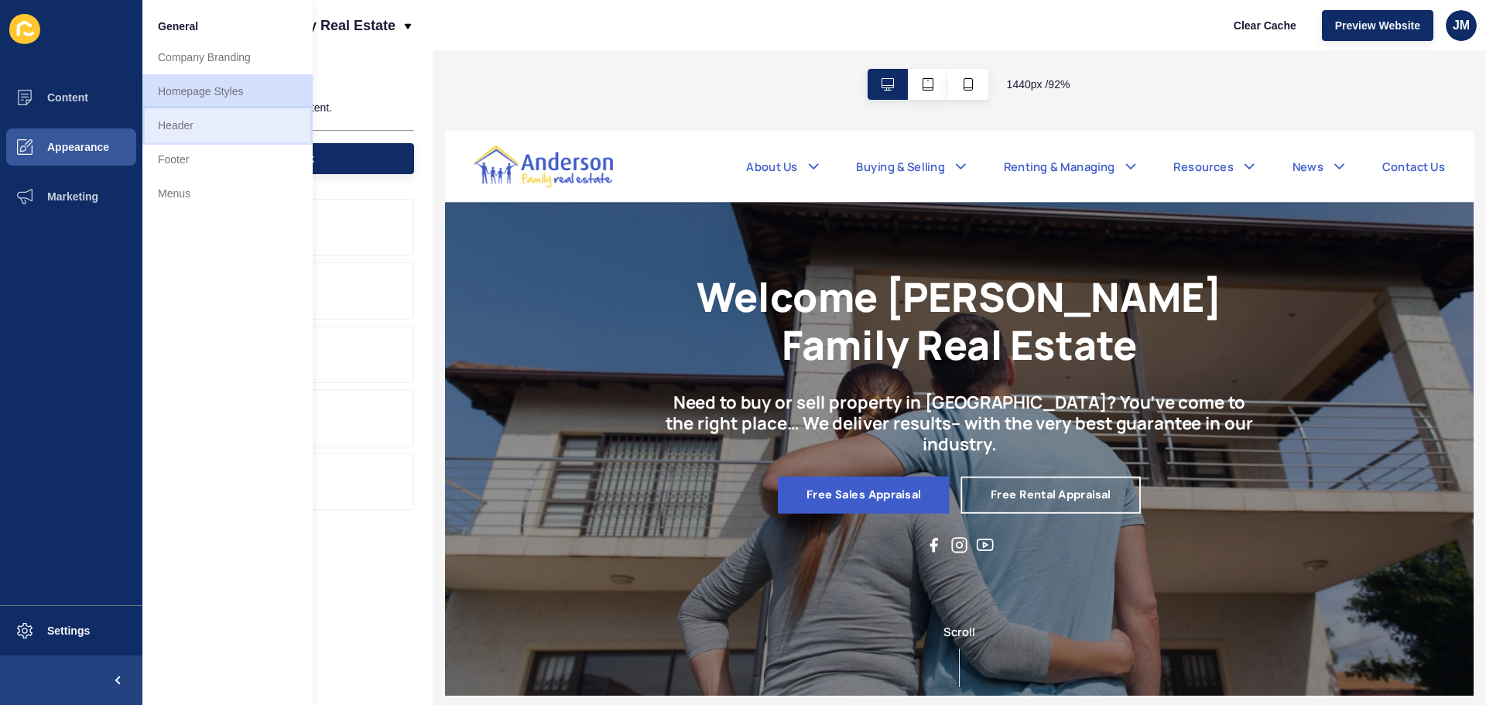
click at [199, 130] on link "Header" at bounding box center [227, 125] width 170 height 34
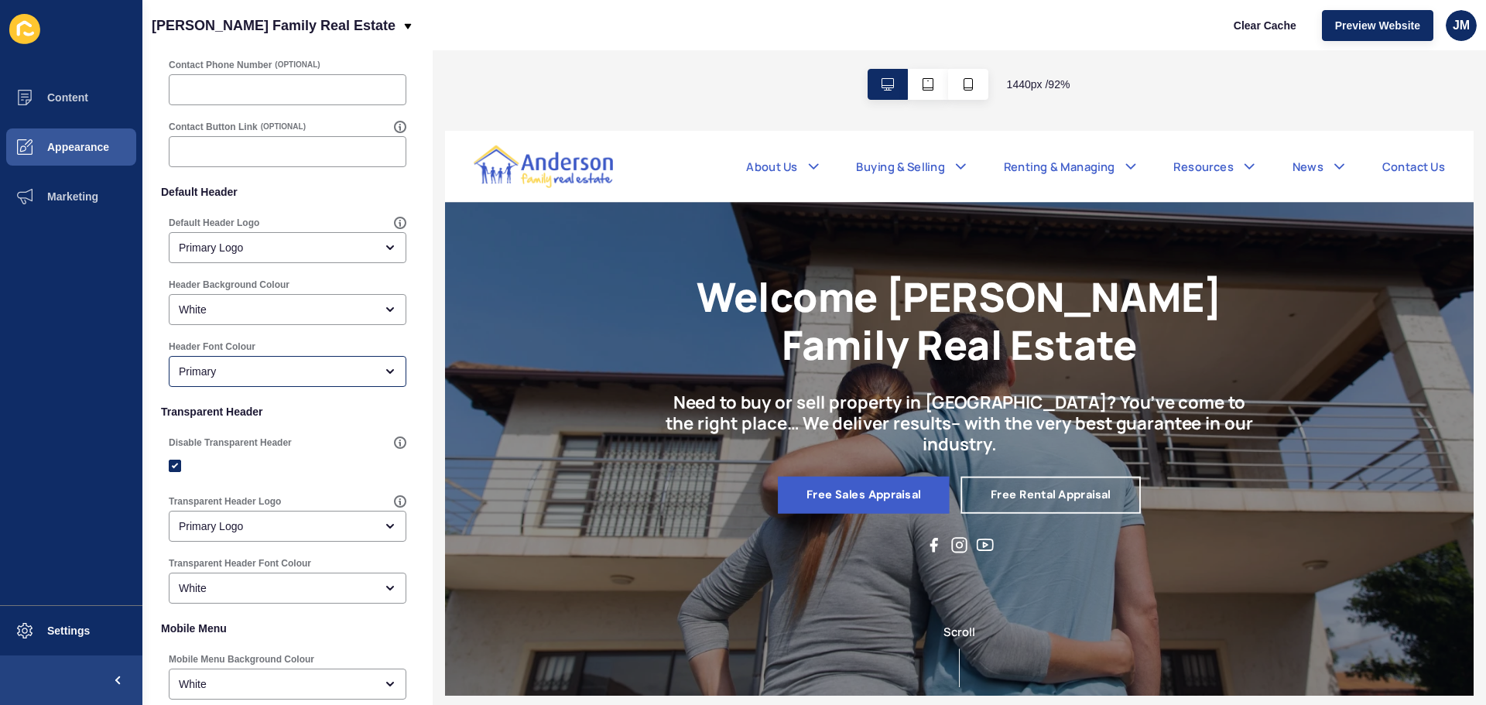
scroll to position [279, 0]
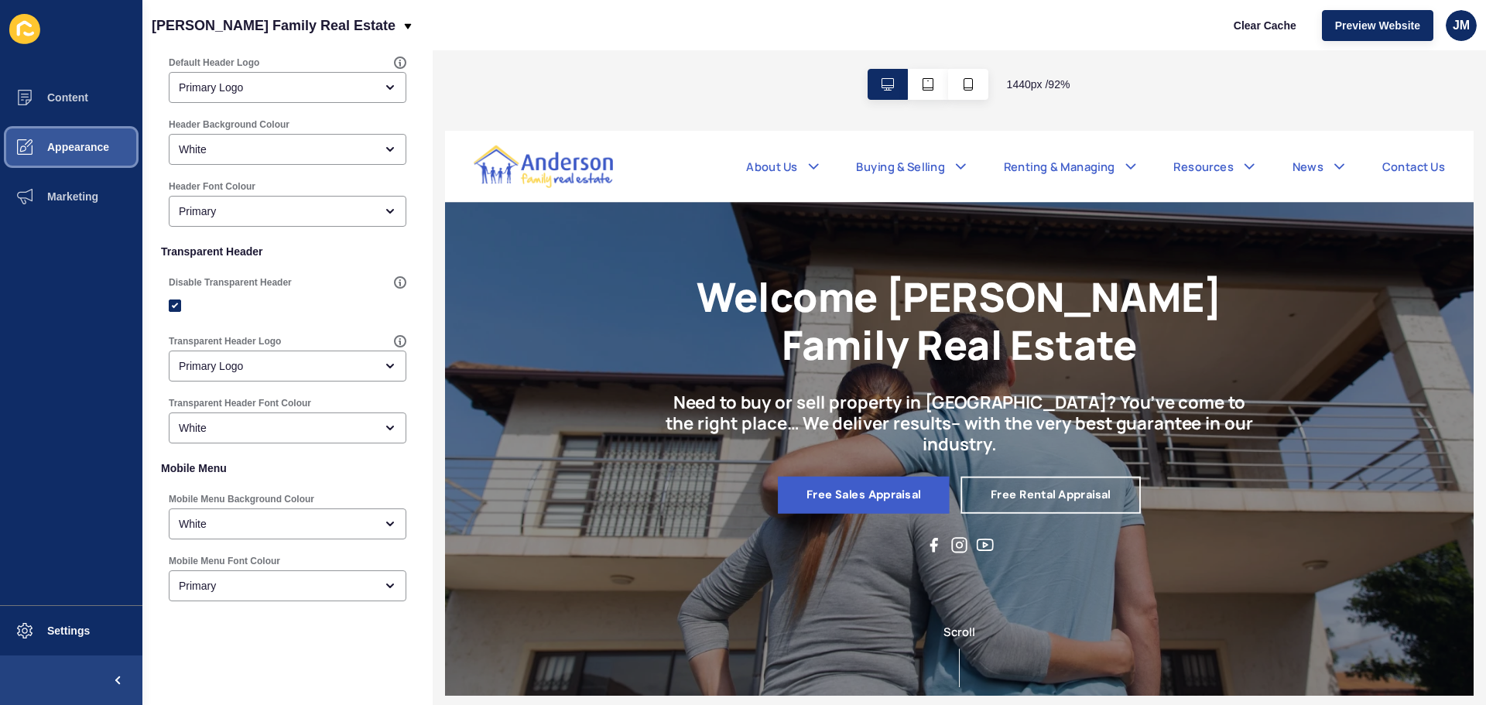
click at [77, 138] on button "Appearance" at bounding box center [71, 147] width 142 height 50
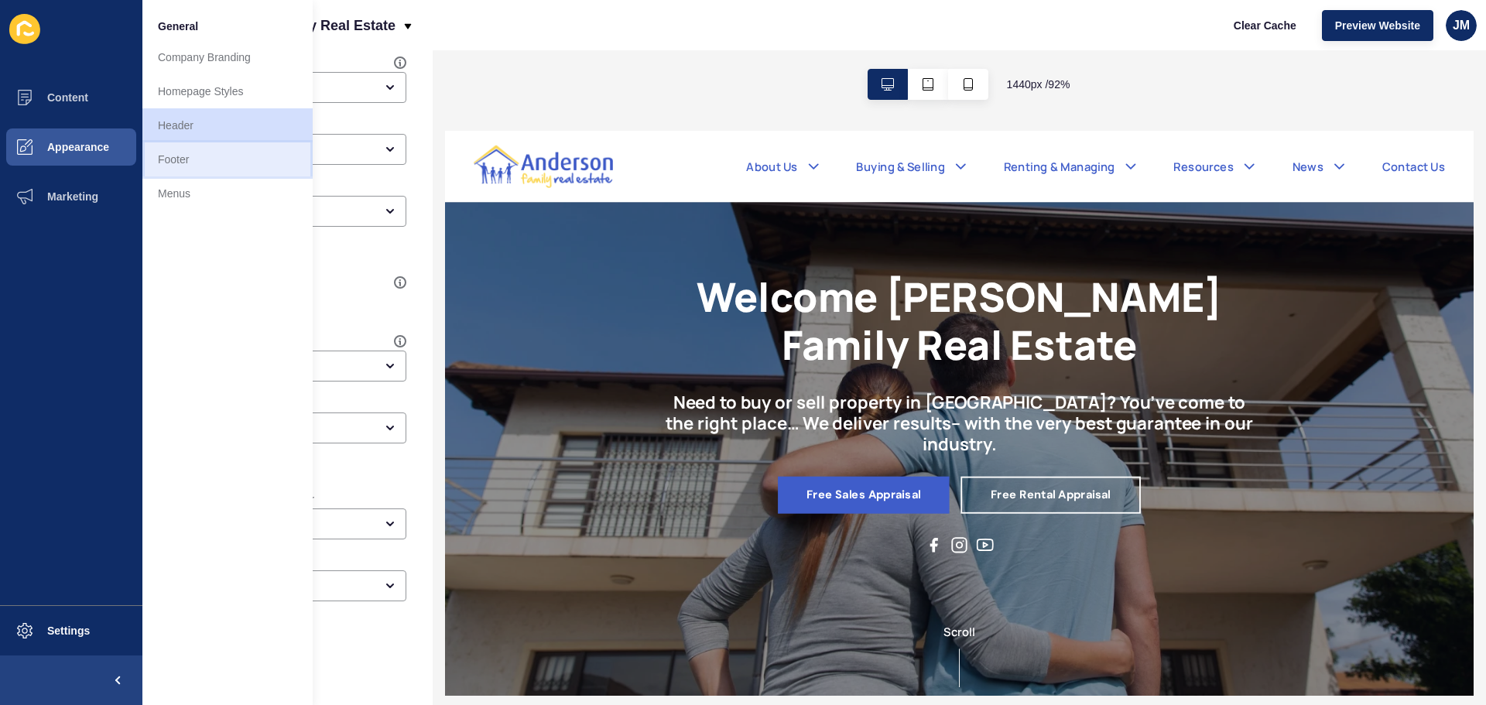
click at [200, 164] on link "Footer" at bounding box center [227, 159] width 170 height 34
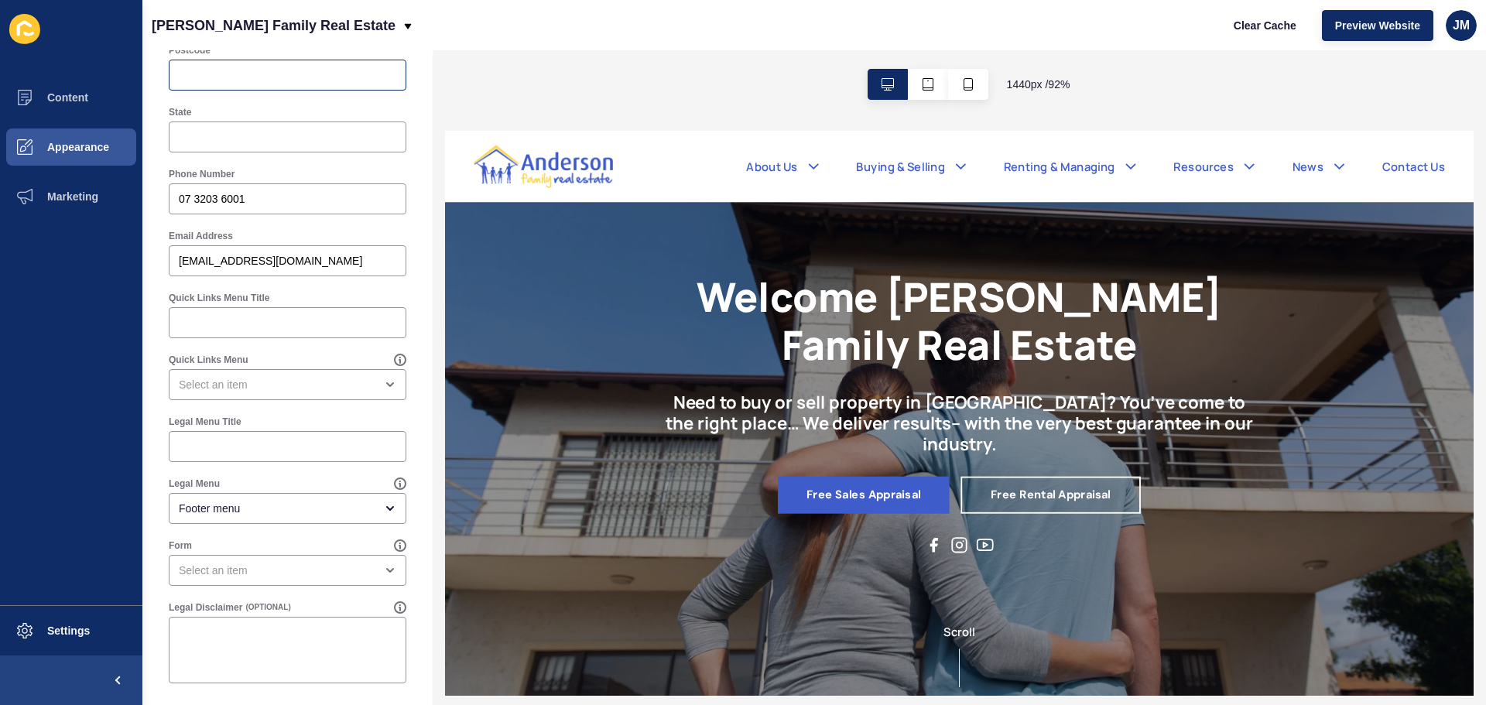
scroll to position [720, 0]
click at [98, 159] on button "Appearance" at bounding box center [71, 147] width 142 height 50
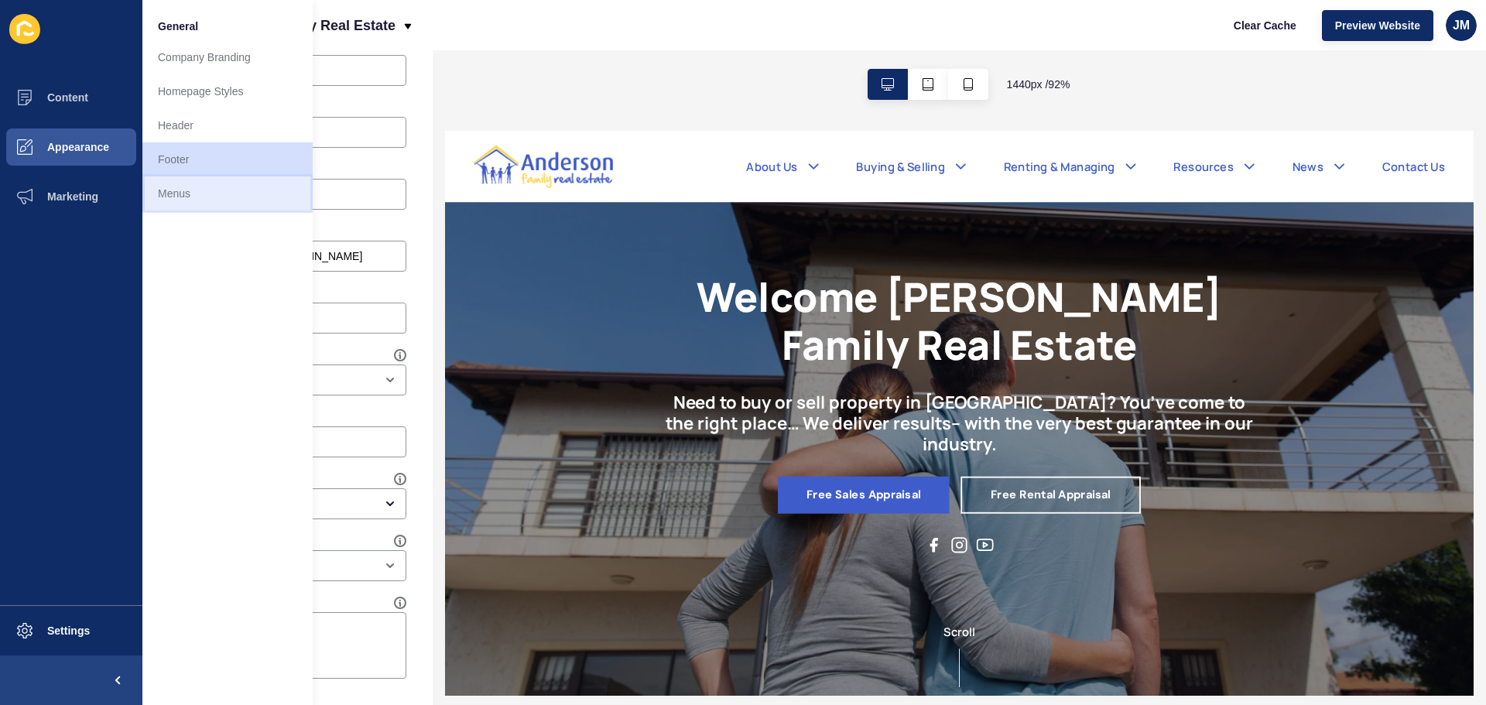
click at [183, 197] on link "Menus" at bounding box center [227, 194] width 170 height 34
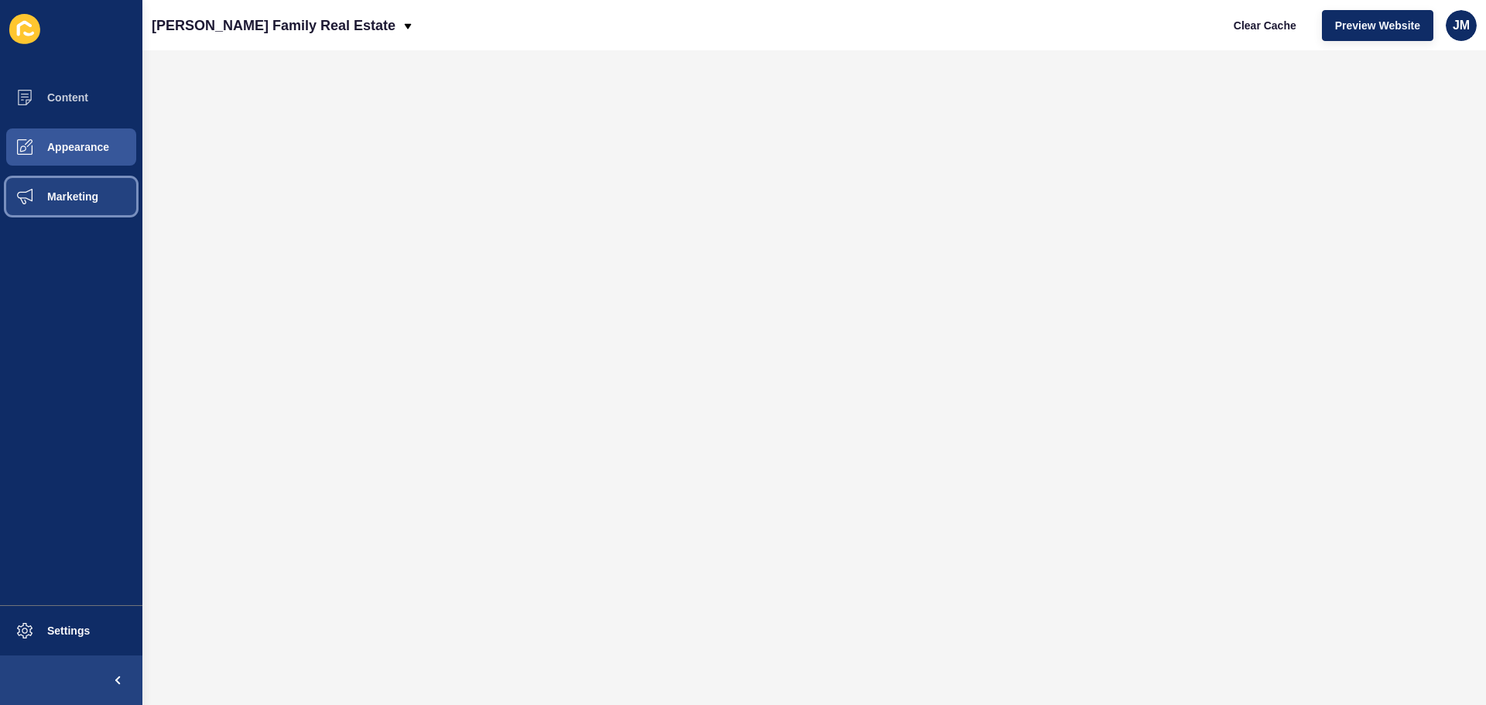
click at [70, 197] on span "Marketing" at bounding box center [48, 196] width 101 height 12
